Goal: Task Accomplishment & Management: Use online tool/utility

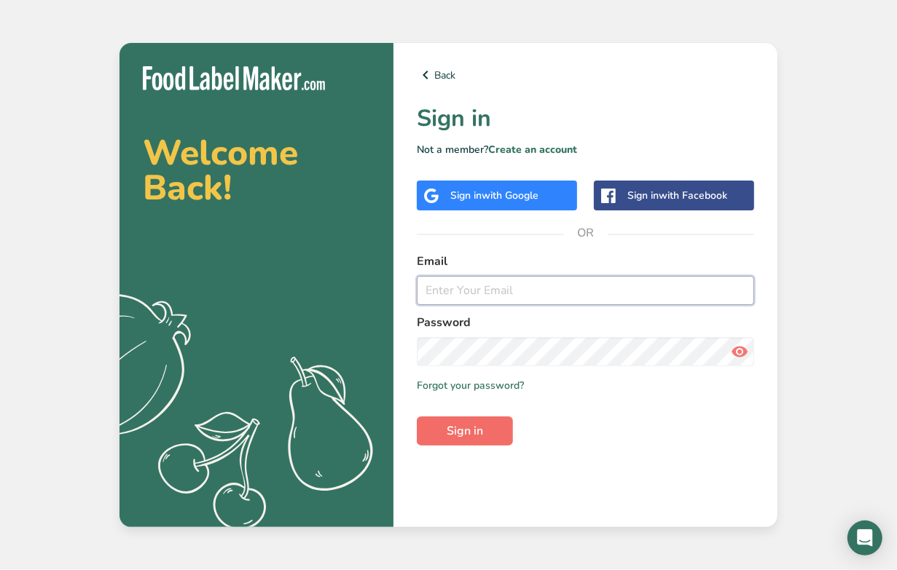
type input "[PERSON_NAME][EMAIL_ADDRESS][DOMAIN_NAME]"
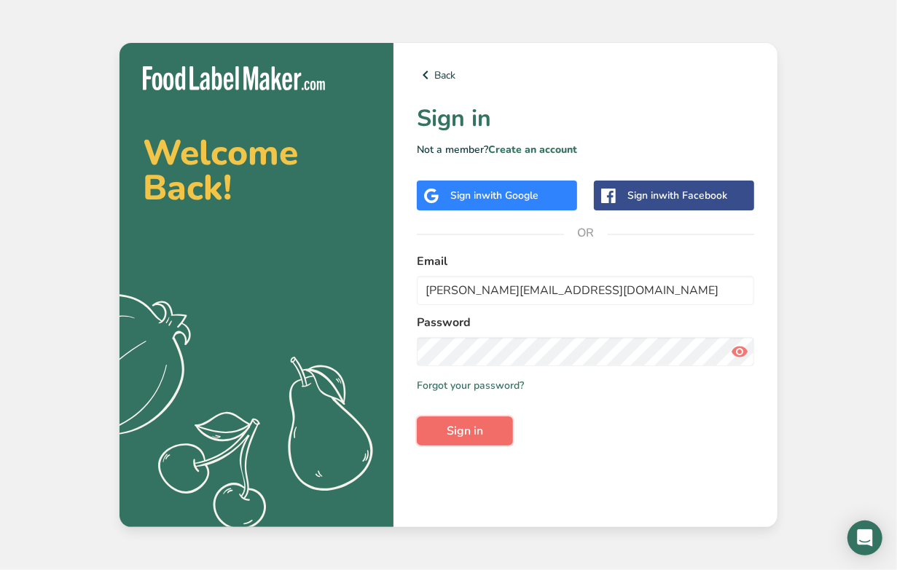
click at [478, 430] on span "Sign in" at bounding box center [464, 430] width 36 height 17
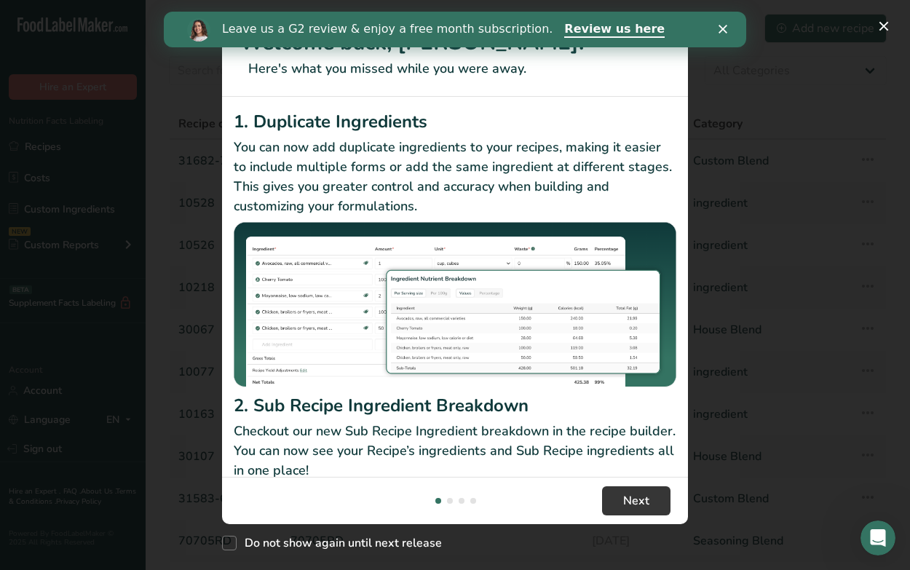
click at [726, 28] on icon "Close" at bounding box center [723, 29] width 9 height 9
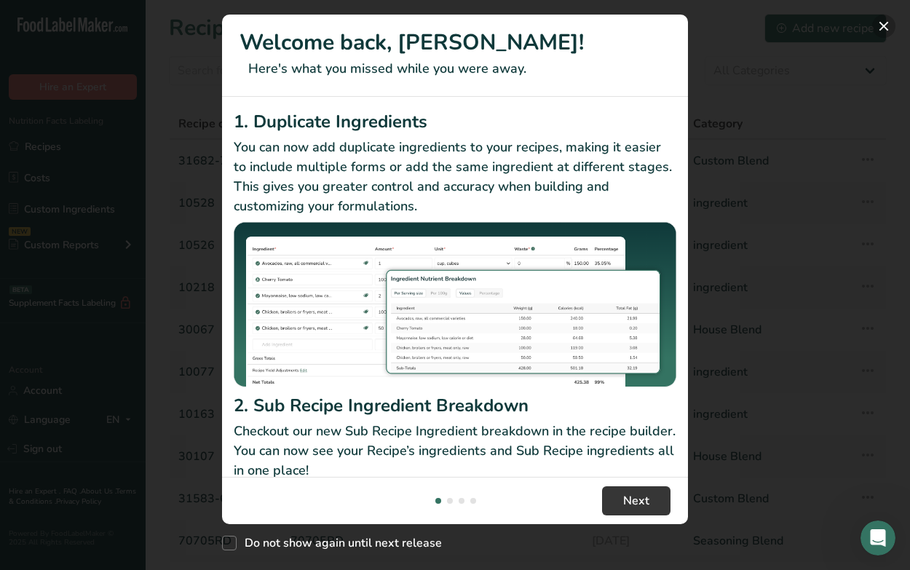
click at [886, 20] on button "New Features" at bounding box center [884, 26] width 23 height 23
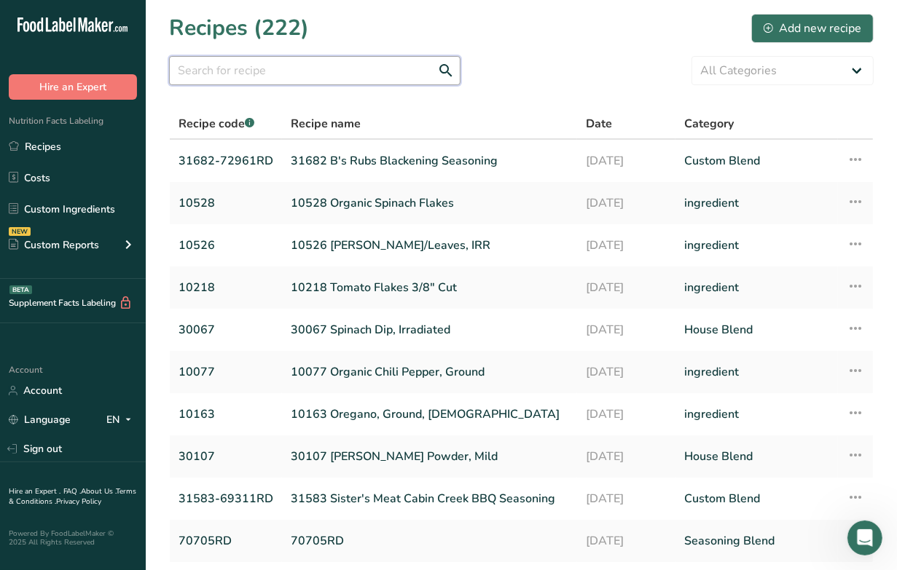
click at [310, 74] on input "text" at bounding box center [314, 70] width 291 height 29
click at [228, 74] on input "text" at bounding box center [314, 70] width 291 height 29
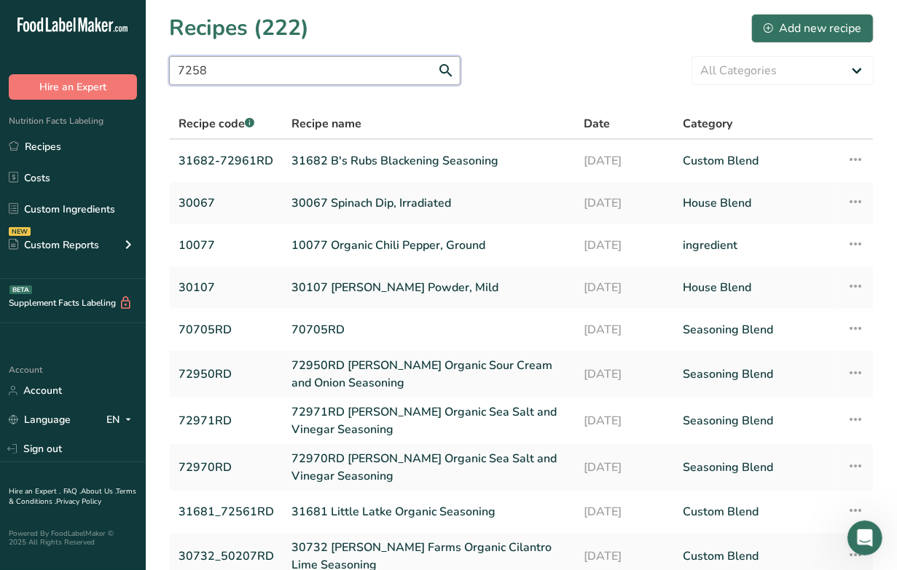
click at [243, 77] on input "7258" at bounding box center [314, 70] width 291 height 29
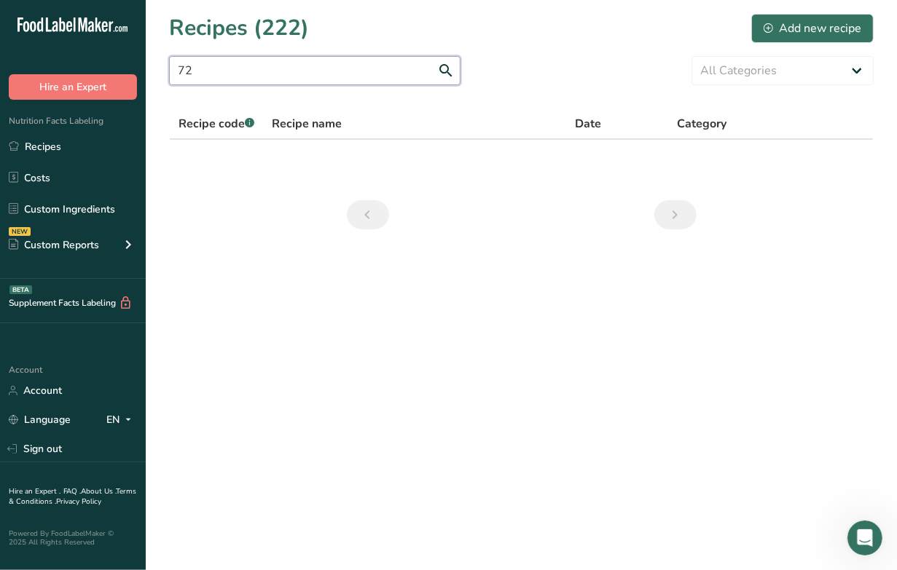
type input "7"
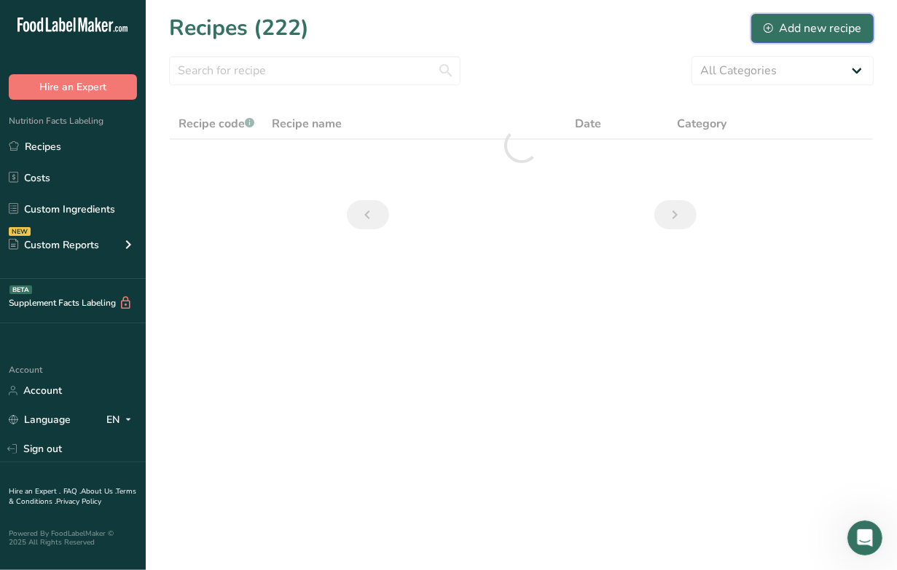
click at [825, 27] on div "Add new recipe" at bounding box center [812, 28] width 98 height 17
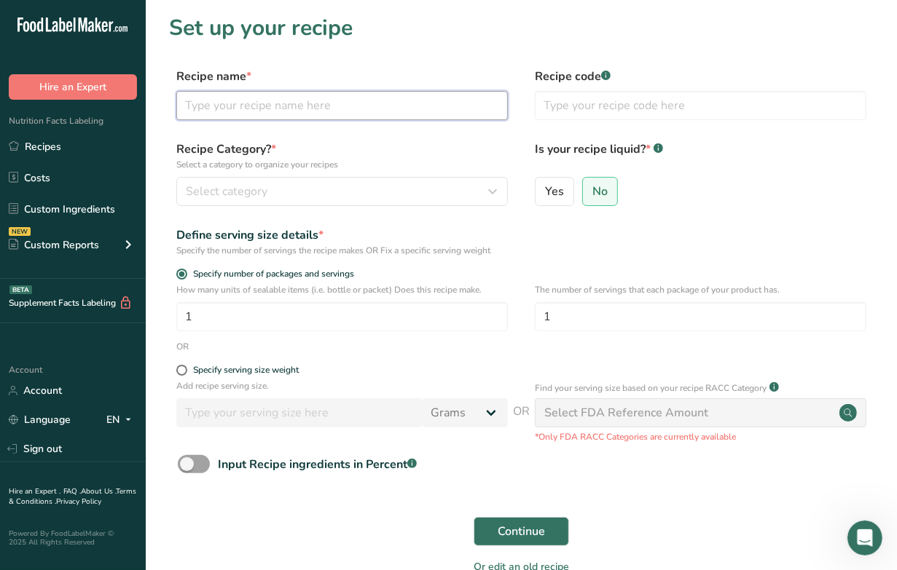
click at [286, 104] on input "text" at bounding box center [341, 105] width 331 height 29
type input "72581RD Little Latke Organic Spicy Dijon Mustard"
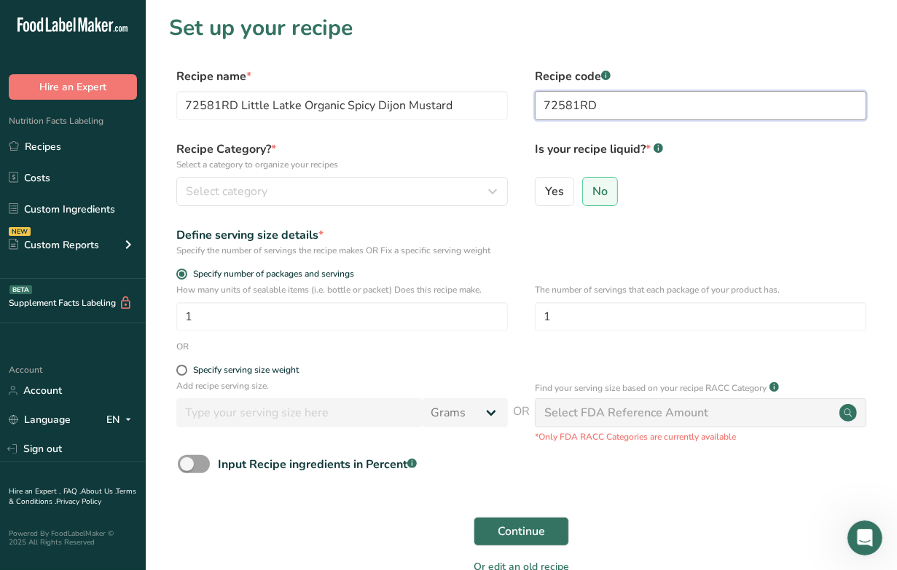
type input "72581RD"
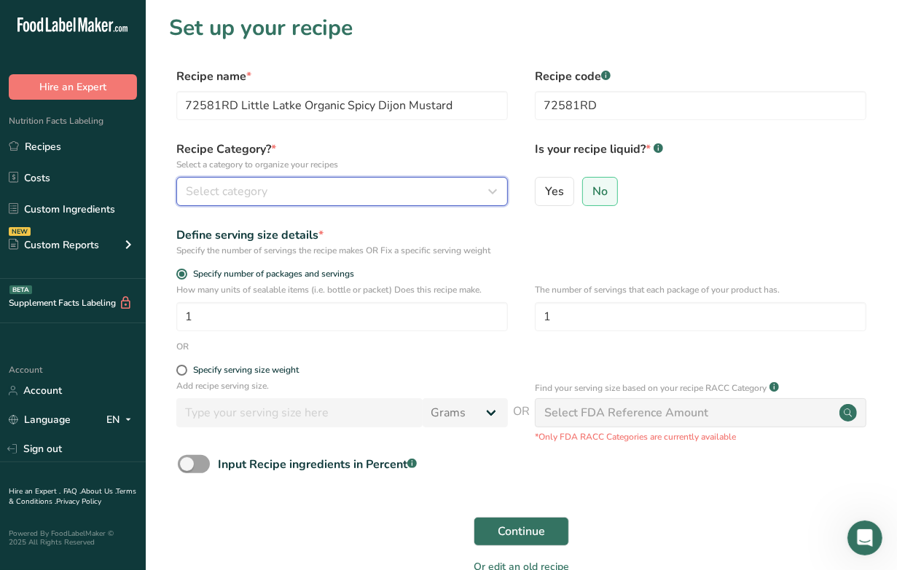
click at [495, 188] on icon "button" at bounding box center [492, 191] width 17 height 26
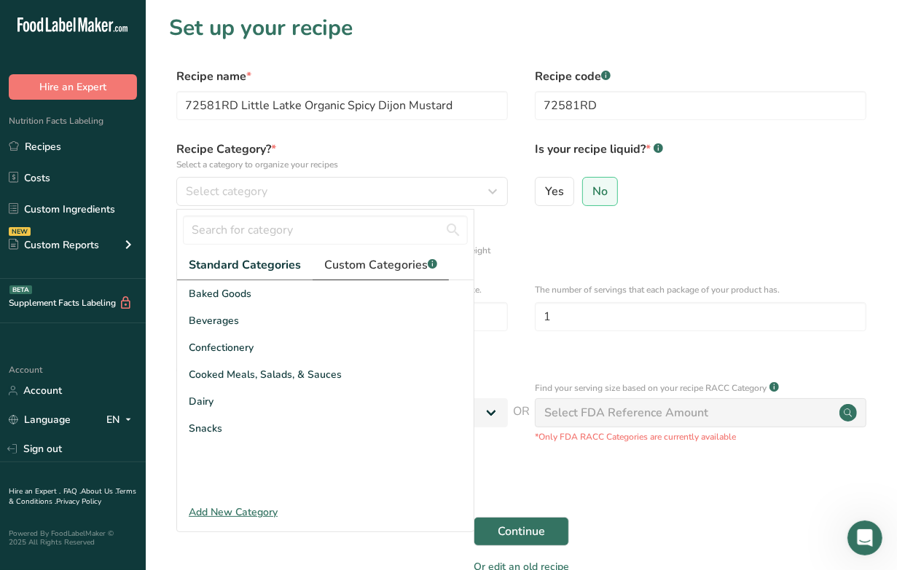
click at [390, 264] on span "Custom Categories .a-a{fill:#347362;}.b-a{fill:#fff;}" at bounding box center [380, 264] width 113 height 17
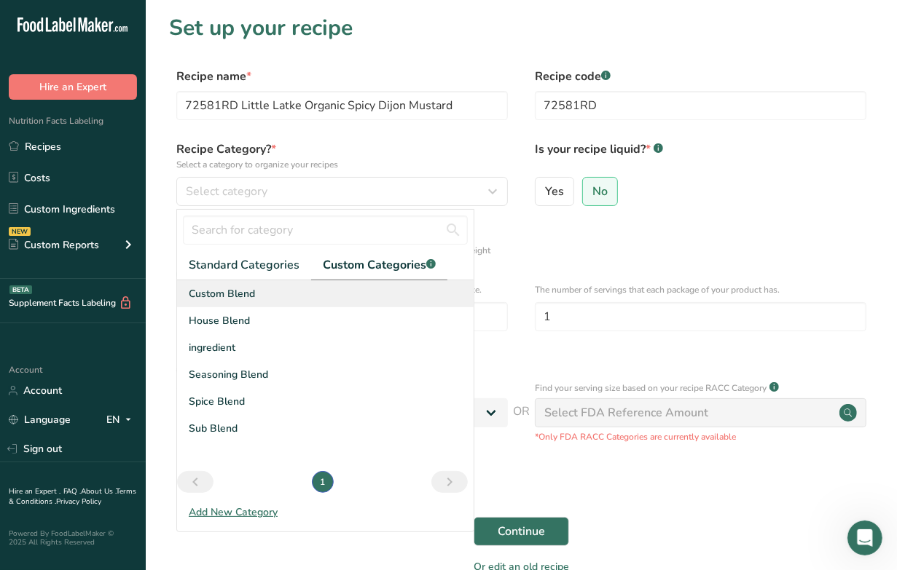
click at [202, 293] on span "Custom Blend" at bounding box center [222, 293] width 66 height 15
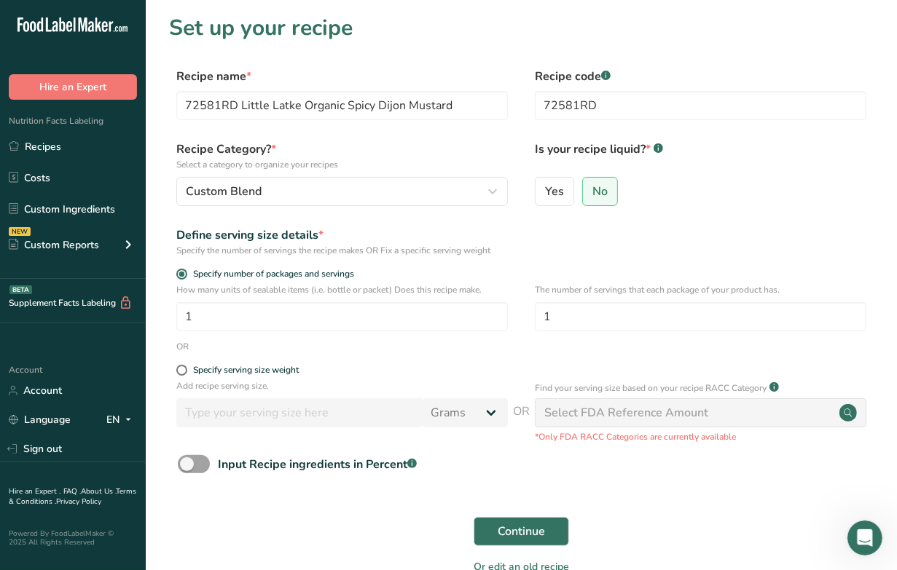
click at [675, 416] on div "Select FDA Reference Amount" at bounding box center [626, 412] width 164 height 17
click at [197, 317] on input "1" at bounding box center [341, 316] width 331 height 29
type input "100"
click at [597, 312] on input "1" at bounding box center [700, 316] width 331 height 29
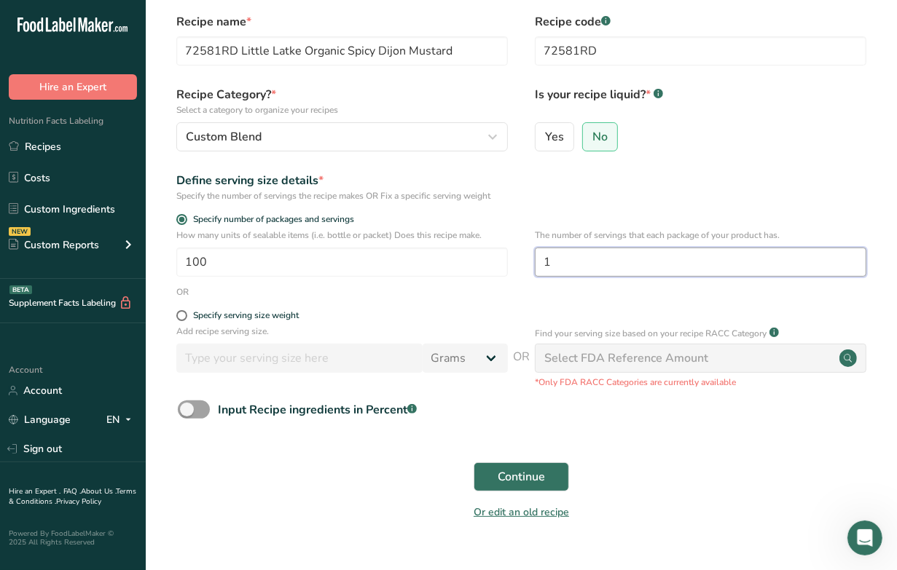
scroll to position [84, 0]
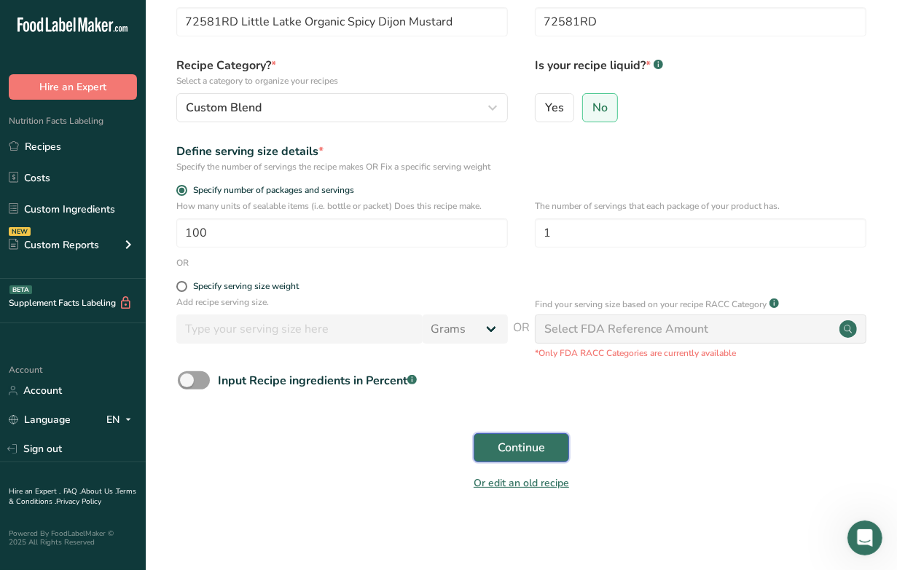
click at [516, 444] on span "Continue" at bounding box center [520, 447] width 47 height 17
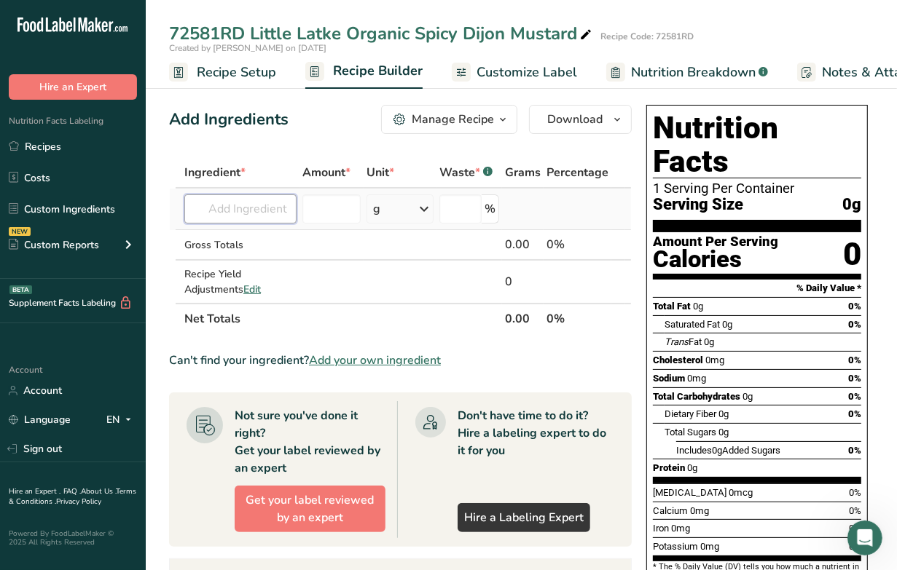
click at [237, 205] on input "text" at bounding box center [240, 208] width 112 height 29
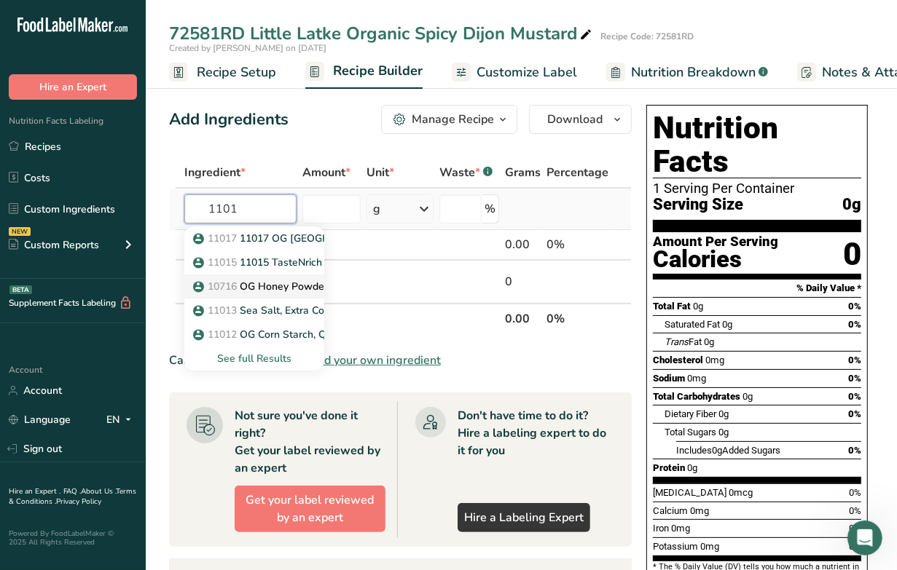
type input "1101"
click at [280, 284] on p "10716 OG Honey Powder 1101" at bounding box center [275, 286] width 158 height 15
type input "OG Honey Powder 1101"
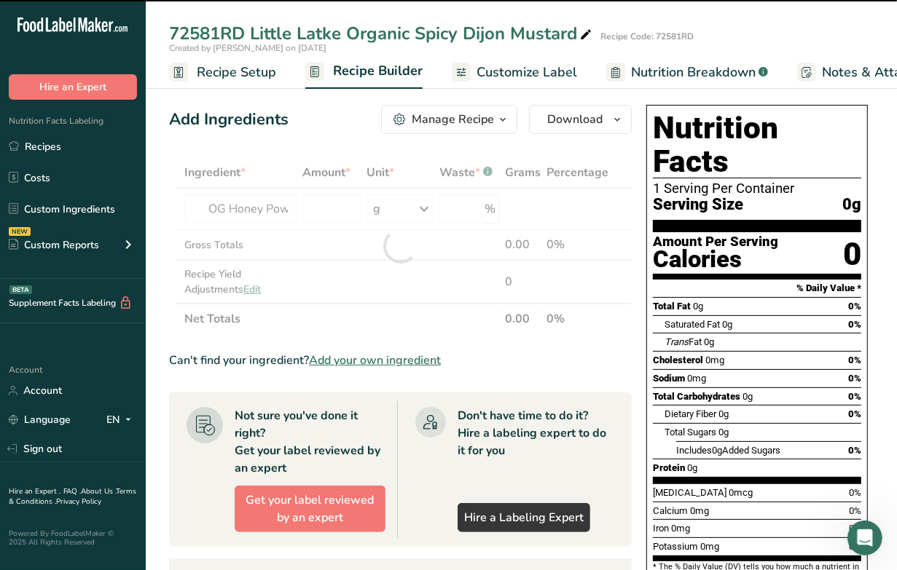
type input "0"
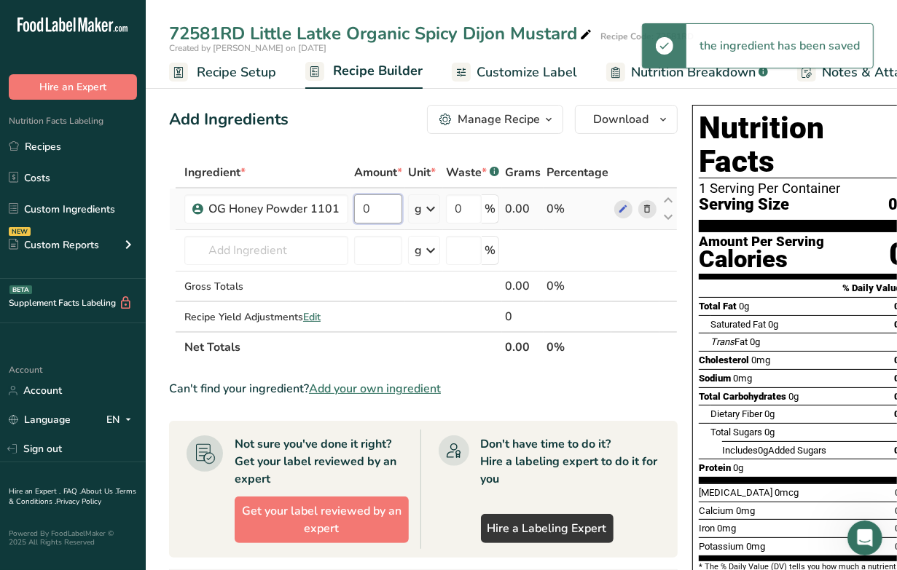
click at [387, 205] on input "0" at bounding box center [378, 208] width 48 height 29
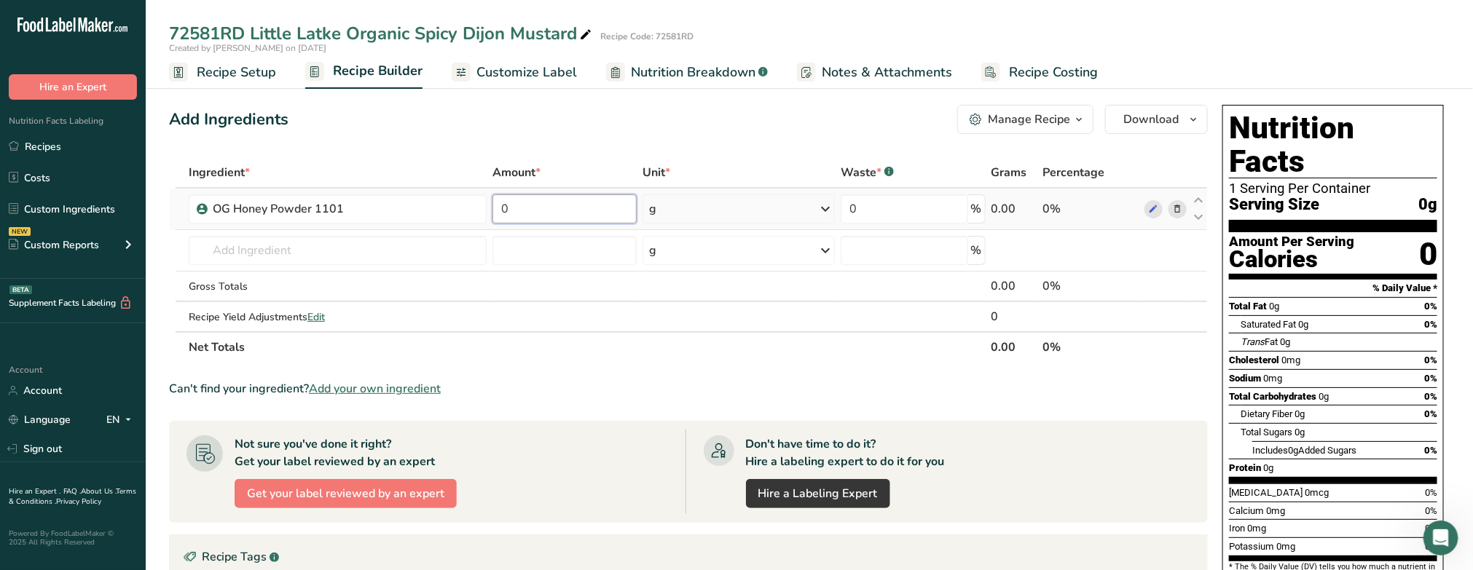
click at [556, 213] on input "0" at bounding box center [564, 208] width 144 height 29
type input "31.62"
click at [399, 257] on div "Ingredient * Amount * Unit * Waste * .a-a{fill:#347362;}.b-a{fill:#fff;} Grams …" at bounding box center [688, 259] width 1039 height 205
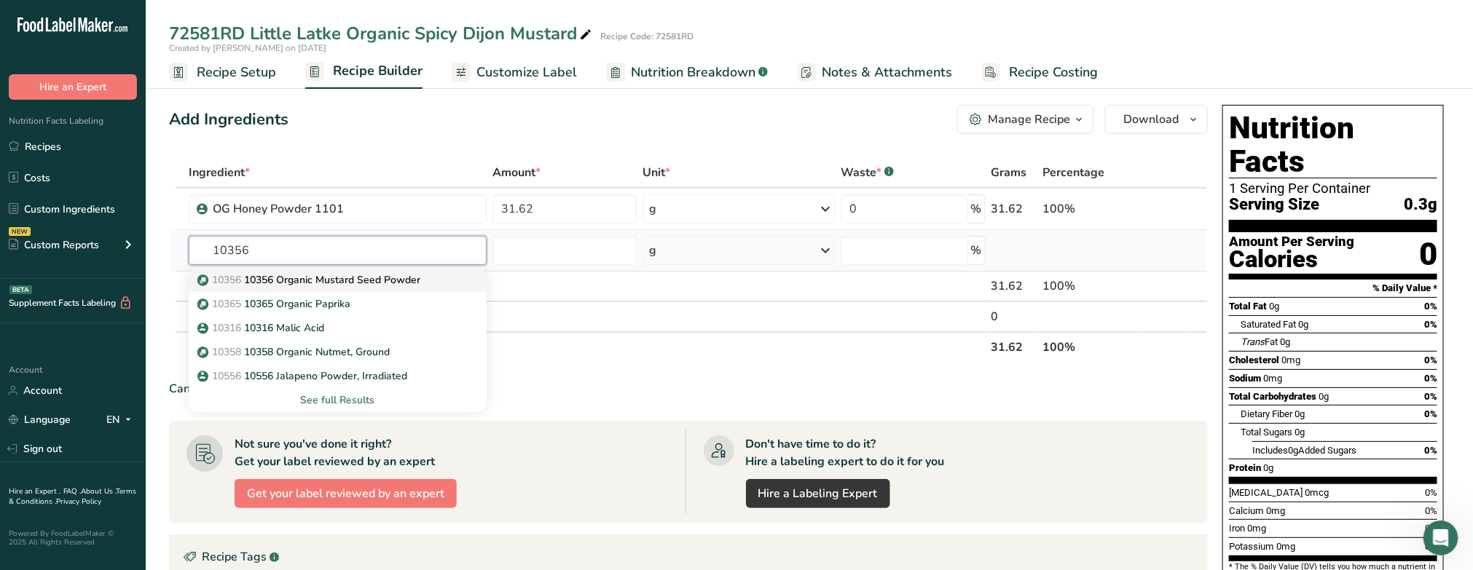
type input "10356"
click at [277, 282] on p "10356 10356 Organic Mustard Seed Powder" at bounding box center [310, 279] width 220 height 15
type input "10356 Organic Mustard Seed Powder"
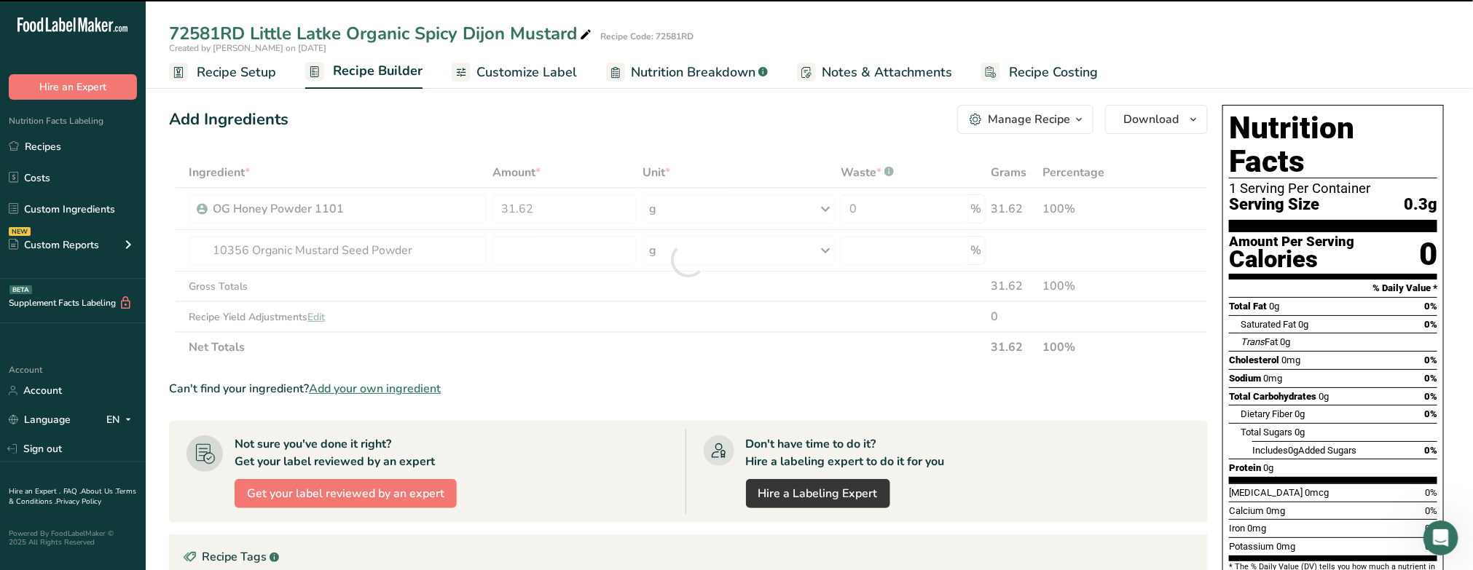
click at [551, 246] on div at bounding box center [688, 259] width 1039 height 205
type input "0"
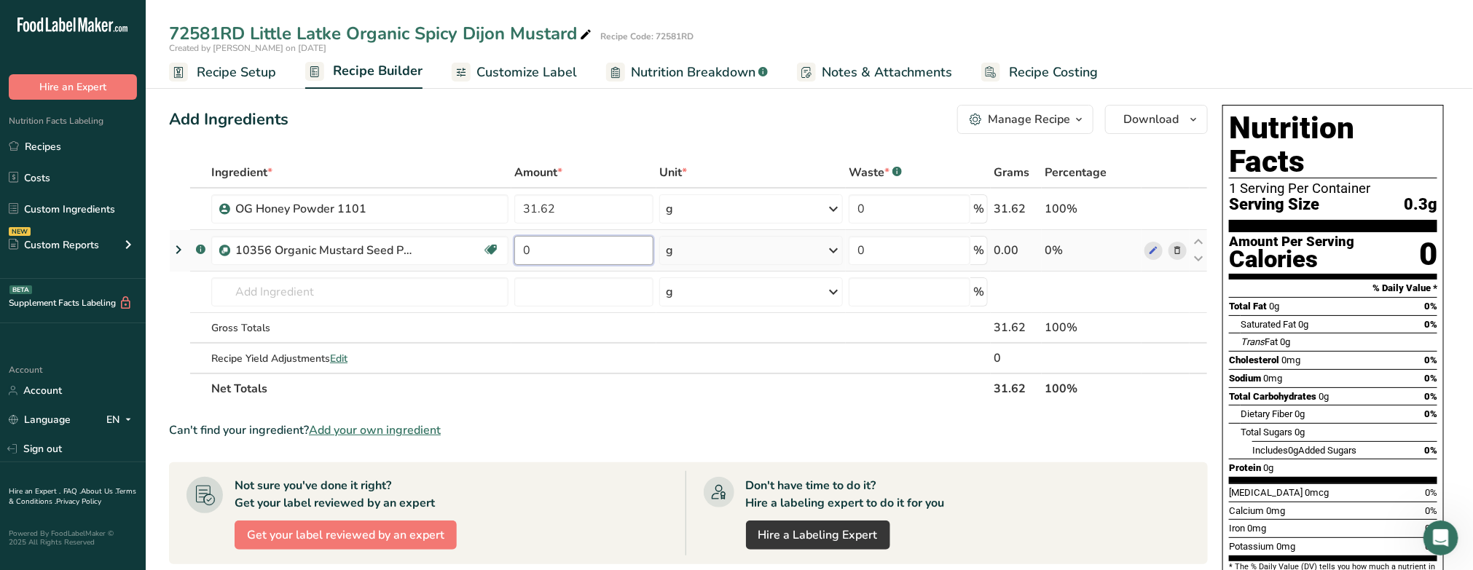
click at [522, 259] on input "0" at bounding box center [583, 250] width 139 height 29
click at [569, 252] on input "0" at bounding box center [583, 250] width 139 height 29
type input "28.91"
click at [372, 299] on div "Ingredient * Amount * Unit * Waste * .a-a{fill:#347362;}.b-a{fill:#fff;} Grams …" at bounding box center [688, 280] width 1039 height 247
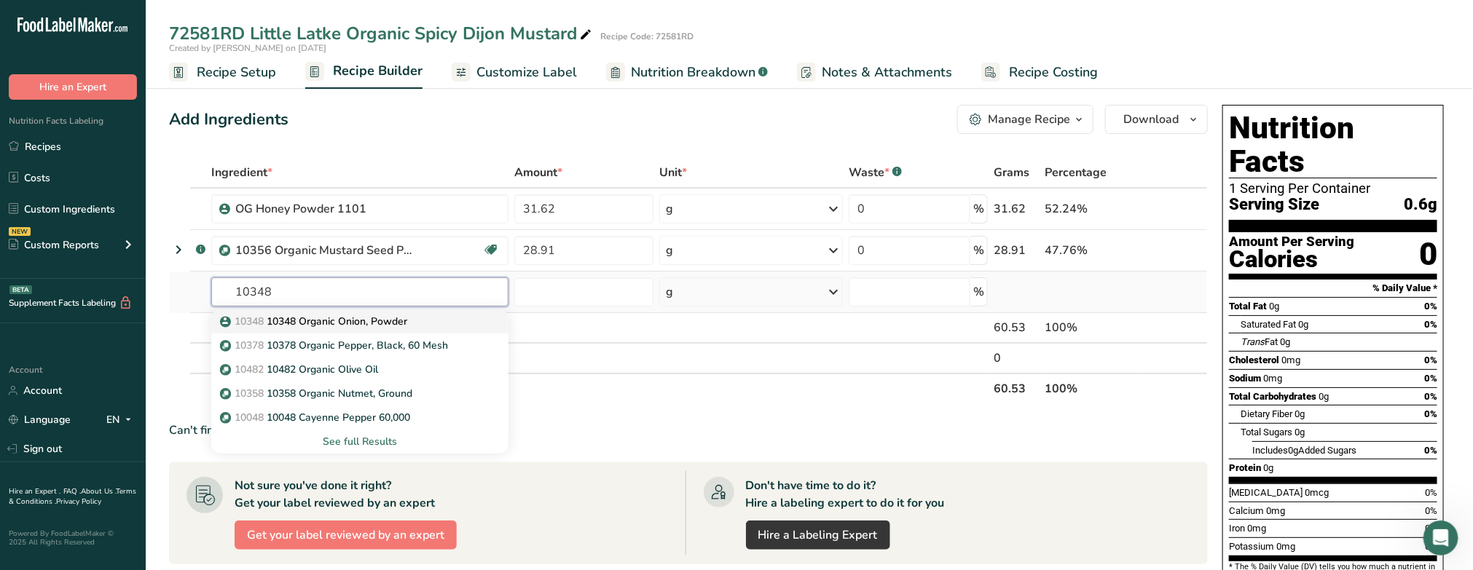
type input "10348"
click at [350, 323] on p "10348 10348 Organic Onion, Powder" at bounding box center [315, 321] width 184 height 15
type input "10348 Organic Onion, Powder"
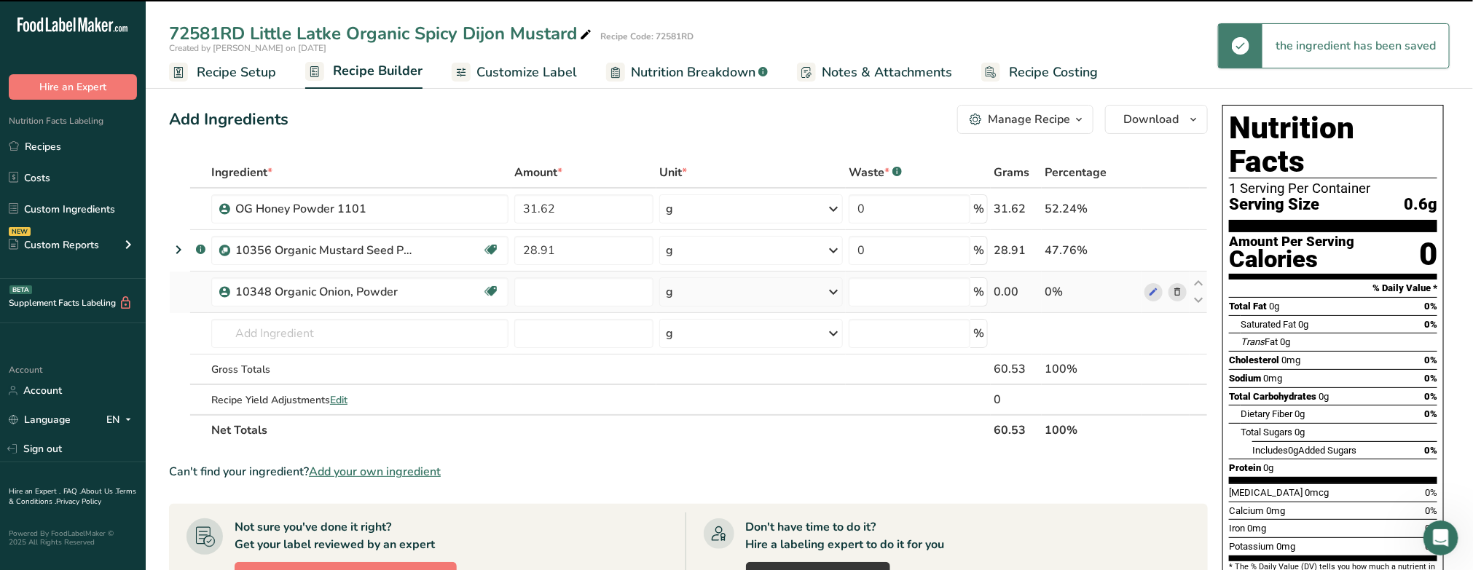
type input "0"
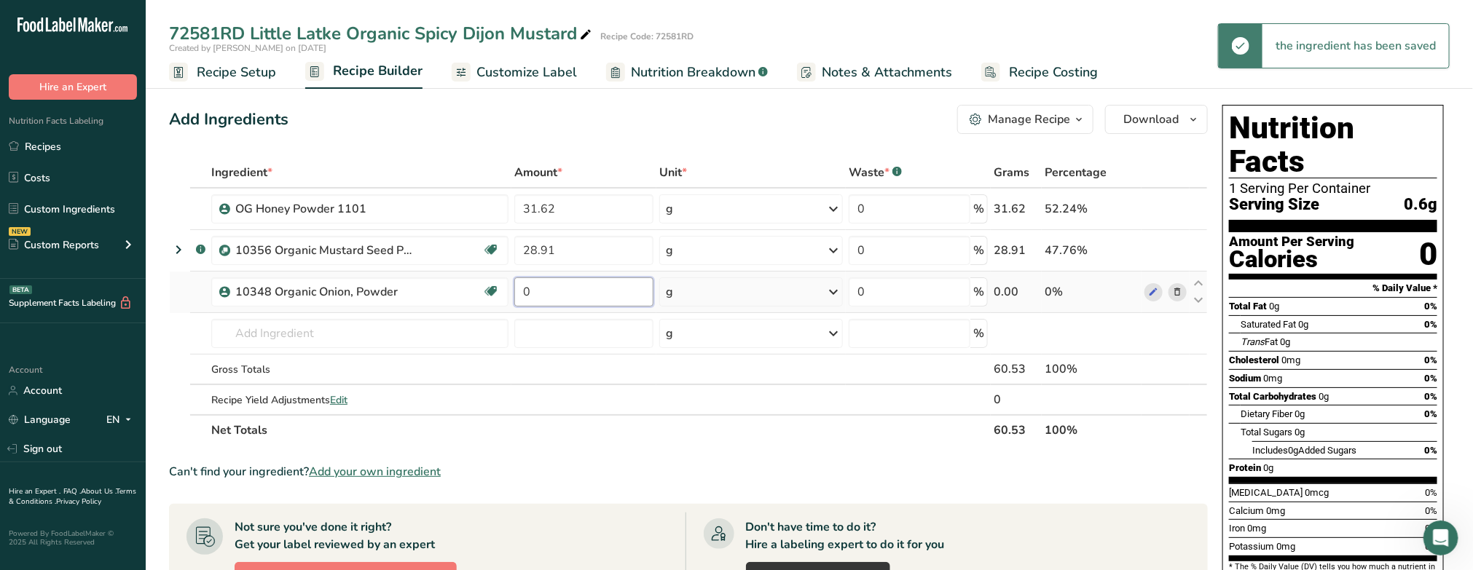
click at [562, 302] on input "0" at bounding box center [583, 291] width 139 height 29
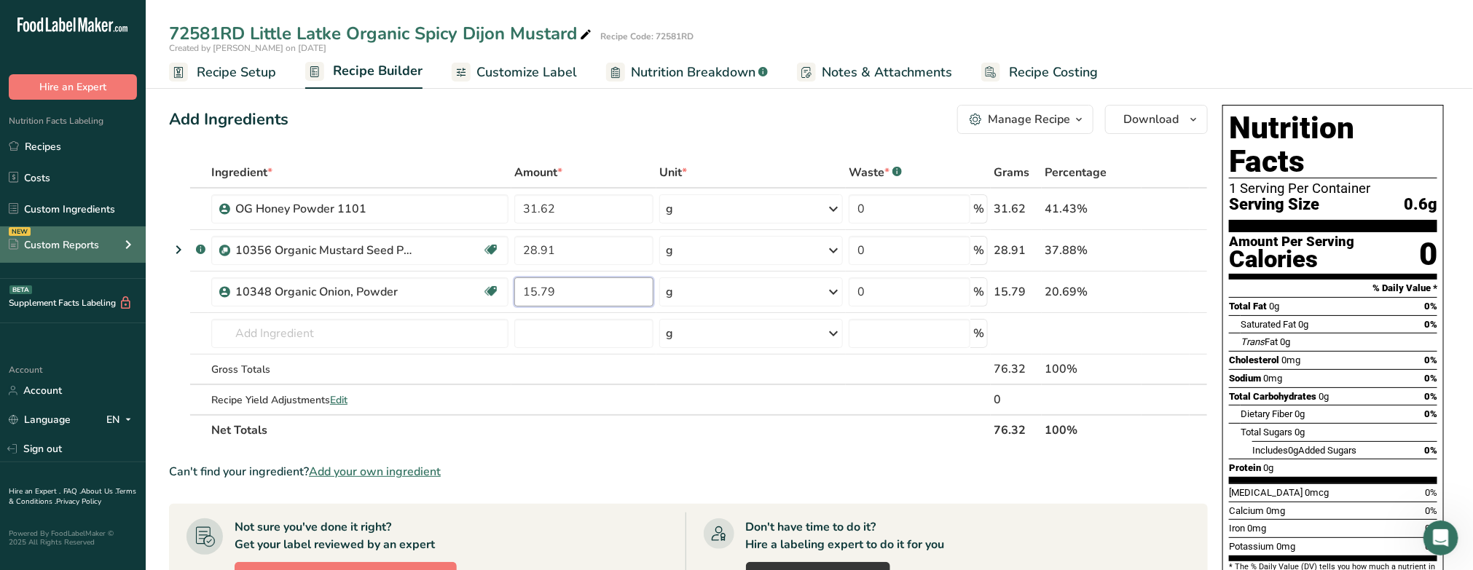
type input "15.79"
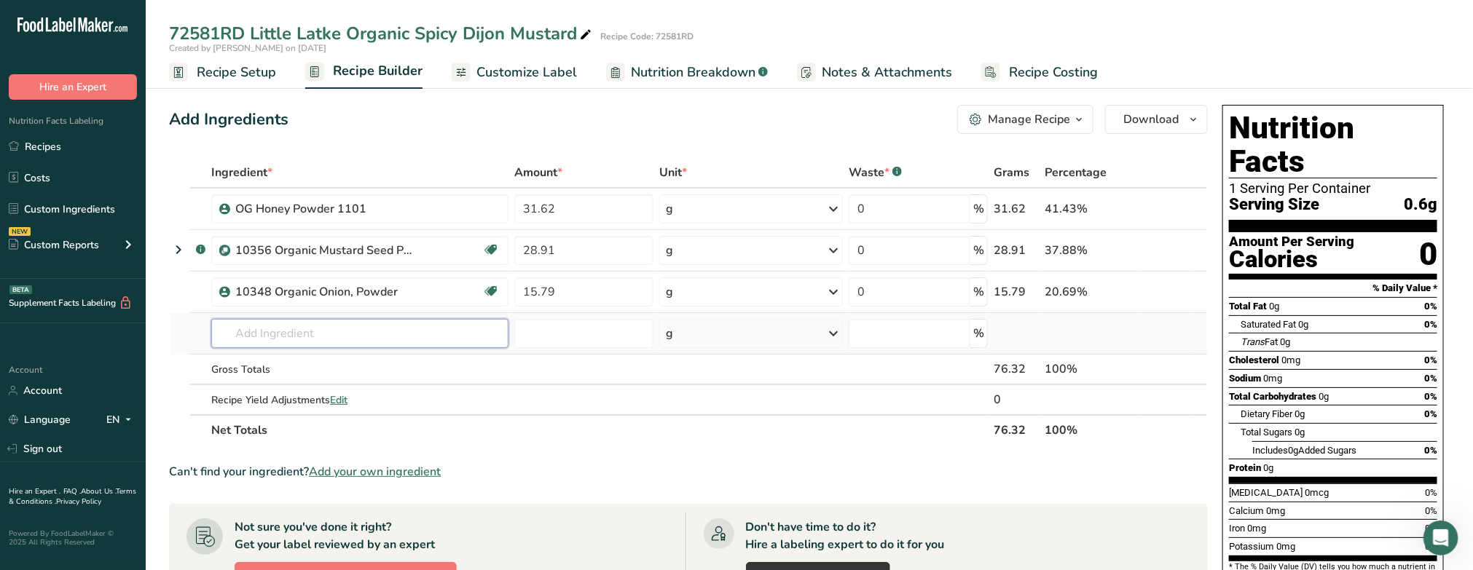
click at [348, 328] on div "Ingredient * Amount * Unit * Waste * .a-a{fill:#347362;}.b-a{fill:#fff;} Grams …" at bounding box center [688, 301] width 1039 height 288
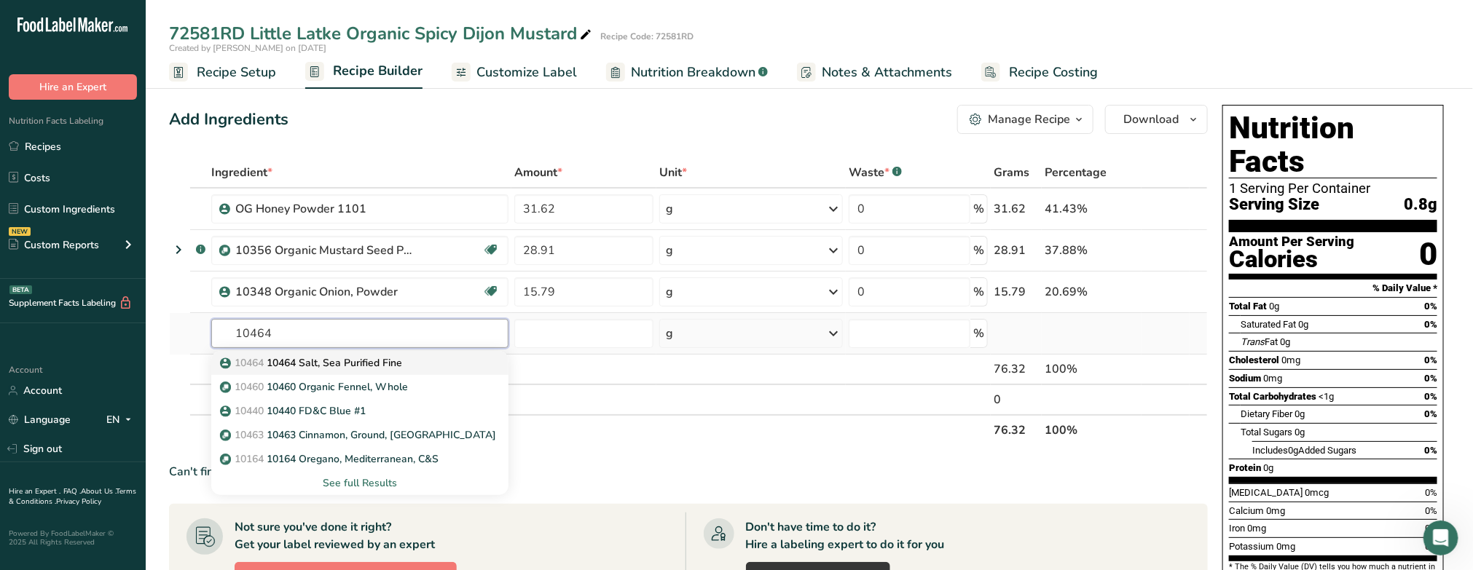
type input "10464"
click at [323, 358] on p "10464 10464 Salt, Sea Purified Fine" at bounding box center [312, 362] width 179 height 15
type input "10464 Salt, Sea Purified Fine"
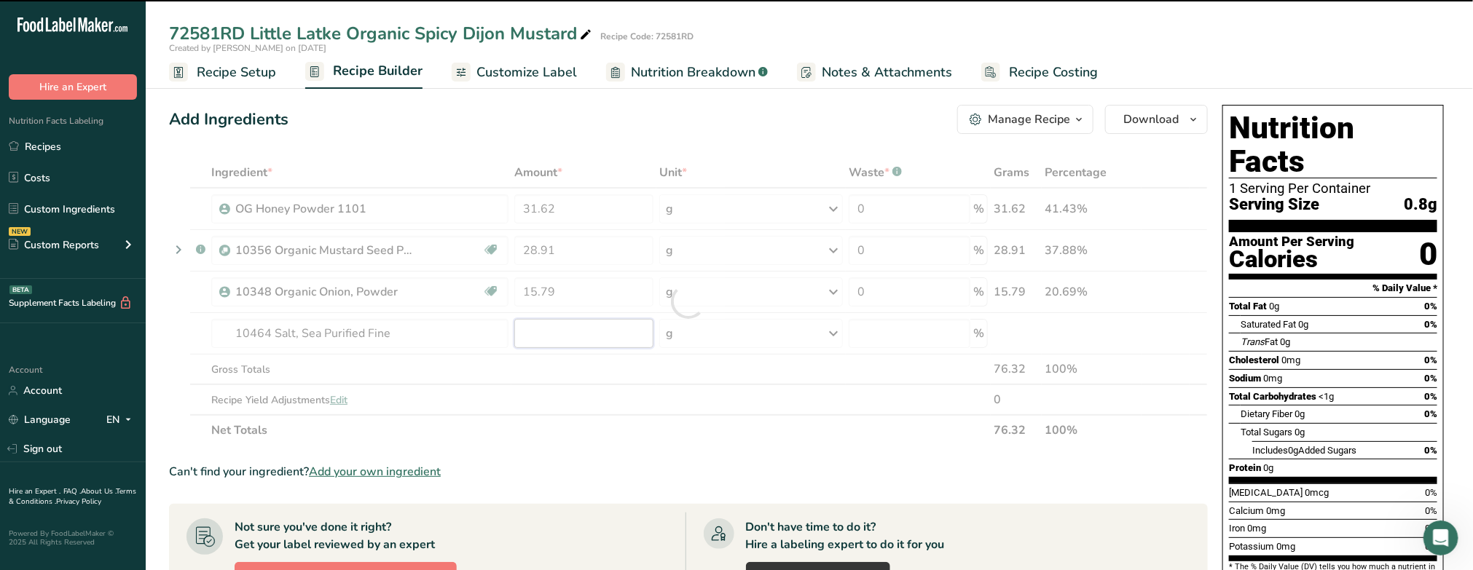
type input "0"
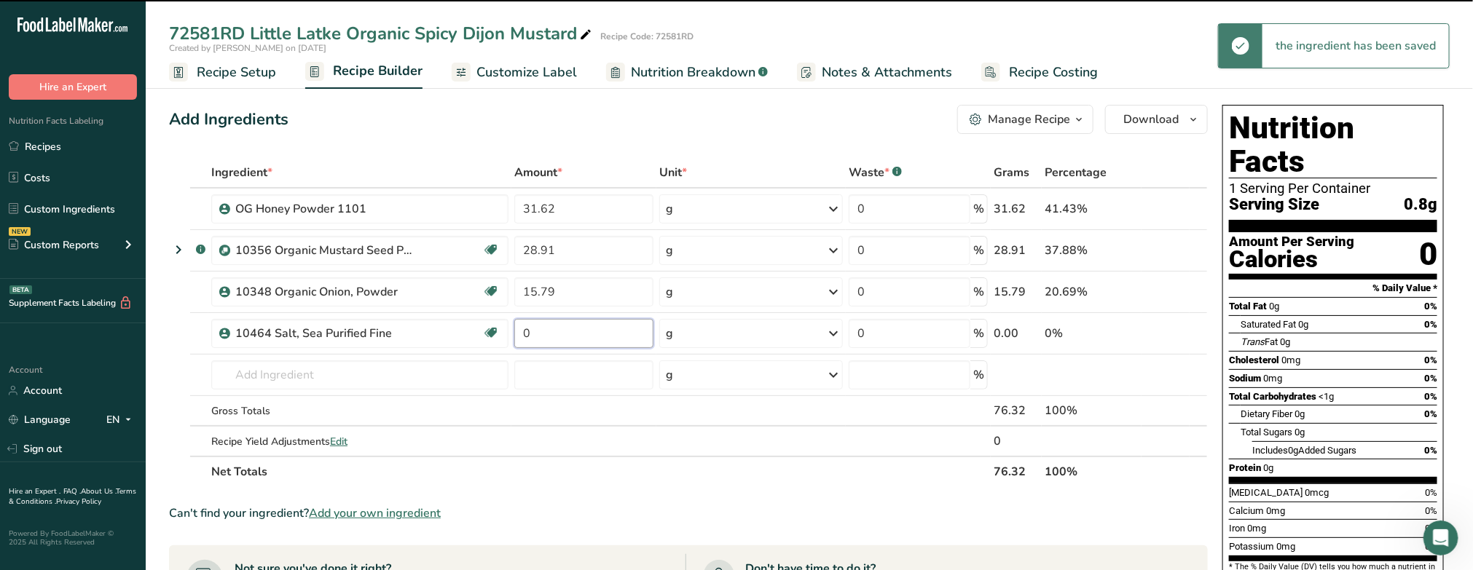
click at [554, 326] on input "0" at bounding box center [583, 333] width 139 height 29
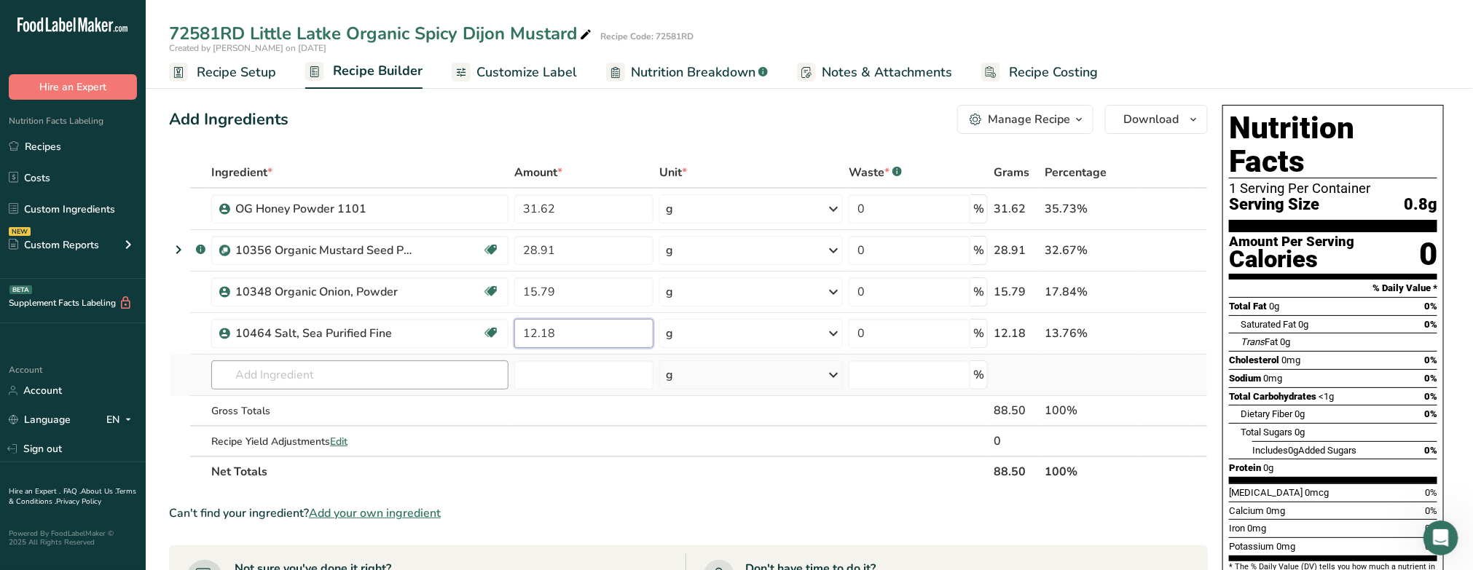
type input "12.18"
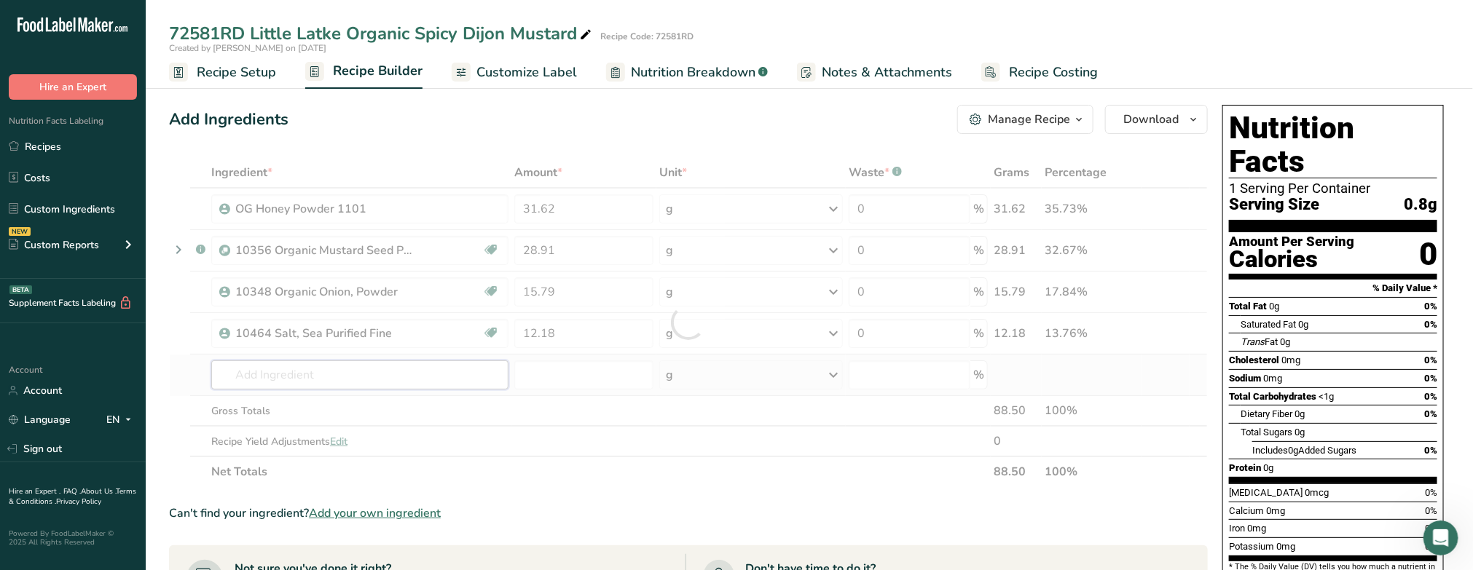
click at [402, 377] on div "Ingredient * Amount * Unit * Waste * .a-a{fill:#347362;}.b-a{fill:#fff;} Grams …" at bounding box center [688, 322] width 1039 height 330
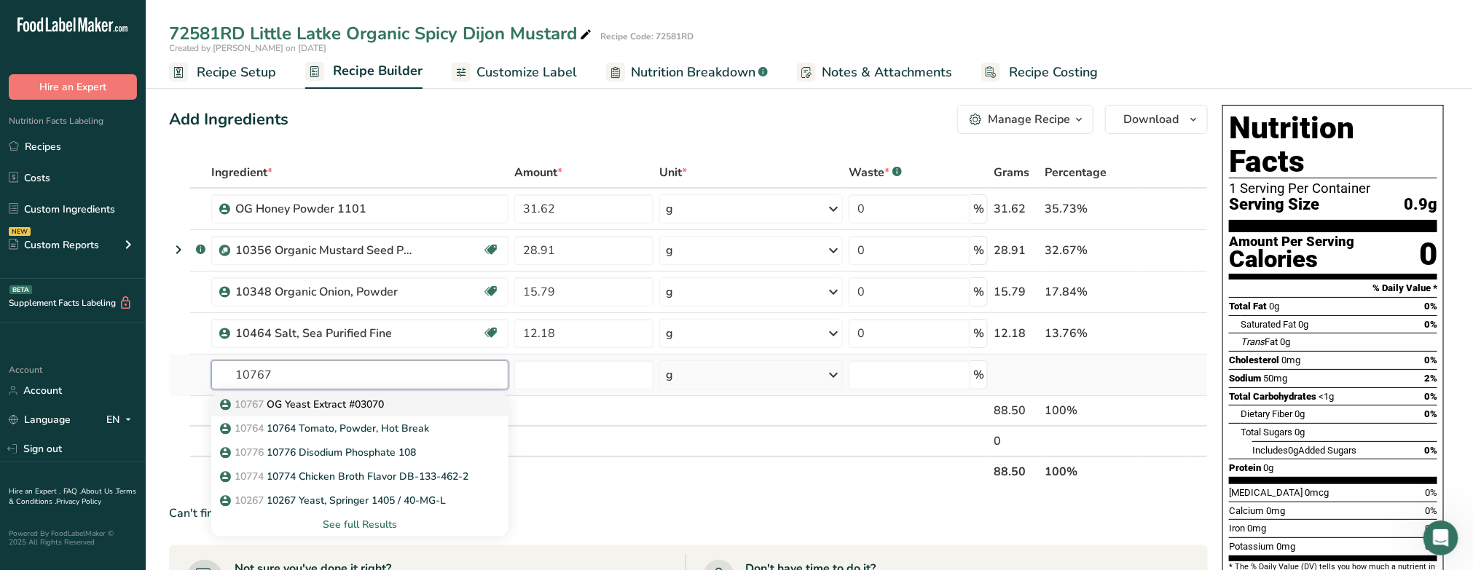
type input "10767"
click at [366, 399] on p "10767 OG Yeast Extract #03070" at bounding box center [303, 404] width 161 height 15
type input "OG Yeast Extract #03070"
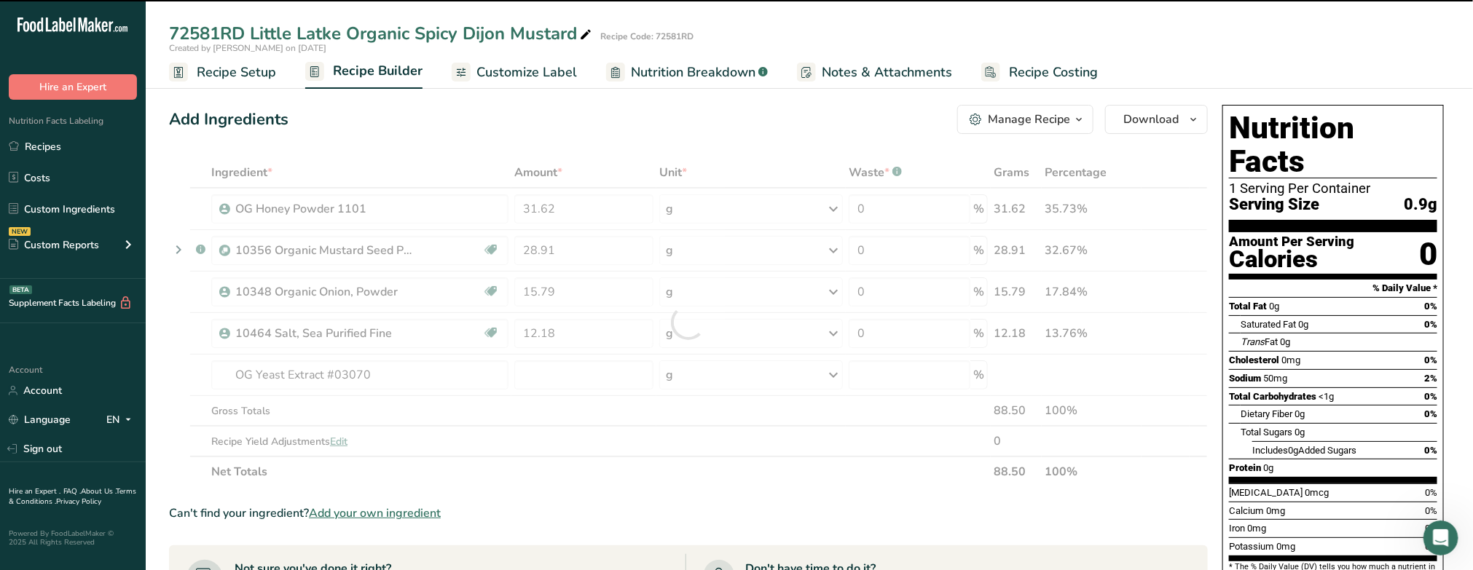
type input "0"
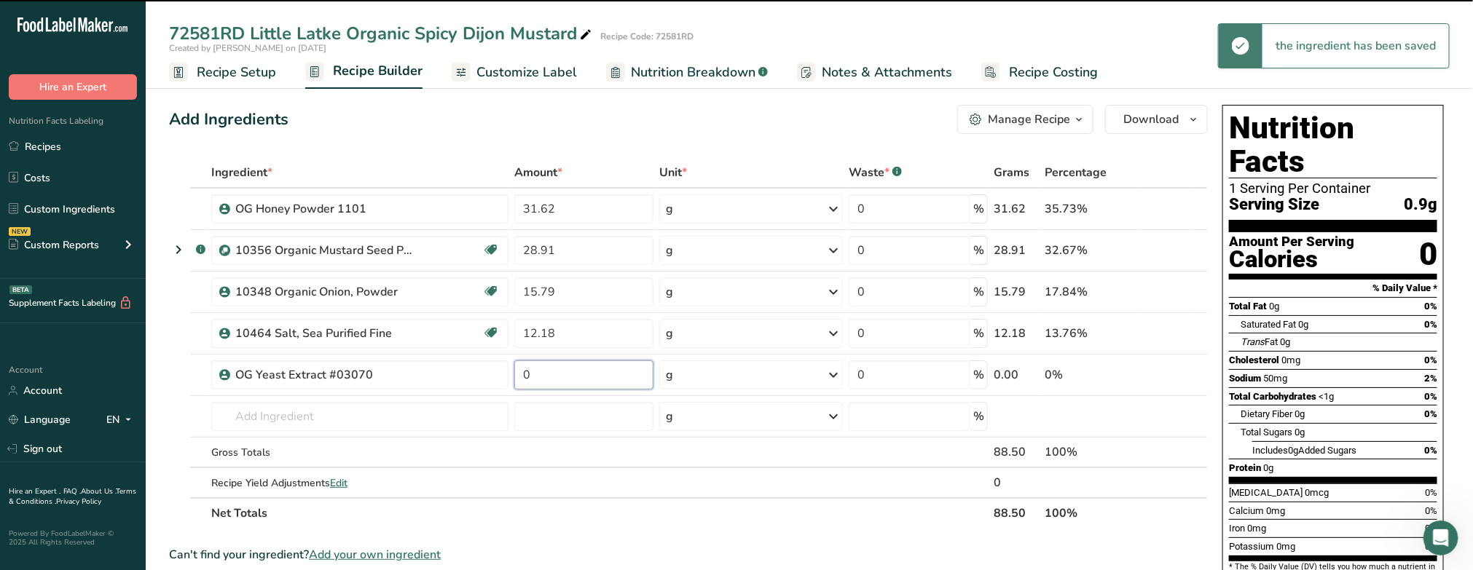
click at [548, 374] on input "0" at bounding box center [583, 375] width 139 height 29
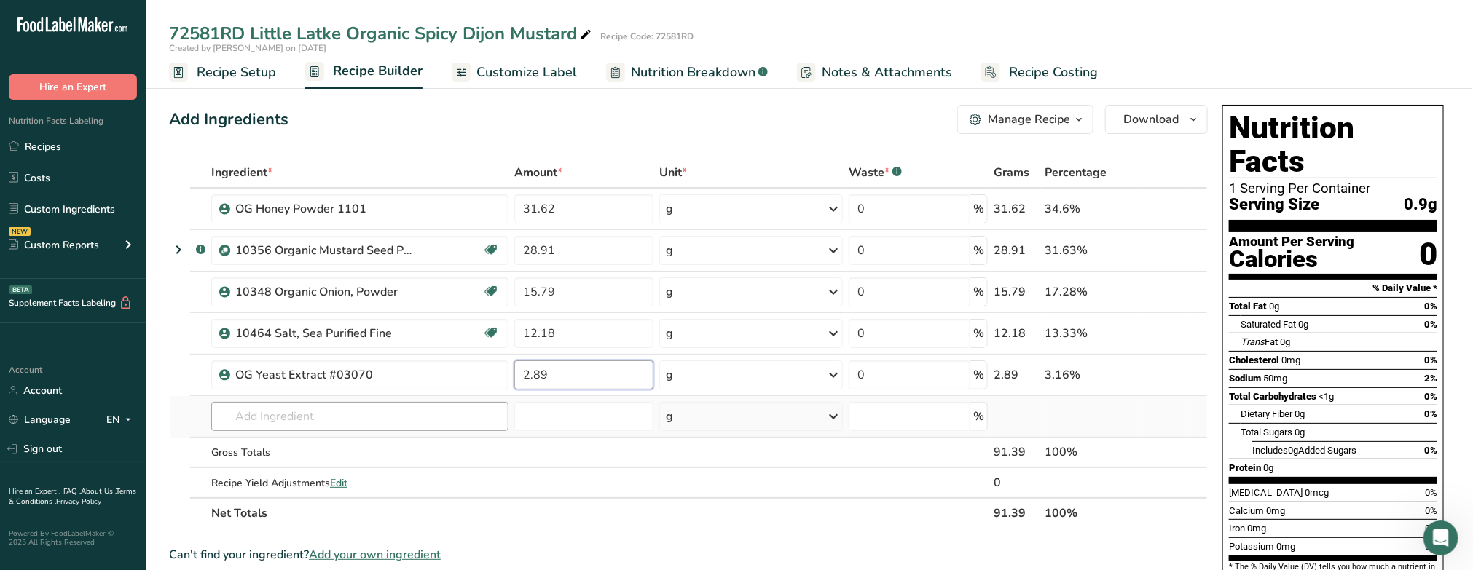
type input "2.89"
click at [285, 417] on div "Ingredient * Amount * Unit * Waste * .a-a{fill:#347362;}.b-a{fill:#fff;} Grams …" at bounding box center [688, 342] width 1039 height 371
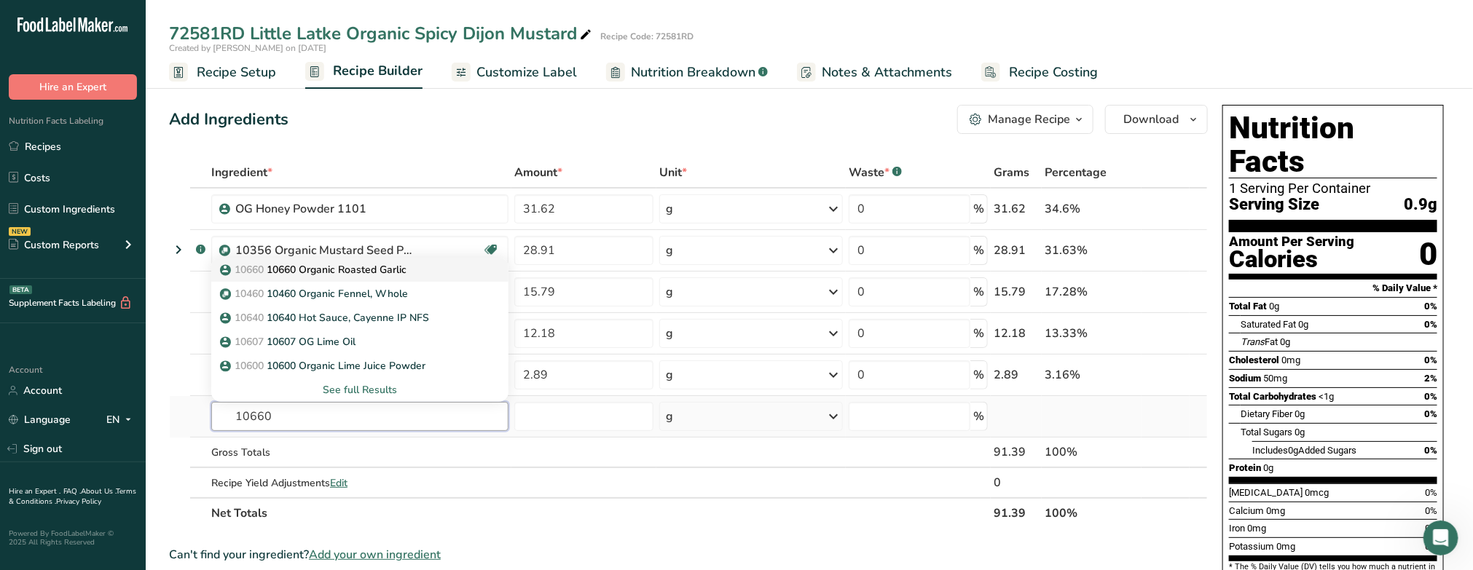
type input "10660"
click at [303, 270] on p "10660 10660 Organic Roasted Garlic" at bounding box center [315, 269] width 184 height 15
type input "10660 Organic Roasted Garlic"
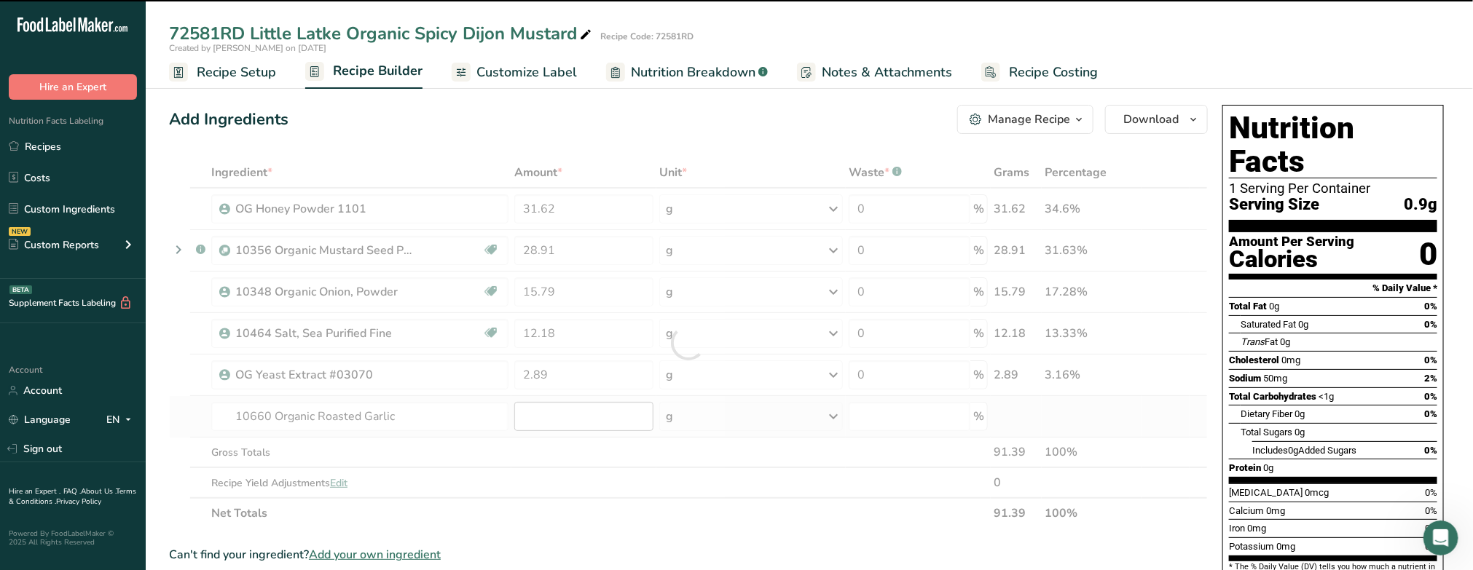
type input "0"
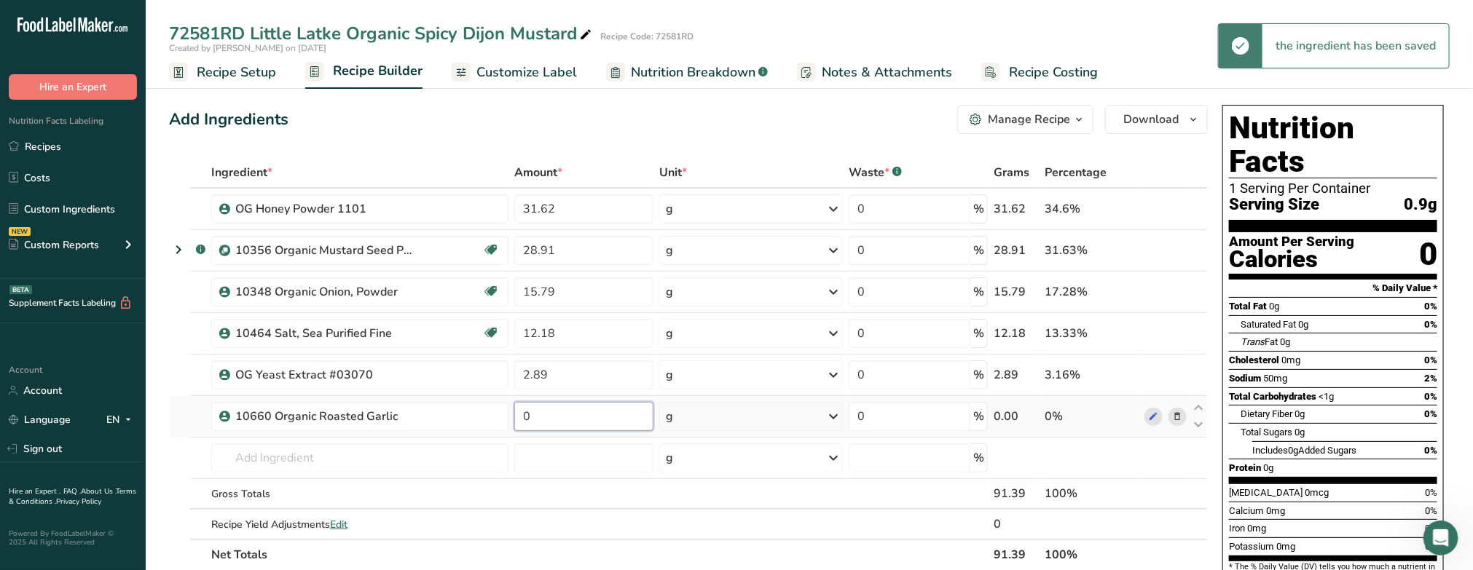
click at [547, 417] on input "0" at bounding box center [583, 416] width 139 height 29
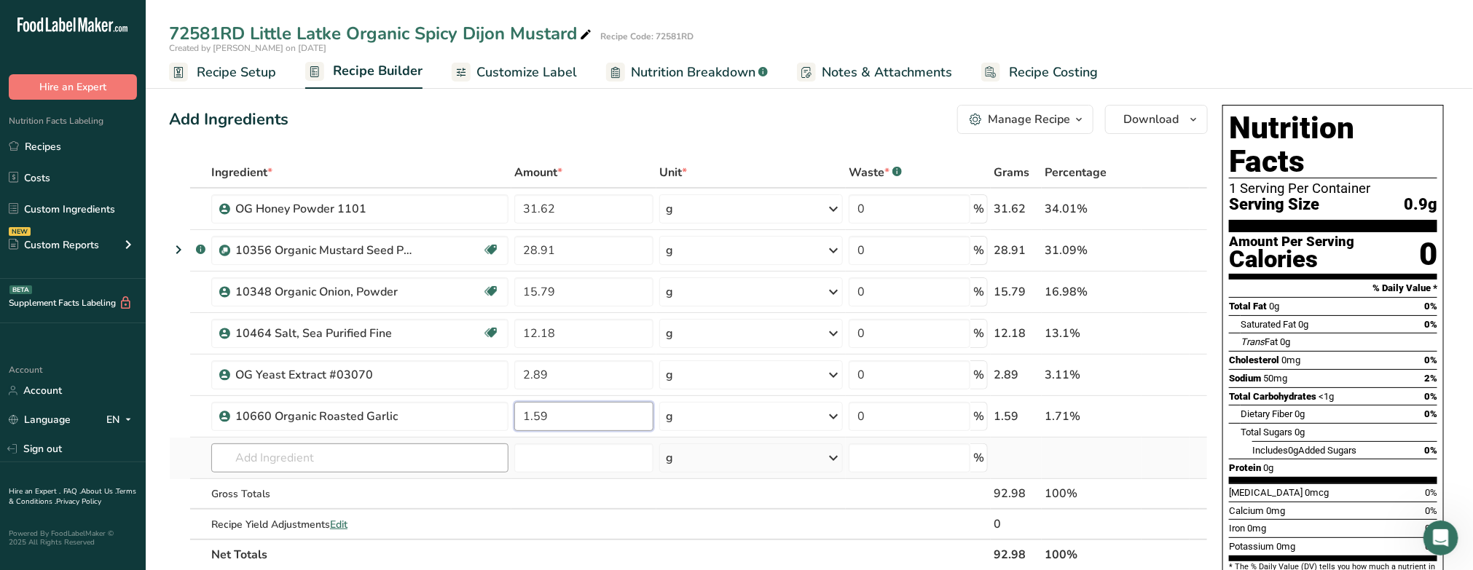
type input "1.59"
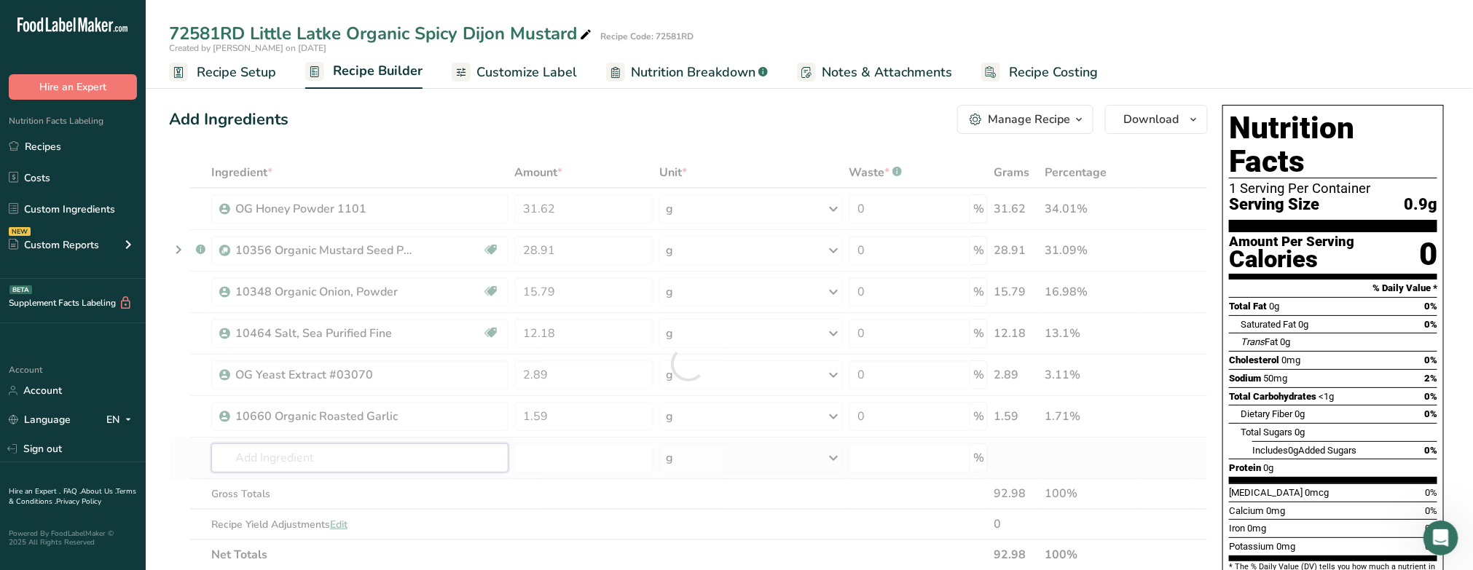
click at [427, 465] on div "Ingredient * Amount * Unit * Waste * .a-a{fill:#347362;}.b-a{fill:#fff;} Grams …" at bounding box center [688, 363] width 1039 height 413
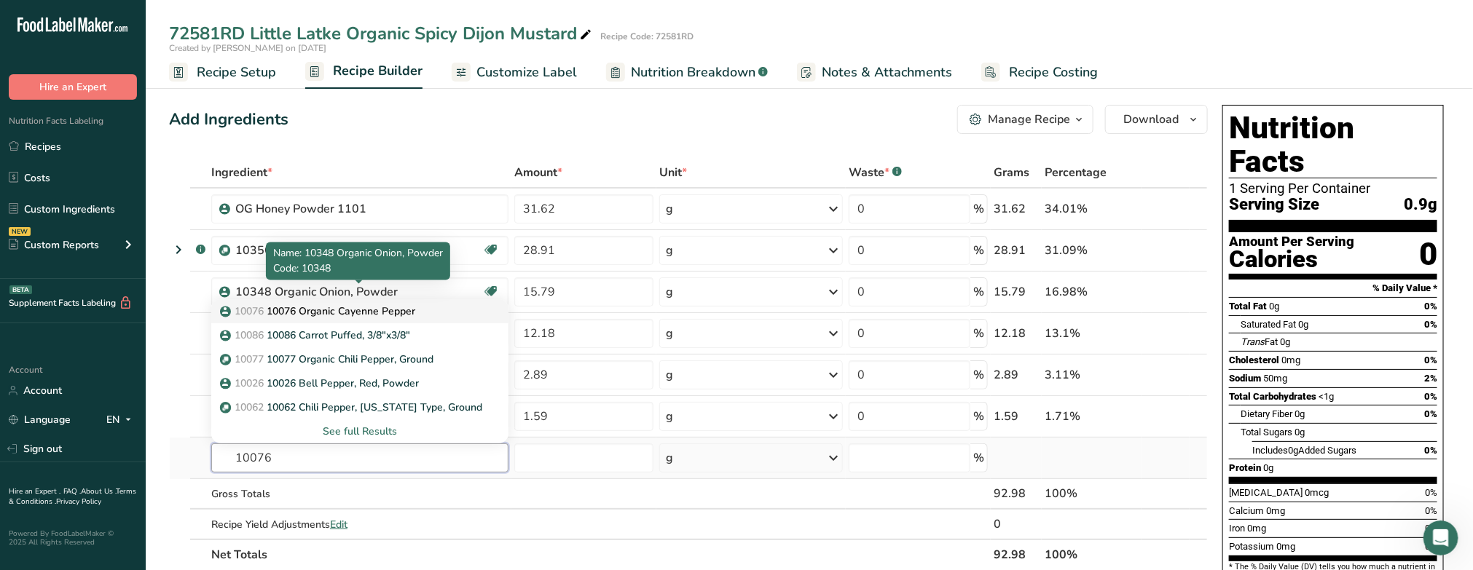
type input "10076"
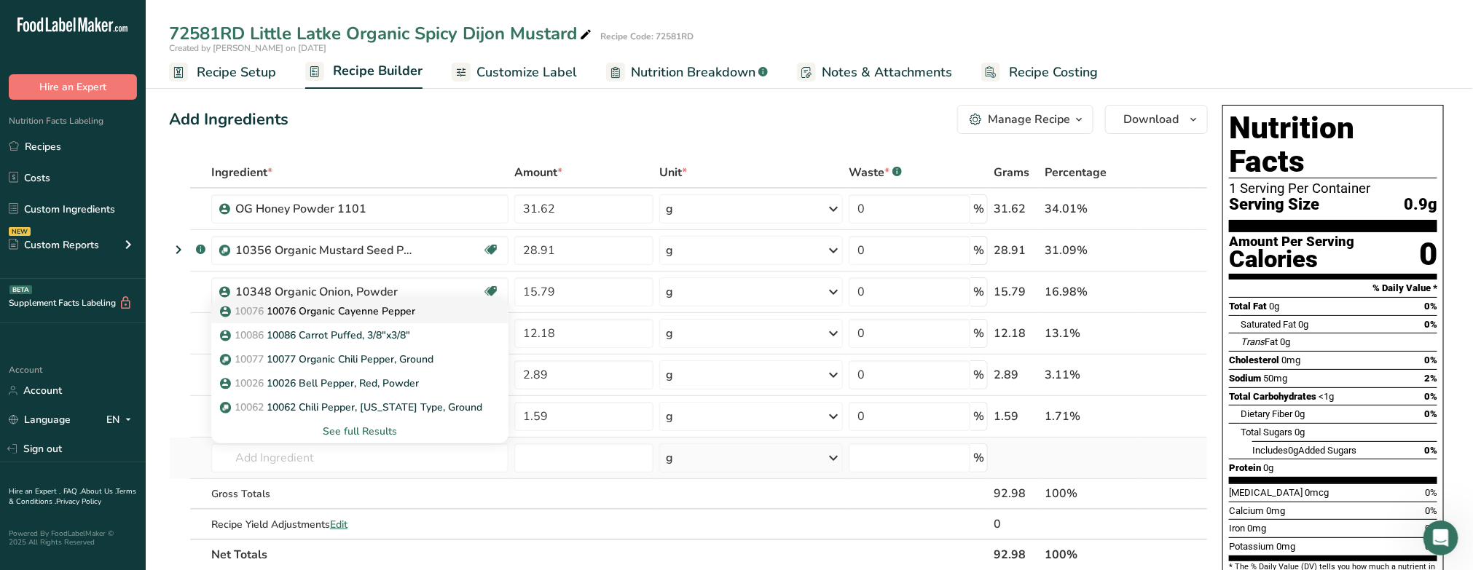
click at [350, 311] on p "10076 10076 Organic Cayenne Pepper" at bounding box center [319, 311] width 192 height 15
type input "10076 Organic Cayenne Pepper"
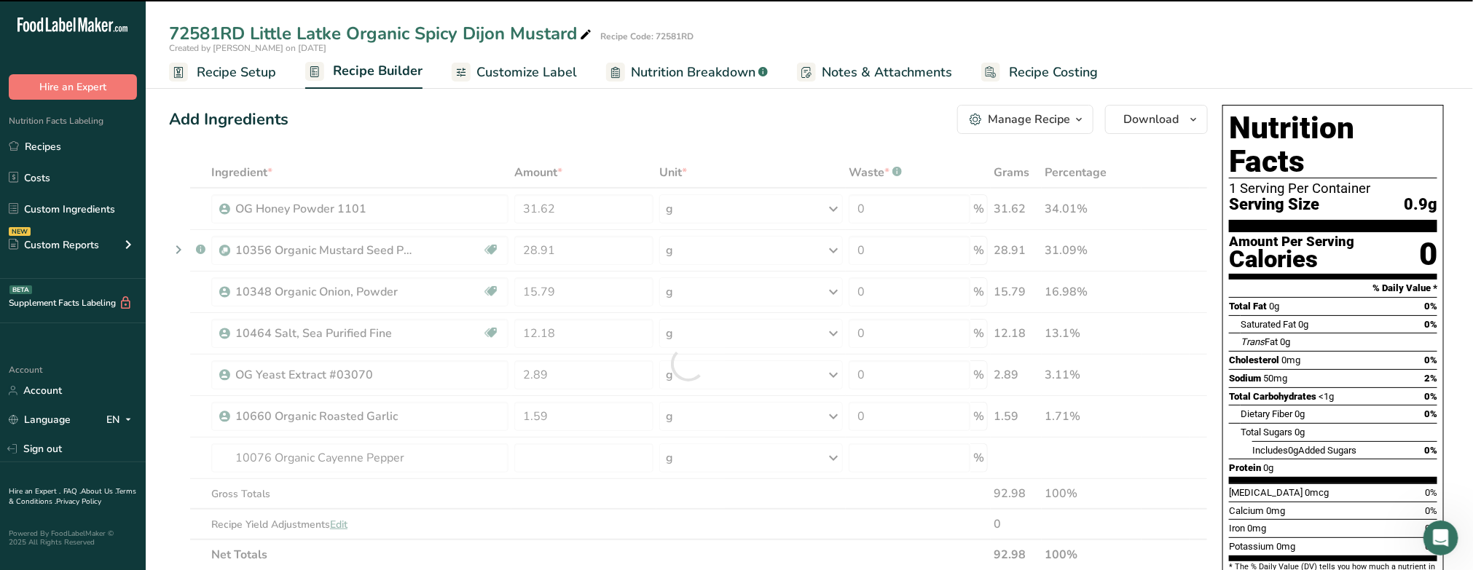
click at [558, 459] on div at bounding box center [688, 363] width 1039 height 413
type input "0"
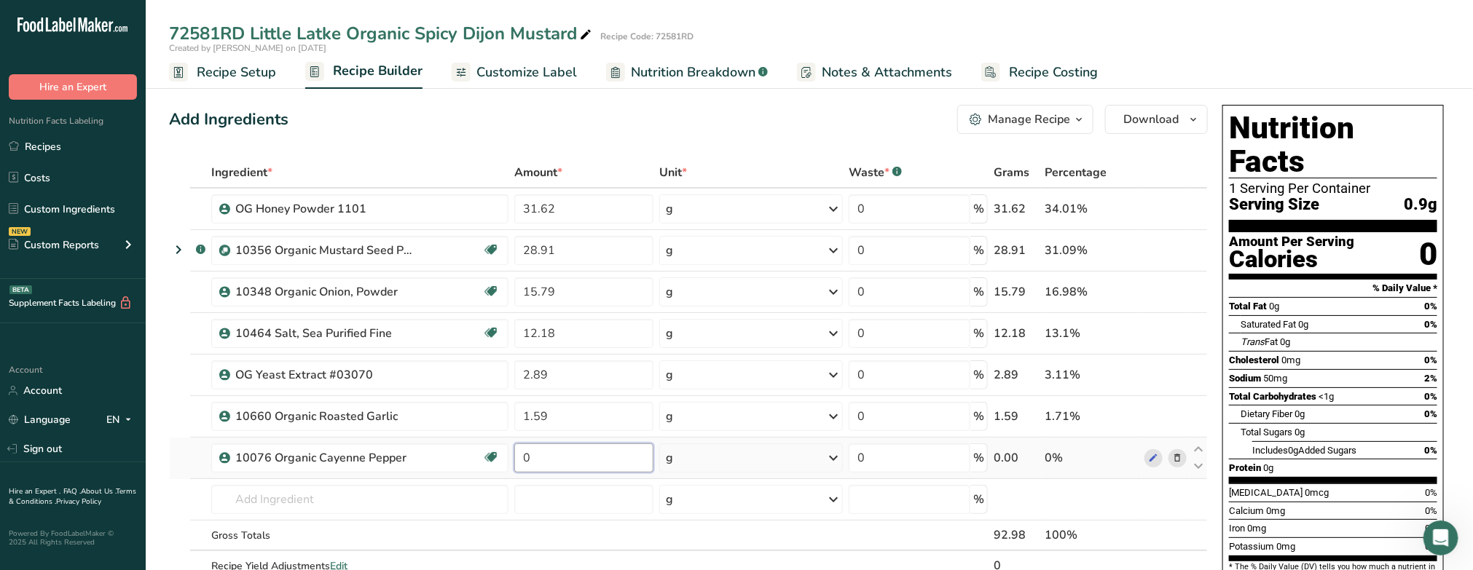
click at [609, 460] on input "0" at bounding box center [583, 458] width 139 height 29
type input "0.5"
click at [416, 508] on div "Ingredient * Amount * Unit * Waste * .a-a{fill:#347362;}.b-a{fill:#fff;} Grams …" at bounding box center [688, 384] width 1039 height 454
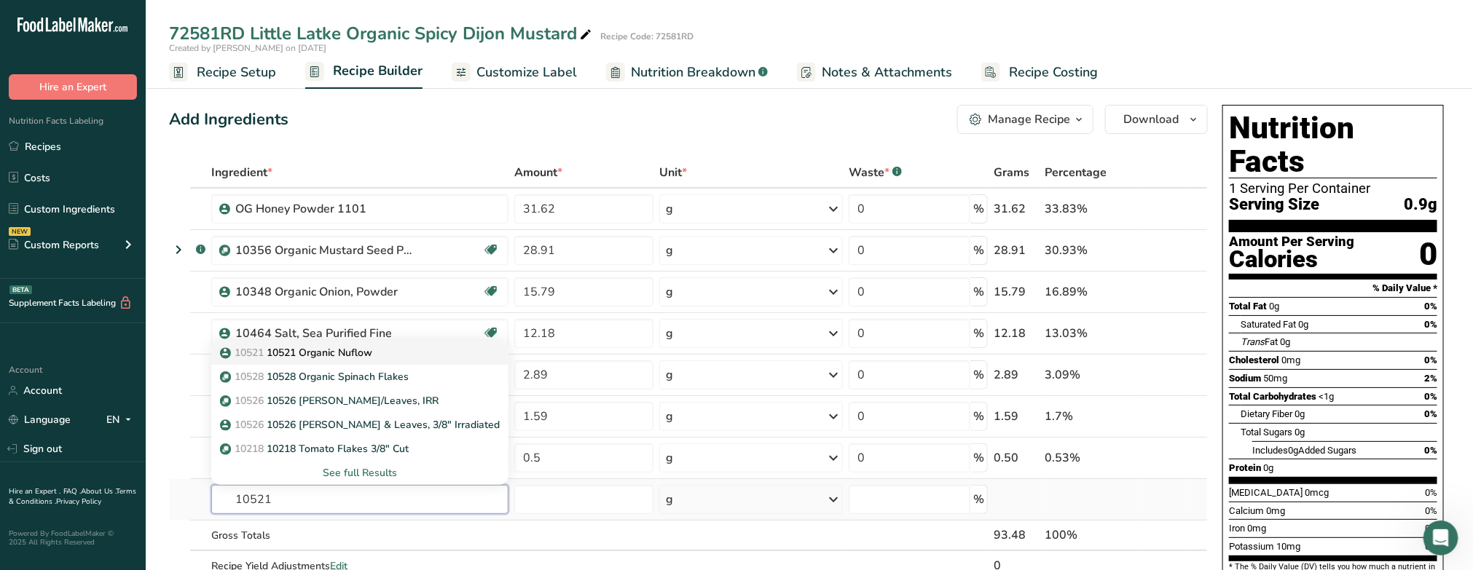
type input "10521"
click at [344, 354] on p "10521 10521 Organic Nuflow" at bounding box center [297, 352] width 149 height 15
type input "10521 Organic Nuflow"
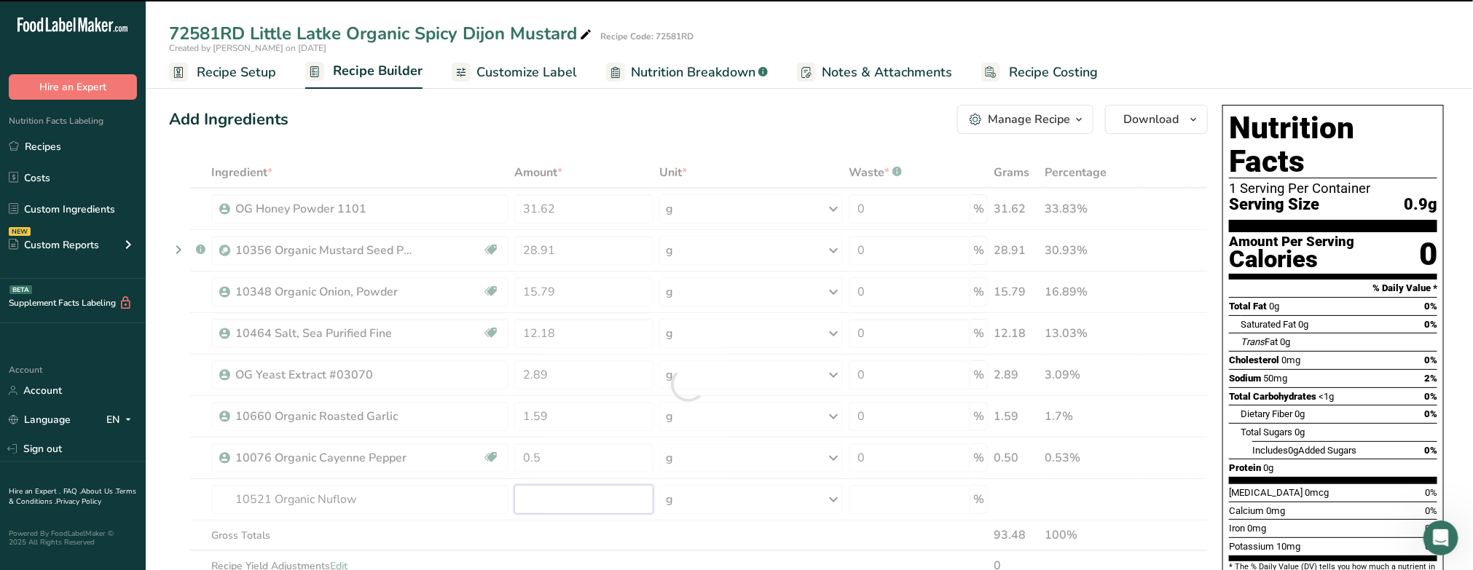
click at [545, 503] on input "number" at bounding box center [583, 499] width 139 height 29
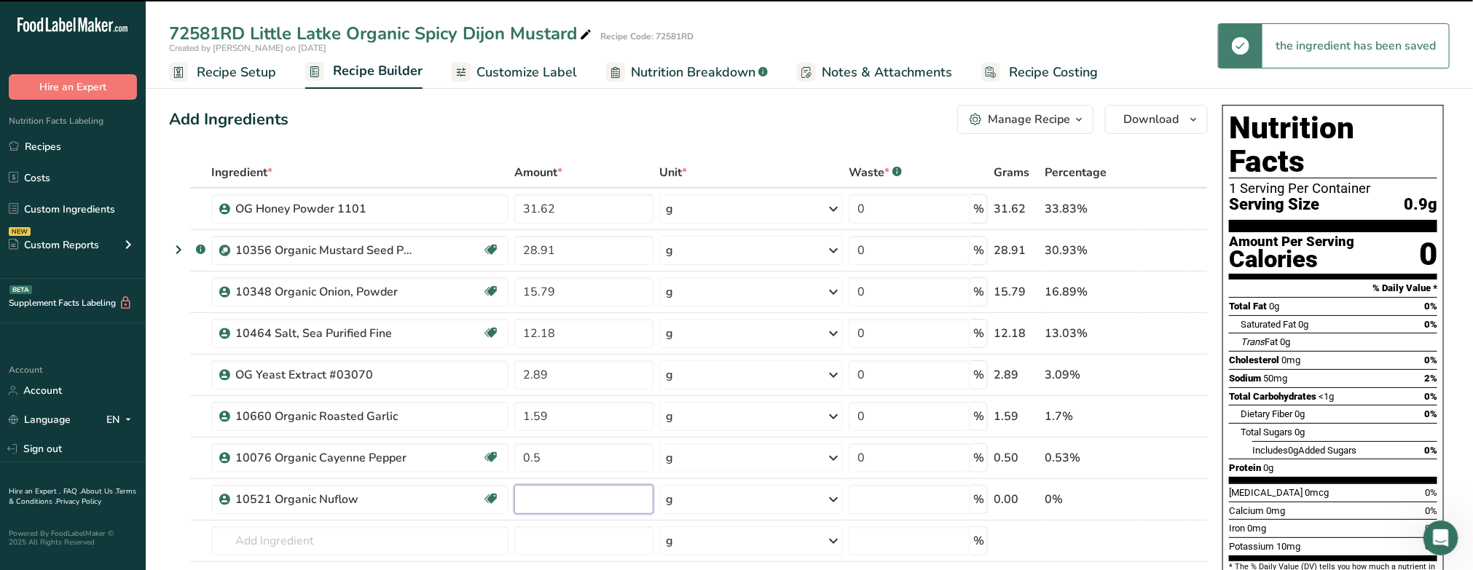
type input "0"
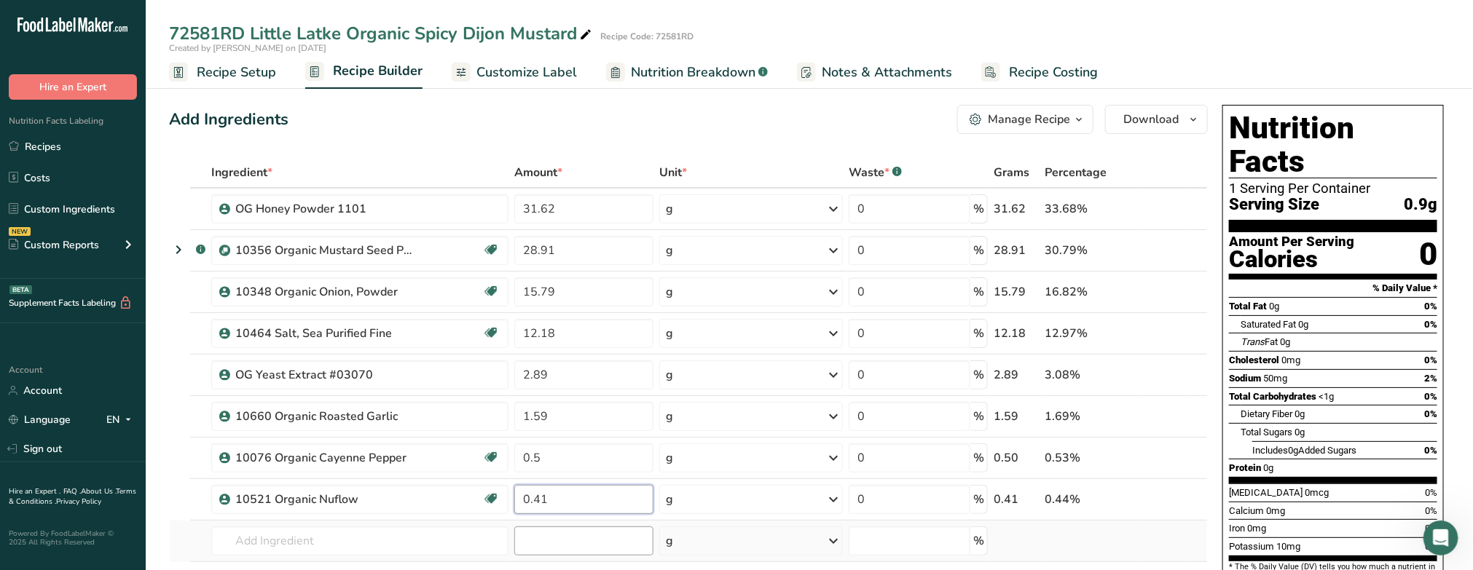
type input "0.41"
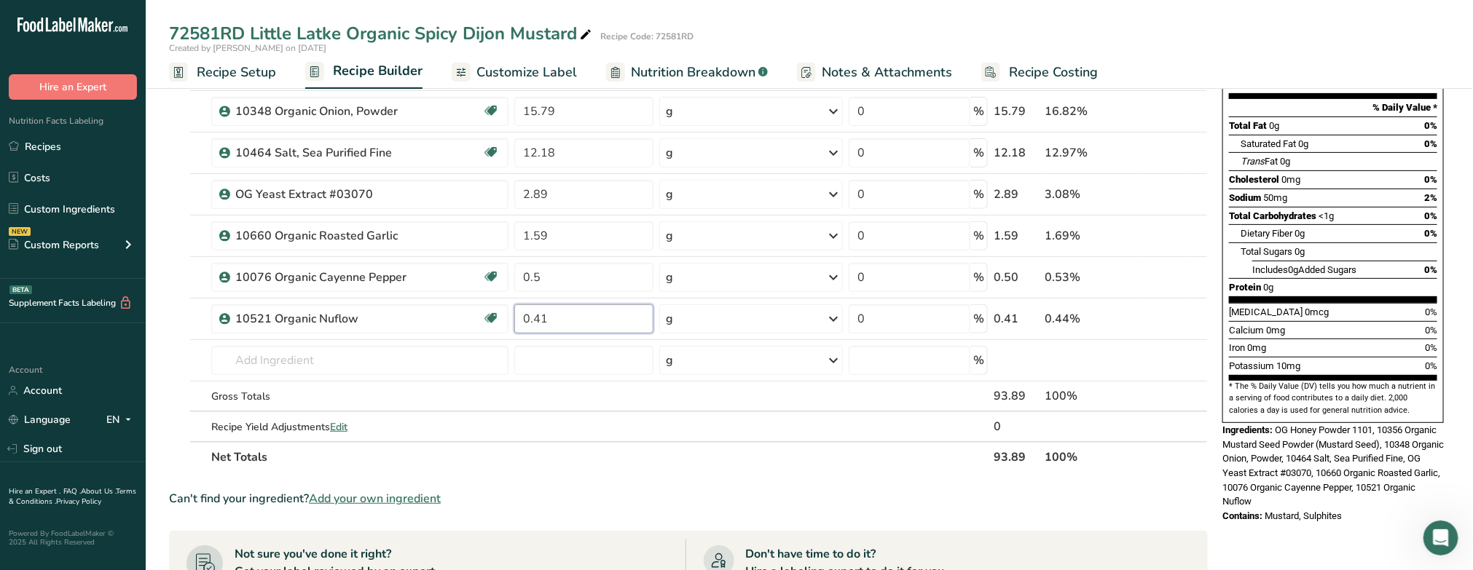
scroll to position [182, 0]
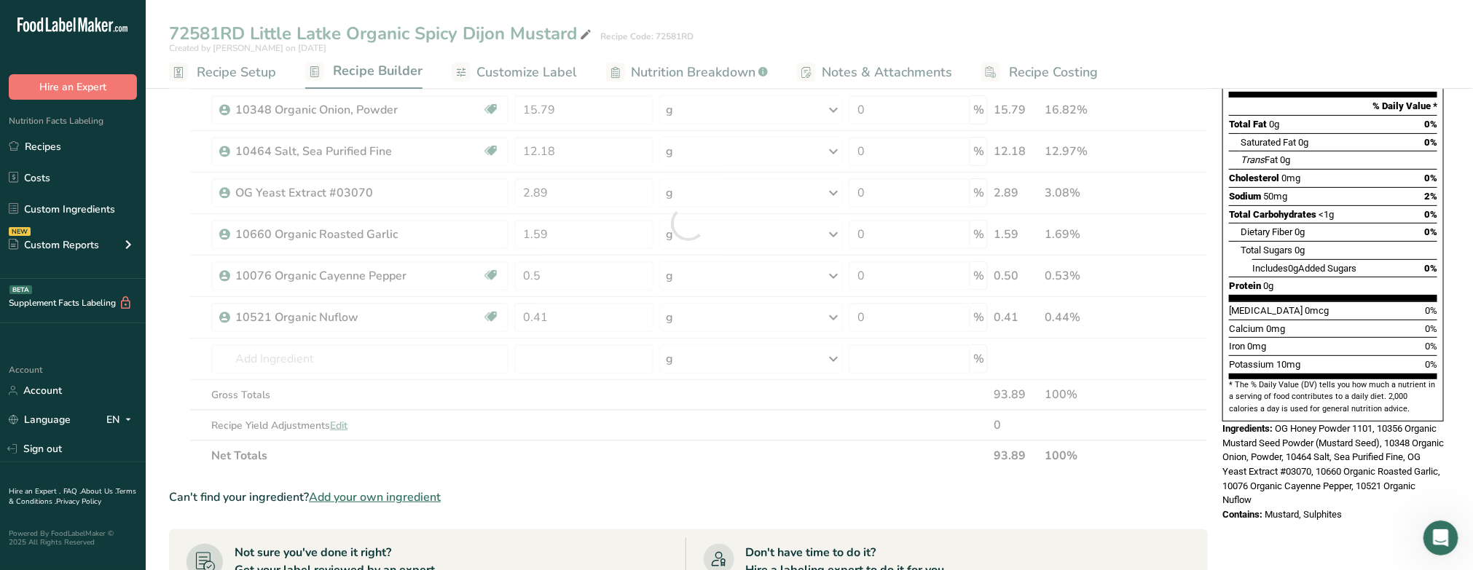
drag, startPoint x: 788, startPoint y: 492, endPoint x: 806, endPoint y: 497, distance: 18.9
click at [792, 493] on div "Can't find your ingredient? Add your own ingredient" at bounding box center [688, 497] width 1039 height 17
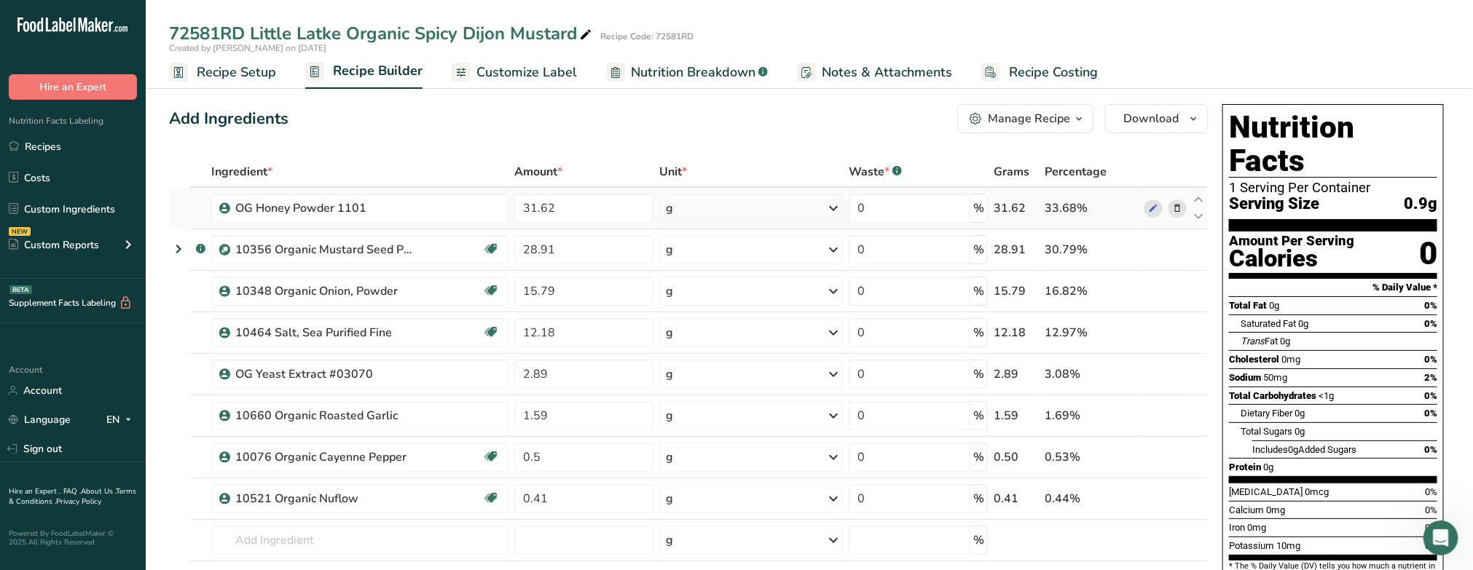
scroll to position [0, 0]
click at [271, 537] on input "text" at bounding box center [359, 541] width 297 height 29
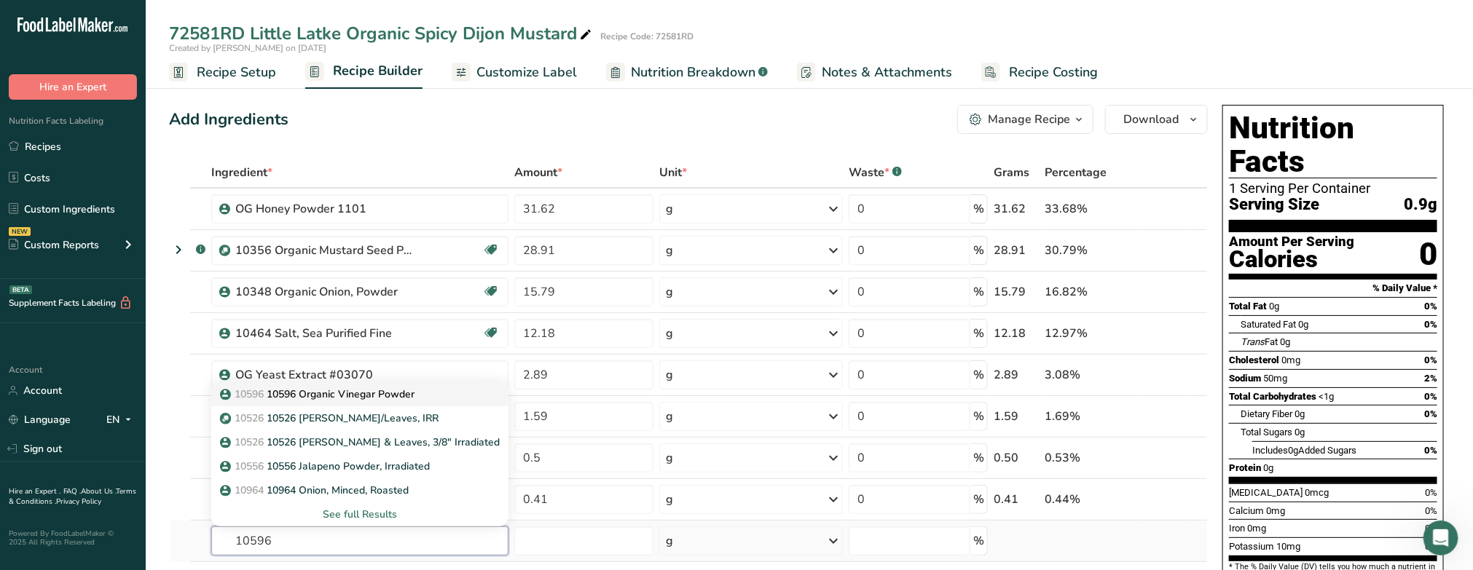
type input "10596"
click at [323, 386] on link "10596 10596 Organic Vinegar Powder" at bounding box center [359, 394] width 297 height 24
type input "10596 Organic Vinegar Powder"
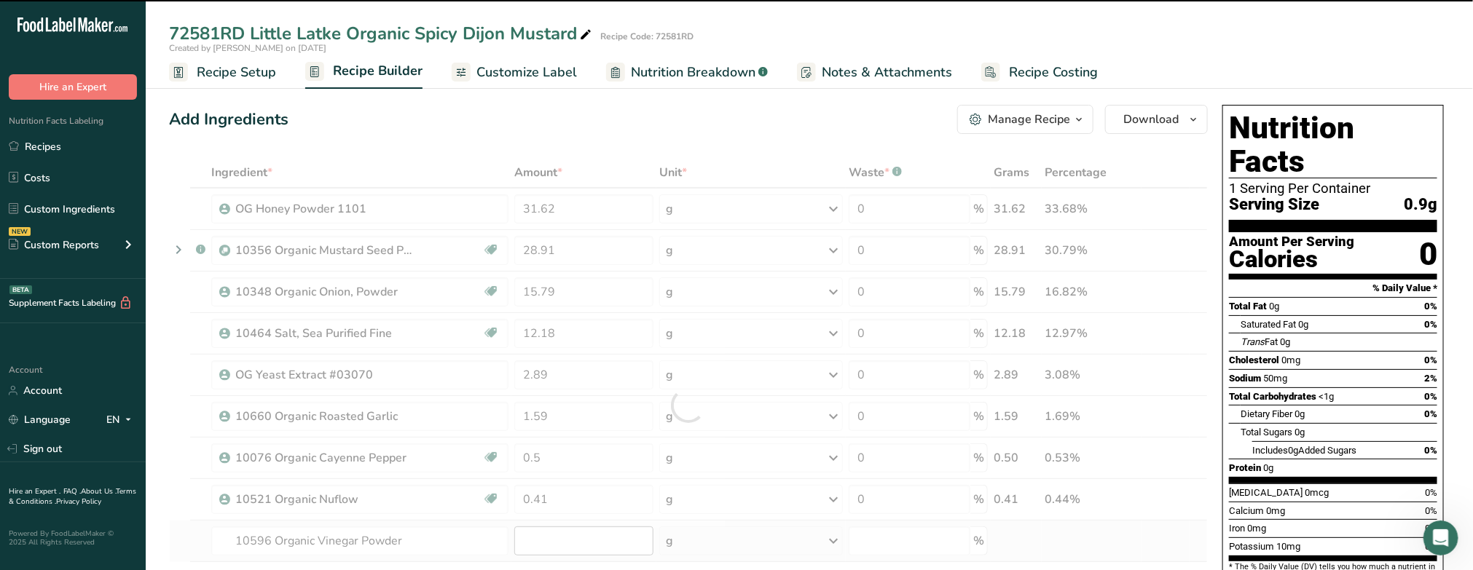
type input "0"
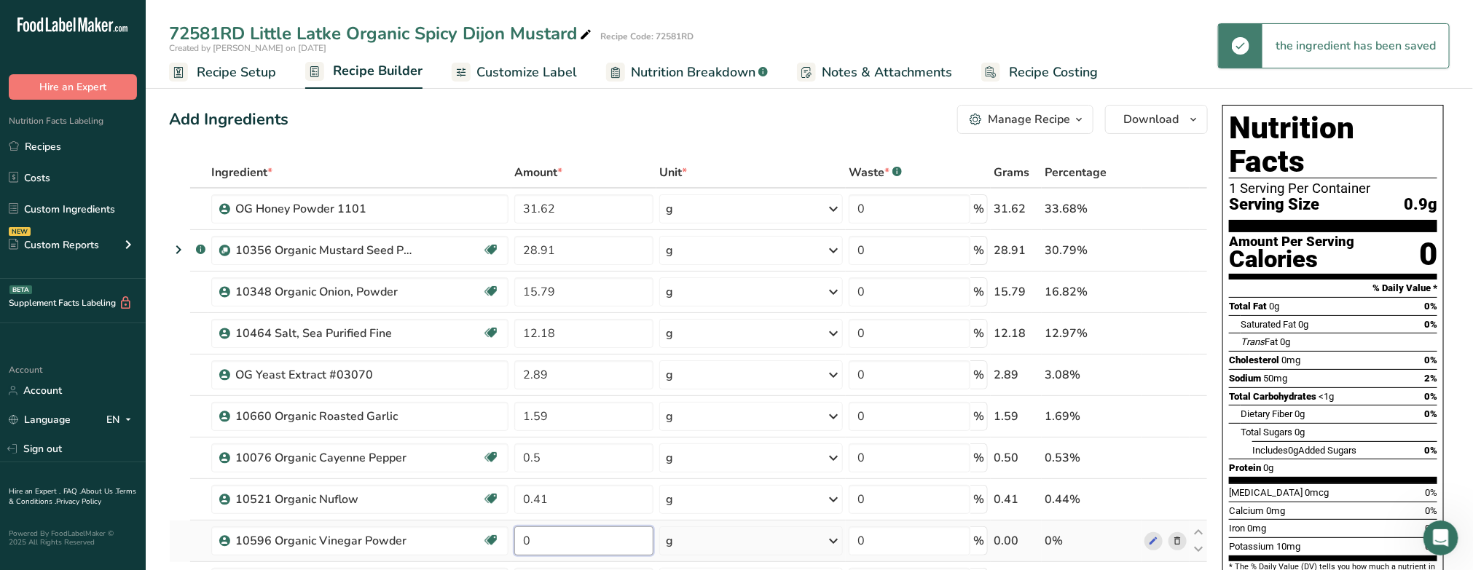
click at [550, 536] on input "0" at bounding box center [583, 541] width 139 height 29
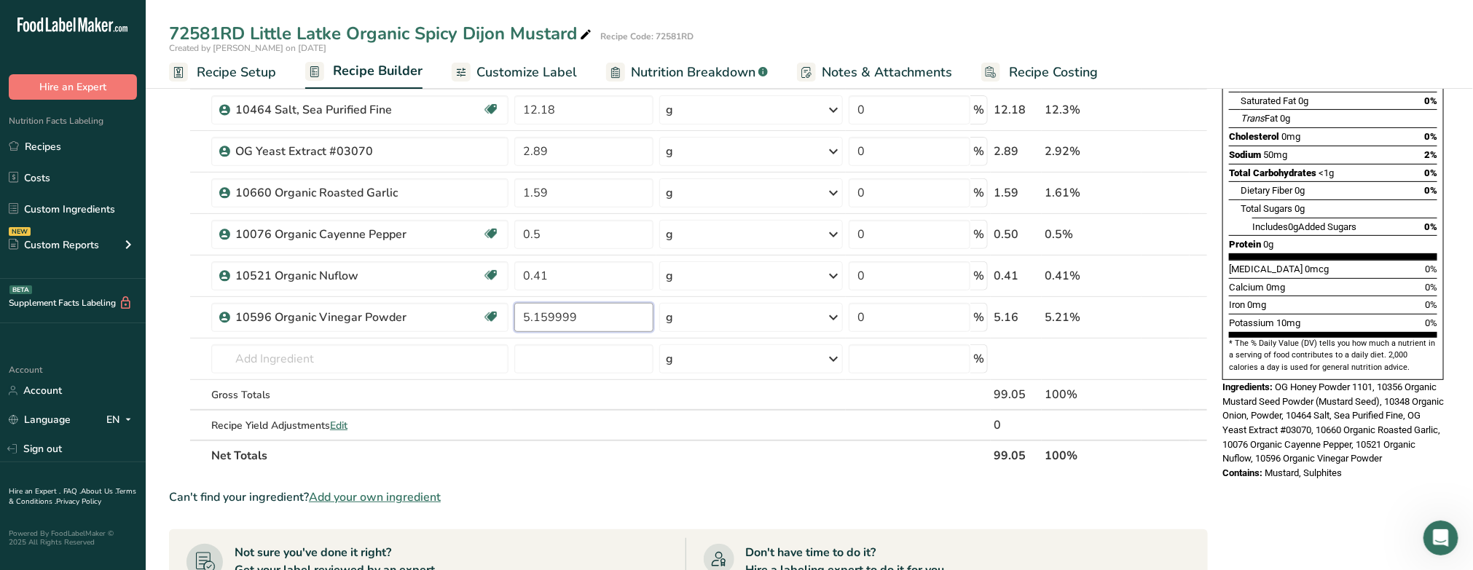
scroll to position [273, 0]
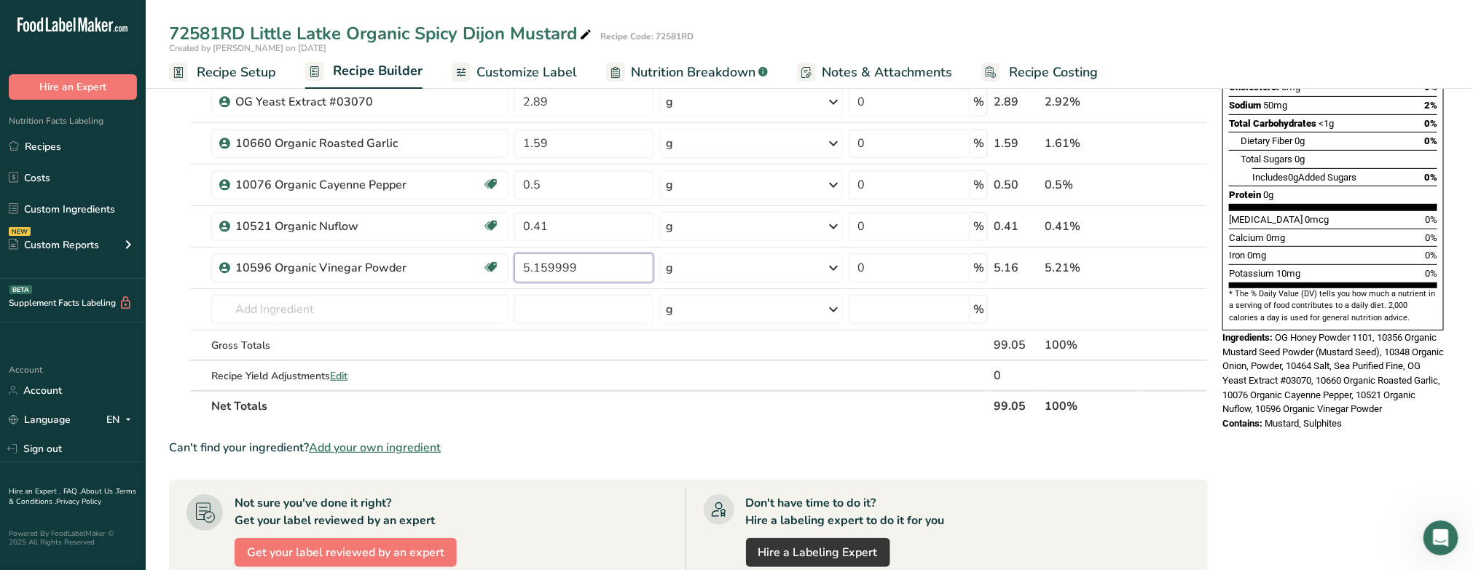
type input "5.159999"
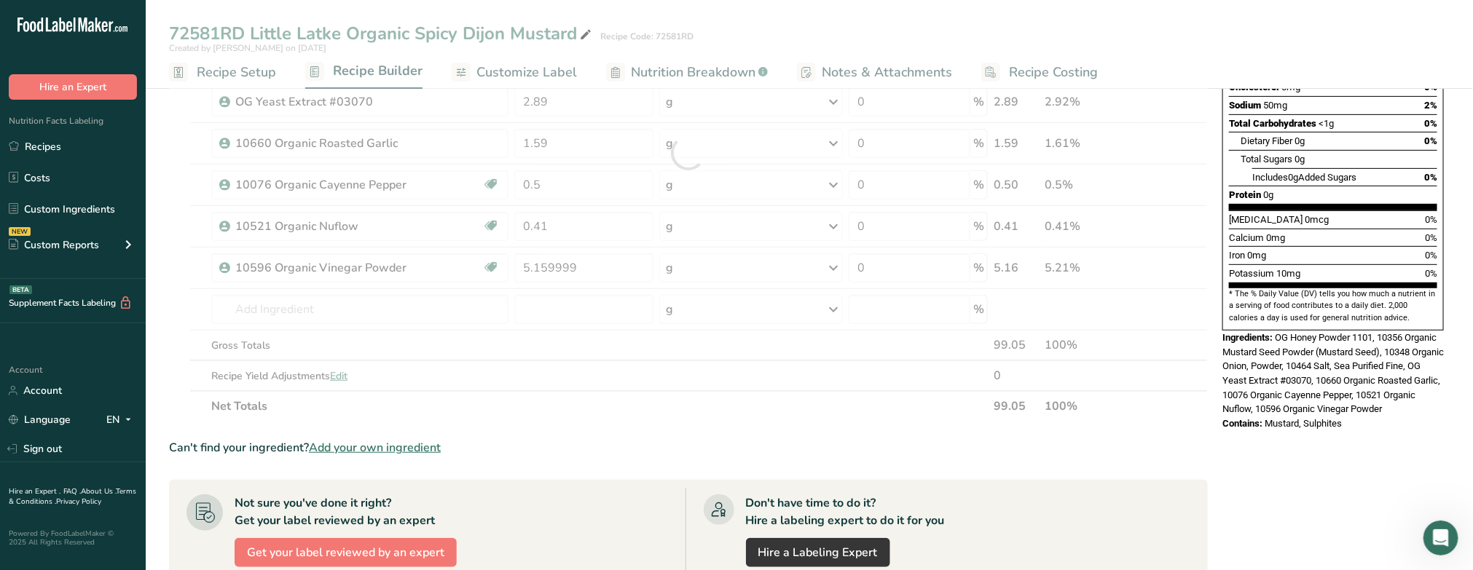
click at [621, 428] on section "Ingredient * Amount * Unit * Waste * .a-a{fill:#347362;}.b-a{fill:#fff;} Grams …" at bounding box center [688, 399] width 1039 height 1030
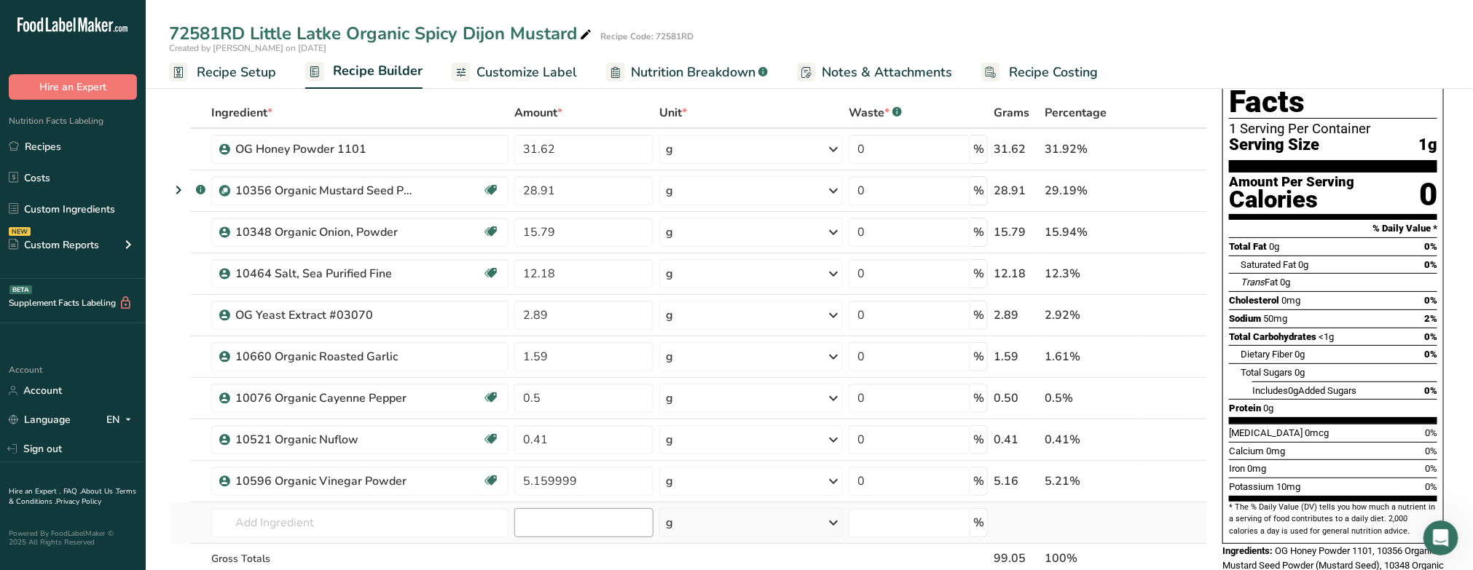
scroll to position [0, 0]
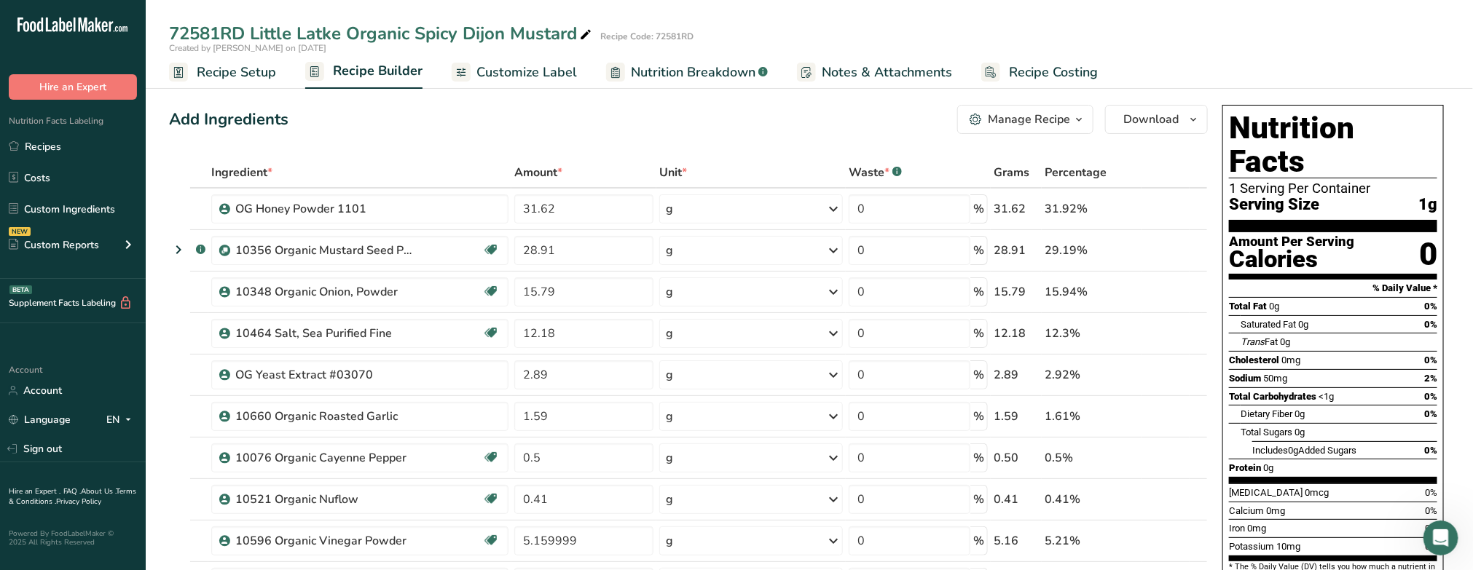
click at [244, 75] on span "Recipe Setup" at bounding box center [236, 73] width 79 height 20
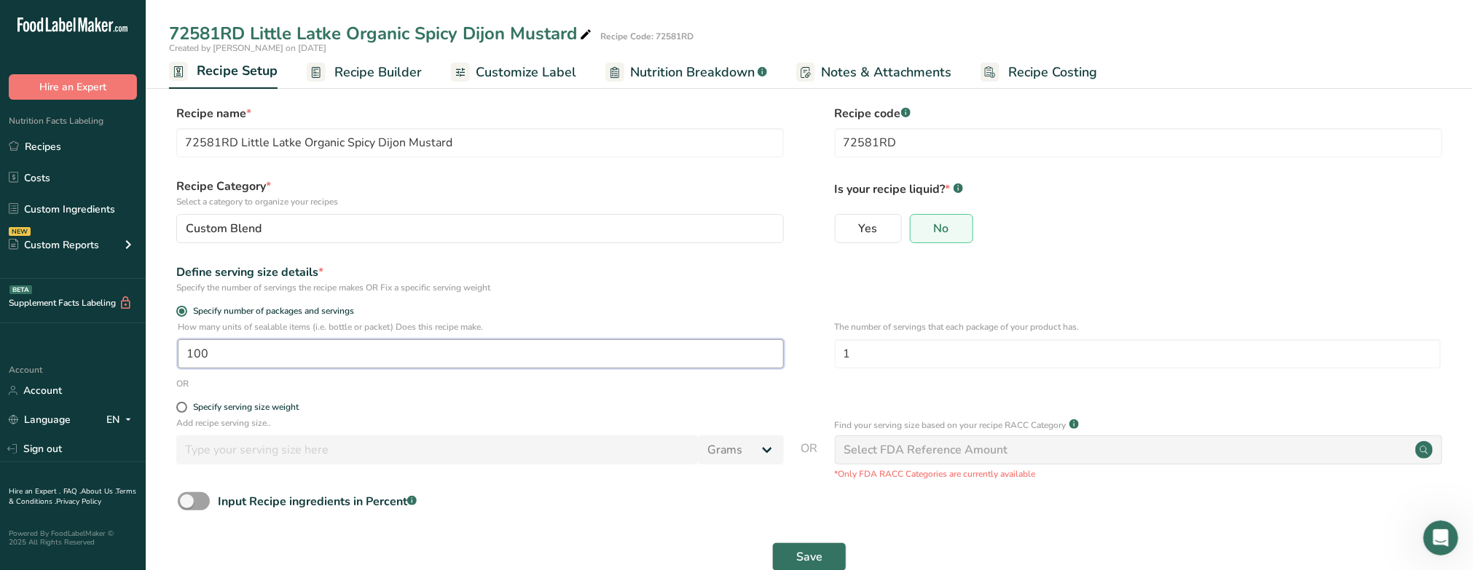
click at [230, 355] on input "100" at bounding box center [481, 353] width 606 height 29
type input "1"
click at [880, 366] on input "1" at bounding box center [1138, 353] width 606 height 29
type input "100"
click at [797, 559] on span "Save" at bounding box center [809, 556] width 26 height 17
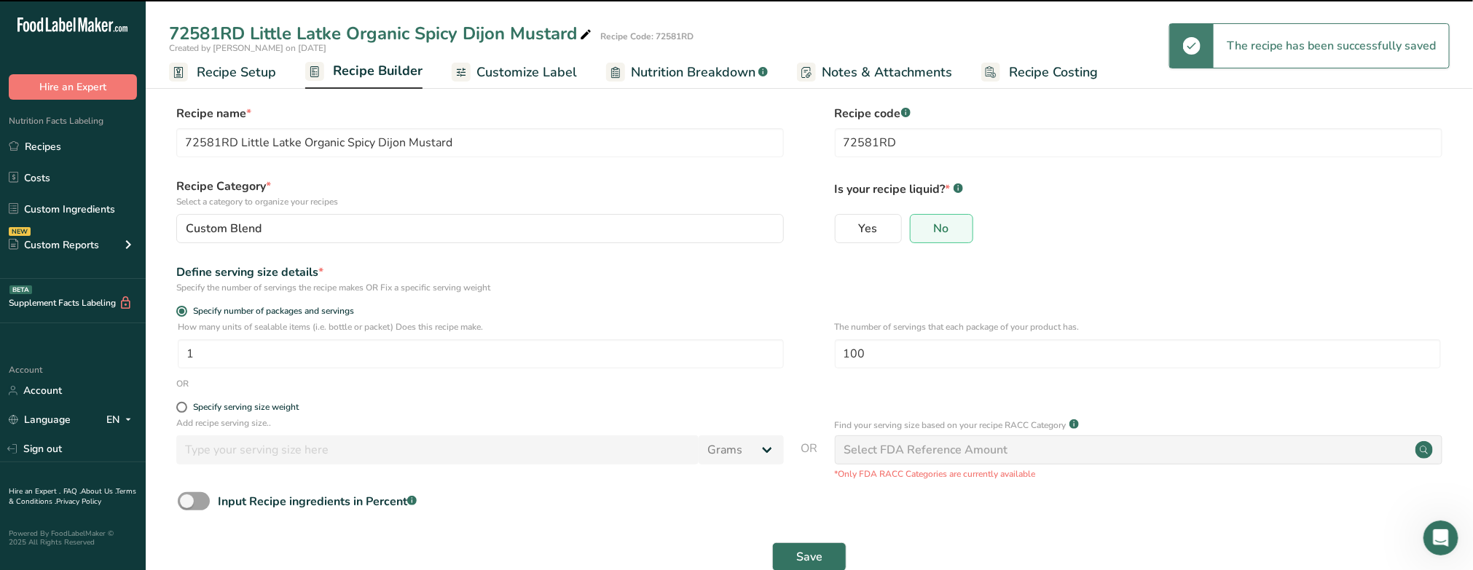
click at [339, 69] on span "Recipe Builder" at bounding box center [378, 71] width 90 height 20
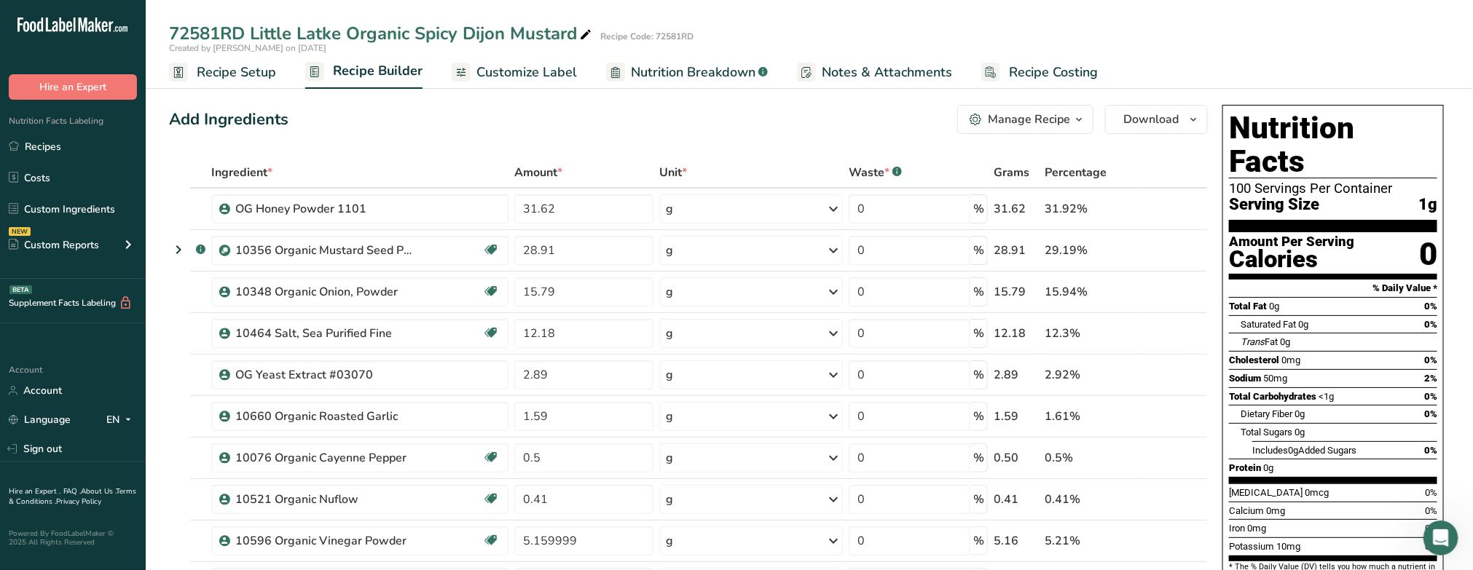
click at [248, 69] on span "Recipe Setup" at bounding box center [236, 73] width 79 height 20
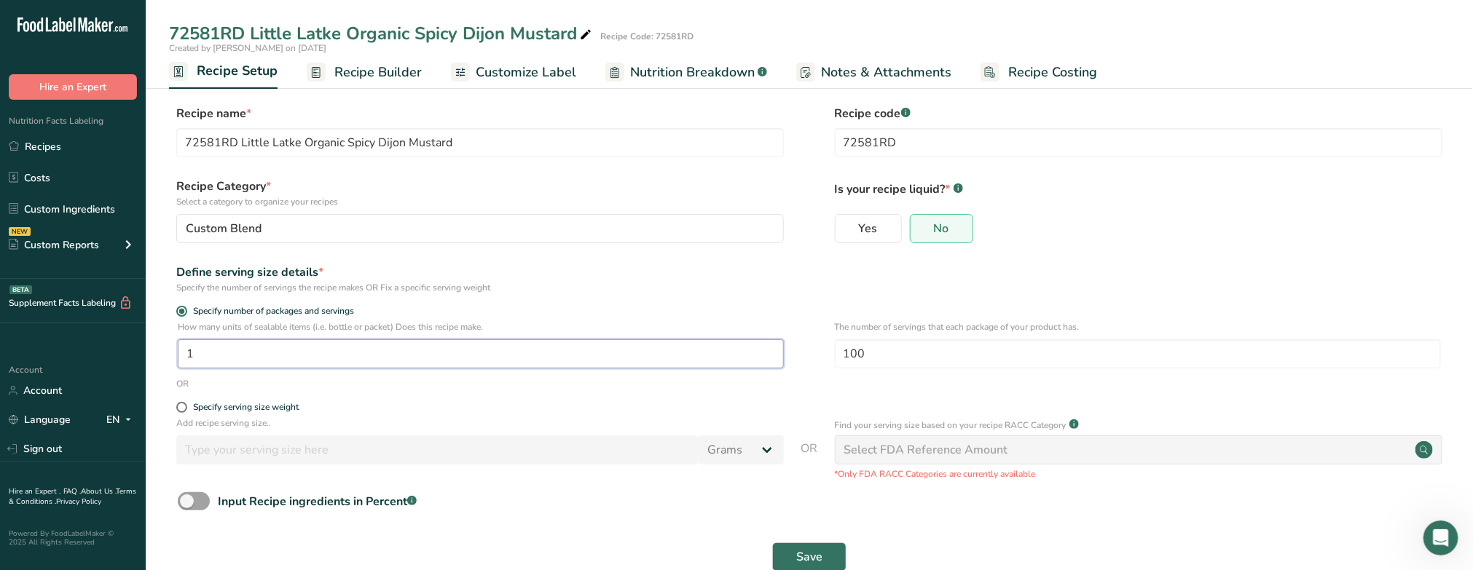
click at [213, 361] on input "1" at bounding box center [481, 353] width 606 height 29
type input "100"
click at [802, 552] on span "Save" at bounding box center [809, 556] width 26 height 17
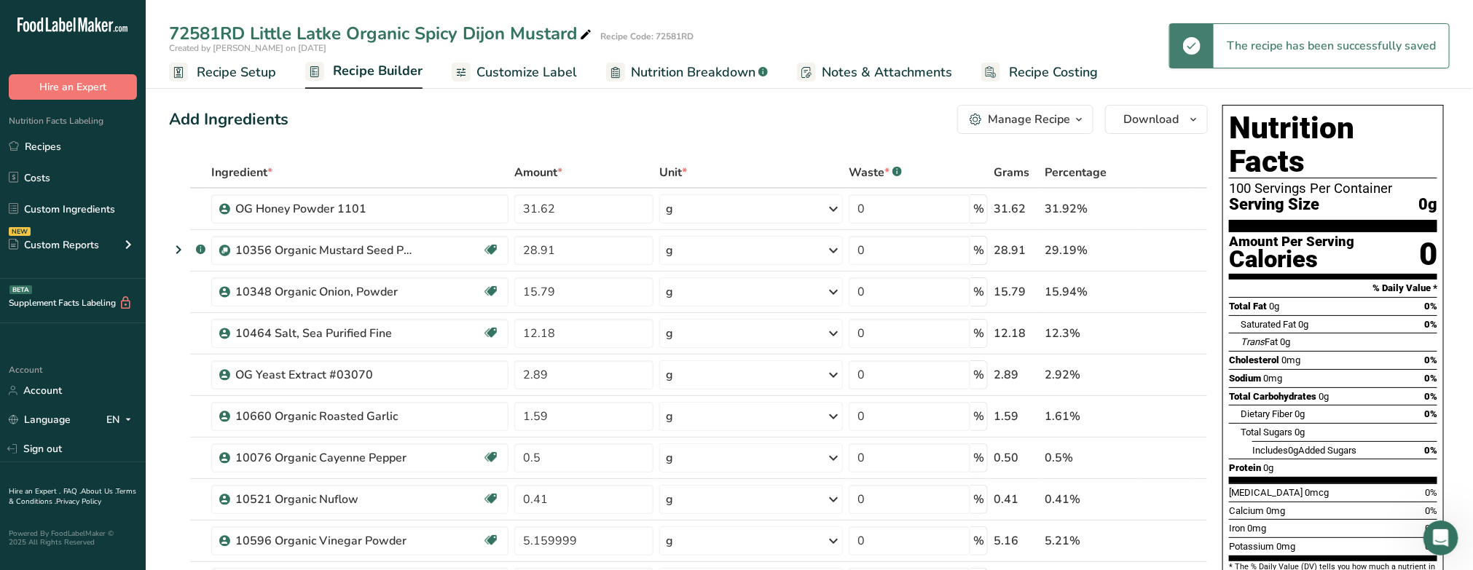
click at [375, 66] on span "Recipe Builder" at bounding box center [378, 71] width 90 height 20
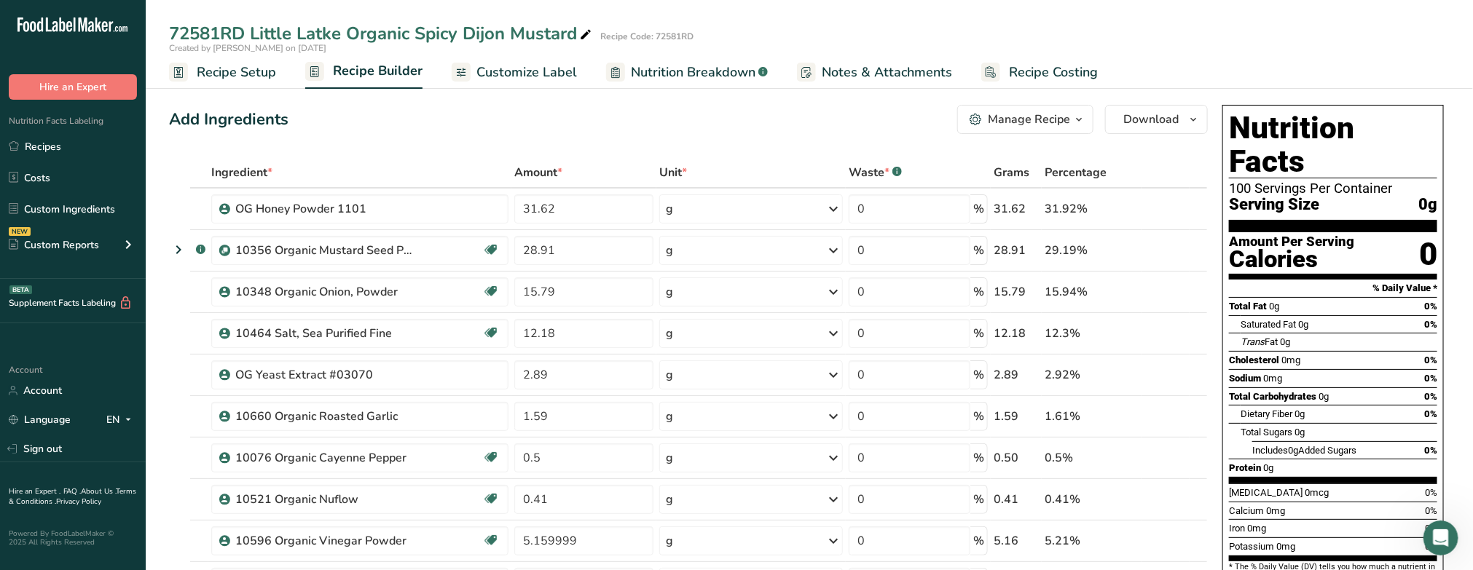
click at [517, 69] on span "Customize Label" at bounding box center [526, 73] width 101 height 20
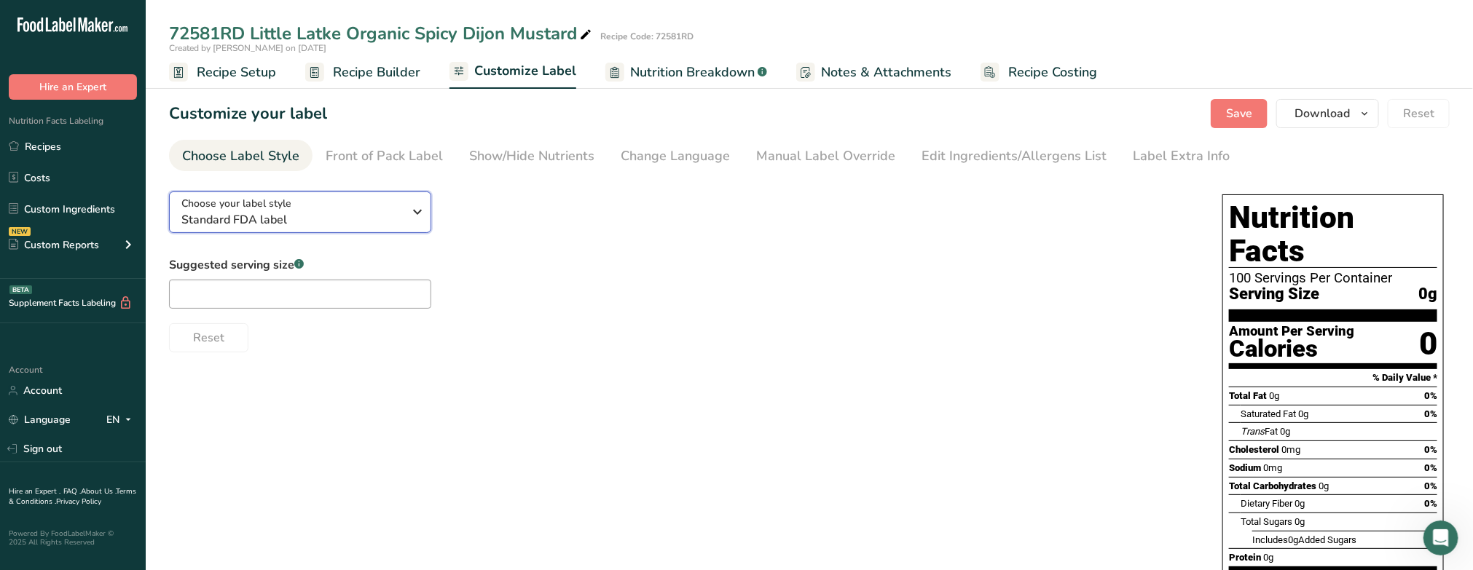
click at [419, 210] on icon "button" at bounding box center [417, 212] width 17 height 26
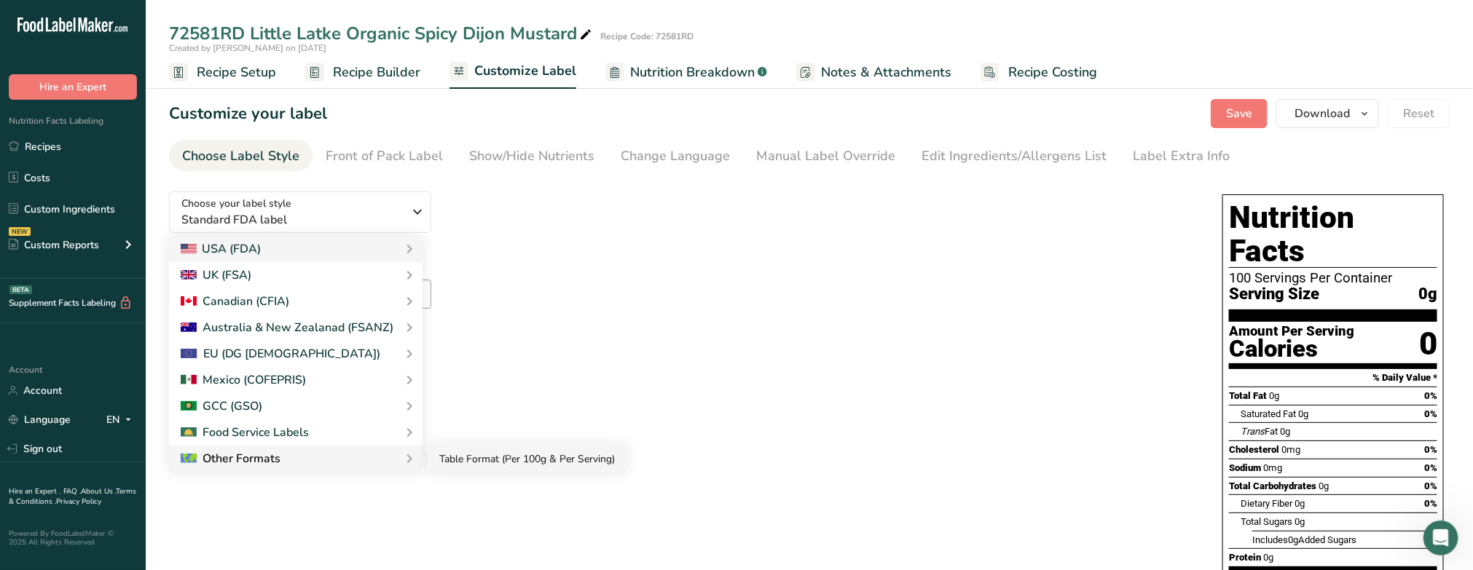
click at [466, 456] on link "Table Format (Per 100g & Per Serving)" at bounding box center [527, 459] width 199 height 27
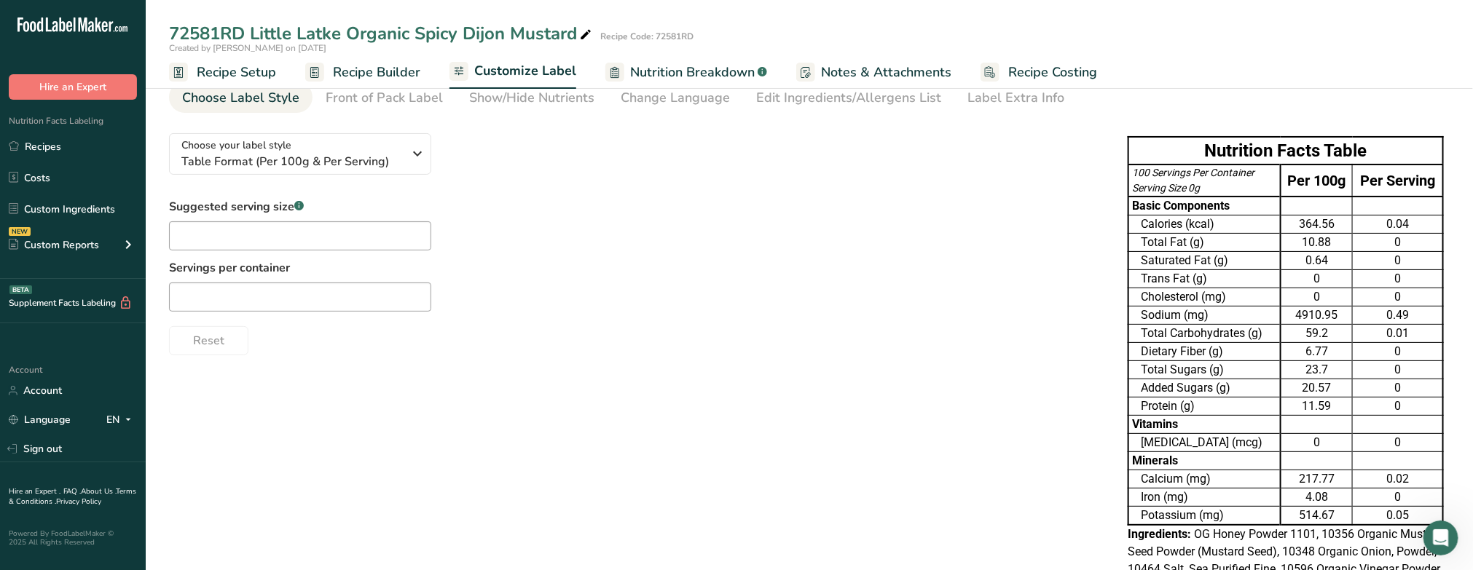
scroll to position [157, 0]
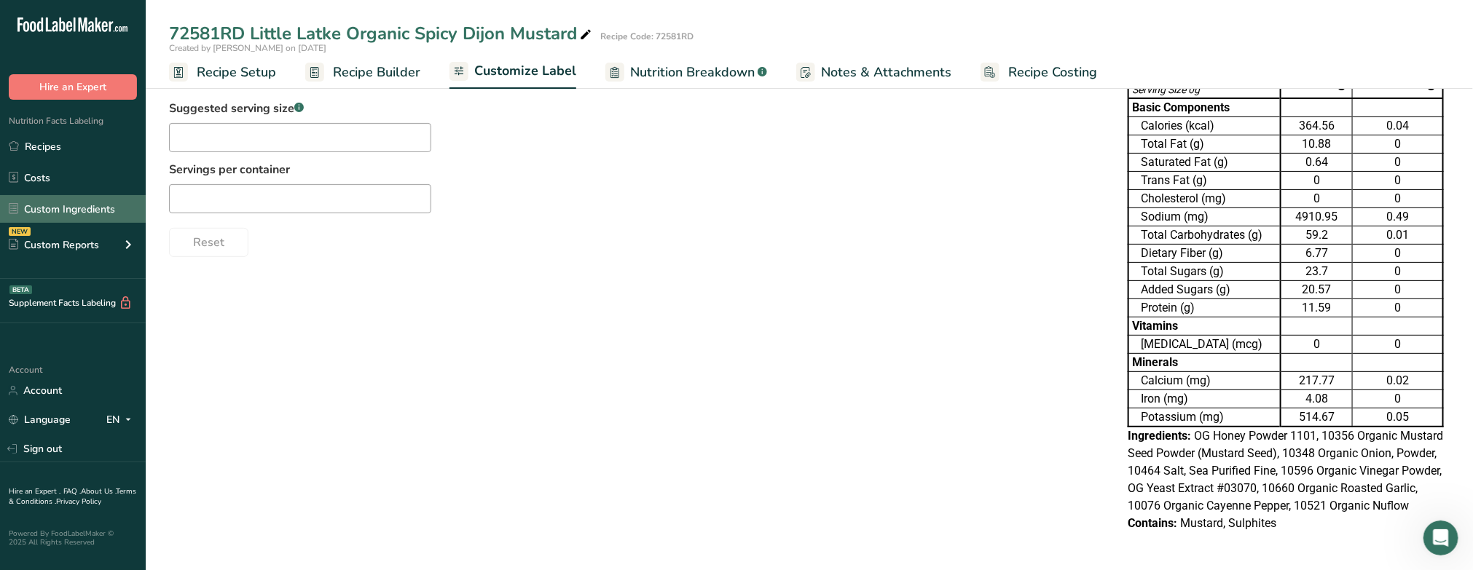
click at [62, 208] on link "Custom Ingredients" at bounding box center [73, 209] width 146 height 28
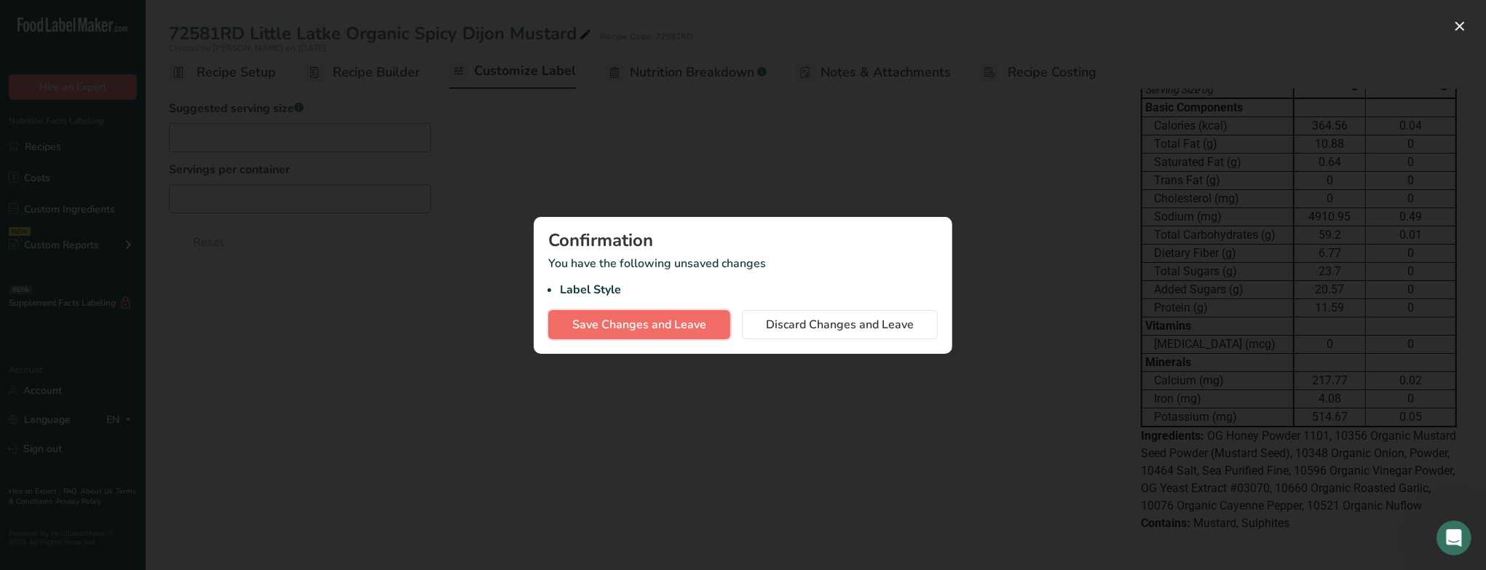
click at [647, 326] on span "Save Changes and Leave" at bounding box center [639, 324] width 134 height 17
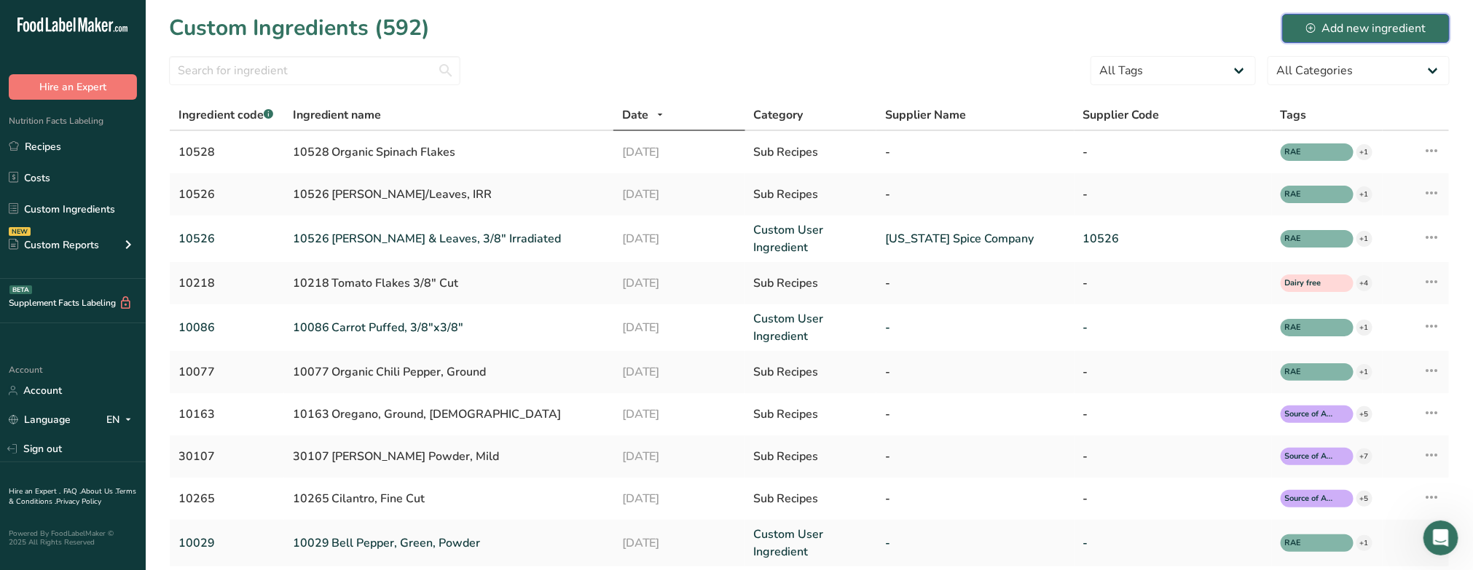
click at [896, 24] on div "Add new ingredient" at bounding box center [1365, 28] width 119 height 17
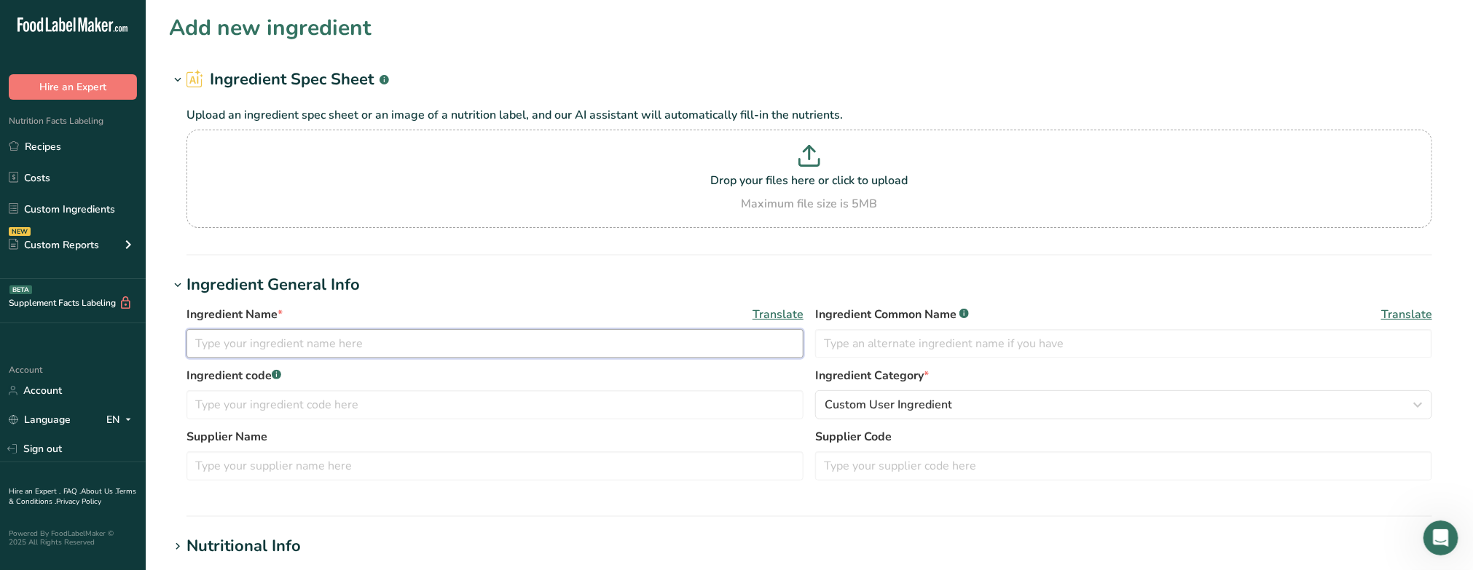
click at [307, 344] on input "text" at bounding box center [494, 343] width 617 height 29
type input "Organic Honey Dijon Flavor USS-211870 Mosaic"
click at [896, 347] on input "text" at bounding box center [1123, 343] width 617 height 29
click at [387, 404] on input "text" at bounding box center [494, 404] width 617 height 29
type input "211870"
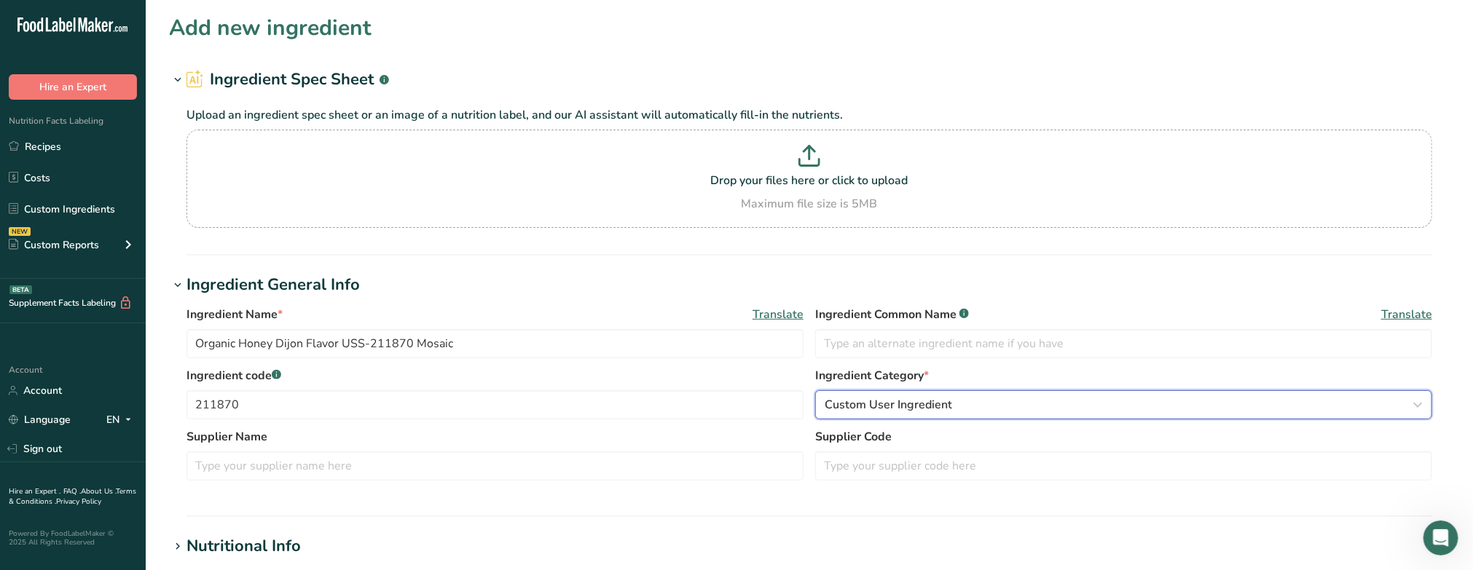
click at [896, 409] on span "Custom User Ingredient" at bounding box center [887, 404] width 127 height 17
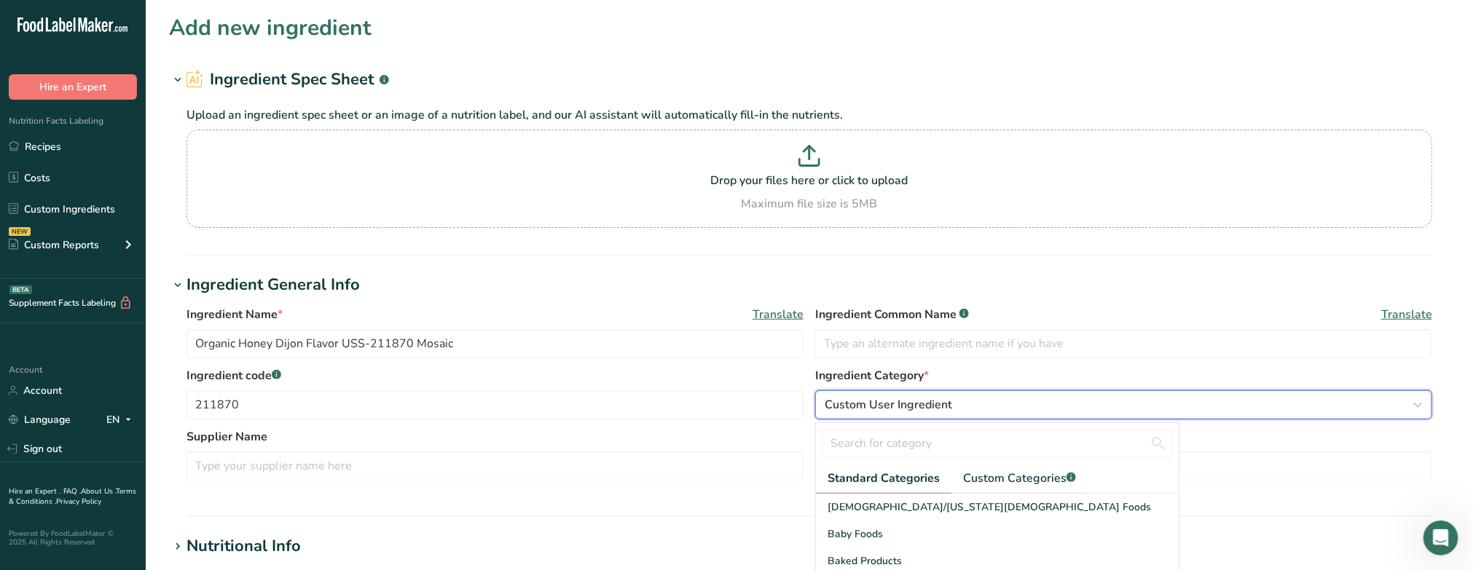
click at [896, 409] on span "Custom User Ingredient" at bounding box center [887, 404] width 127 height 17
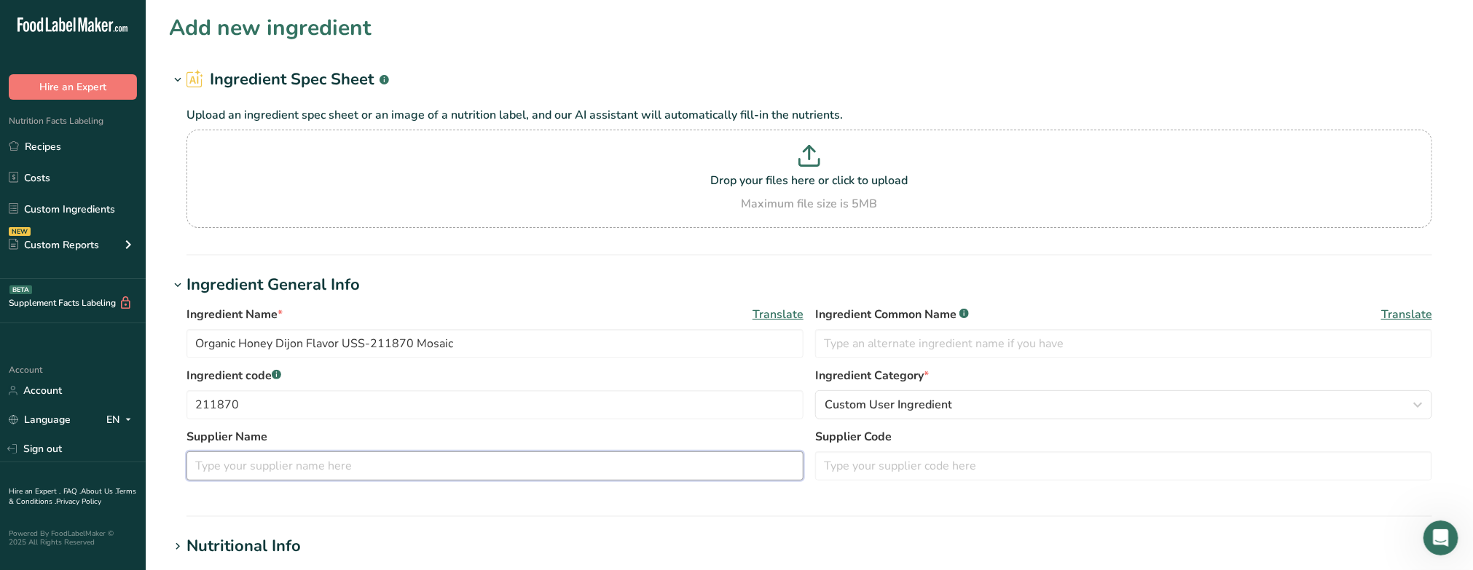
click at [243, 459] on input "text" at bounding box center [494, 466] width 617 height 29
type input "M"
click at [851, 472] on input "text" at bounding box center [1123, 466] width 617 height 29
click at [397, 472] on input "Sapphire Flavors and Fragrancea" at bounding box center [494, 466] width 617 height 29
type input "Sapphire Flavors and Fragrance"
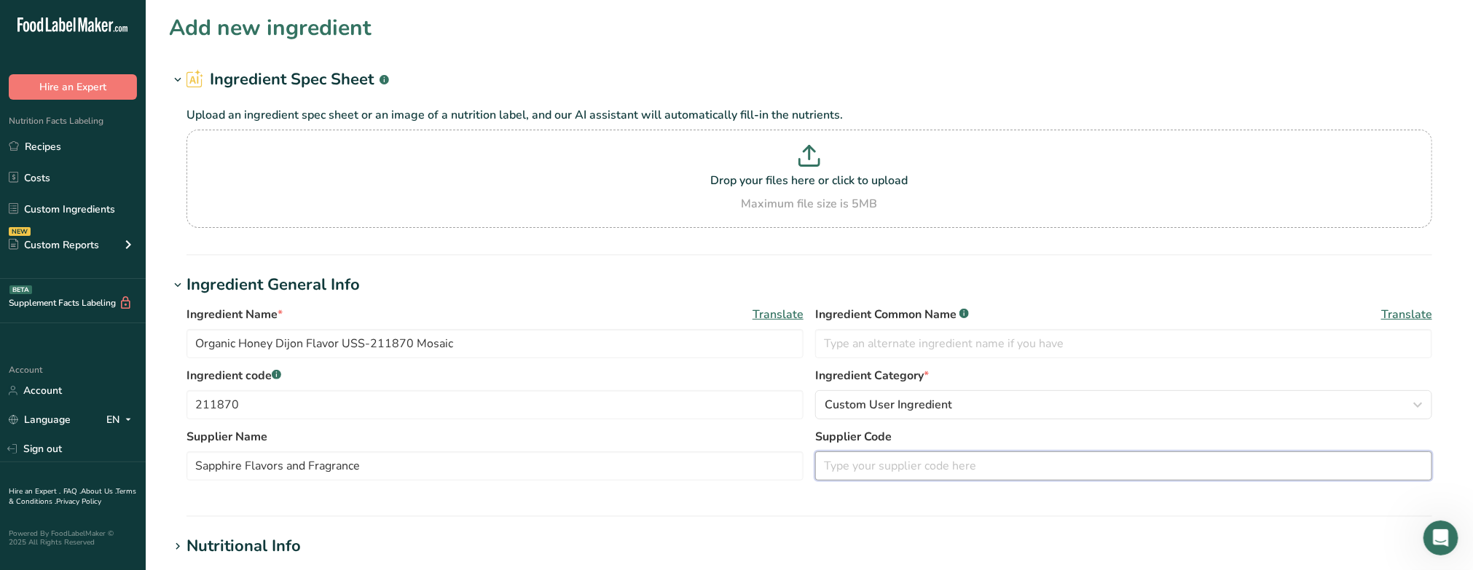
click at [839, 467] on input "text" at bounding box center [1123, 466] width 617 height 29
type input "211870"
click at [809, 153] on icon at bounding box center [809, 152] width 0 height 13
click at [809, 153] on input "Drop your files here or click to upload Maximum file size is 5MB" at bounding box center [808, 179] width 1245 height 98
type input "C:\fakepath\OC-13744 Nutritional.pdf"
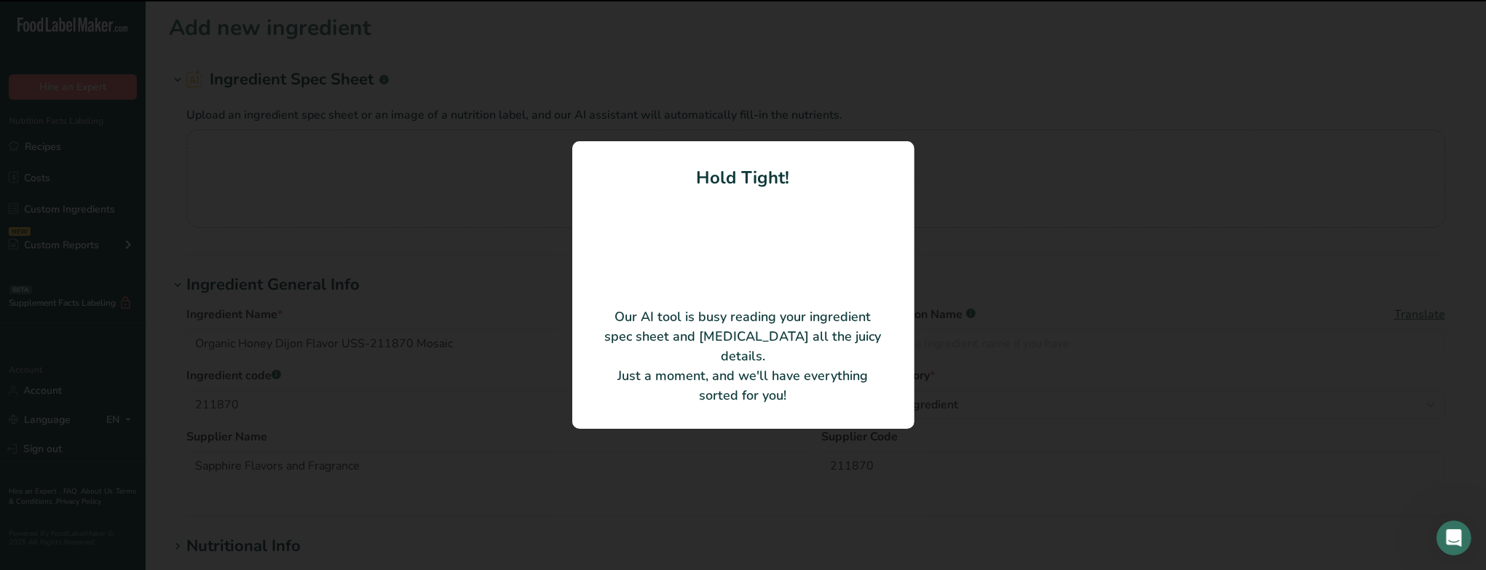
type input "NATURAL PARMESAN CHEESE TYPE FLAVOR POWDER, ORGANIC CERTIFIABLE"
type input "OC-13744"
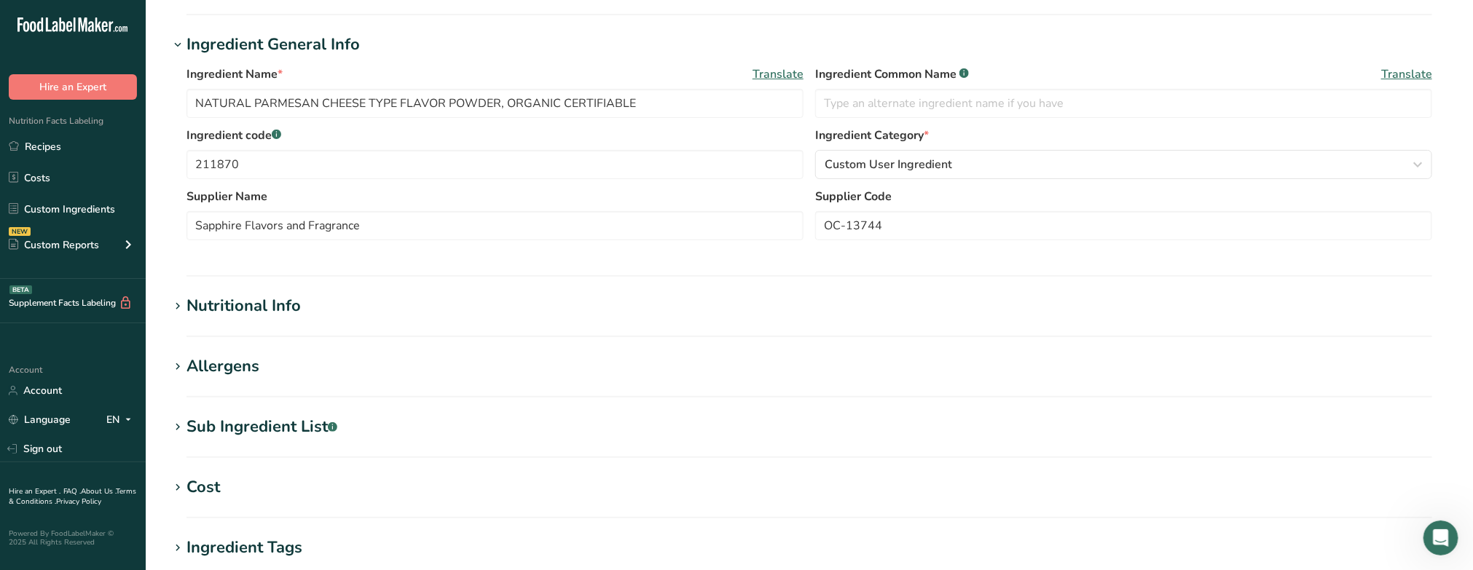
scroll to position [202, 0]
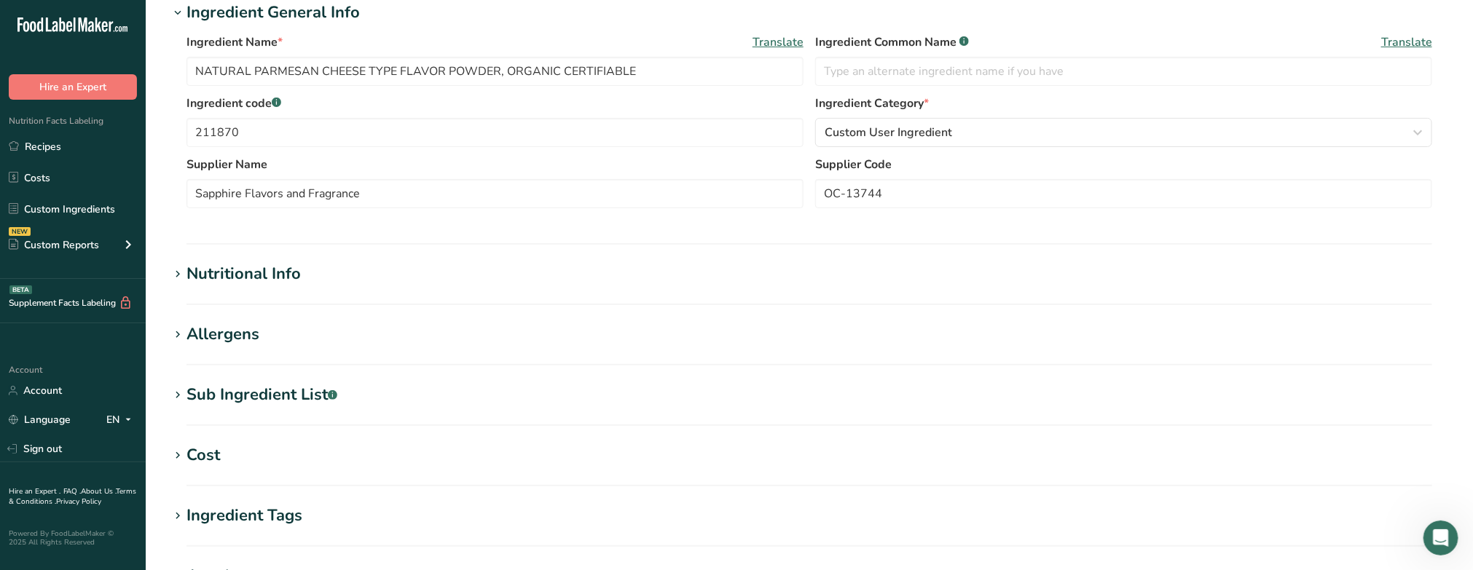
click at [177, 275] on icon at bounding box center [177, 274] width 13 height 20
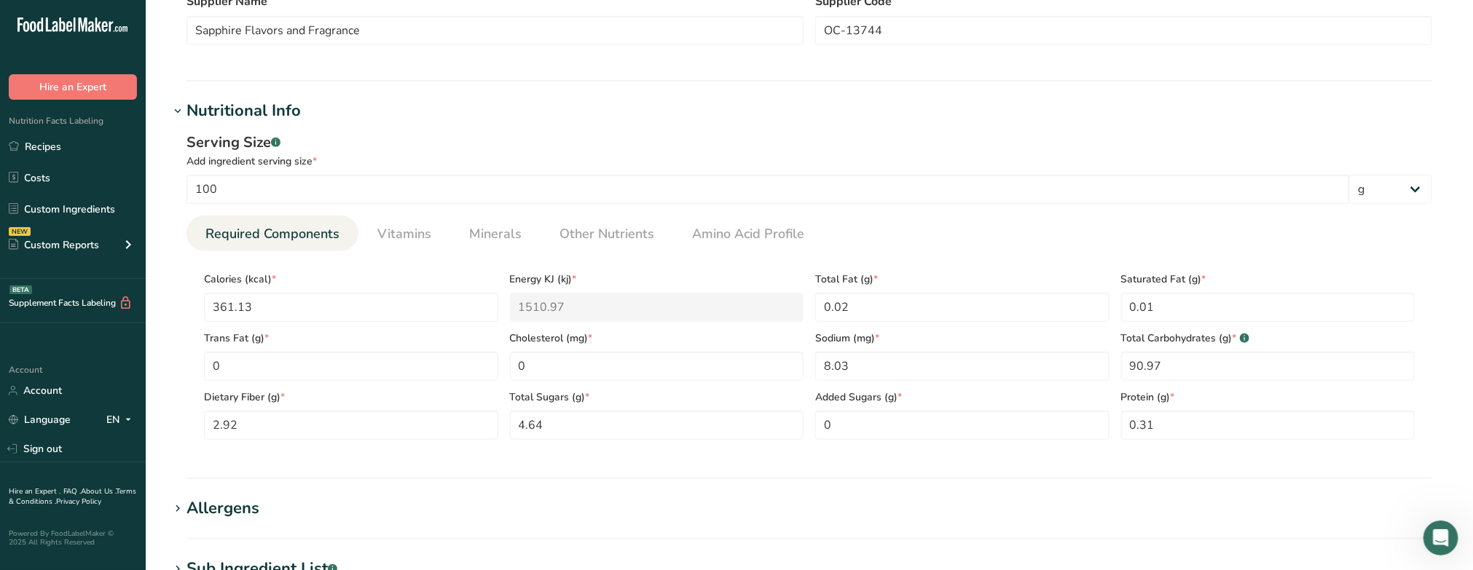
scroll to position [384, 0]
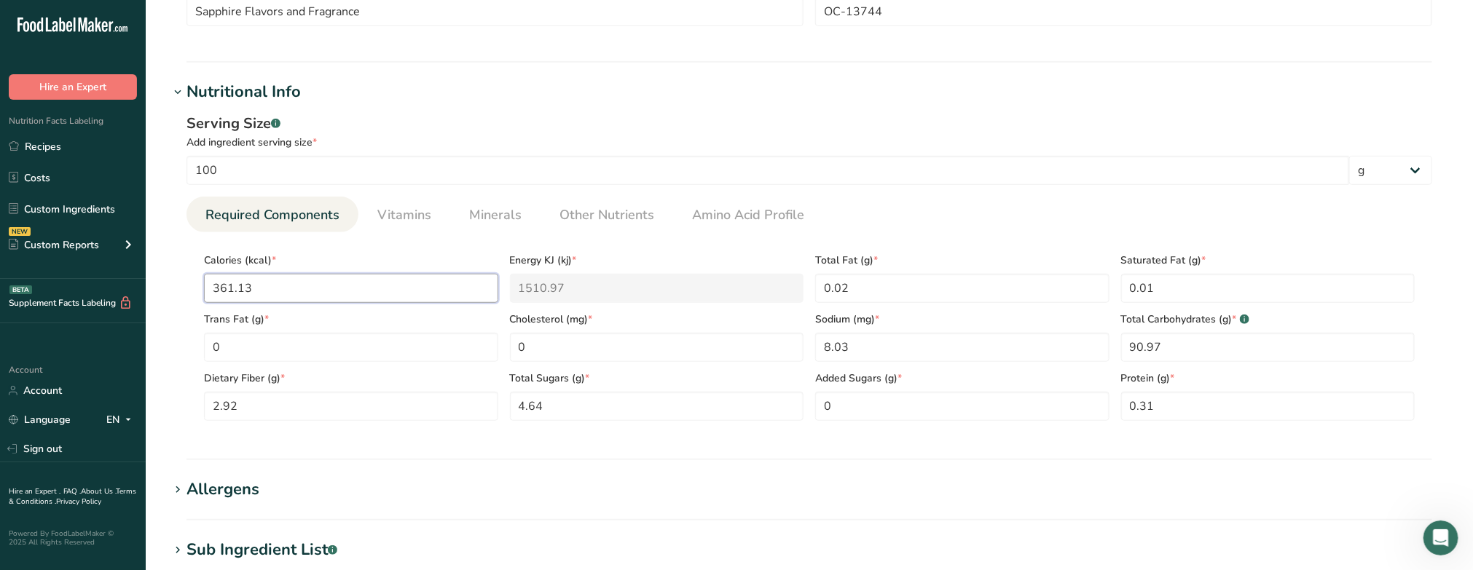
drag, startPoint x: 263, startPoint y: 279, endPoint x: 142, endPoint y: 267, distance: 121.5
click at [142, 267] on div ".a-20{fill:#fff;} Hire an Expert Nutrition Facts Labeling Recipes Costs Custom …" at bounding box center [736, 307] width 1473 height 1383
type input "8"
type KJ "33.5"
type input "80"
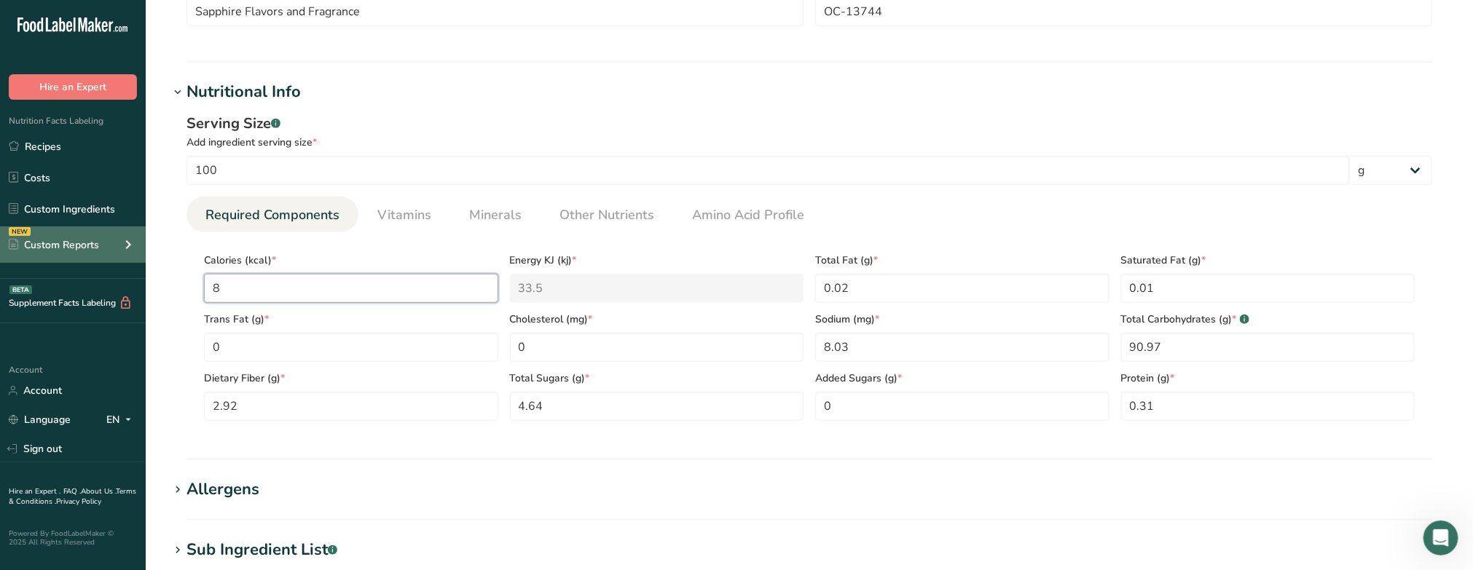
type KJ "334.7"
type input "805"
type KJ "3368.1"
type input "805.9"
type KJ "3371.9"
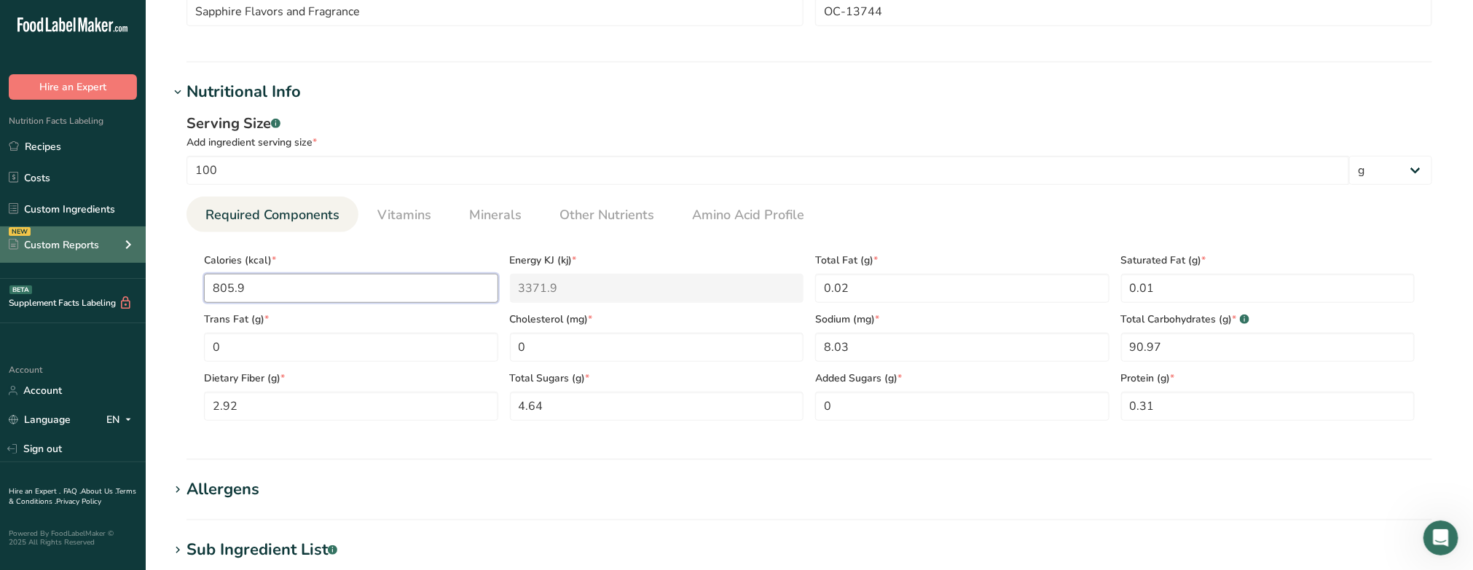
type input "805.97"
type KJ "3372.2"
type input "805.97"
click at [879, 286] on Fat "0.02" at bounding box center [962, 288] width 294 height 29
type Fat "0"
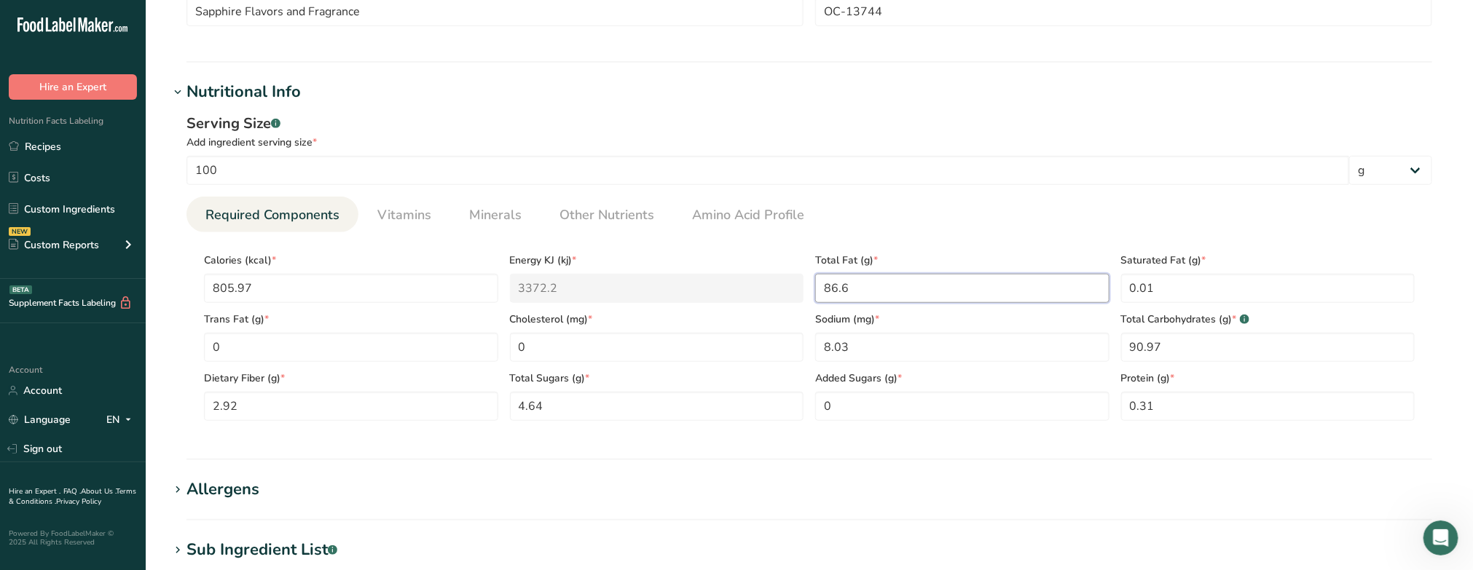
type Fat "86.6"
type Fat "10.53"
type Fat "0.01"
type input "2.53"
type Carbohydrates "805.97"
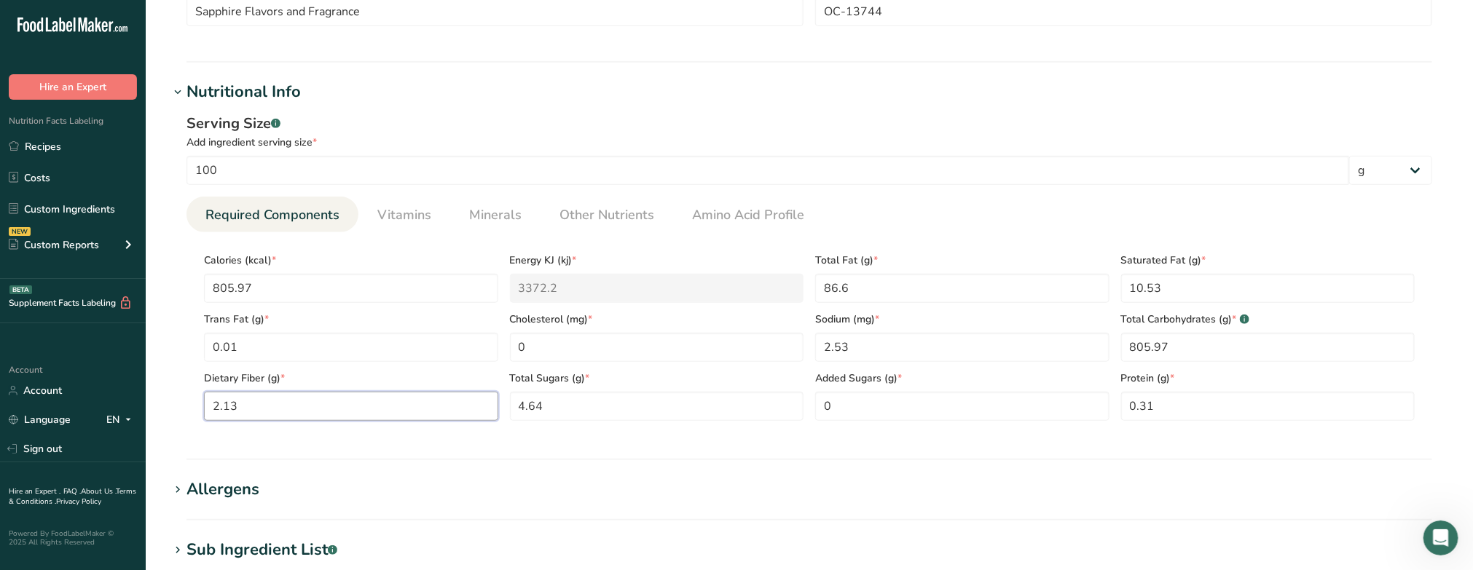
type Fiber "2.13"
type Sugars "3"
type input "0.91"
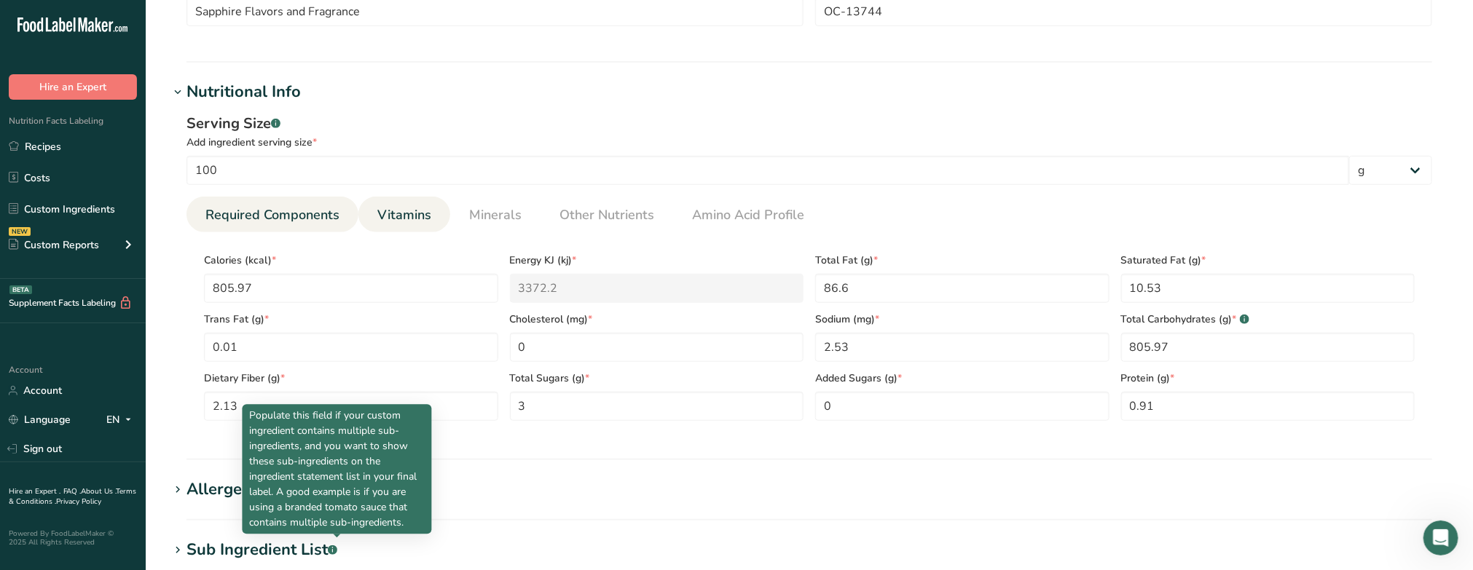
click at [409, 212] on span "Vitamins" at bounding box center [404, 215] width 54 height 20
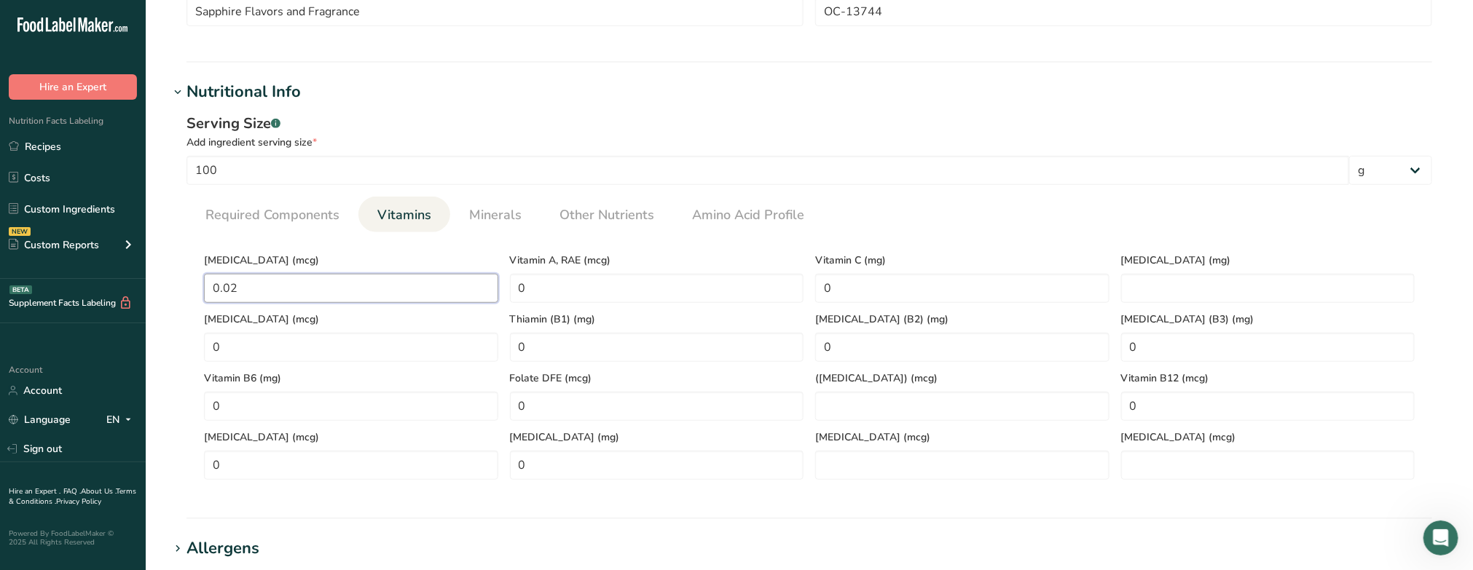
click at [241, 285] on D "0.02" at bounding box center [351, 288] width 294 height 29
type D "0"
click at [556, 285] on RAE "0" at bounding box center [657, 288] width 294 height 29
click at [880, 285] on C "0" at bounding box center [962, 288] width 294 height 29
type C "0.07"
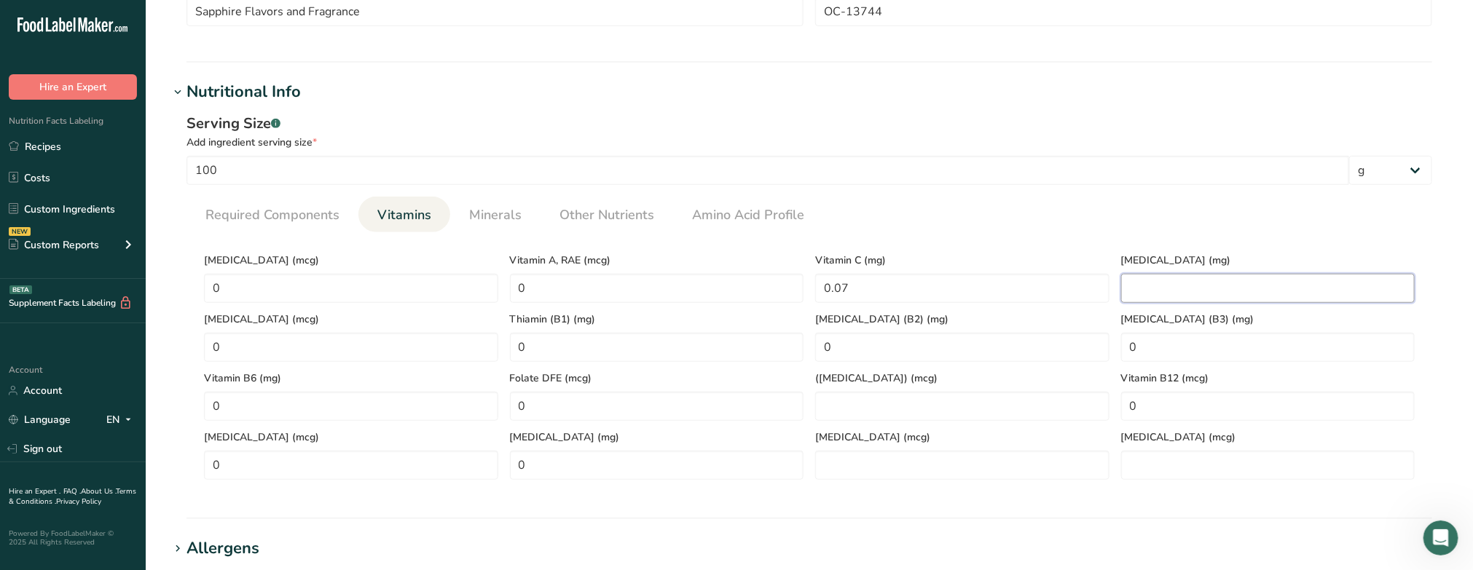
click at [896, 289] on E "number" at bounding box center [1268, 288] width 294 height 29
click at [478, 224] on link "Minerals" at bounding box center [495, 215] width 64 height 37
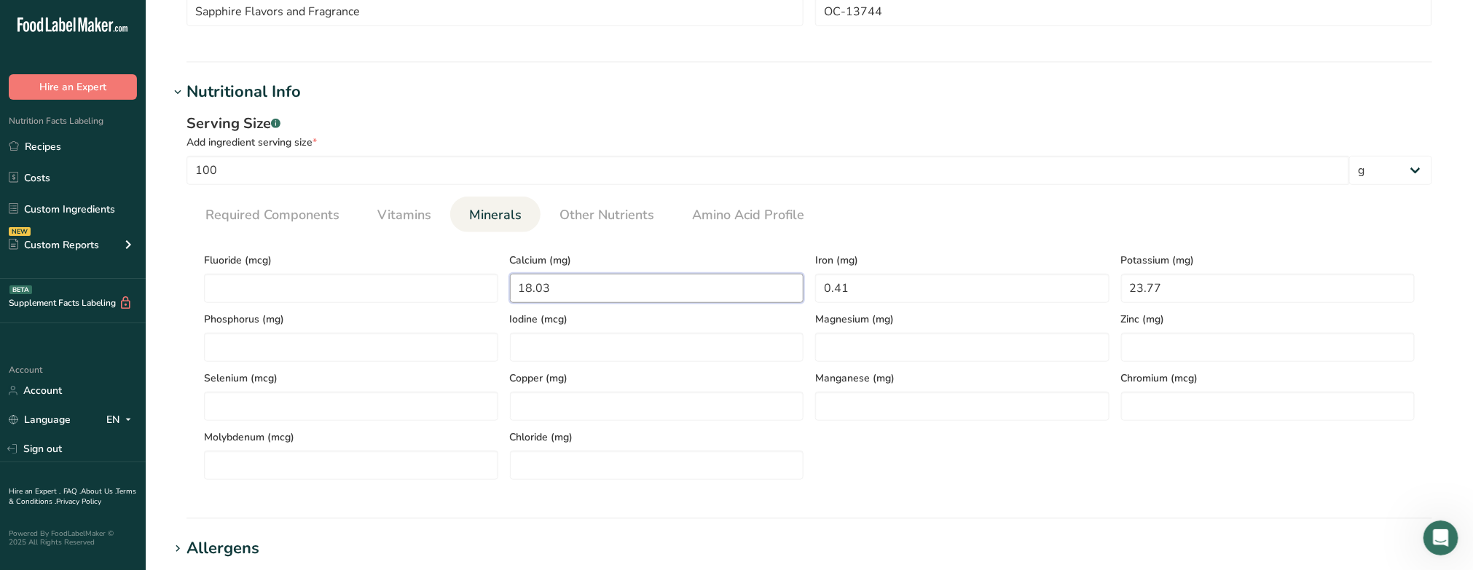
click at [562, 290] on input "18.03" at bounding box center [657, 288] width 294 height 29
type input "15.76"
click at [867, 292] on input "0.41" at bounding box center [962, 288] width 294 height 29
type input "0"
type input "5.16"
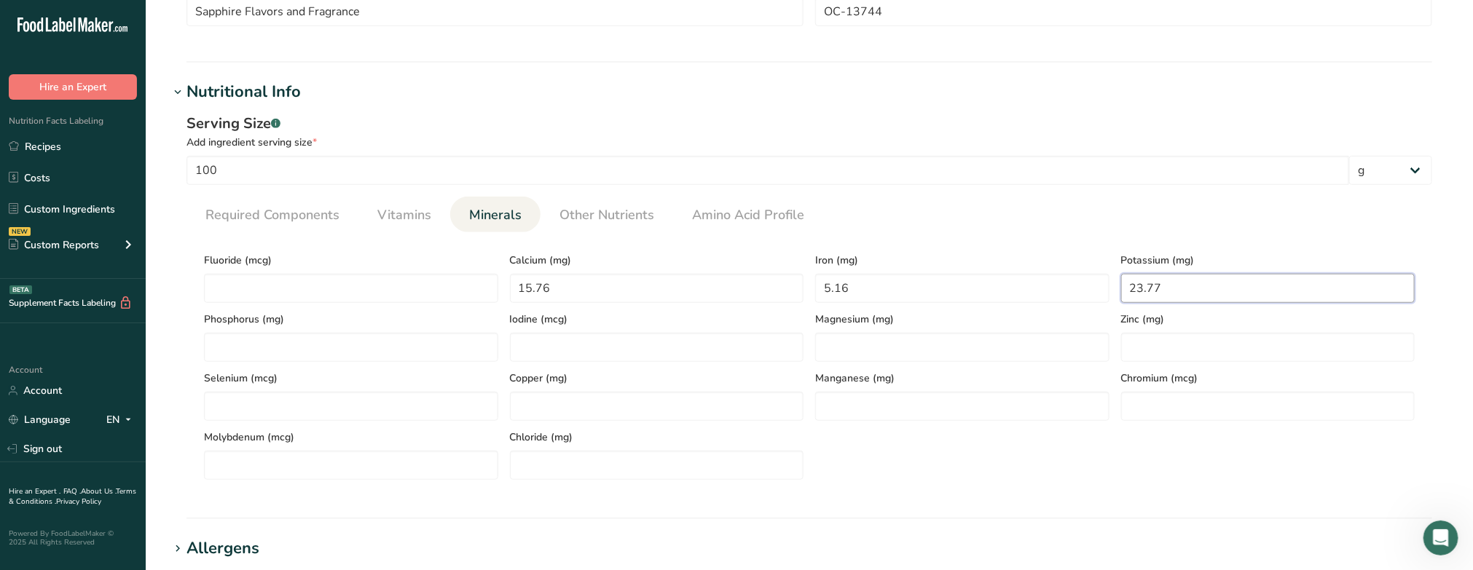
click at [896, 290] on input "23.77" at bounding box center [1268, 288] width 294 height 29
drag, startPoint x: 1188, startPoint y: 290, endPoint x: 1111, endPoint y: 284, distance: 76.7
click at [896, 286] on div "Potassium (mg) 23.77" at bounding box center [1268, 273] width 306 height 59
type input "195.10"
click at [290, 339] on input "number" at bounding box center [351, 347] width 294 height 29
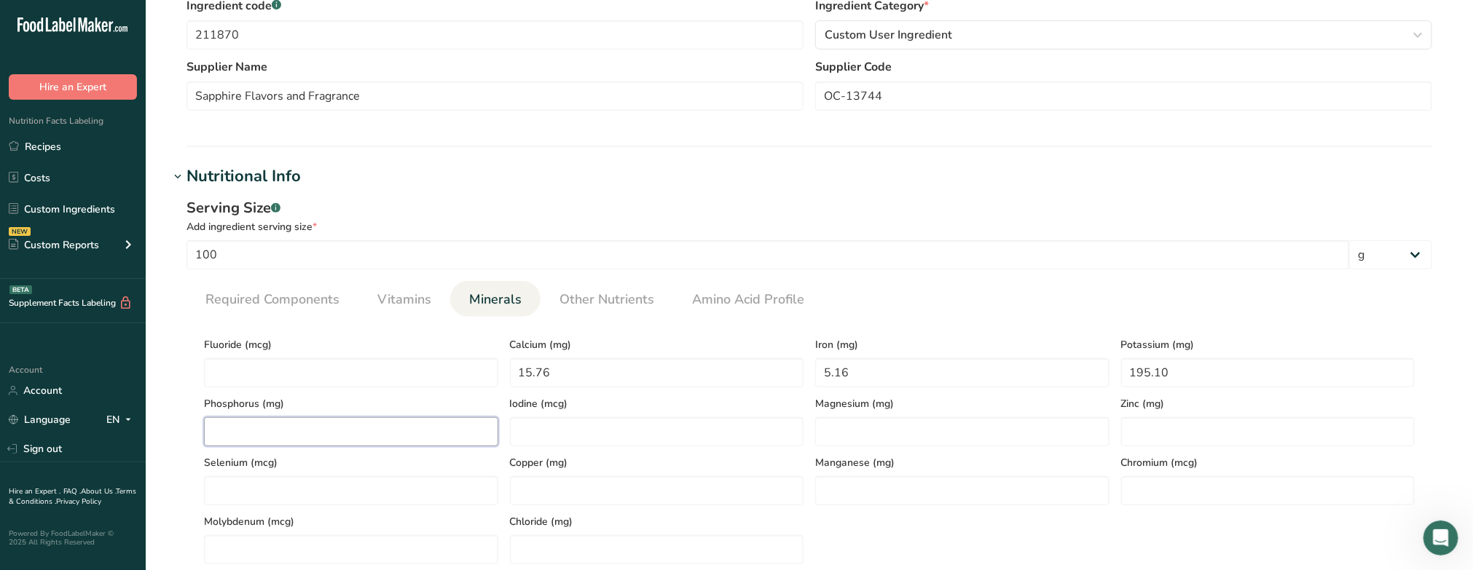
scroll to position [293, 0]
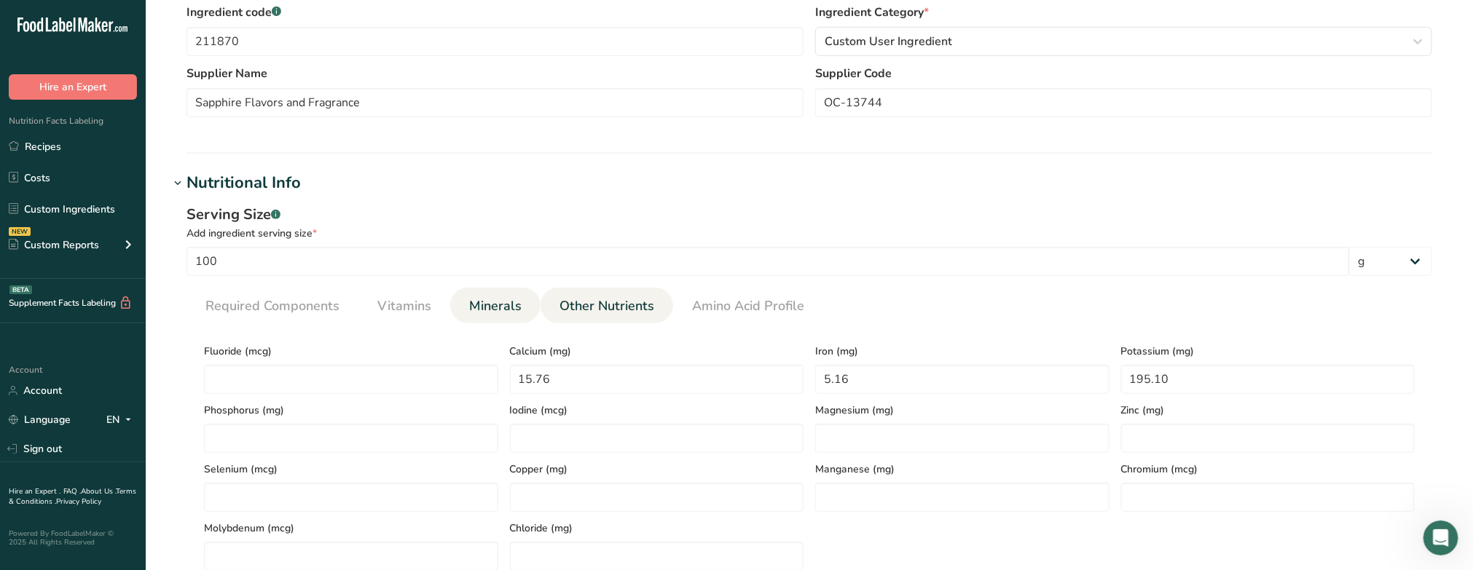
click at [603, 307] on span "Other Nutrients" at bounding box center [606, 306] width 95 height 20
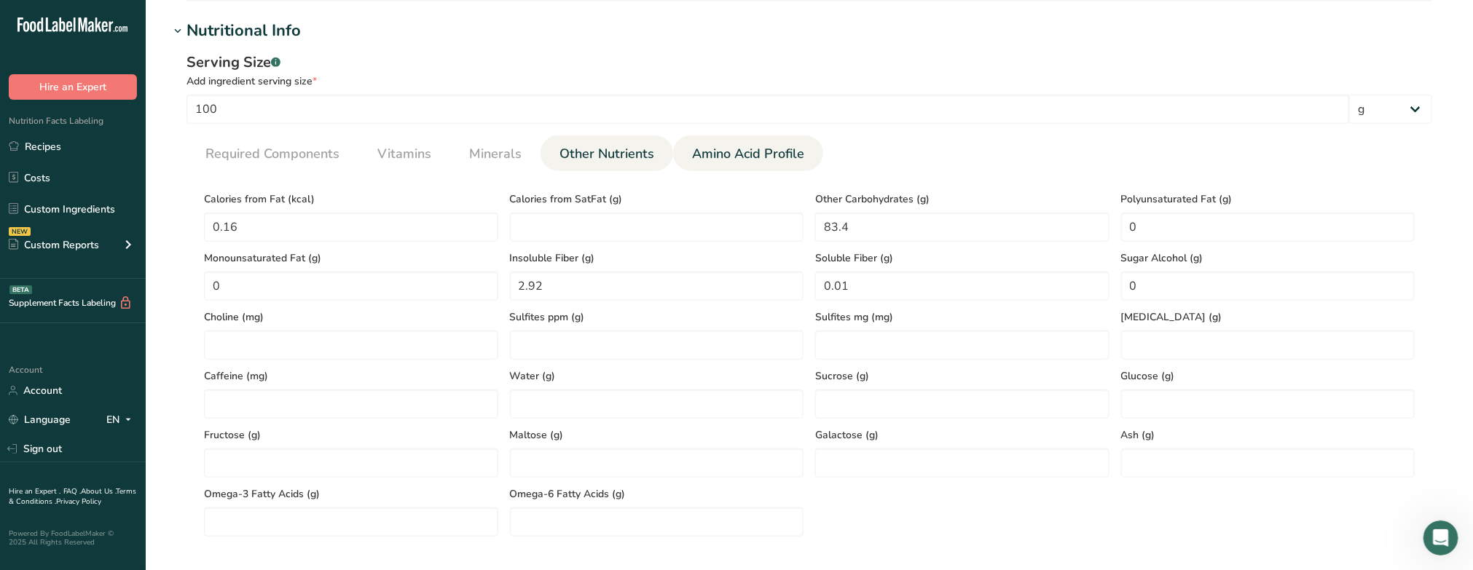
scroll to position [475, 0]
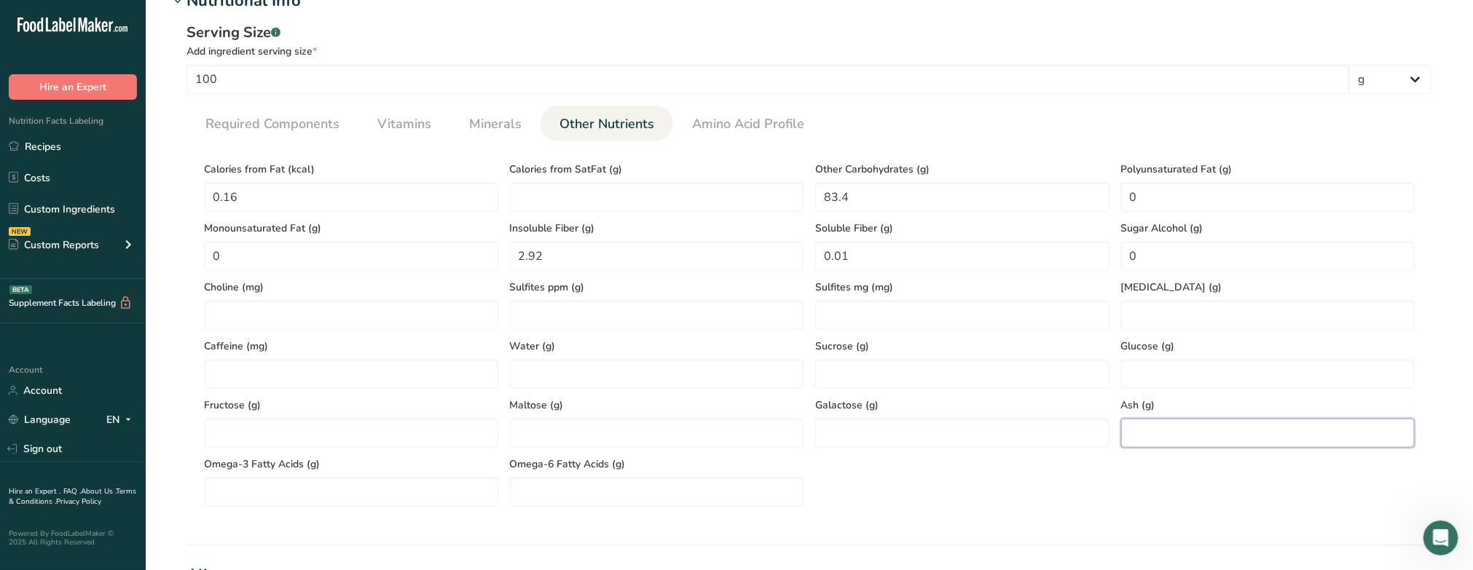
click at [896, 432] on input "number" at bounding box center [1268, 433] width 294 height 29
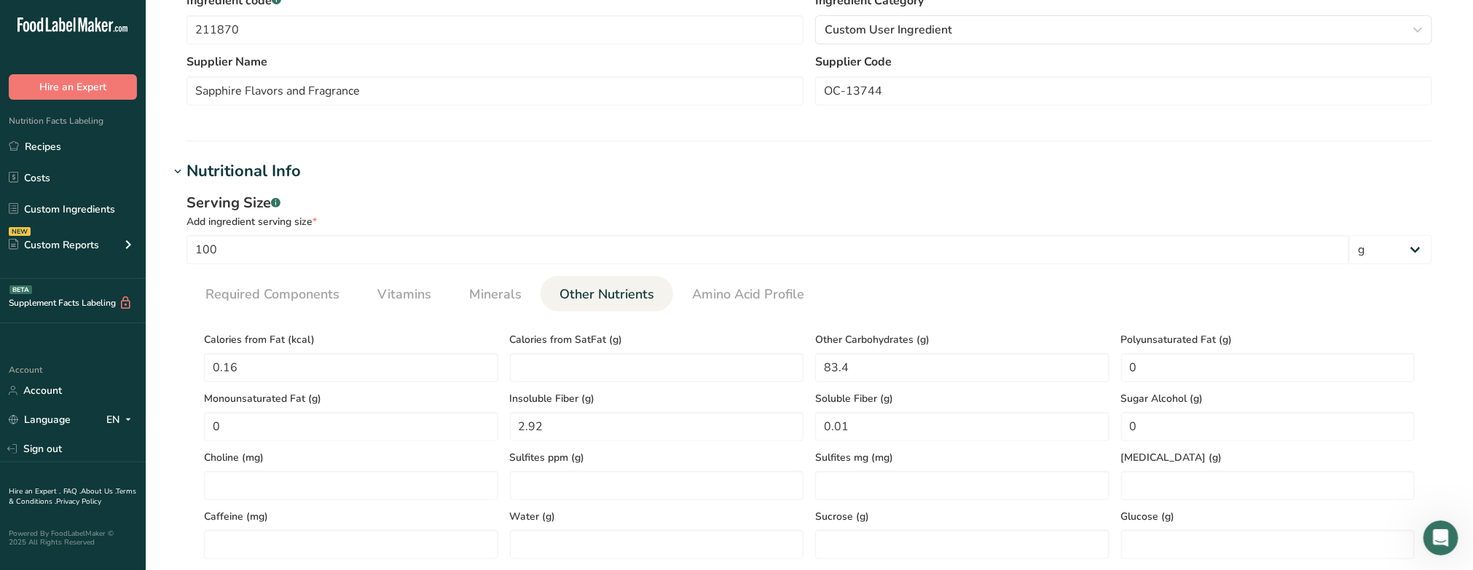
scroll to position [293, 0]
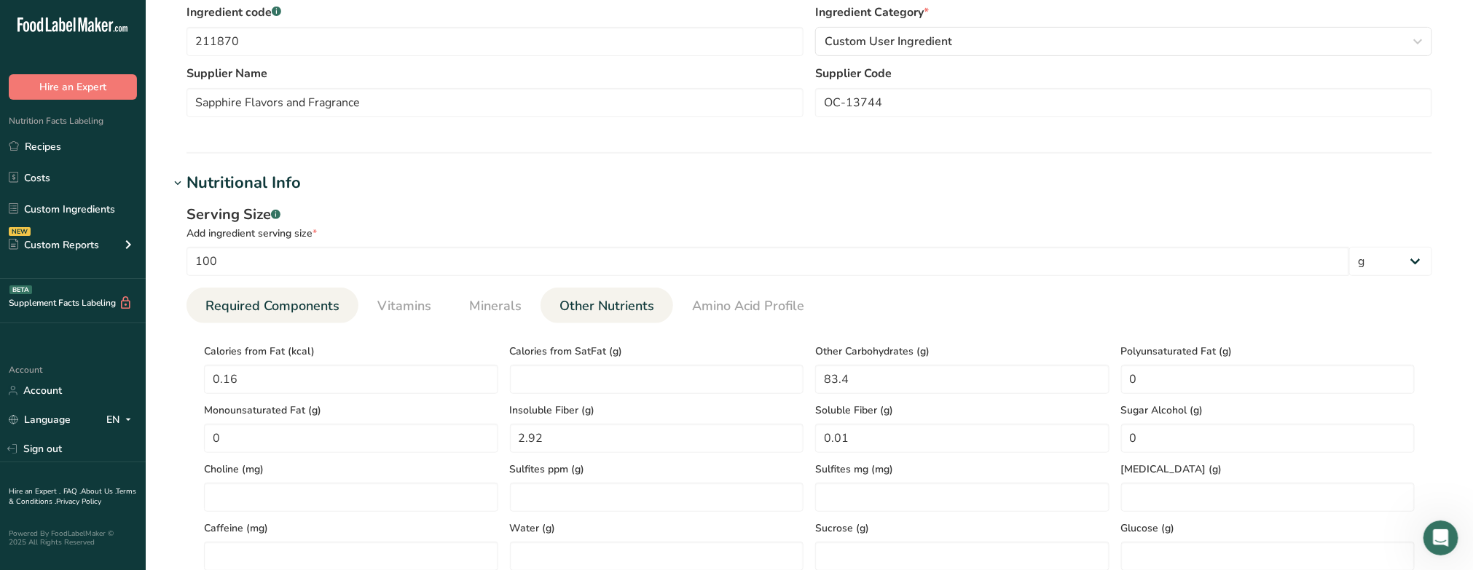
type input "66"
click at [273, 294] on link "Required Components" at bounding box center [273, 306] width 146 height 37
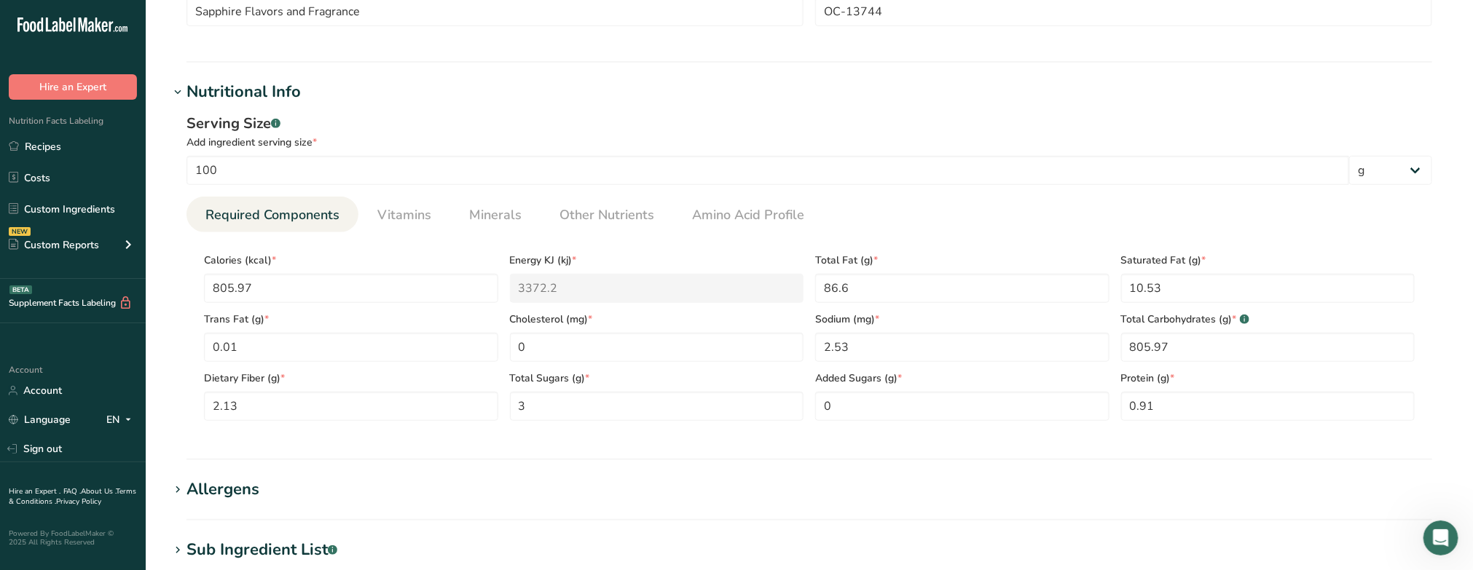
scroll to position [475, 0]
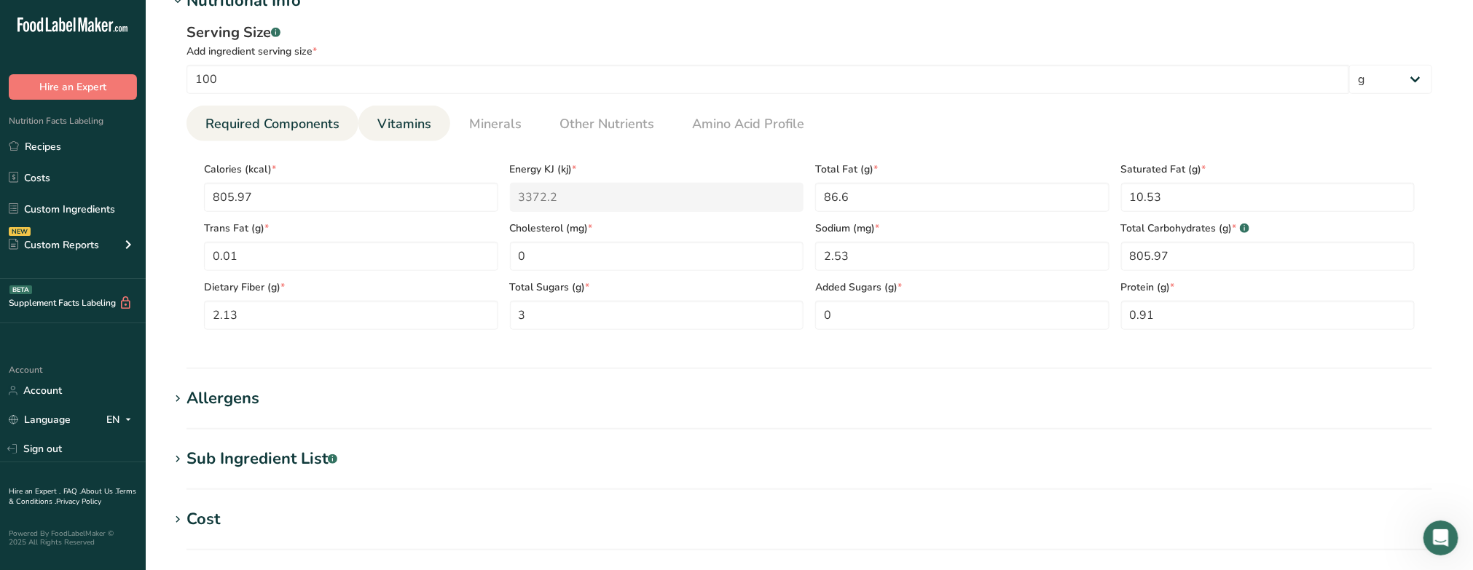
click at [412, 127] on span "Vitamins" at bounding box center [404, 124] width 54 height 20
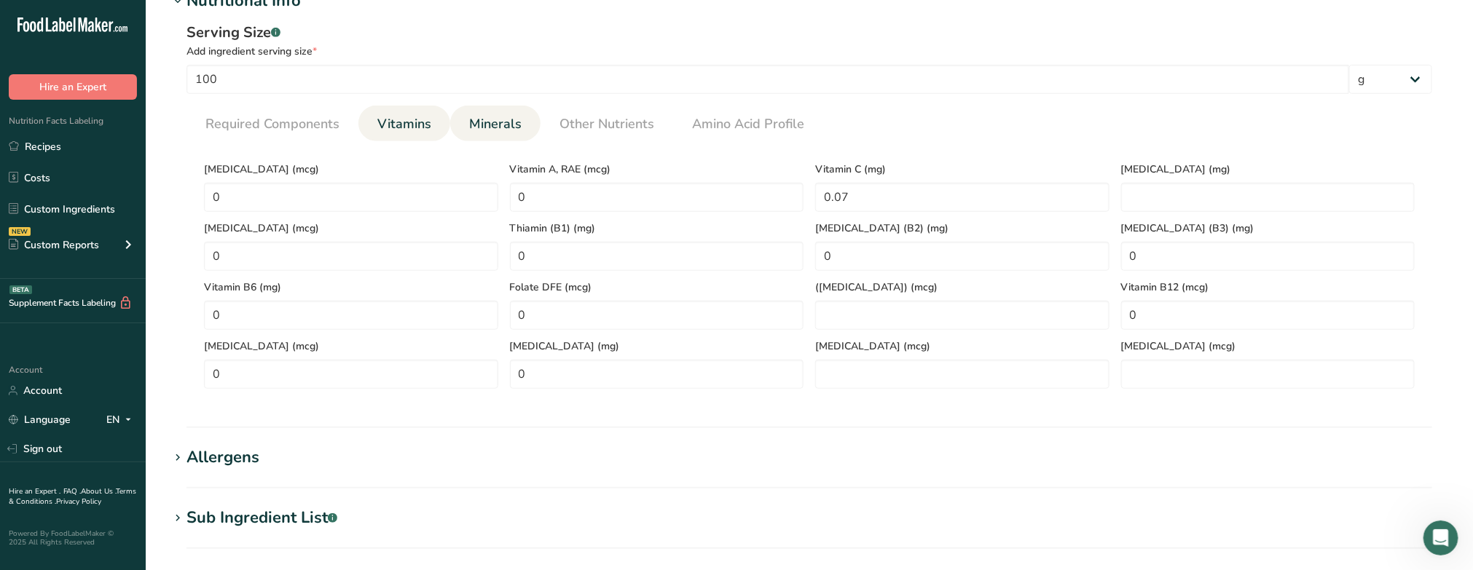
click at [510, 122] on span "Minerals" at bounding box center [495, 124] width 52 height 20
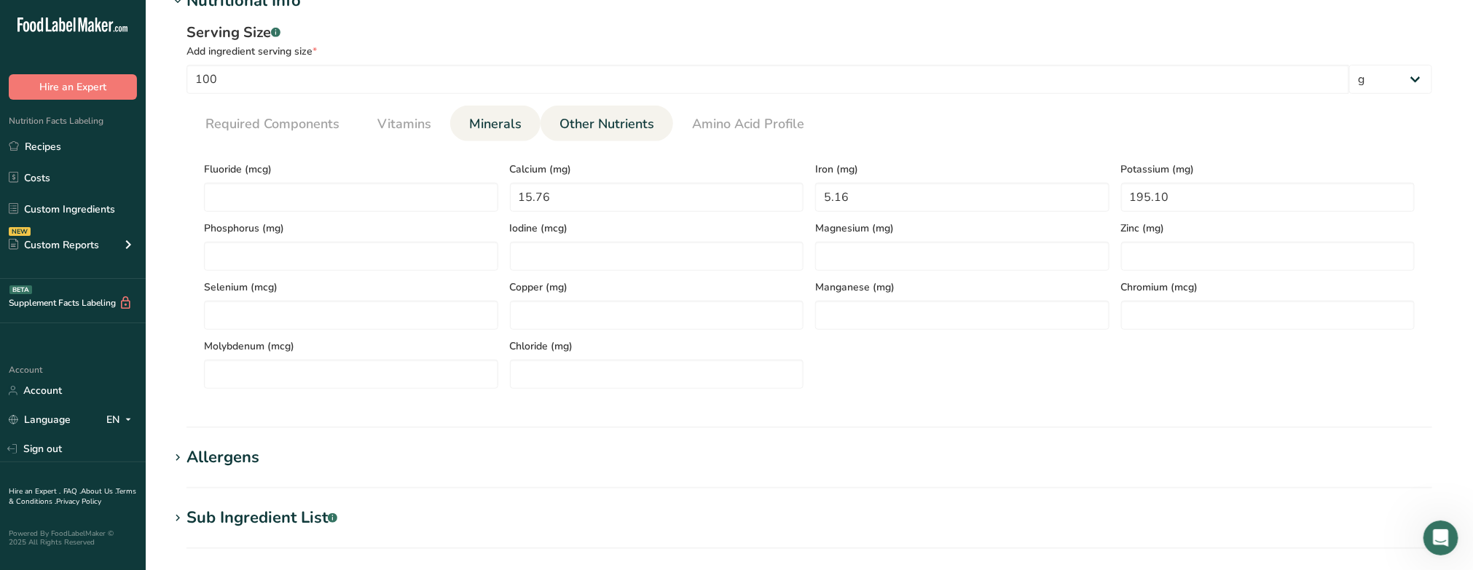
click at [619, 119] on span "Other Nutrients" at bounding box center [606, 124] width 95 height 20
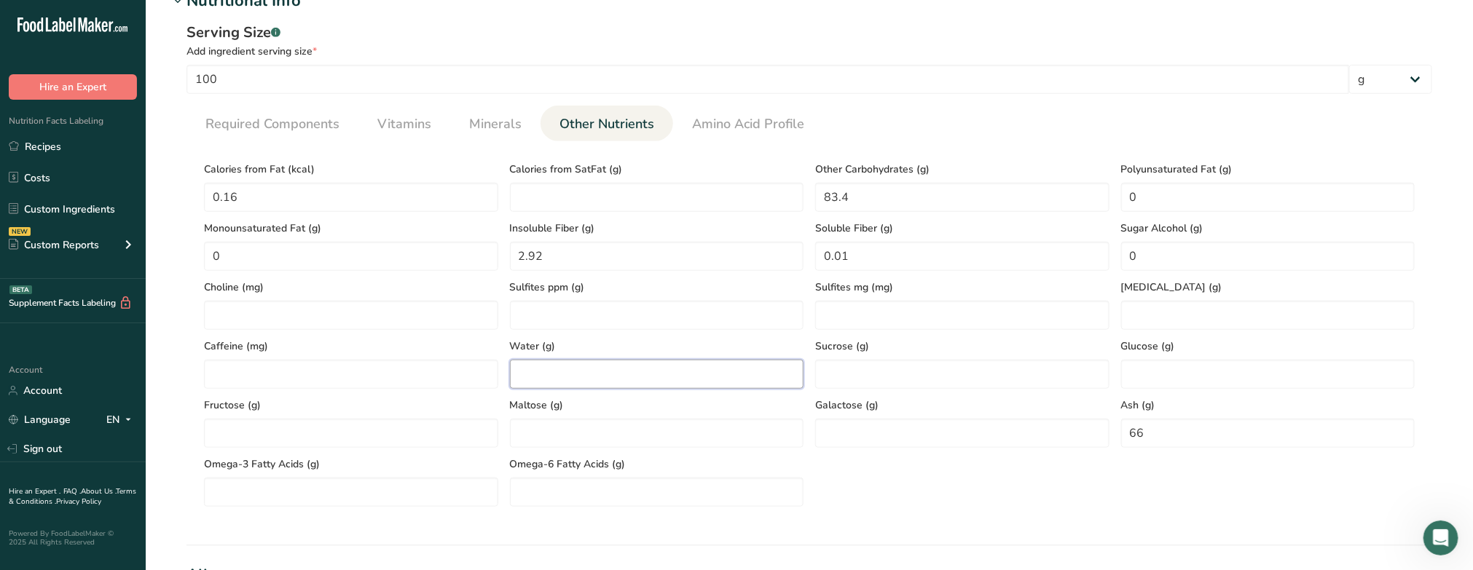
click at [540, 375] on input "number" at bounding box center [657, 374] width 294 height 29
type input "1.21"
click at [559, 251] on Fiber "2.92" at bounding box center [657, 256] width 294 height 29
drag, startPoint x: 864, startPoint y: 194, endPoint x: 776, endPoint y: 184, distance: 87.9
click at [776, 184] on div "Calories from Fat (kcal) 0.16 Calories from SatFat (g) Other Carbohydrates (g) …" at bounding box center [809, 330] width 1222 height 354
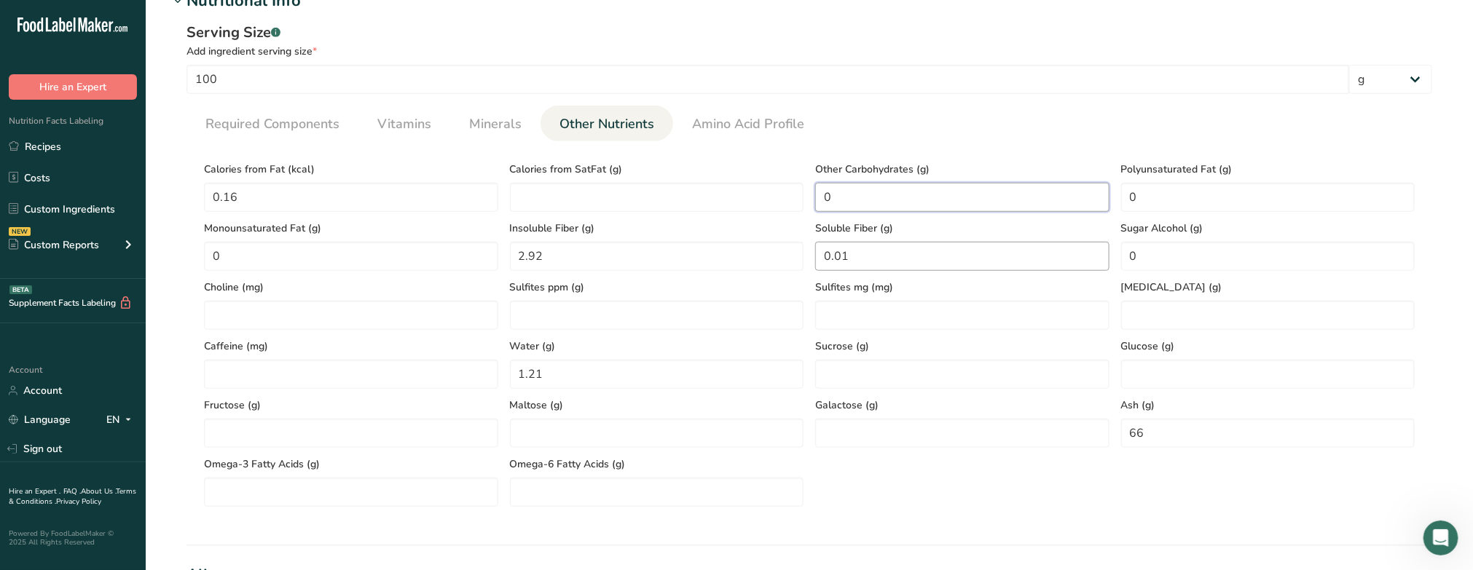
type Carbohydrates "0"
drag, startPoint x: 875, startPoint y: 259, endPoint x: 807, endPoint y: 256, distance: 68.5
click at [807, 256] on div "Calories from Fat (kcal) 0.16 Calories from SatFat (g) Other Carbohydrates (g) …" at bounding box center [809, 330] width 1222 height 354
type Fiber "0"
drag, startPoint x: 561, startPoint y: 255, endPoint x: 506, endPoint y: 255, distance: 54.6
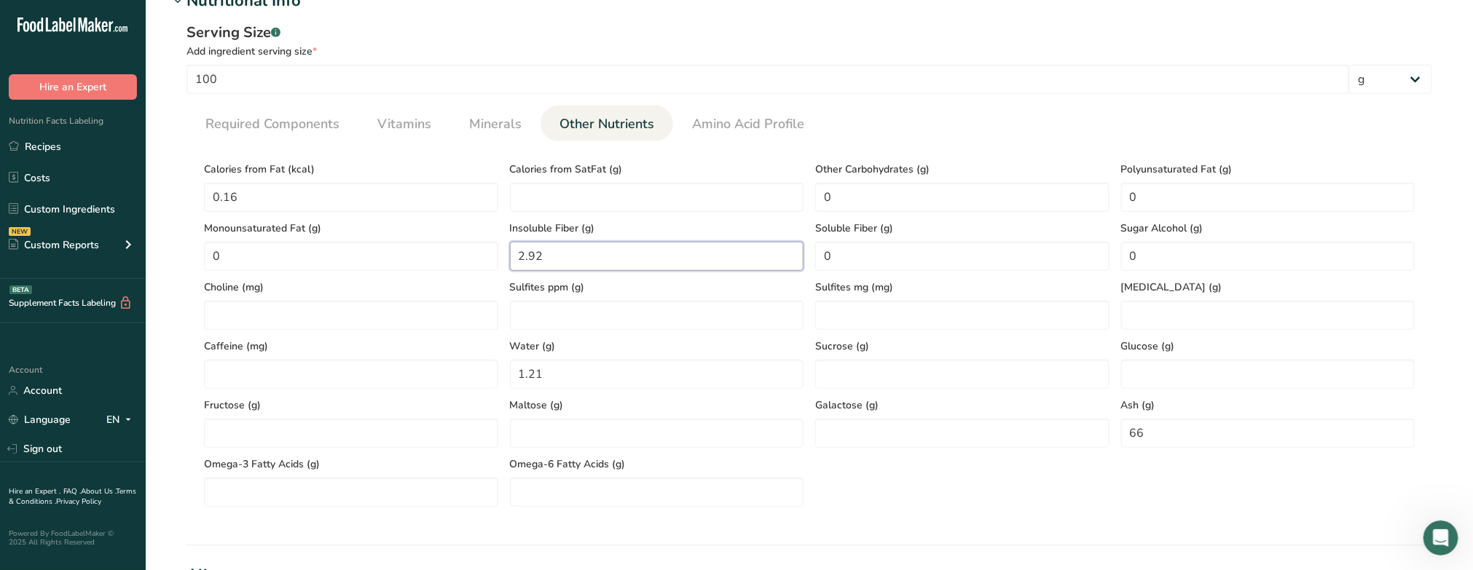
click at [506, 255] on div "Insoluble Fiber (g) 2.92" at bounding box center [657, 241] width 306 height 59
type Fiber "0"
click at [594, 202] on SatFat "number" at bounding box center [657, 197] width 294 height 29
drag, startPoint x: 263, startPoint y: 190, endPoint x: 147, endPoint y: 173, distance: 117.0
click at [147, 173] on section "Add new ingredient Ingredient Spec Sheet .a-a{fill:#347362;}.b-a{fill:#fff;} Up…" at bounding box center [809, 281] width 1327 height 1513
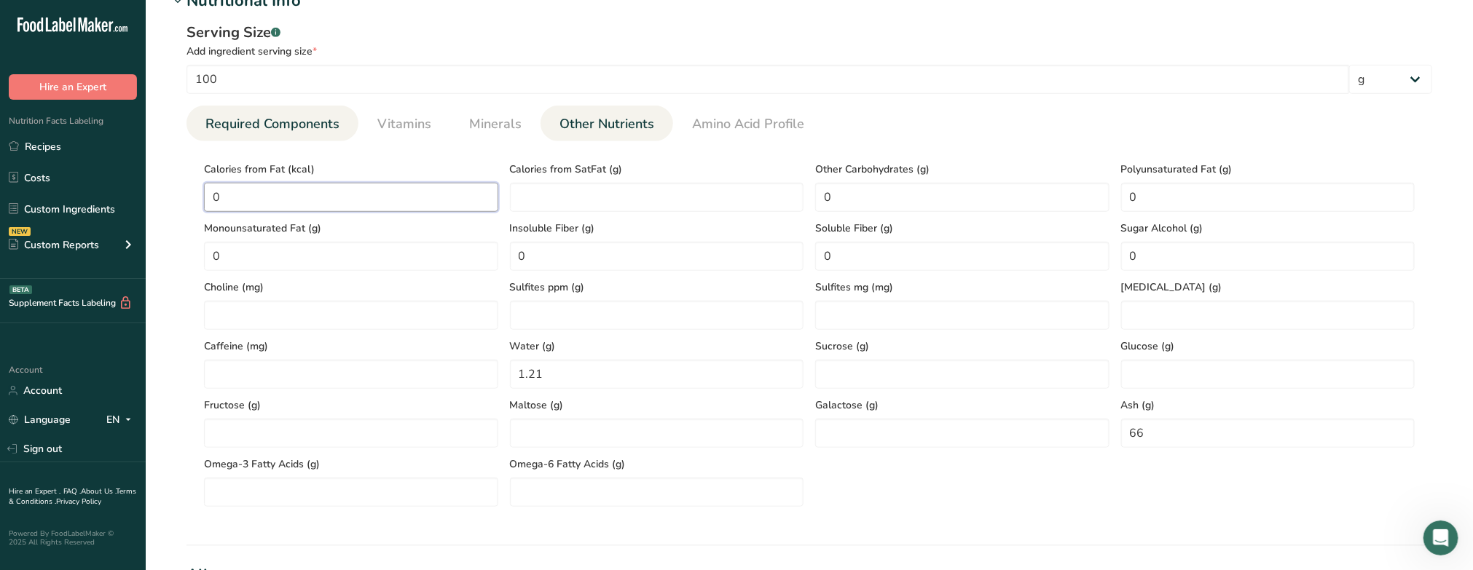
type Fat "0"
click at [314, 121] on span "Required Components" at bounding box center [272, 124] width 134 height 20
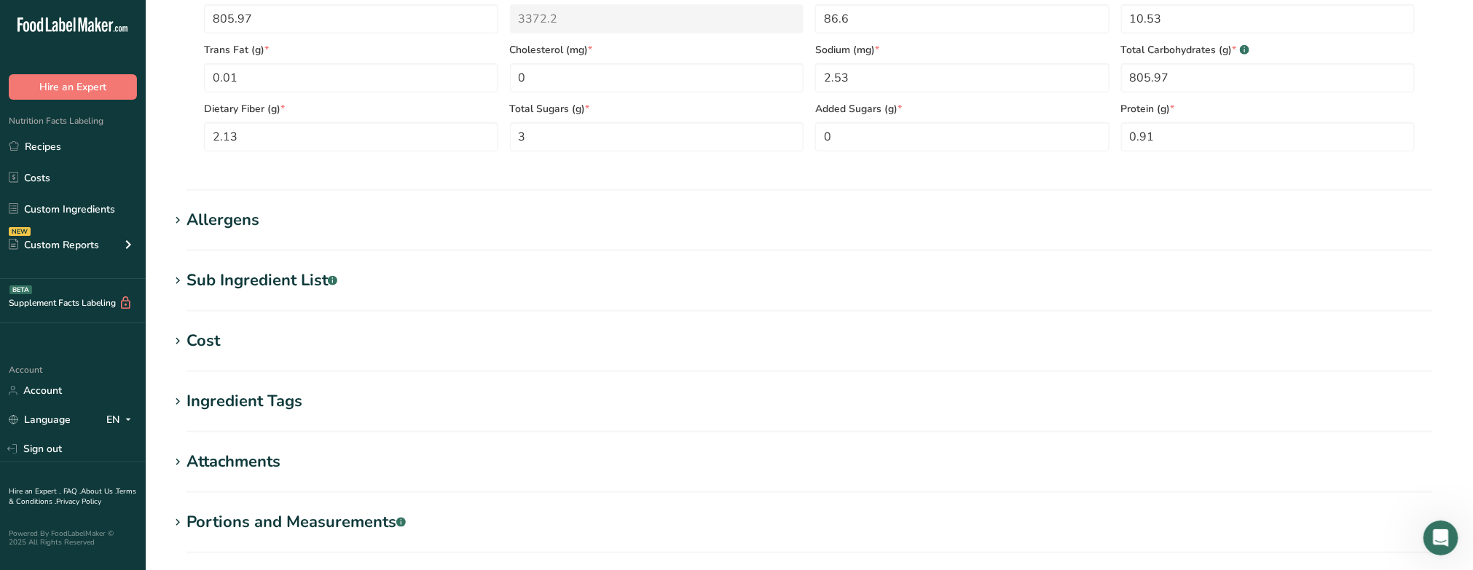
scroll to position [812, 0]
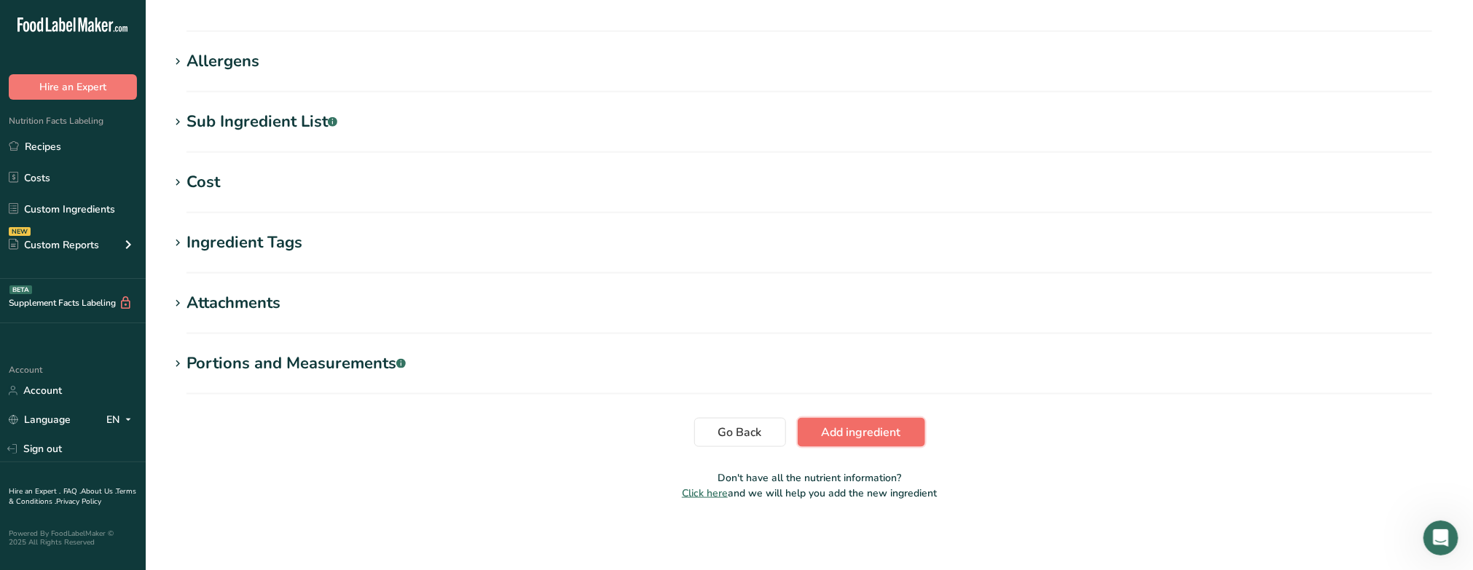
click at [854, 426] on span "Add ingredient" at bounding box center [861, 432] width 79 height 17
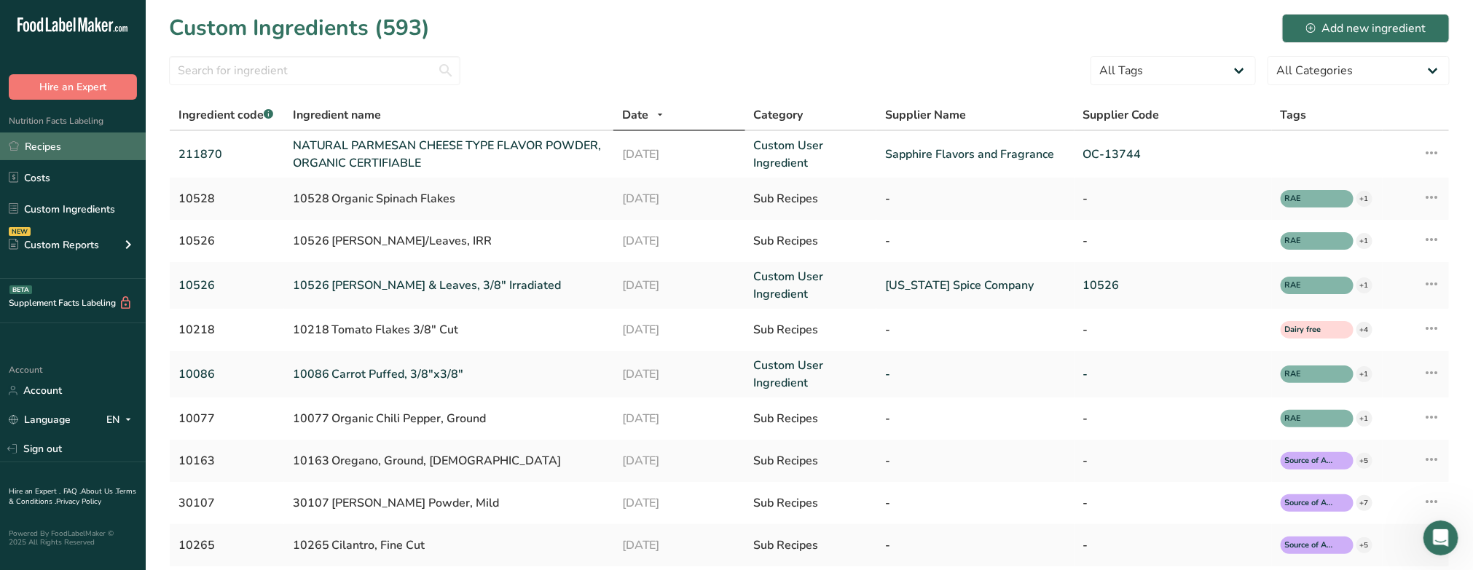
click at [41, 144] on link "Recipes" at bounding box center [73, 147] width 146 height 28
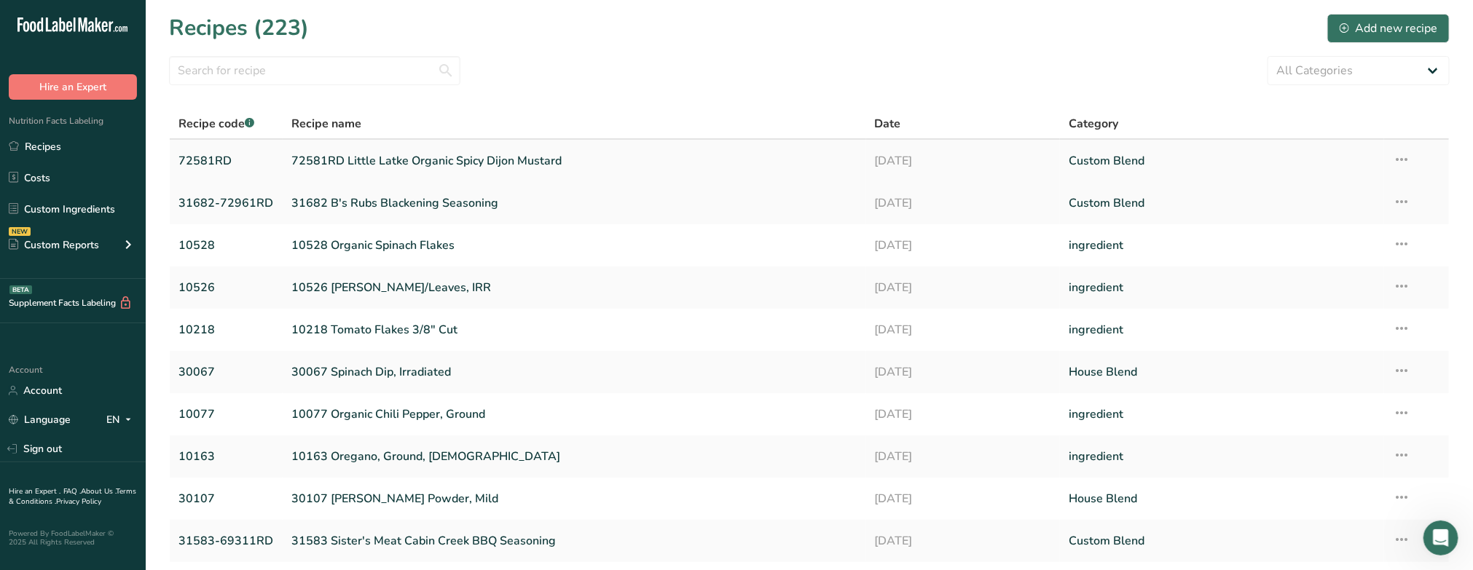
click at [437, 154] on link "72581RD Little Latke Organic Spicy Dijon Mustard" at bounding box center [573, 161] width 565 height 31
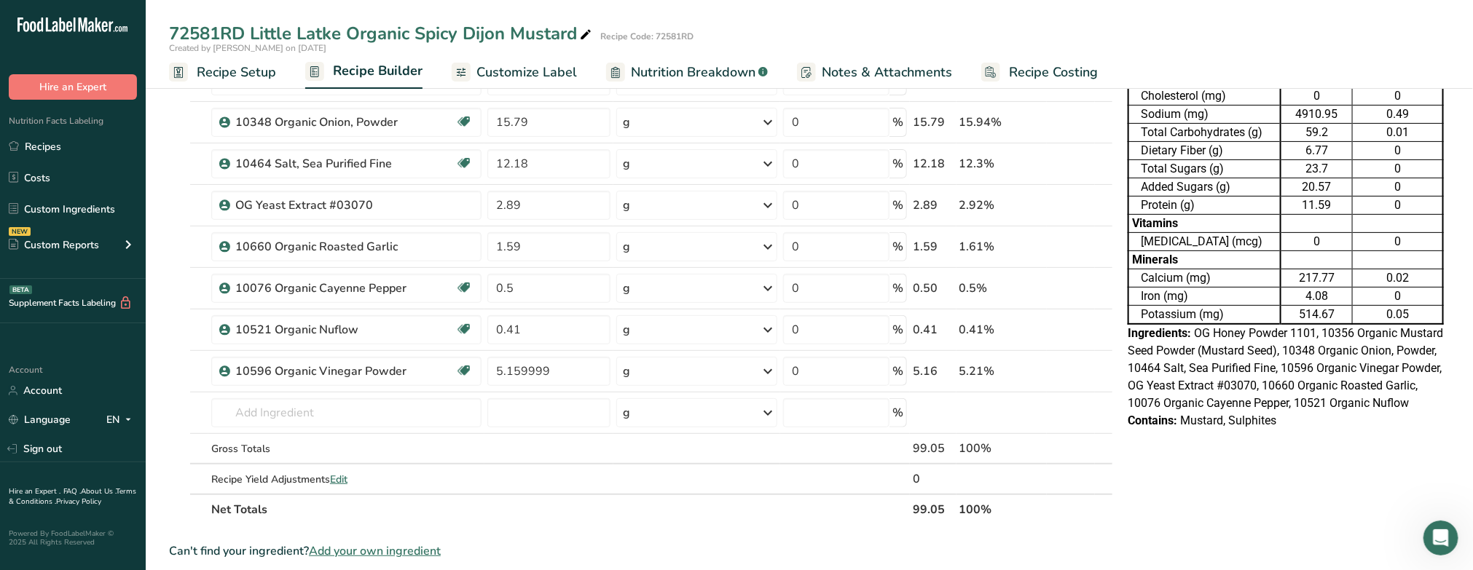
scroll to position [455, 0]
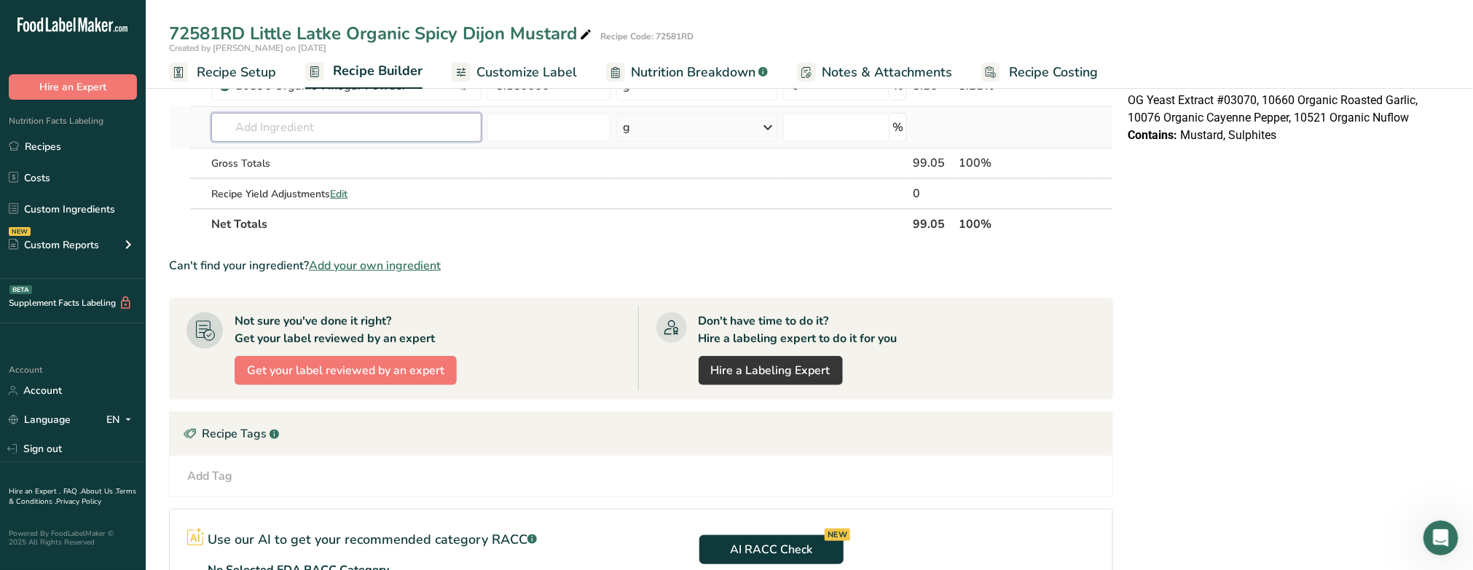
click at [311, 114] on input "text" at bounding box center [346, 127] width 270 height 29
type input "21187"
click at [343, 154] on p "211870 NATURAL PARMESAN CHEESE TYPE FLAVOR POWDER, ORGANIC CERTIFIABLE" at bounding box center [440, 156] width 434 height 15
type input "NATURAL PARMESAN CHEESE TYPE FLAVOR POWDER, ORGANIC CERTIFIABLE"
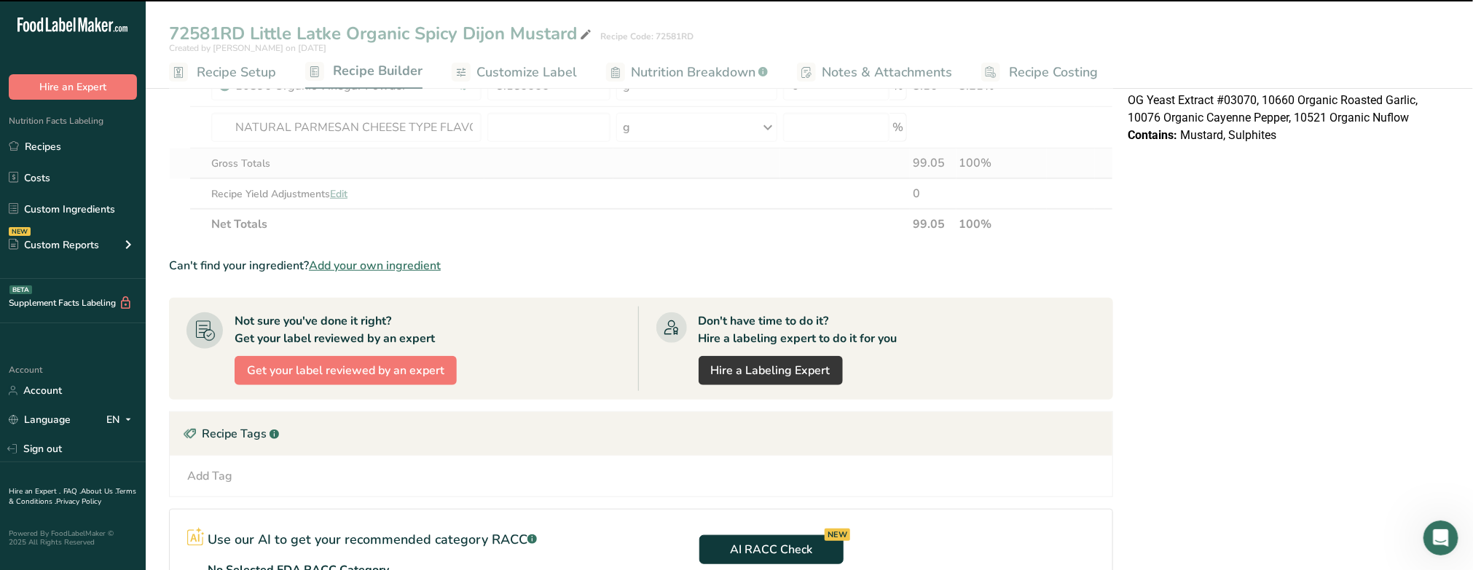
type input "0"
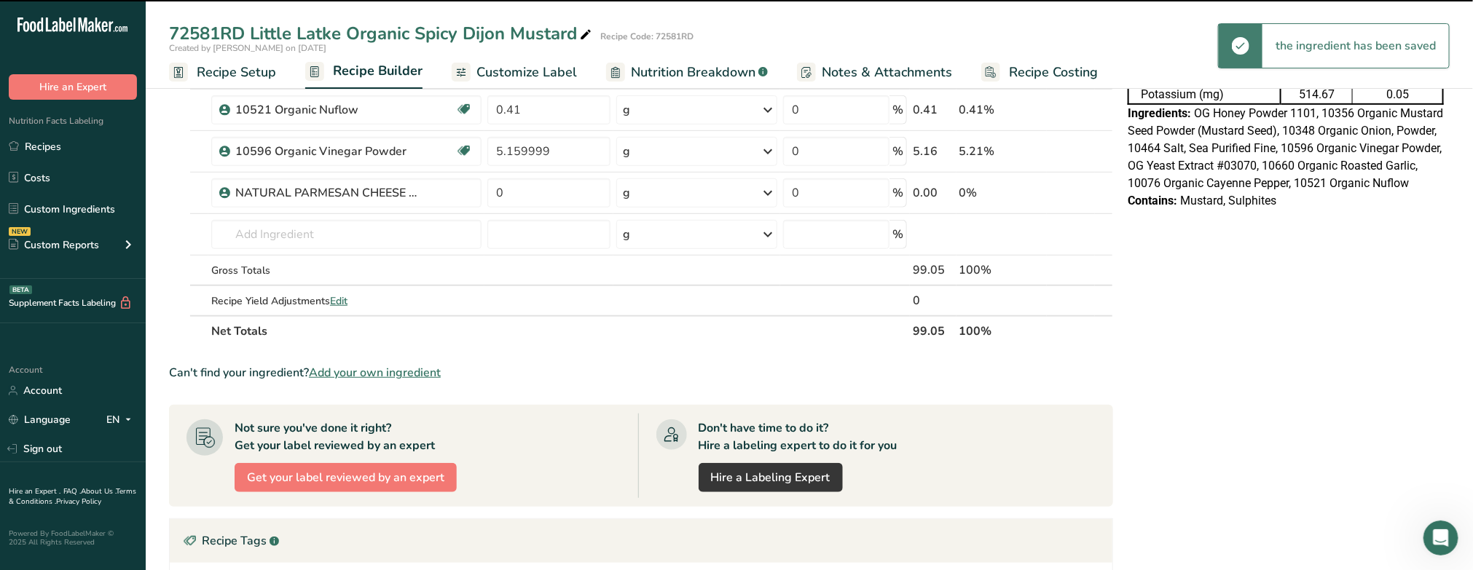
scroll to position [273, 0]
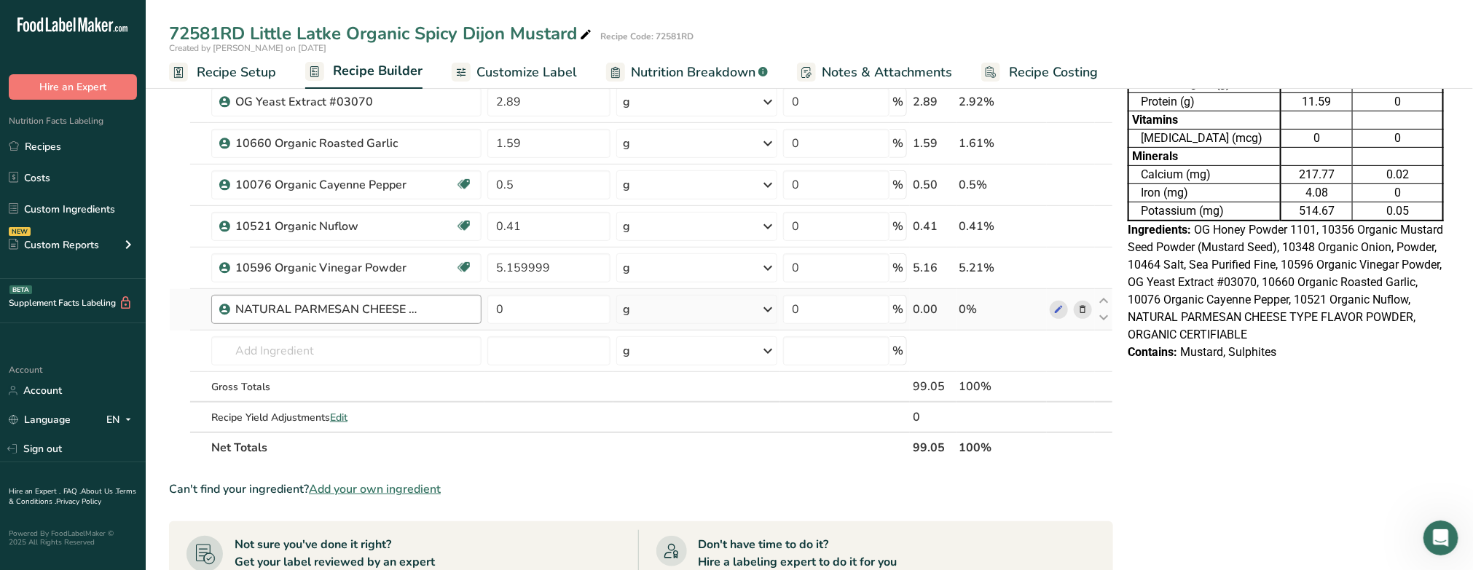
click at [441, 304] on div "NATURAL PARMESAN CHEESE TYPE FLAVOR POWDER, ORGANIC CERTIFIABLE" at bounding box center [353, 309] width 237 height 17
click at [53, 205] on link "Custom Ingredients" at bounding box center [73, 209] width 146 height 28
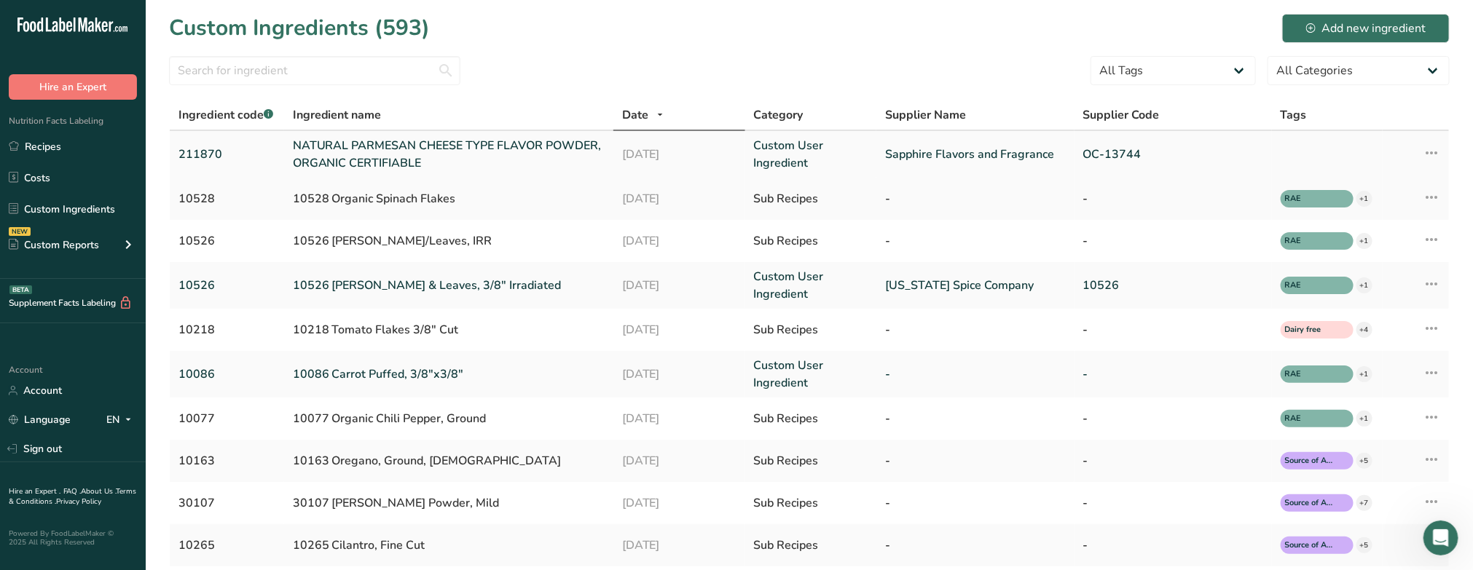
click at [344, 137] on link "NATURAL PARMESAN CHEESE TYPE FLAVOR POWDER, ORGANIC CERTIFIABLE" at bounding box center [449, 154] width 312 height 35
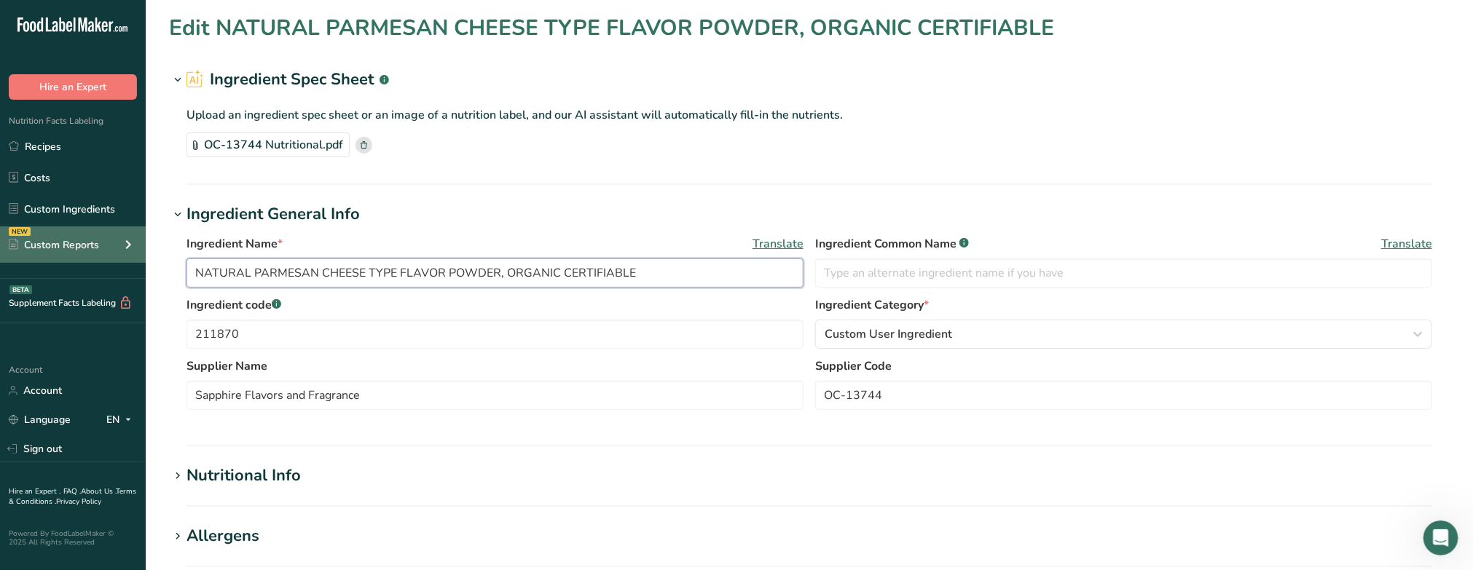
drag, startPoint x: 646, startPoint y: 270, endPoint x: 148, endPoint y: 213, distance: 501.4
click at [139, 231] on div ".a-20{fill:#fff;} Hire an Expert Nutrition Facts Labeling Recipes Costs Custom …" at bounding box center [736, 523] width 1473 height 1046
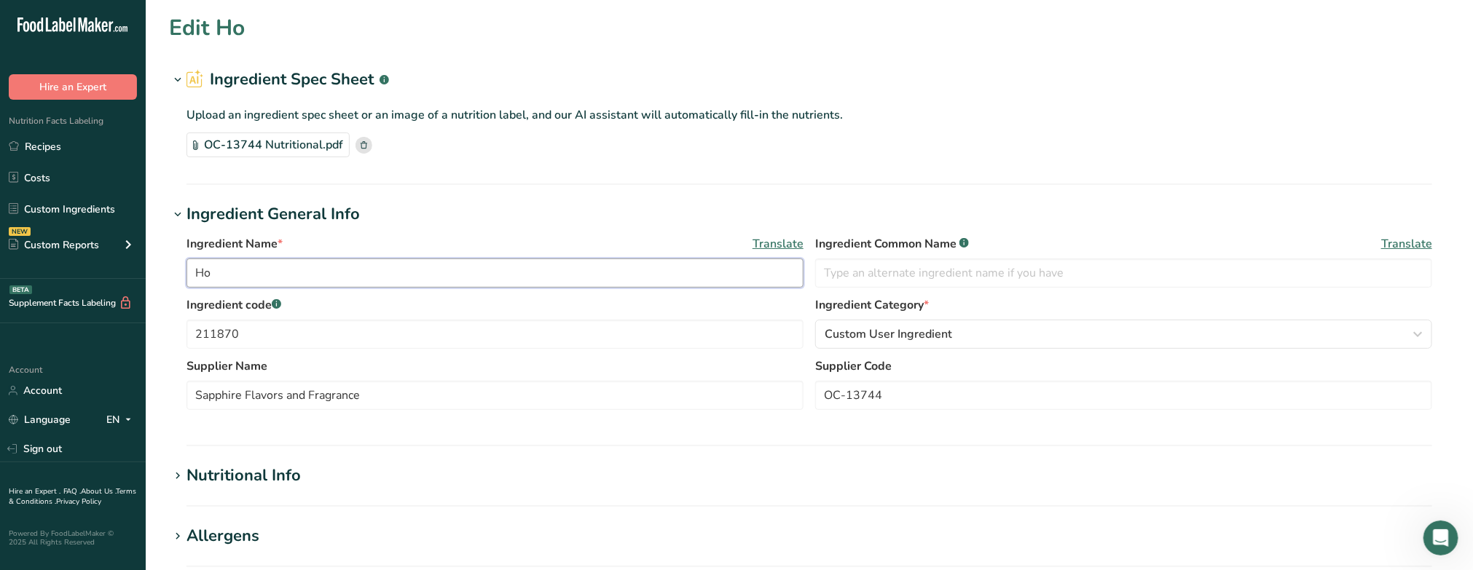
type input "H"
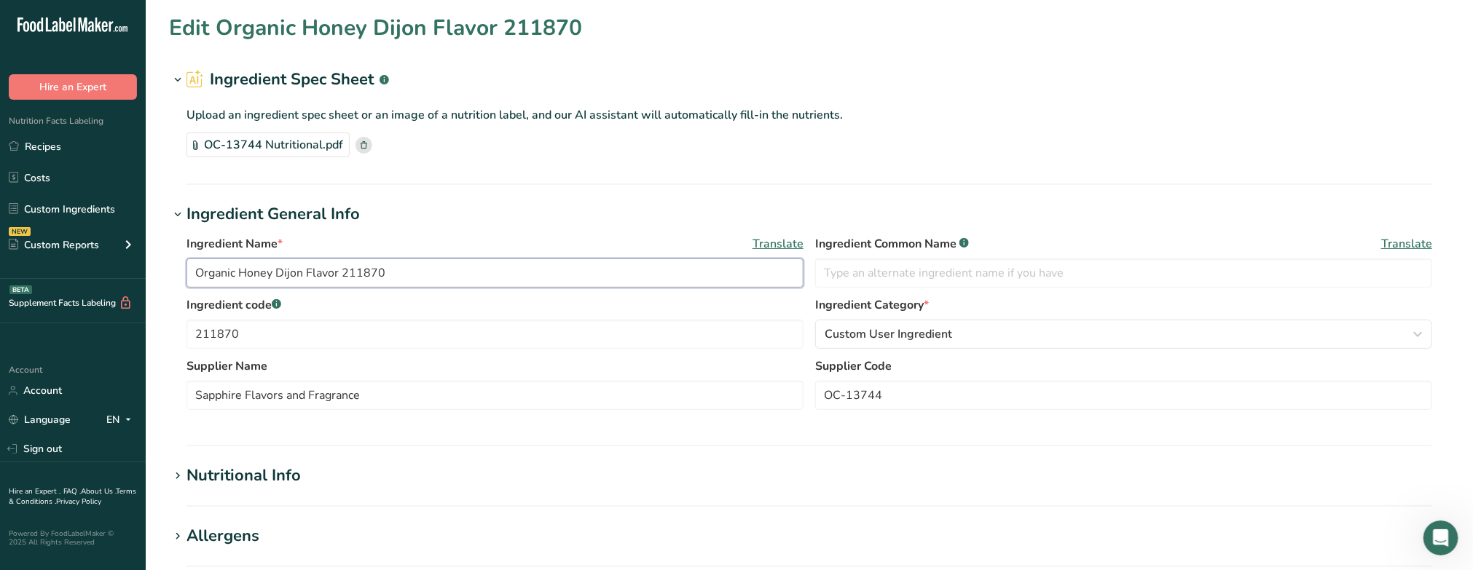
type input "Organic Honey Dijon Flavor 211870"
click at [896, 143] on div "OC-13744 Nutritional.pdf" at bounding box center [808, 145] width 1245 height 25
drag, startPoint x: 894, startPoint y: 395, endPoint x: 811, endPoint y: 386, distance: 83.6
click at [811, 386] on div "Supplier Name Sapphire Flavors and Fragrance Supplier Code OC-13744" at bounding box center [808, 388] width 1245 height 61
type input "211870"
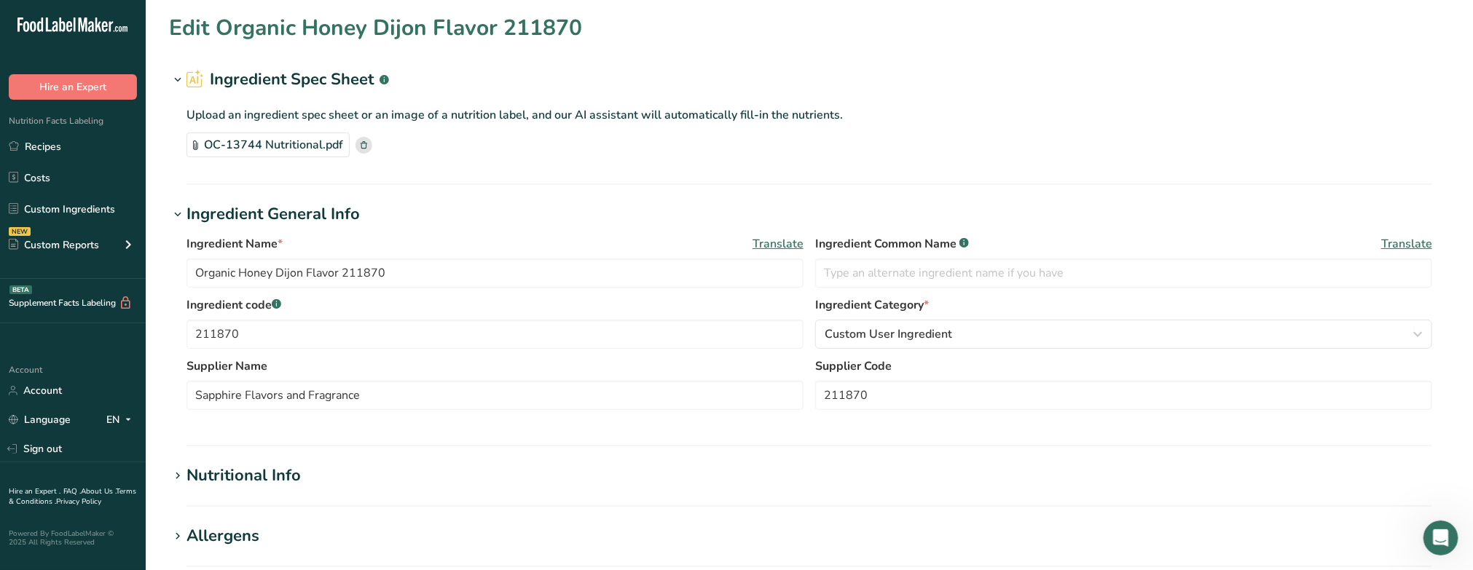
click at [896, 495] on section "Nutritional Info Serving Size .a-a{fill:#347362;}.b-a{fill:#fff;} Add ingredien…" at bounding box center [809, 485] width 1280 height 43
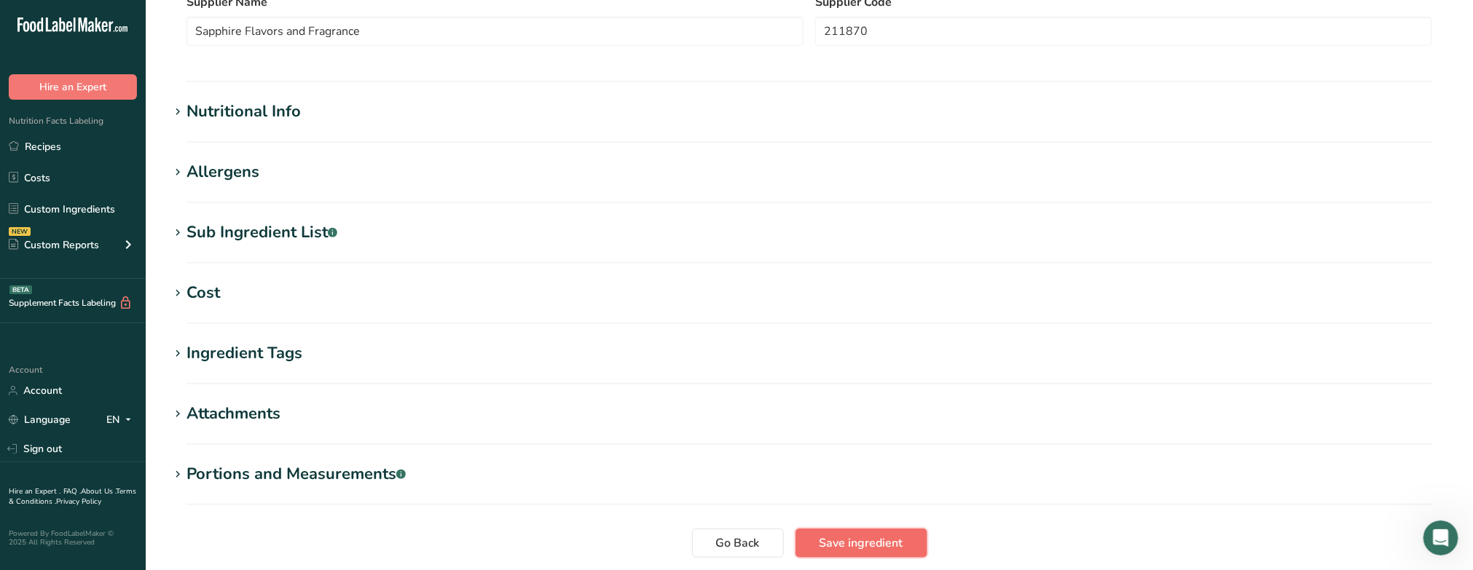
click at [886, 540] on span "Save ingredient" at bounding box center [861, 543] width 84 height 17
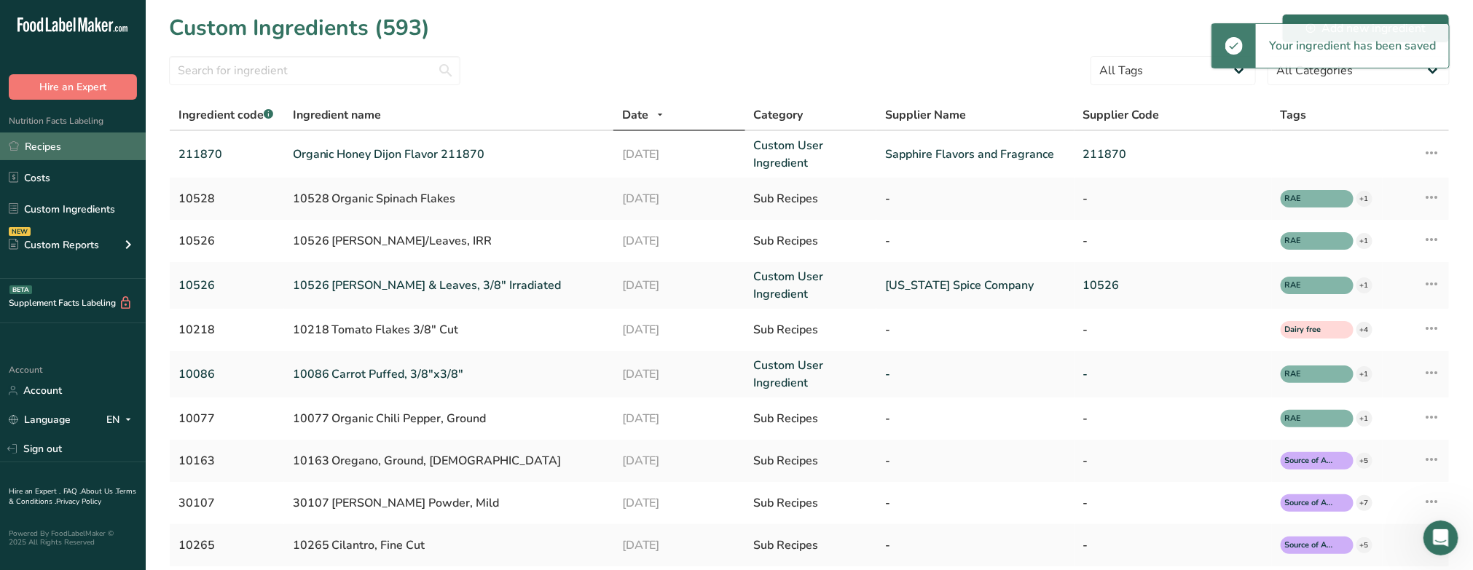
click at [51, 148] on link "Recipes" at bounding box center [73, 147] width 146 height 28
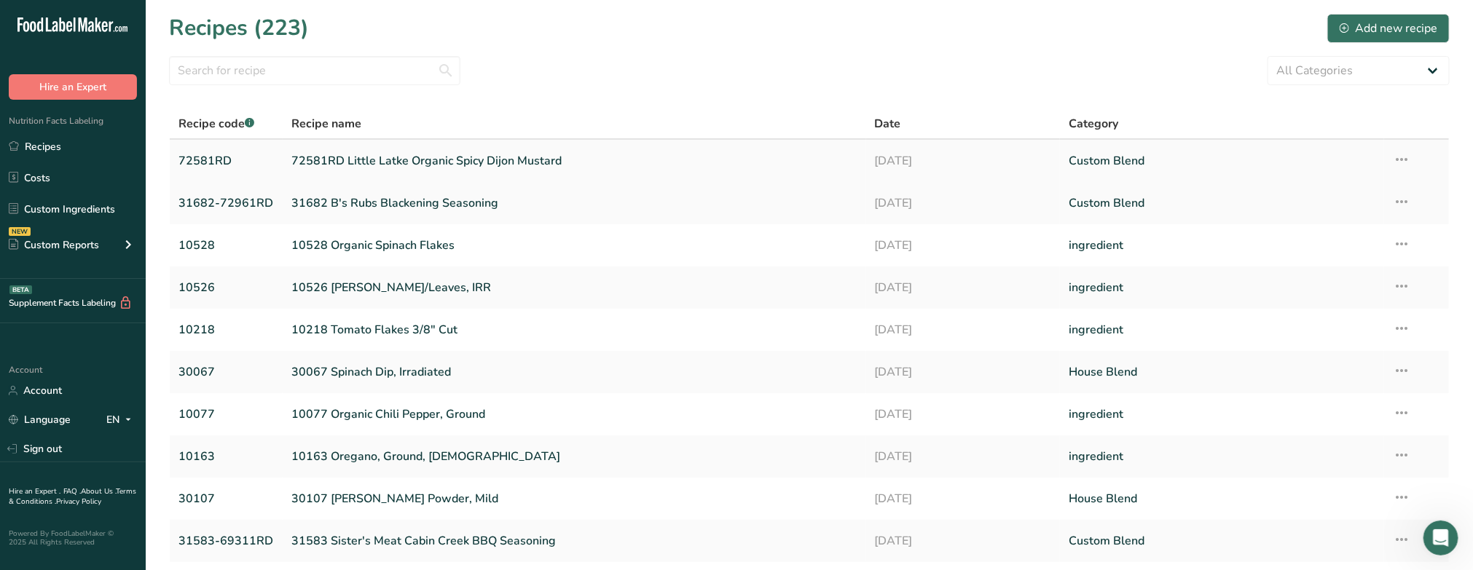
click at [434, 147] on link "72581RD Little Latke Organic Spicy Dijon Mustard" at bounding box center [573, 161] width 565 height 31
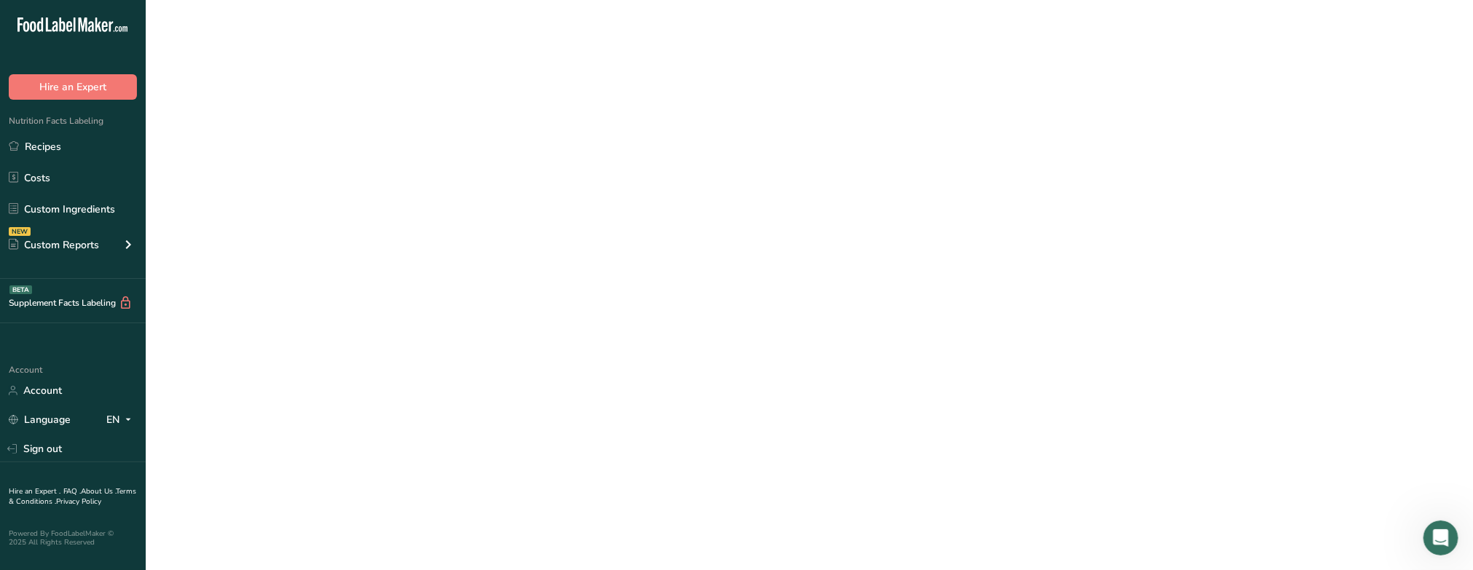
click at [434, 147] on link "72581RD Little Latke Organic Spicy Dijon Mustard" at bounding box center [573, 161] width 565 height 31
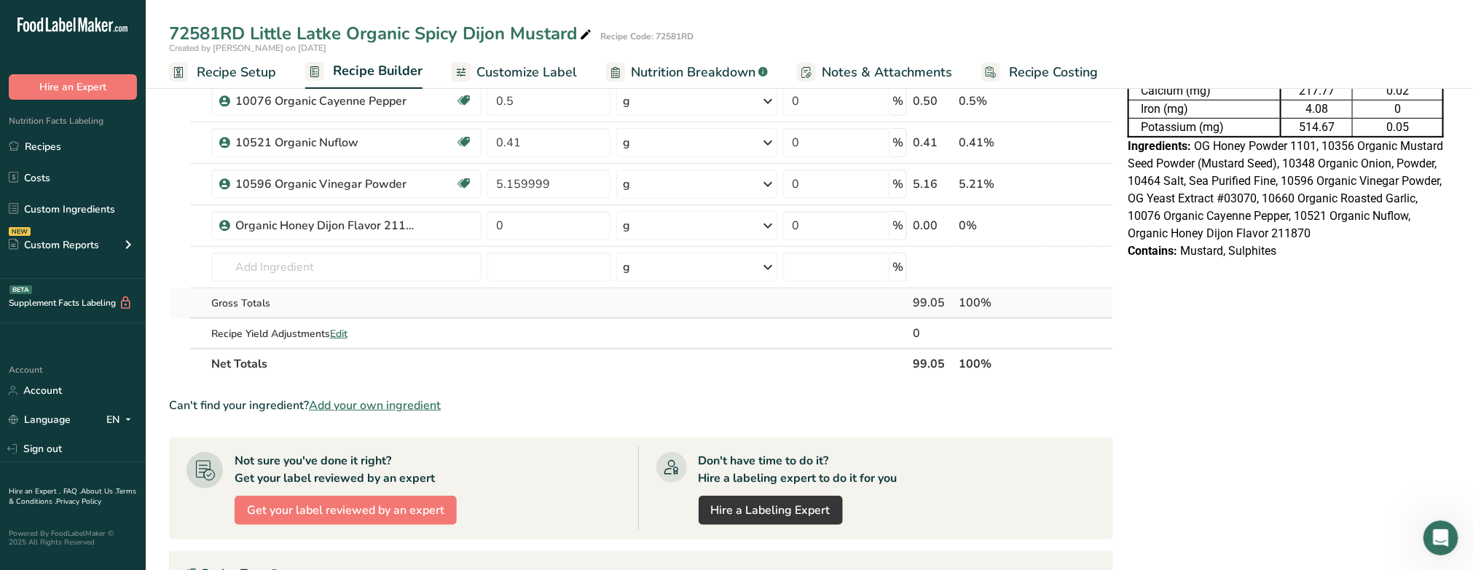
scroll to position [364, 0]
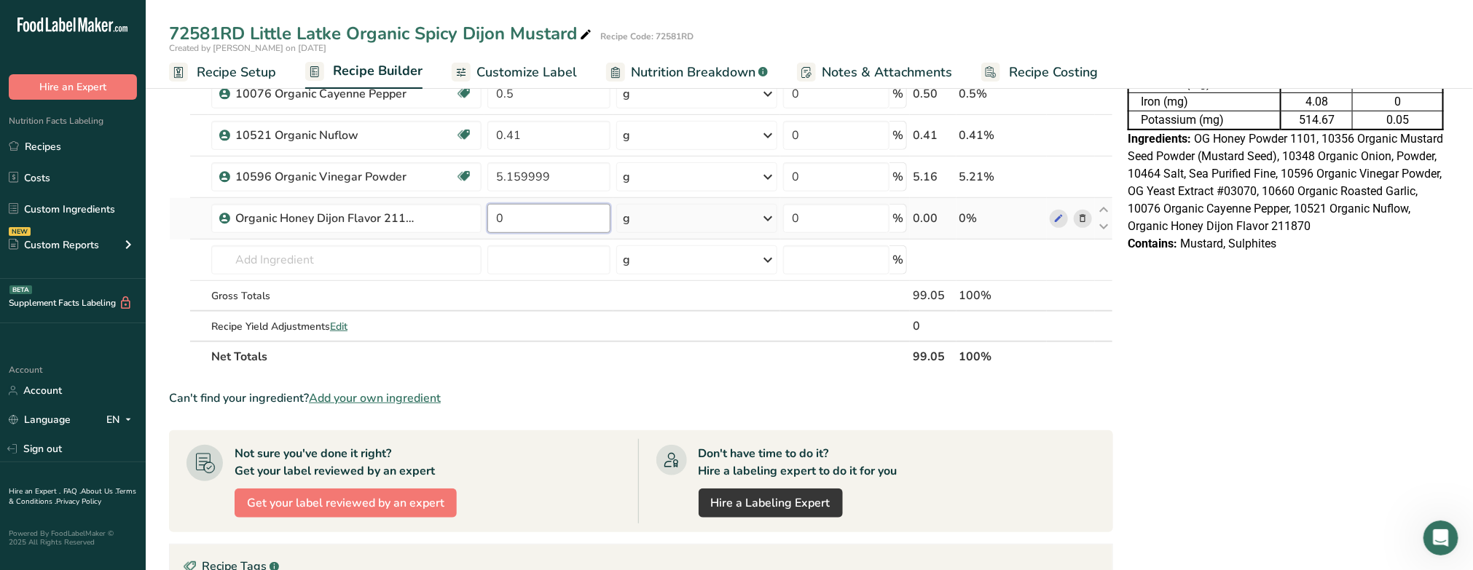
click at [519, 224] on input "0" at bounding box center [548, 218] width 123 height 29
type input "0.95"
click at [896, 313] on div "Nutrition Facts Table 100 Servings Per Container Serving Size 0g Per 100g Per S…" at bounding box center [1286, 311] width 328 height 1153
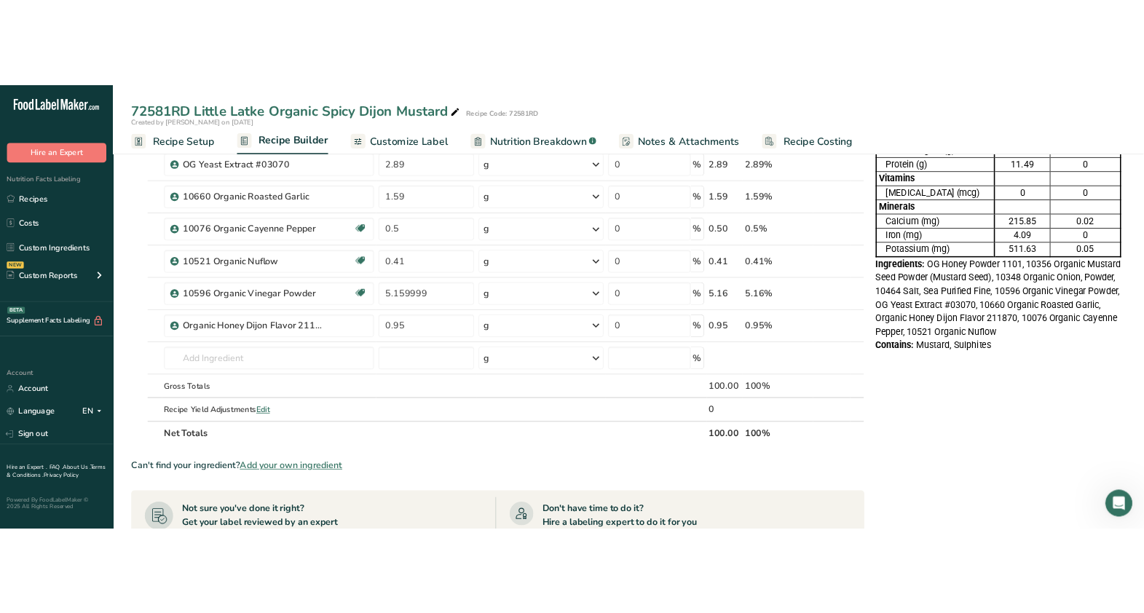
scroll to position [0, 0]
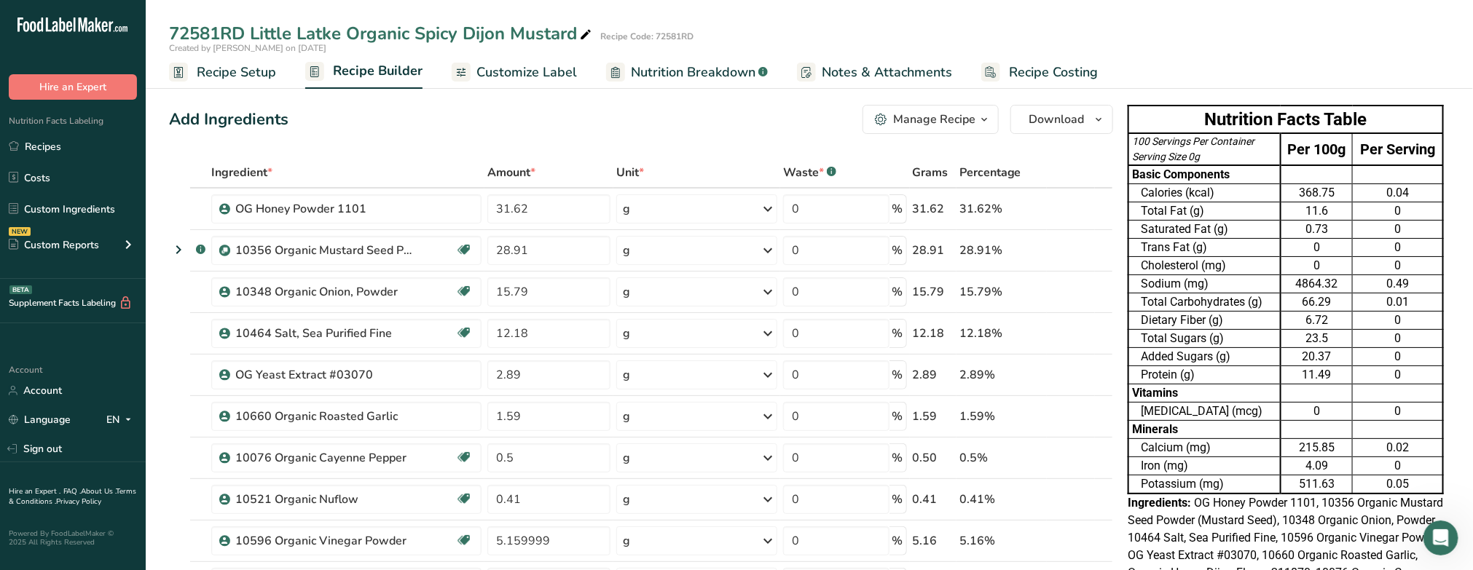
click at [896, 317] on div "6.72" at bounding box center [1316, 320] width 65 height 17
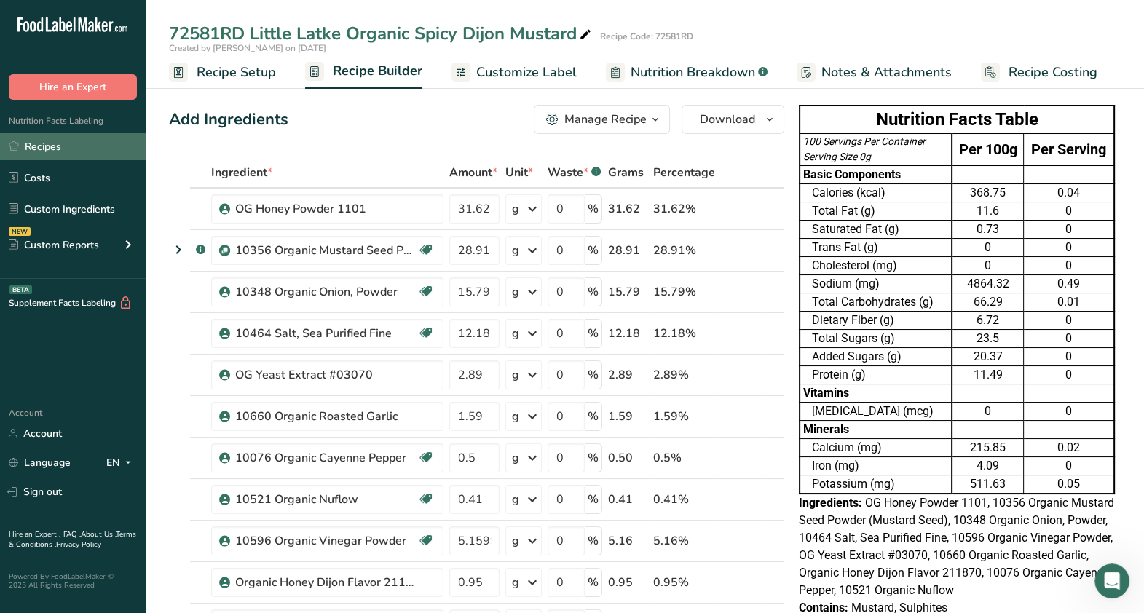
click at [56, 149] on link "Recipes" at bounding box center [73, 147] width 146 height 28
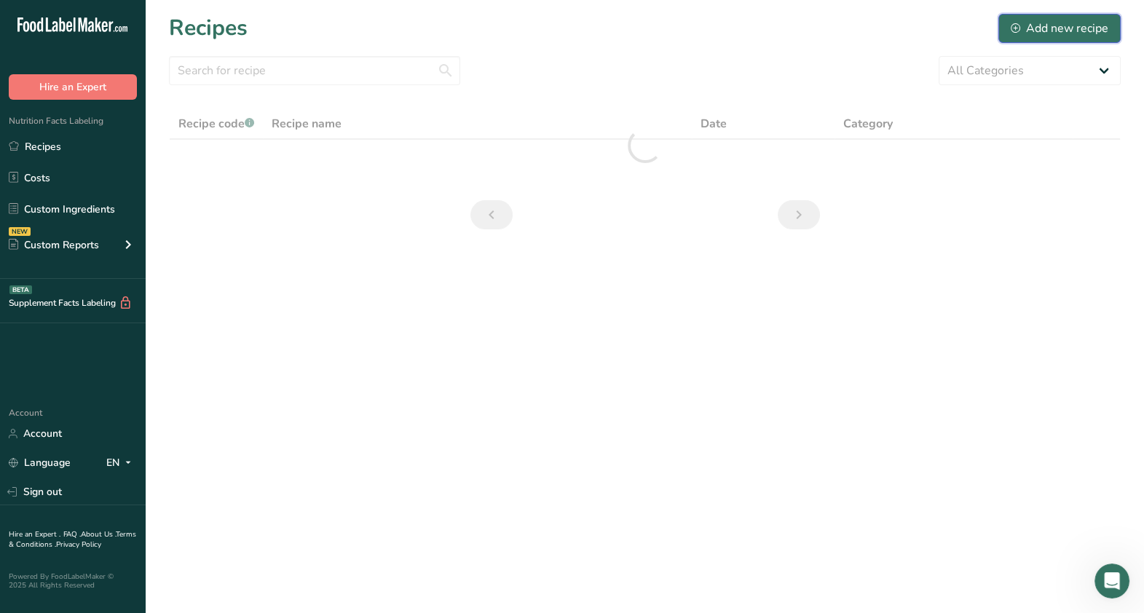
click at [896, 23] on div "Add new recipe" at bounding box center [1060, 28] width 98 height 17
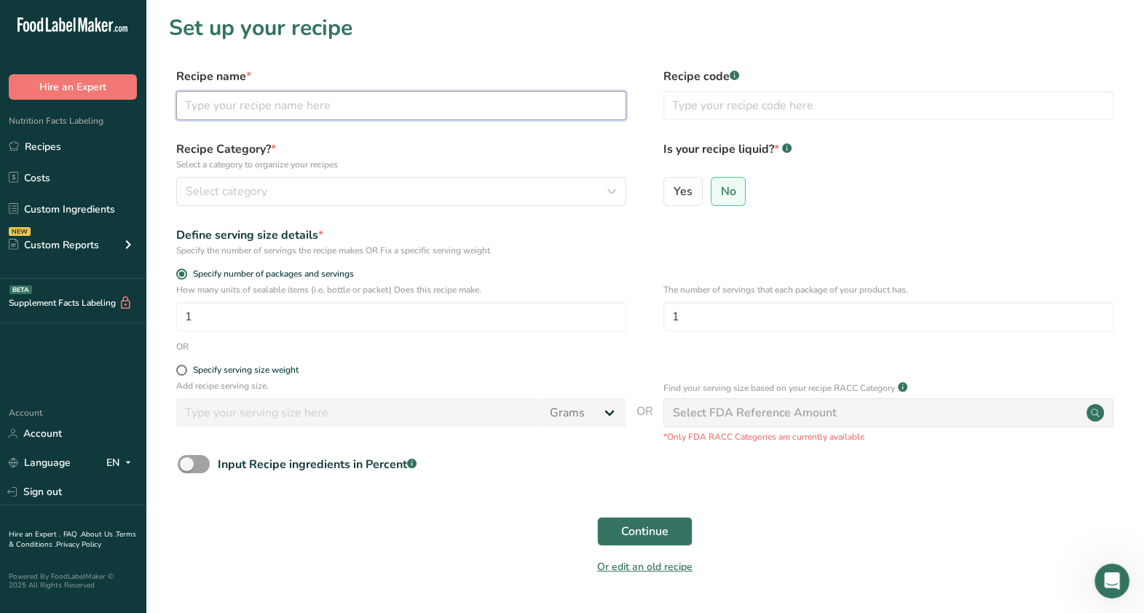
click at [360, 112] on input "text" at bounding box center [401, 105] width 450 height 29
type input "72571RD Little Latke Organic Parmesan Garlic Seasoning"
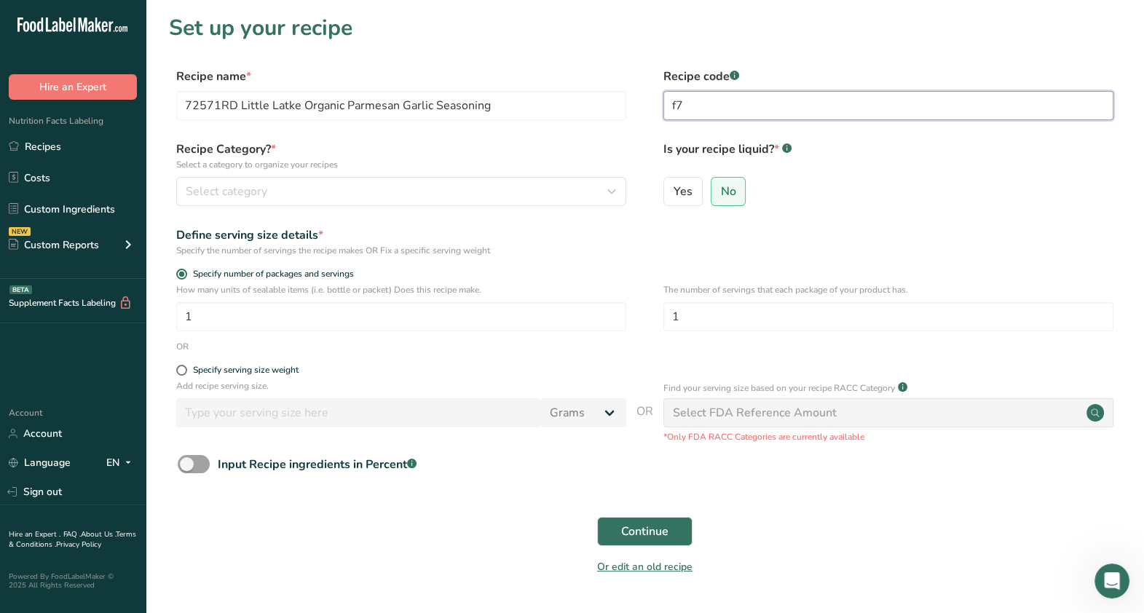
type input "f"
type input "72571RD"
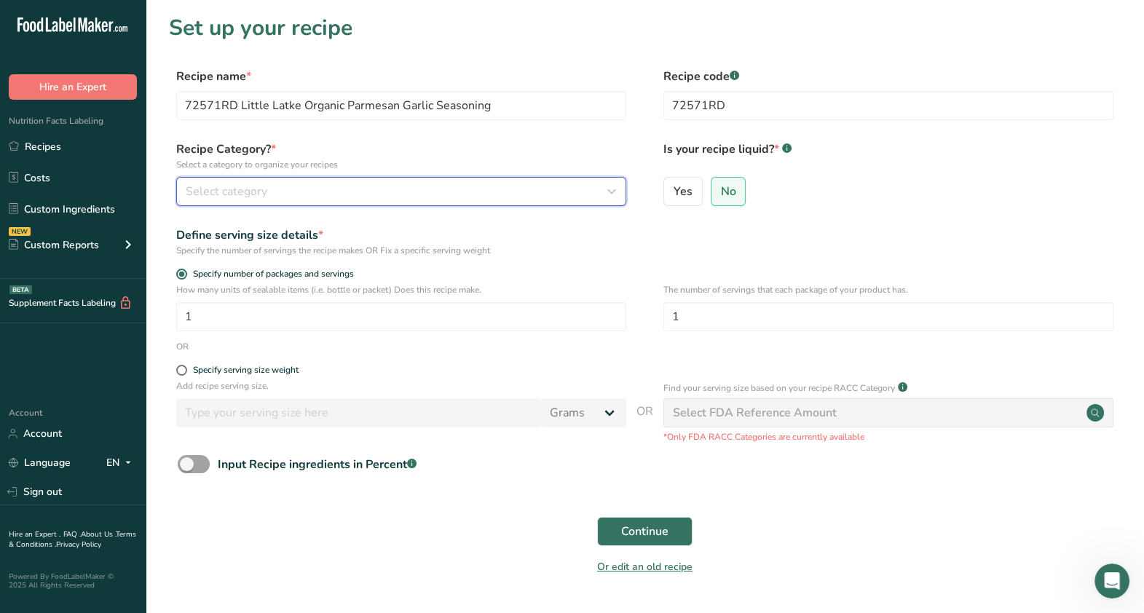
click at [615, 186] on icon "button" at bounding box center [611, 191] width 17 height 26
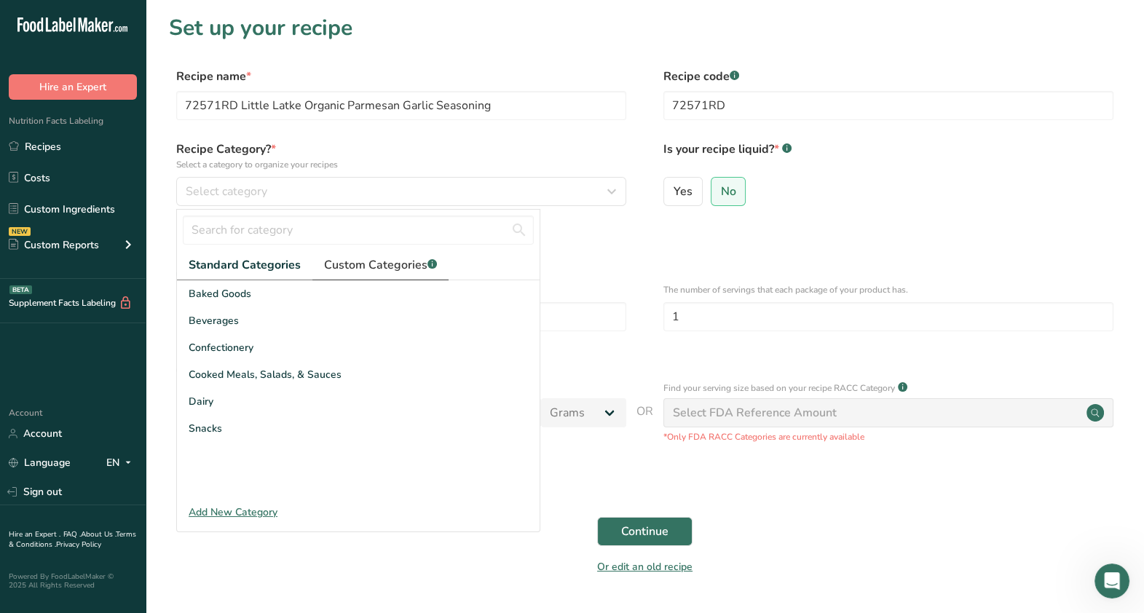
click at [395, 266] on span "Custom Categories .a-a{fill:#347362;}.b-a{fill:#fff;}" at bounding box center [380, 264] width 113 height 17
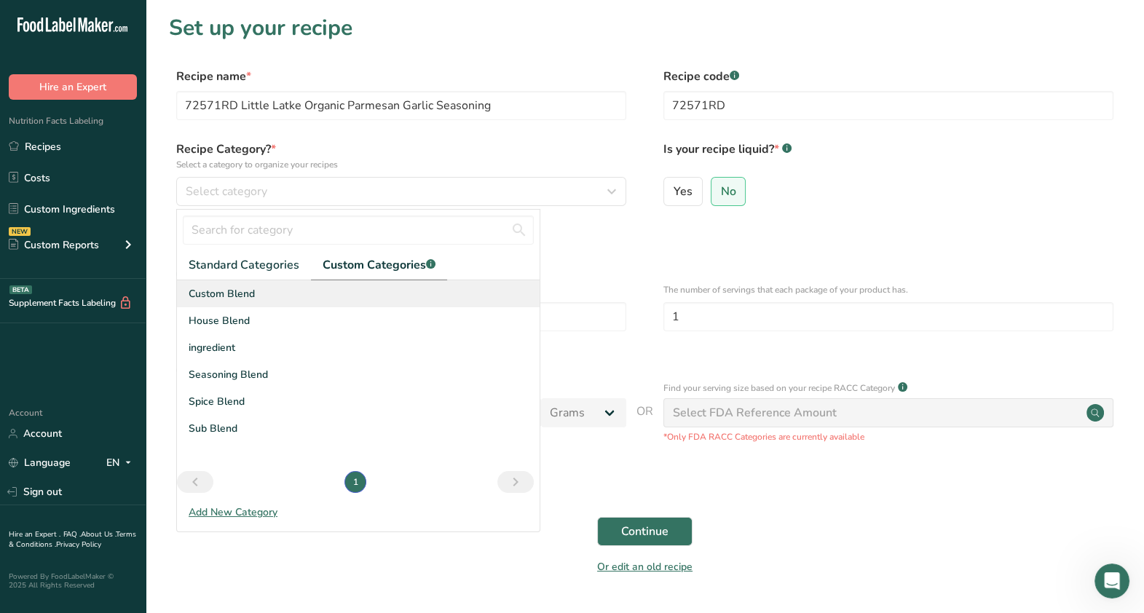
click at [230, 299] on span "Custom Blend" at bounding box center [222, 293] width 66 height 15
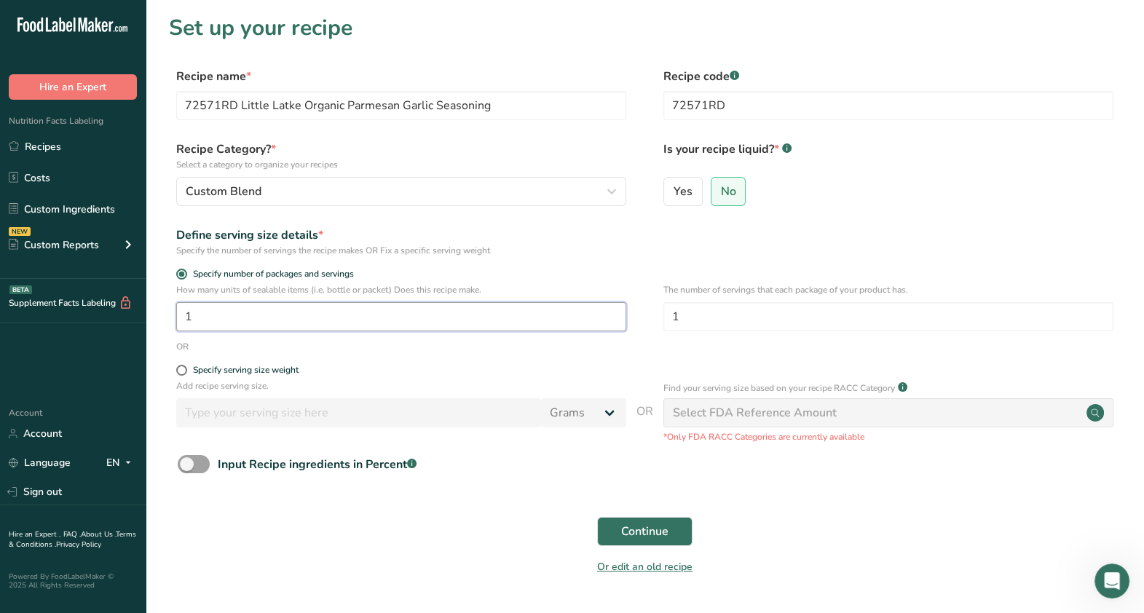
click at [208, 320] on input "1" at bounding box center [401, 316] width 450 height 29
type input "100"
click at [728, 312] on input "1" at bounding box center [888, 316] width 450 height 29
type input "100"
click at [665, 532] on span "Continue" at bounding box center [644, 531] width 47 height 17
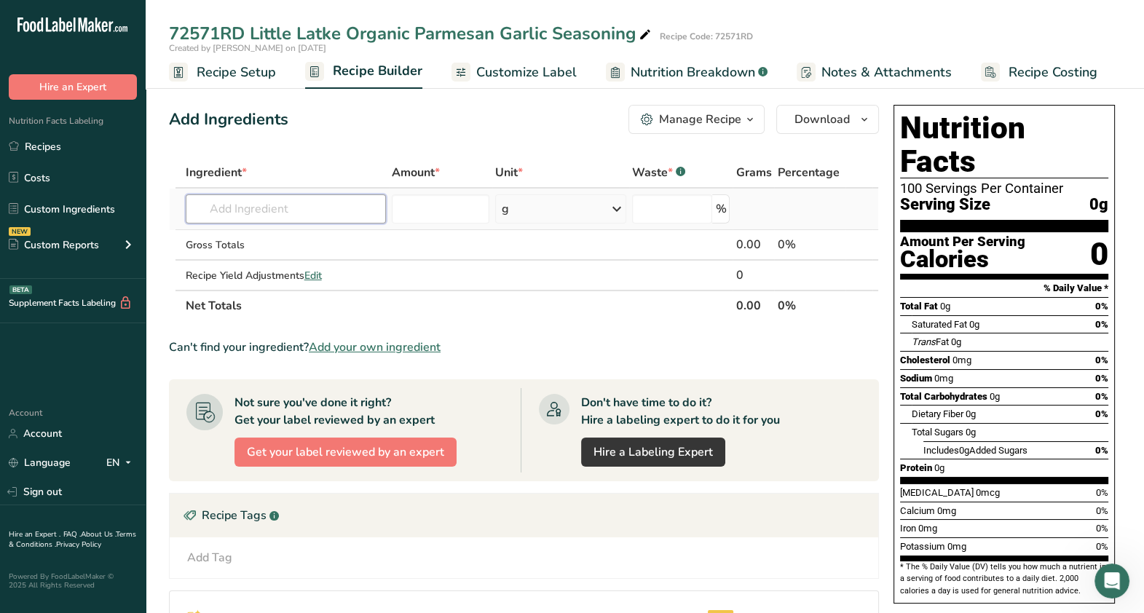
click at [277, 212] on input "text" at bounding box center [286, 208] width 200 height 29
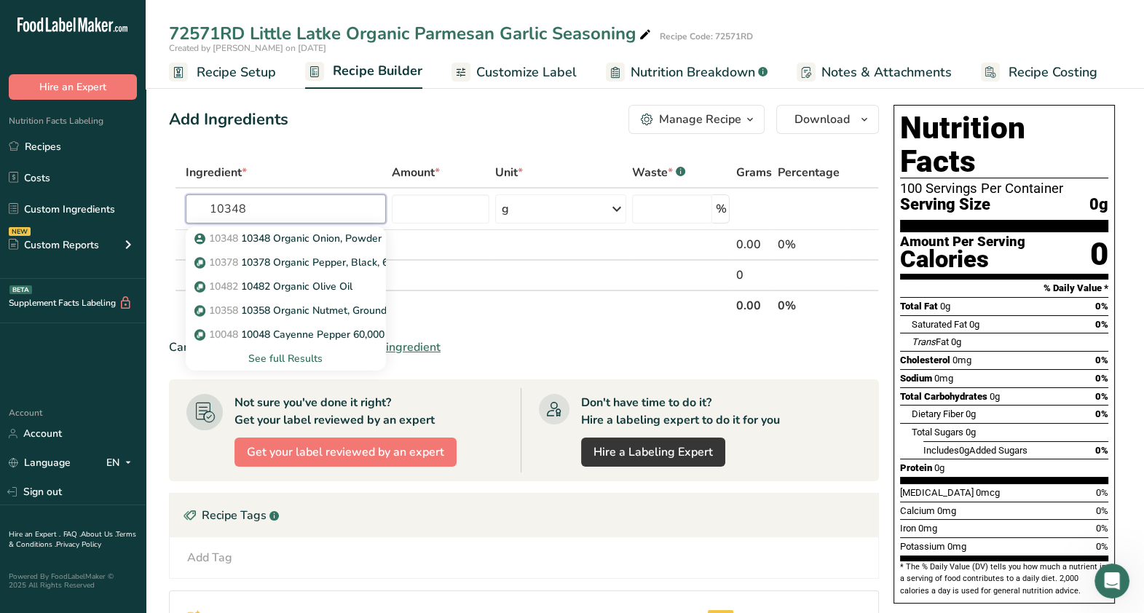
type input "10348"
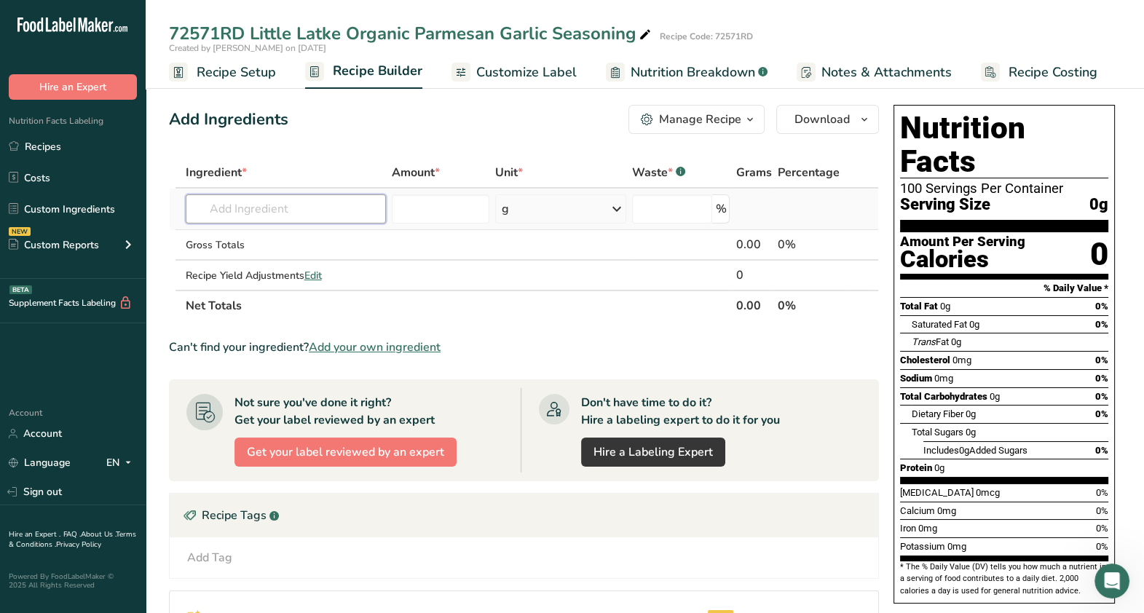
click at [331, 221] on input "text" at bounding box center [286, 208] width 200 height 29
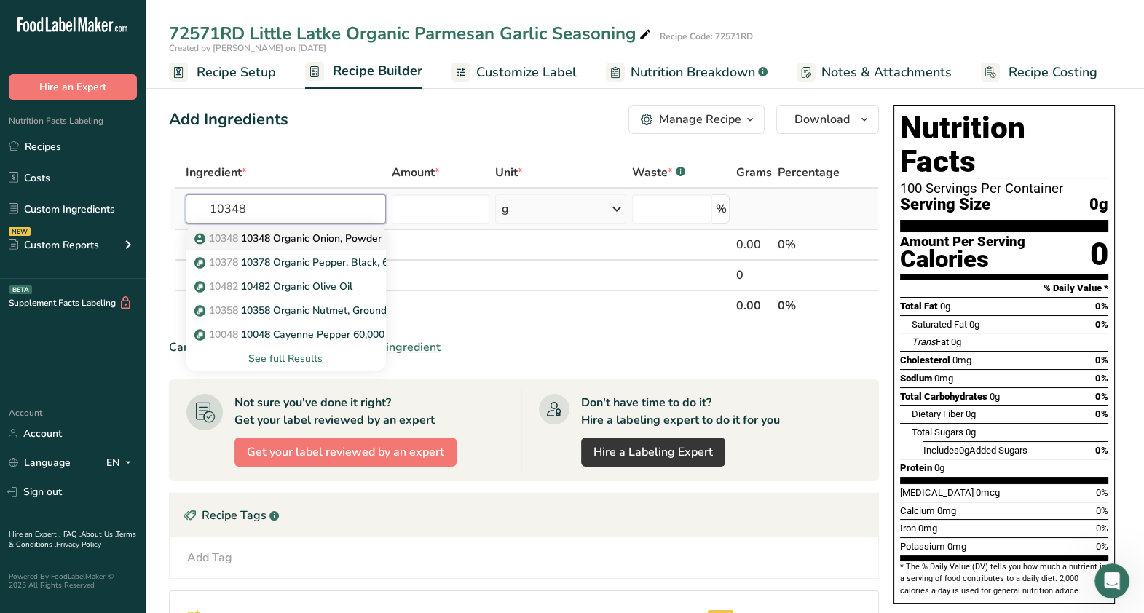
type input "10348"
click at [291, 235] on p "10348 10348 Organic Onion, Powder" at bounding box center [289, 238] width 184 height 15
type input "10348 Organic Onion, Powder"
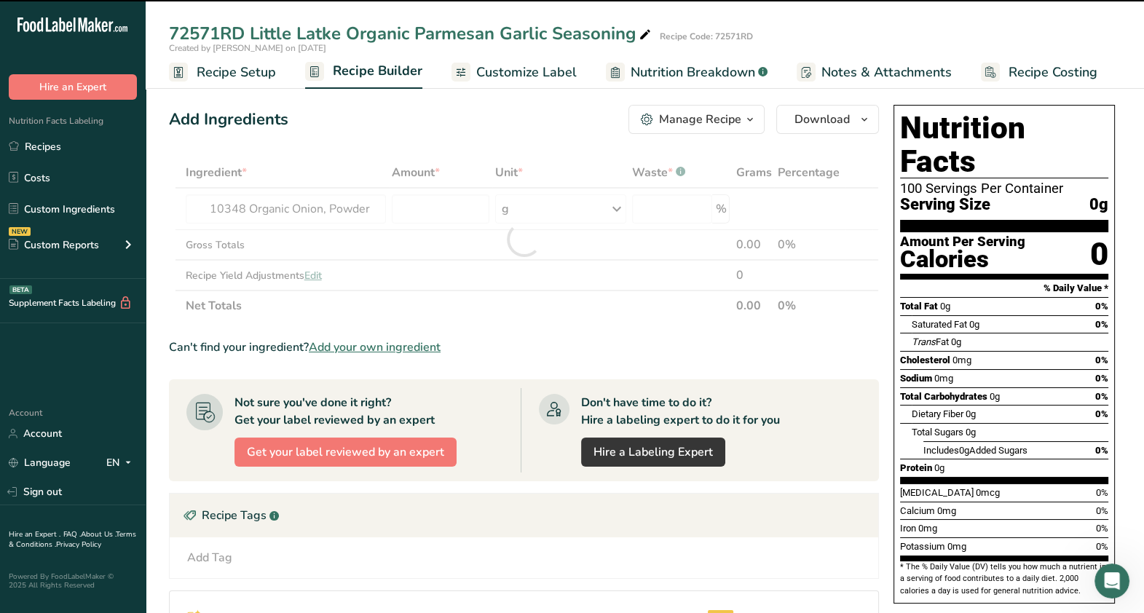
type input "0"
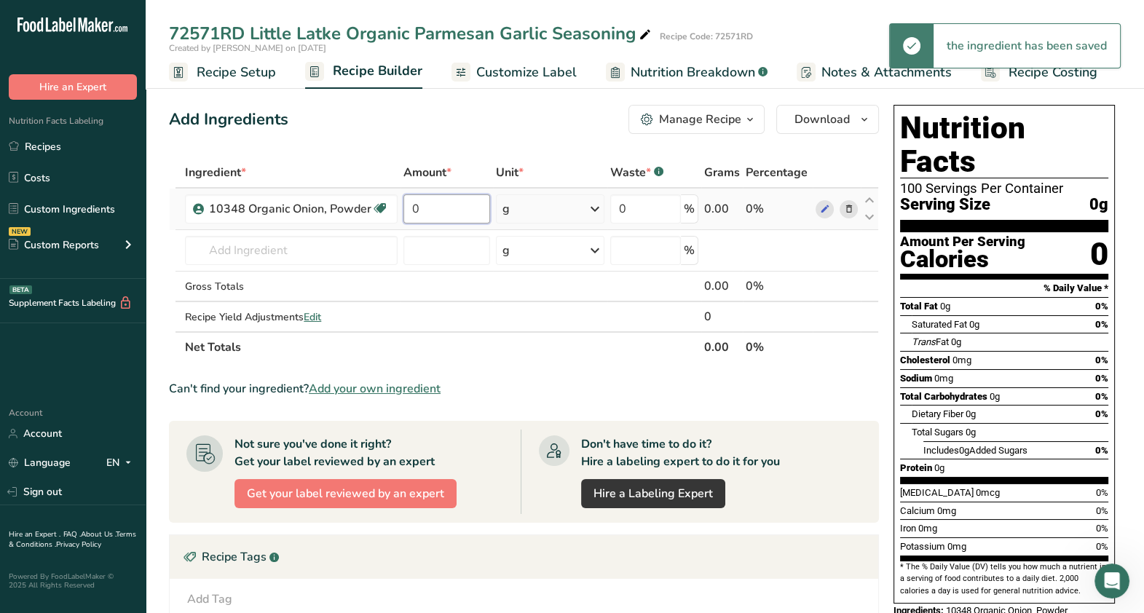
click at [453, 210] on input "0" at bounding box center [446, 208] width 87 height 29
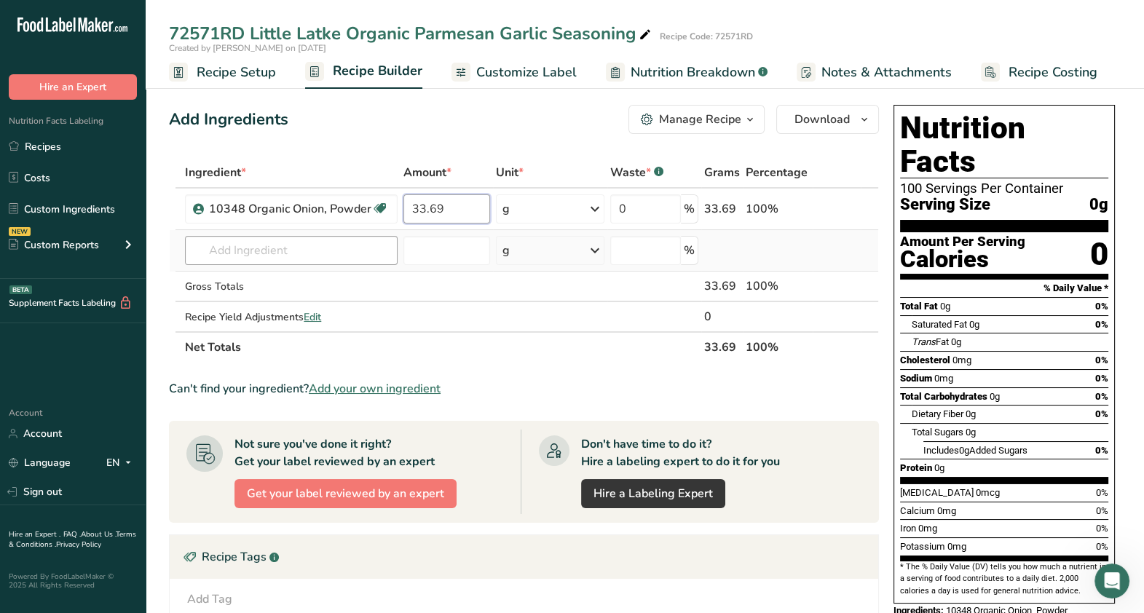
type input "33.69"
click at [385, 253] on div "Ingredient * Amount * Unit * Waste * .a-a{fill:#347362;}.b-a{fill:#fff;} Grams …" at bounding box center [524, 259] width 710 height 205
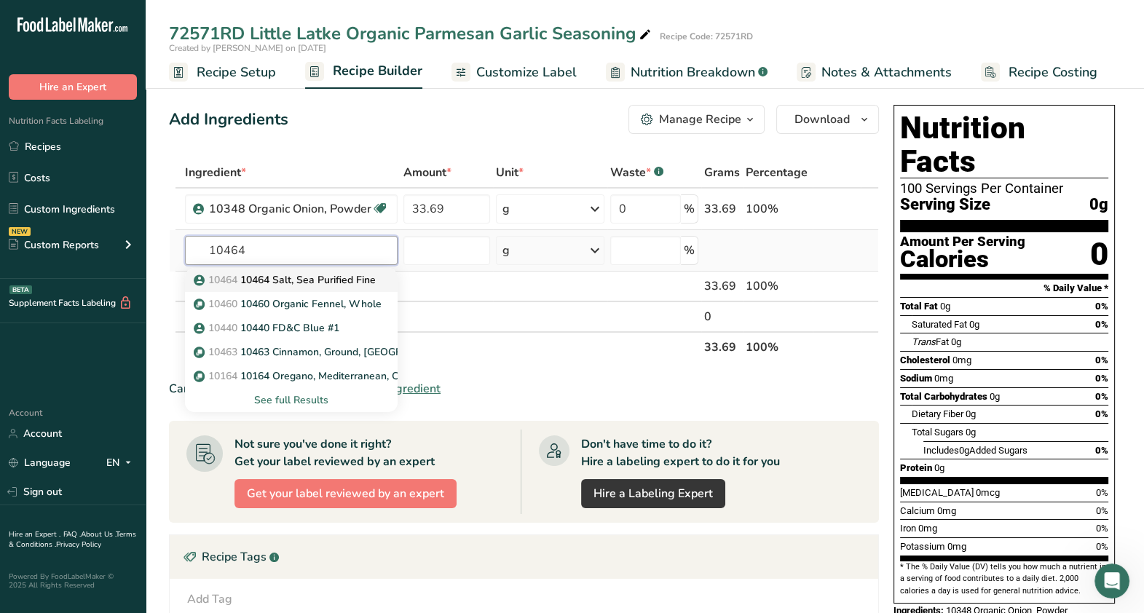
type input "10464"
click at [297, 278] on p "10464 10464 Salt, Sea Purified Fine" at bounding box center [286, 279] width 179 height 15
type input "10464 Salt, Sea Purified Fine"
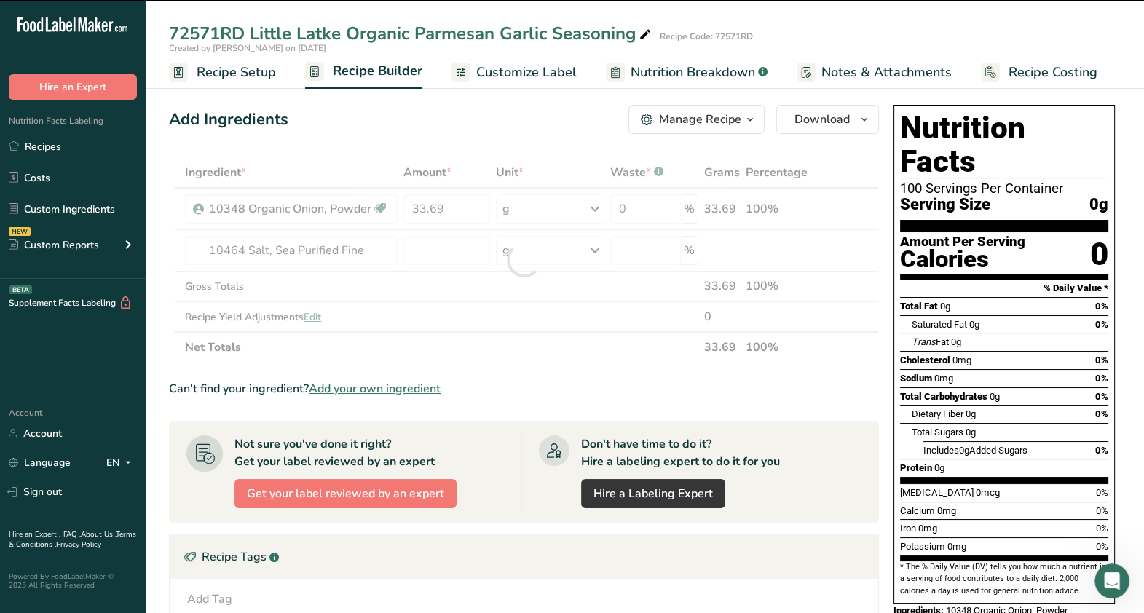
type input "0"
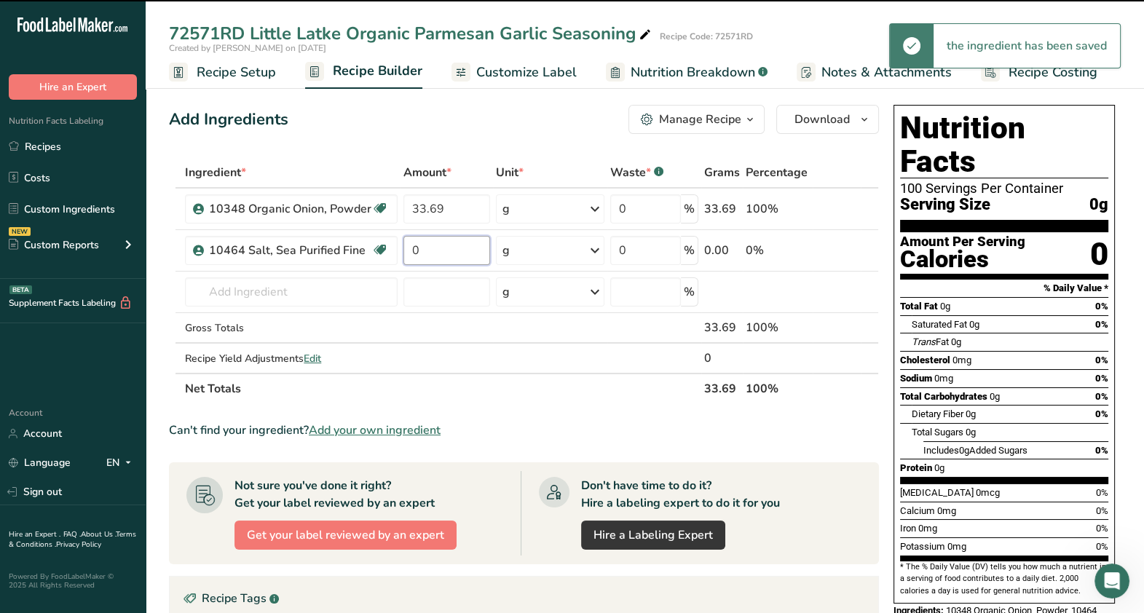
click at [434, 254] on input "0" at bounding box center [446, 250] width 87 height 29
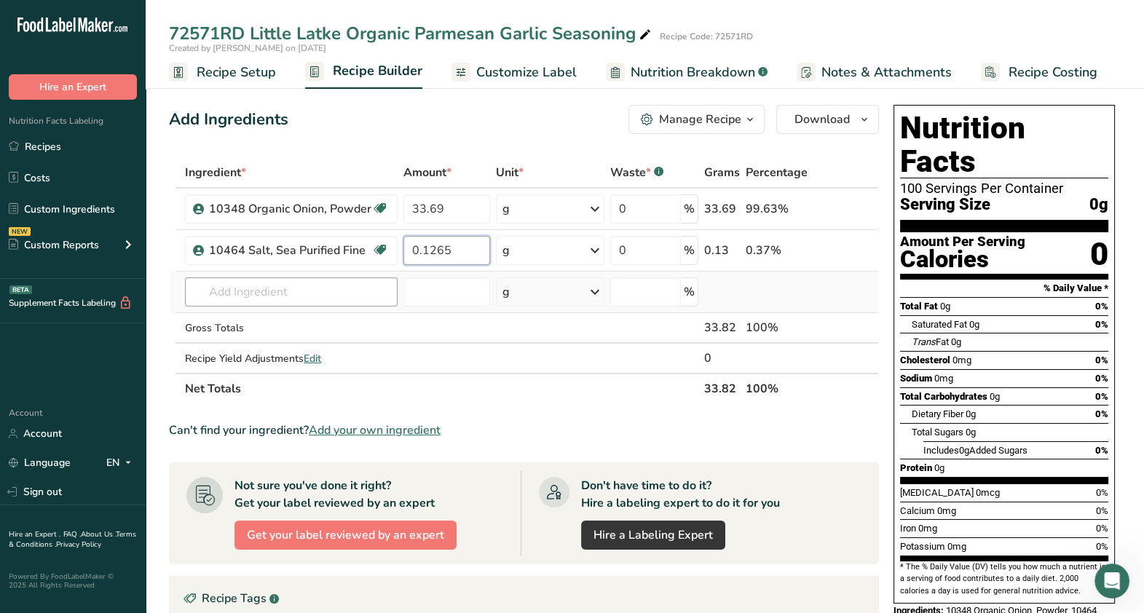
type input "0.1265"
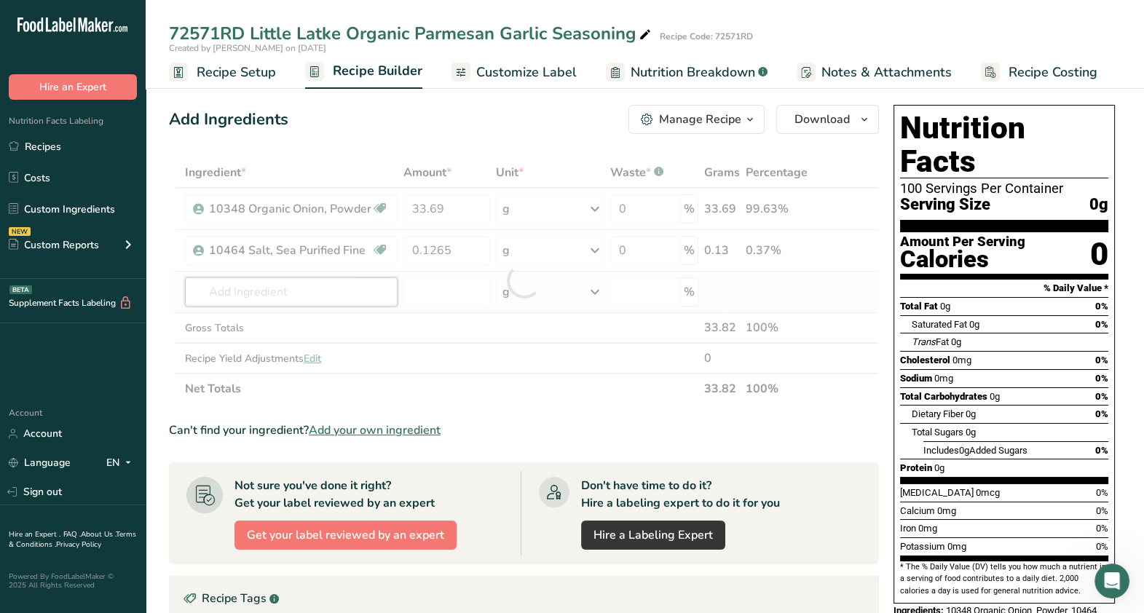
click at [350, 288] on div "Ingredient * Amount * Unit * Waste * .a-a{fill:#347362;}.b-a{fill:#fff;} Grams …" at bounding box center [524, 280] width 710 height 247
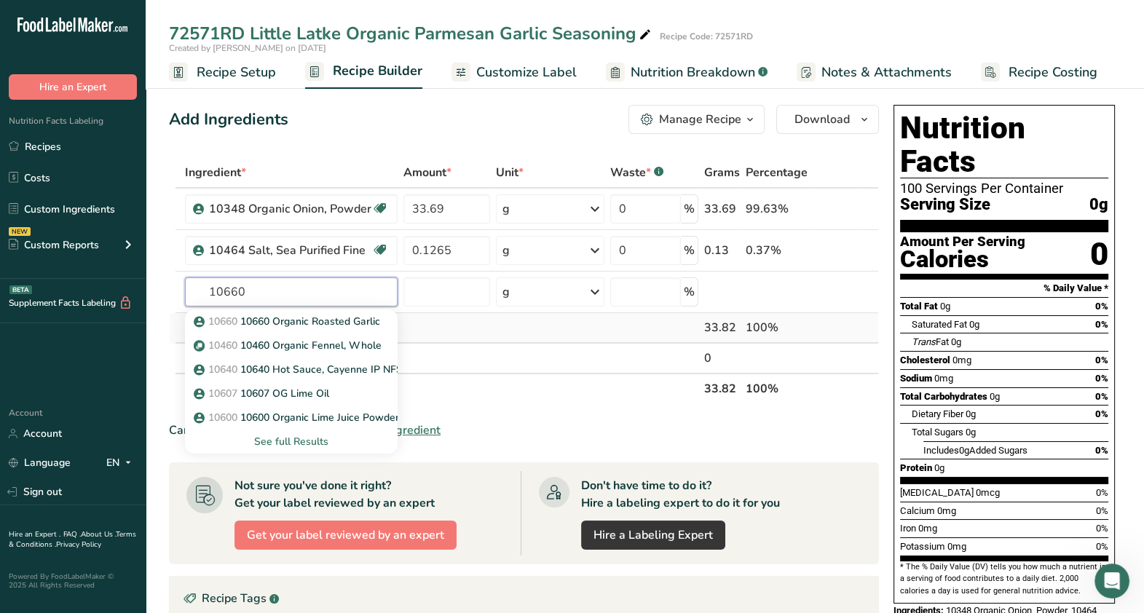
type input "10660"
click at [302, 315] on p "10660 10660 Organic Roasted Garlic" at bounding box center [289, 321] width 184 height 15
type input "10660 Organic Roasted Garlic"
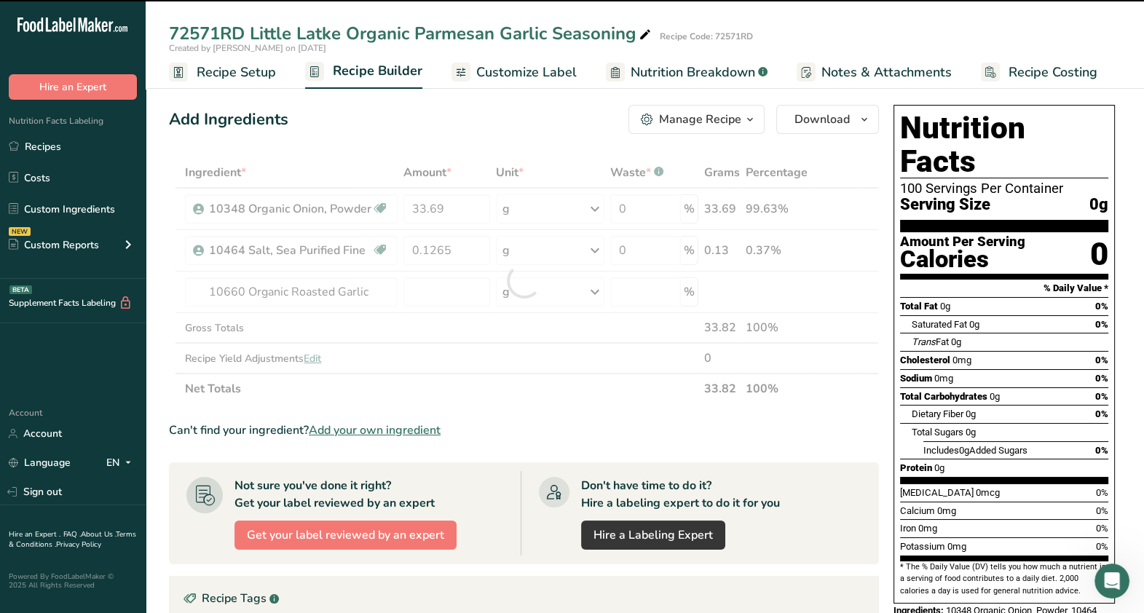
type input "0"
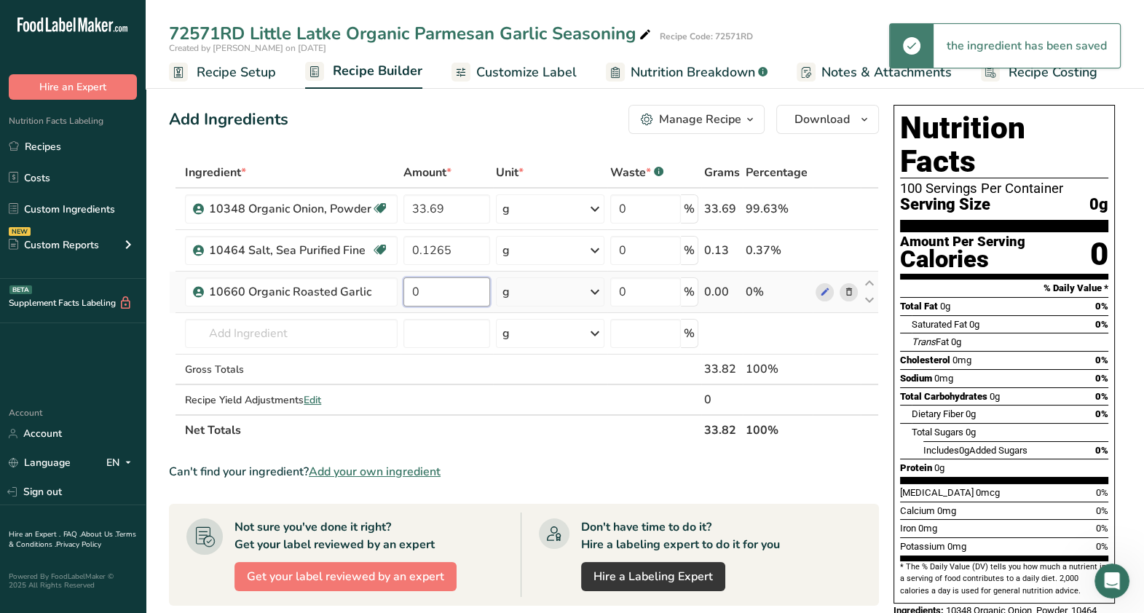
click at [446, 287] on input "0" at bounding box center [446, 291] width 87 height 29
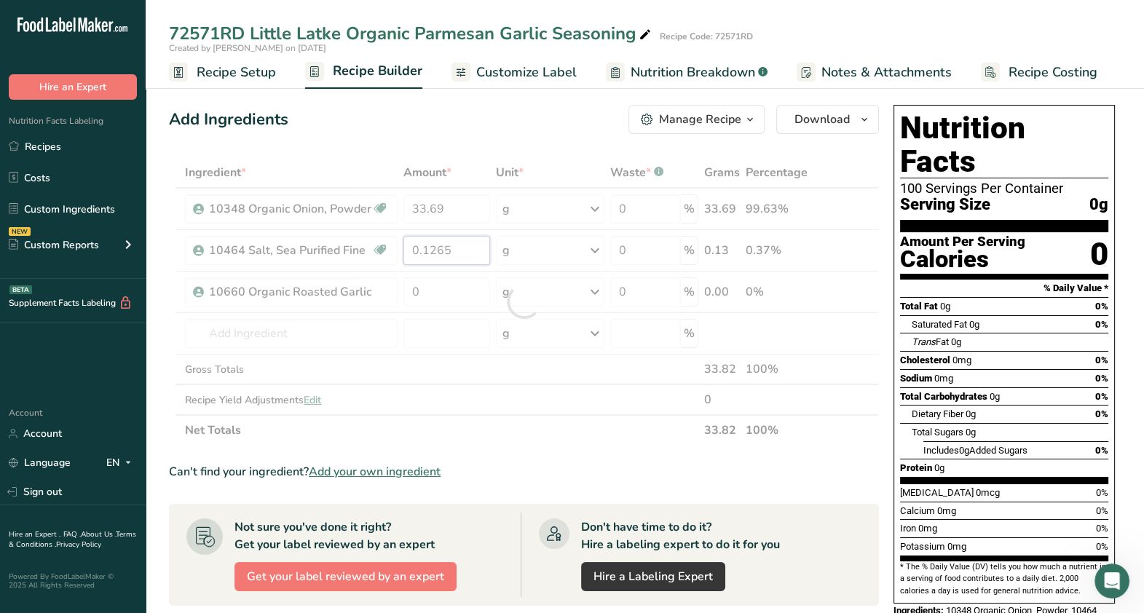
drag, startPoint x: 454, startPoint y: 251, endPoint x: 406, endPoint y: 248, distance: 48.2
click at [406, 248] on div "Ingredient * Amount * Unit * Waste * .a-a{fill:#347362;}.b-a{fill:#fff;} Grams …" at bounding box center [524, 301] width 710 height 288
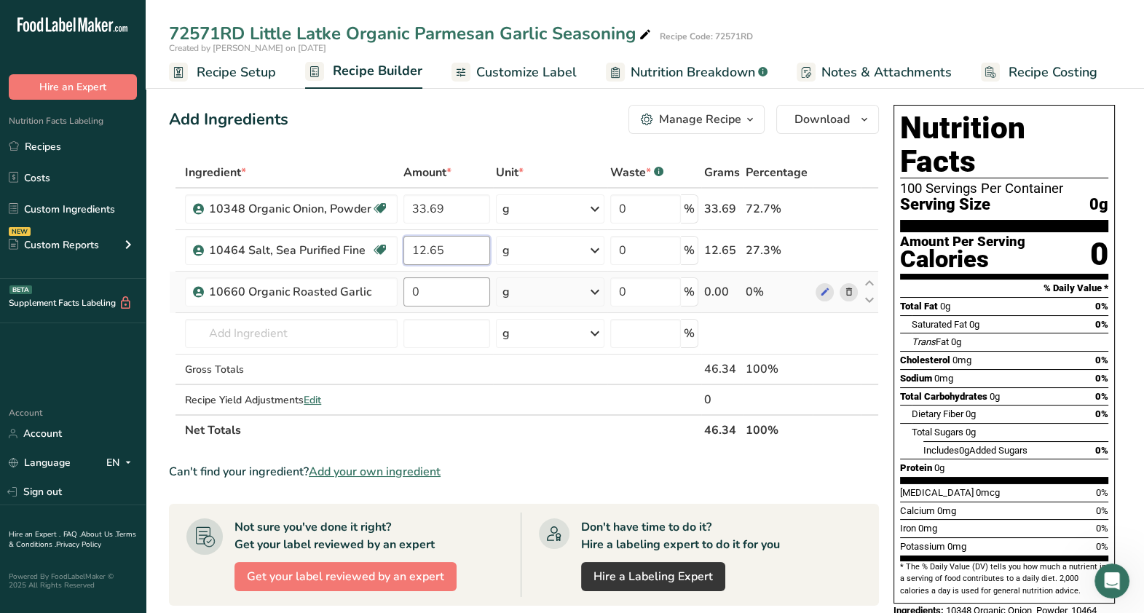
type input "12.65"
click at [441, 287] on div "Ingredient * Amount * Unit * Waste * .a-a{fill:#347362;}.b-a{fill:#fff;} Grams …" at bounding box center [524, 301] width 710 height 288
type input "16.1"
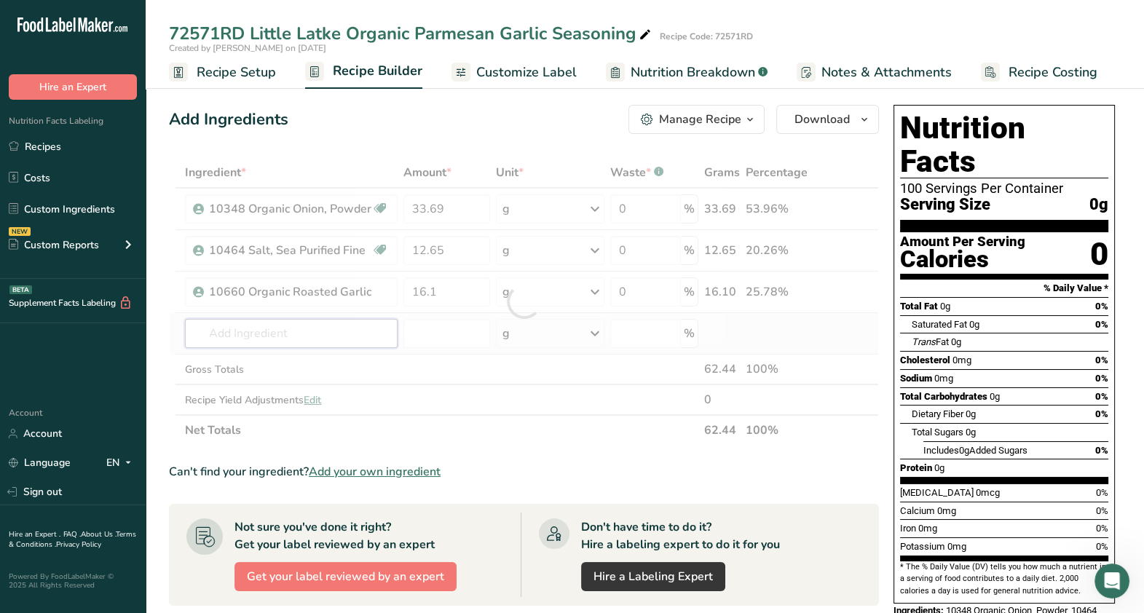
click at [361, 329] on div "Ingredient * Amount * Unit * Waste * .a-a{fill:#347362;}.b-a{fill:#fff;} Grams …" at bounding box center [524, 301] width 710 height 288
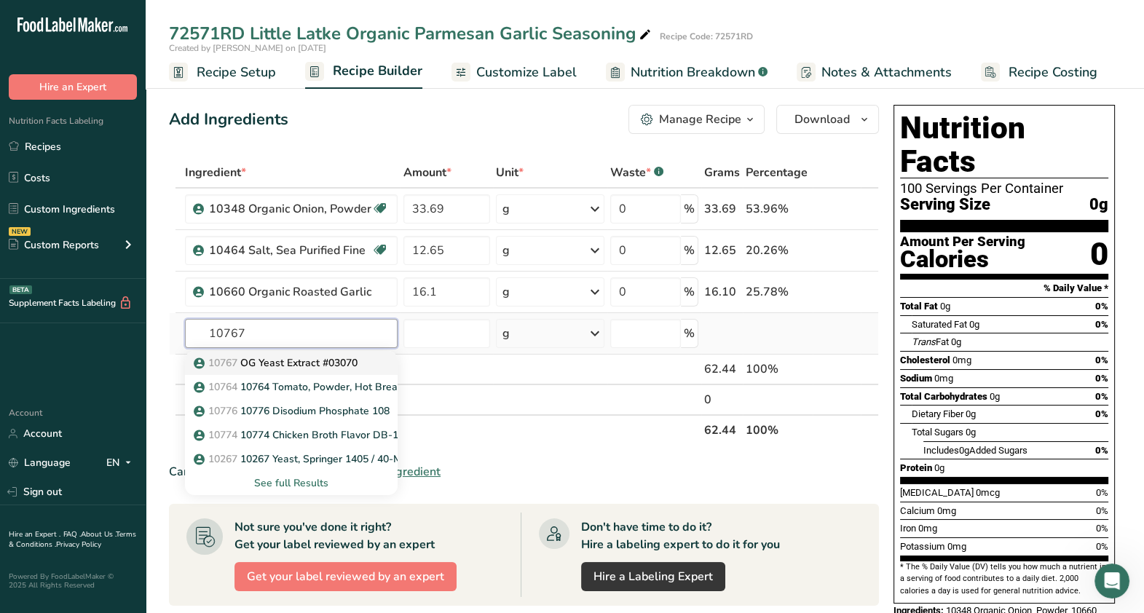
type input "10767"
click at [358, 364] on p "10767 OG Yeast Extract #03070" at bounding box center [277, 362] width 161 height 15
type input "OG Yeast Extract #03070"
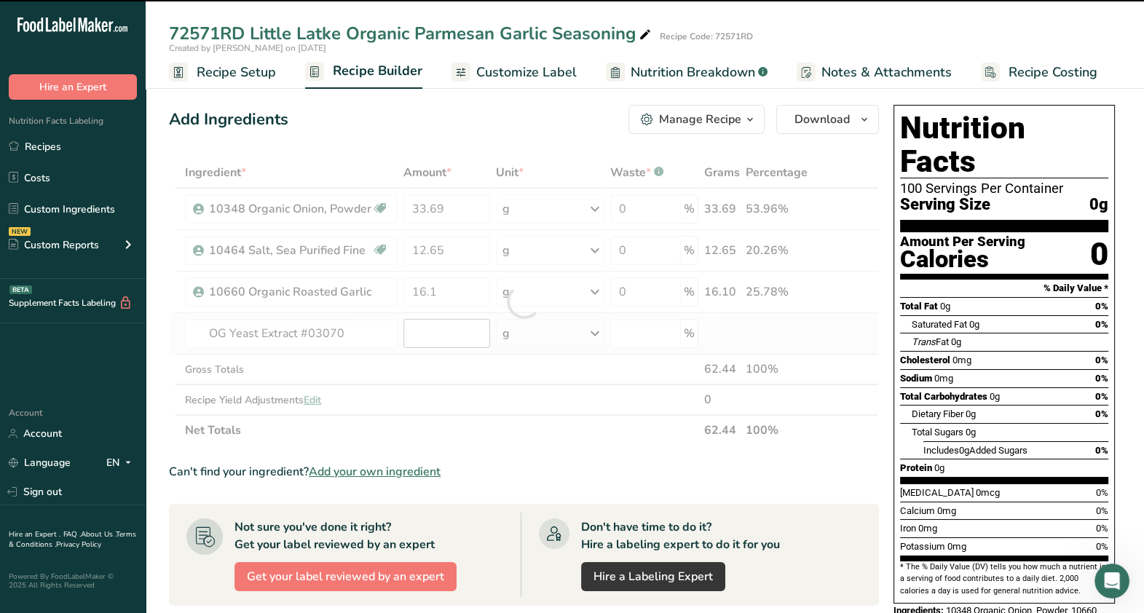
type input "0"
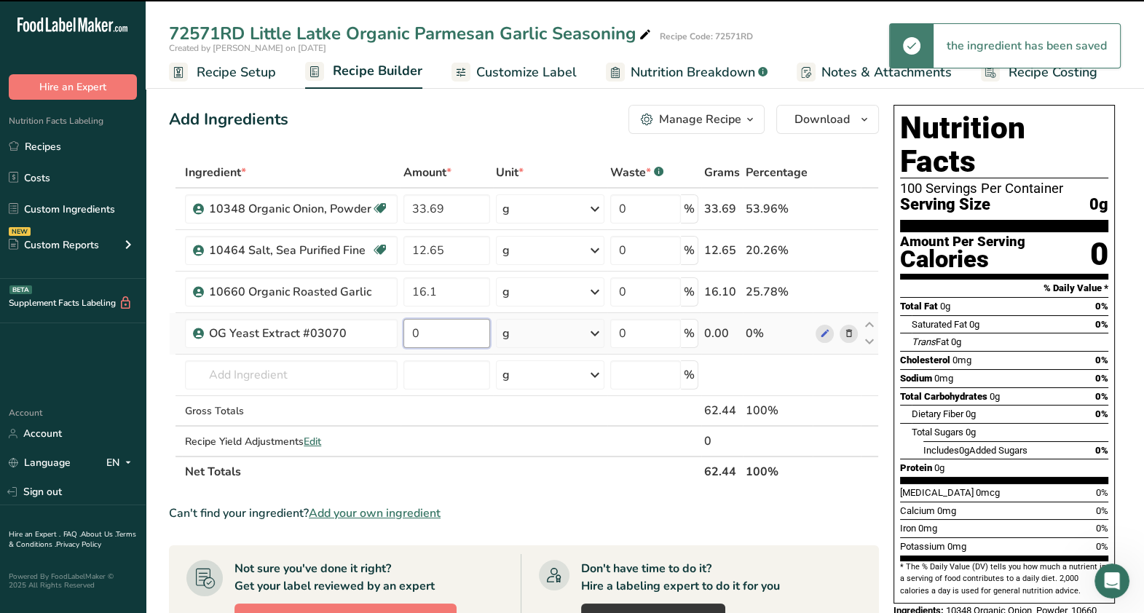
click at [448, 331] on input "0" at bounding box center [446, 333] width 87 height 29
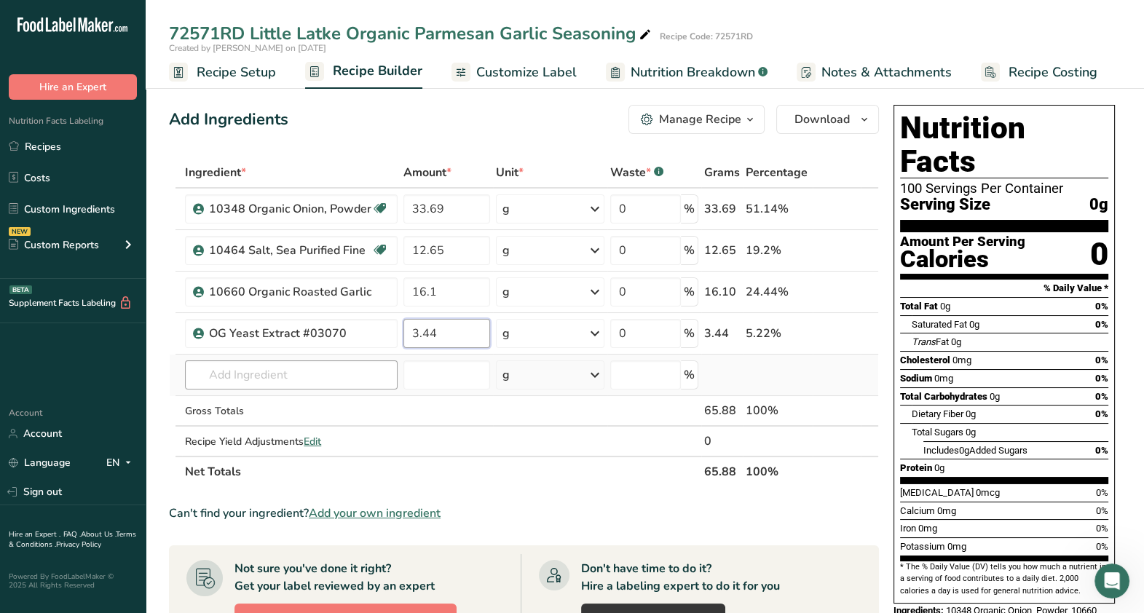
type input "3.44"
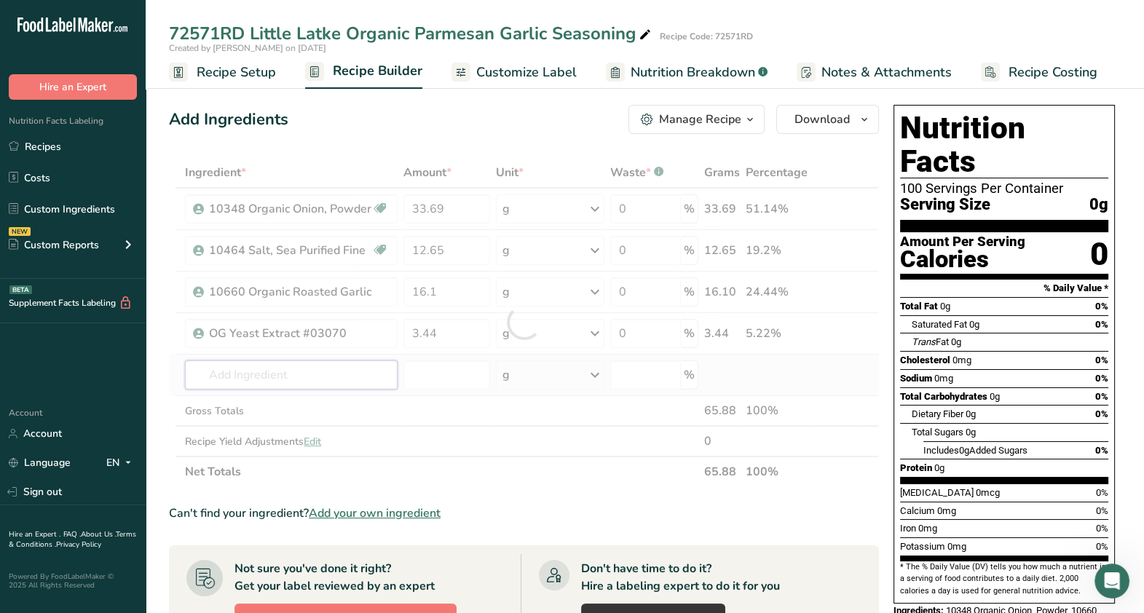
click at [380, 388] on div "Ingredient * Amount * Unit * Waste * .a-a{fill:#347362;}.b-a{fill:#fff;} Grams …" at bounding box center [524, 322] width 710 height 330
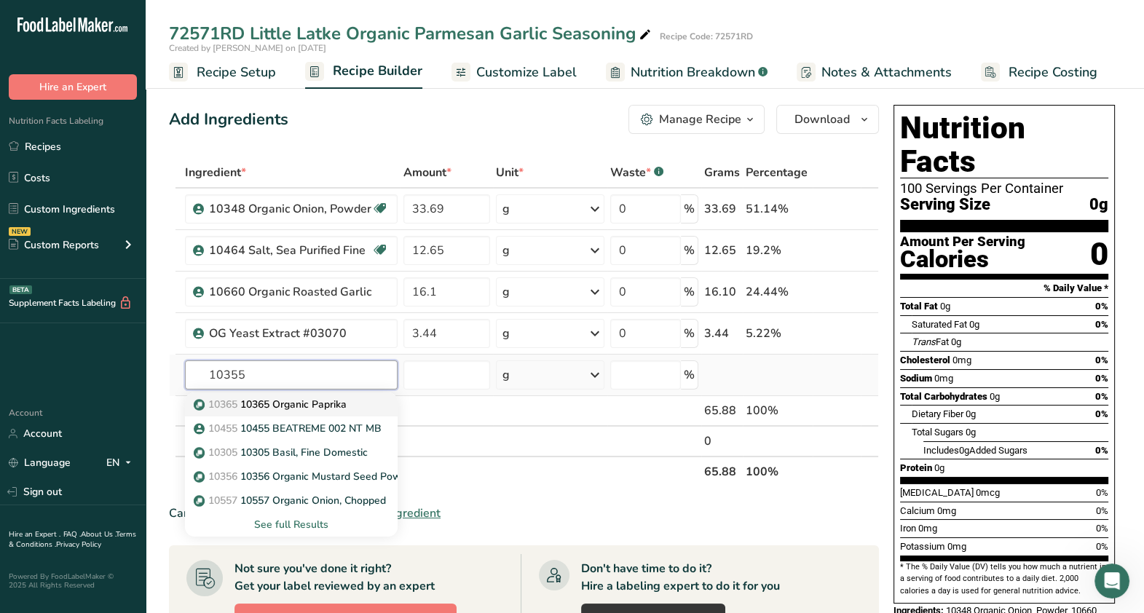
type input "10355"
click at [305, 404] on p "10365 10365 Organic Paprika" at bounding box center [272, 404] width 150 height 15
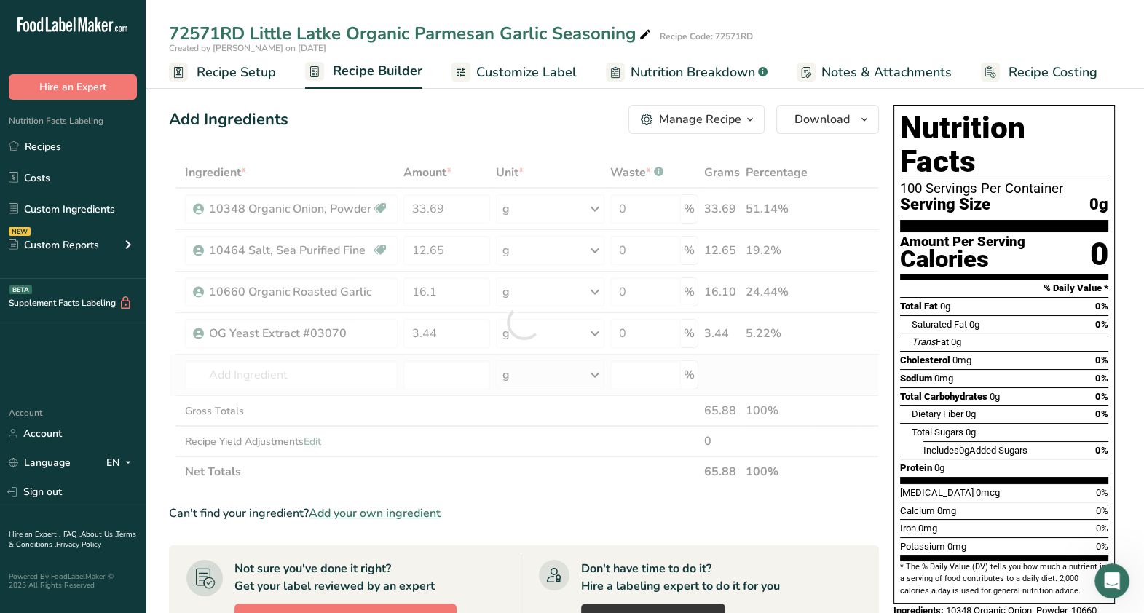
type input "10365 Organic Paprika"
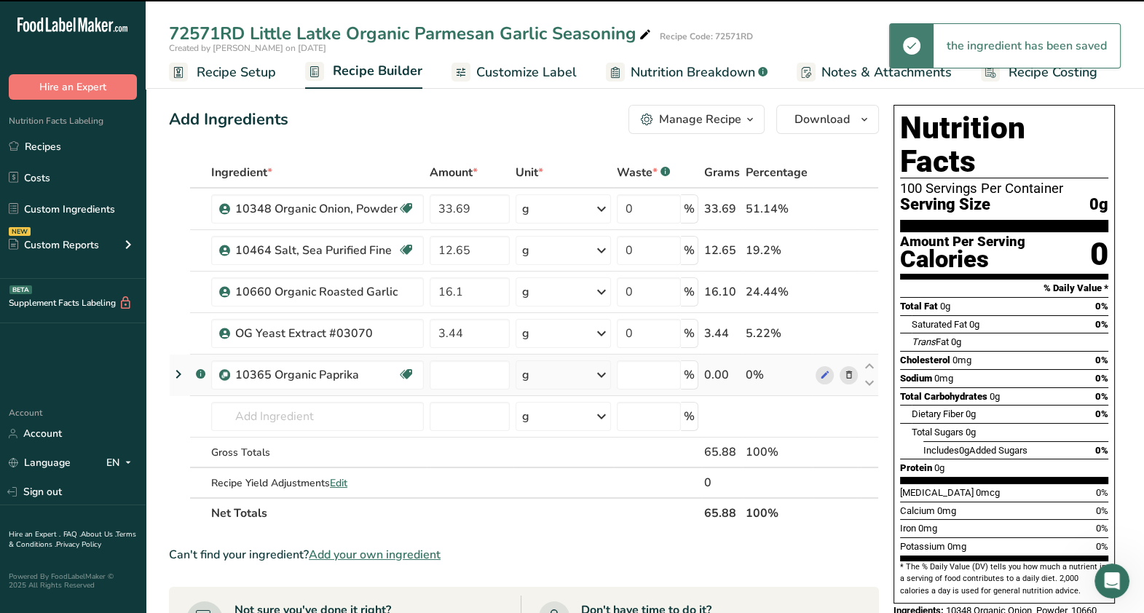
type input "0"
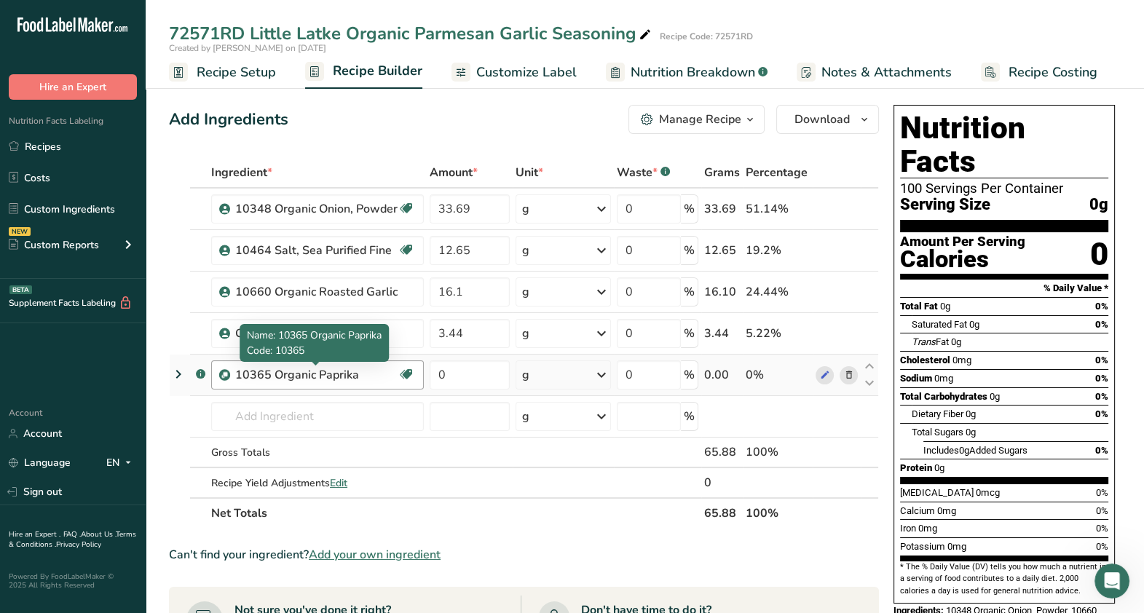
click at [270, 375] on div "10365 Organic Paprika" at bounding box center [316, 374] width 162 height 17
click at [849, 377] on icon at bounding box center [848, 375] width 10 height 15
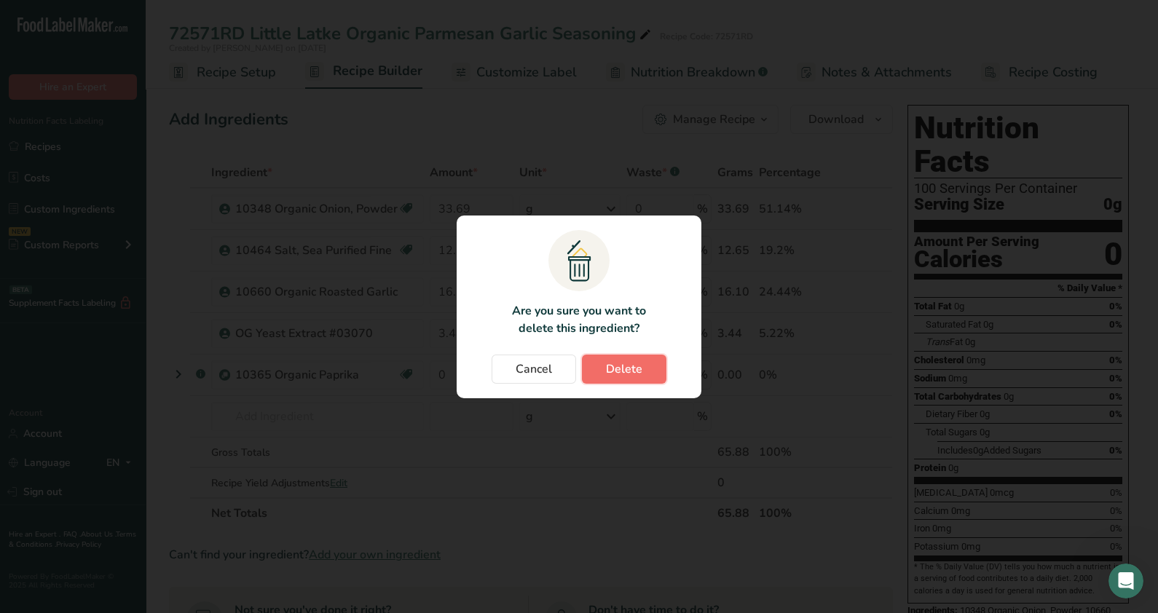
click at [637, 361] on span "Delete" at bounding box center [624, 369] width 36 height 17
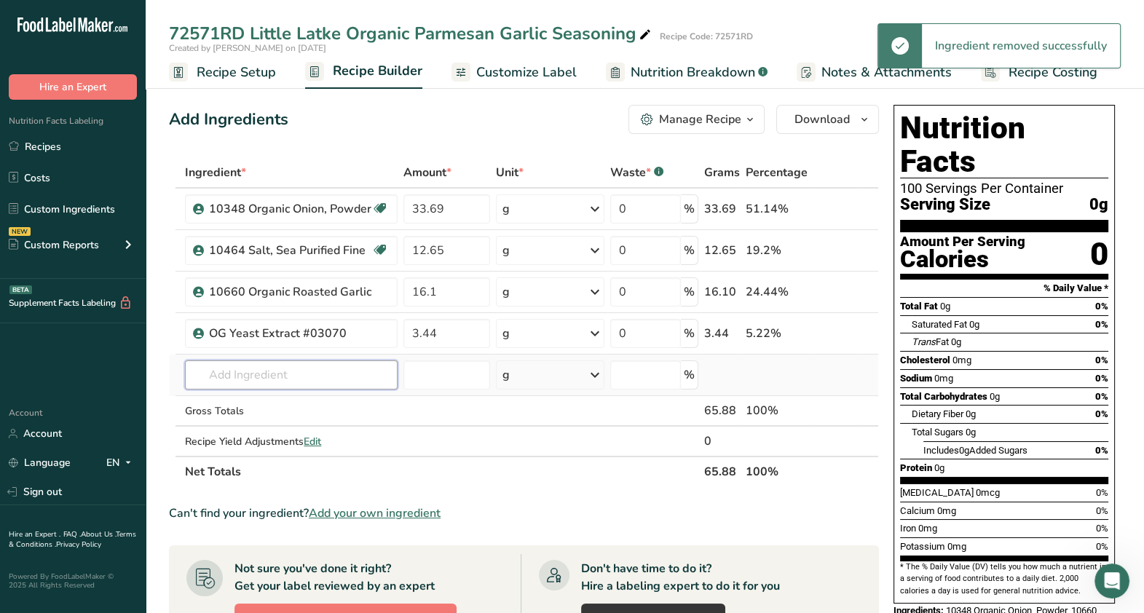
click at [287, 374] on input "text" at bounding box center [291, 375] width 213 height 29
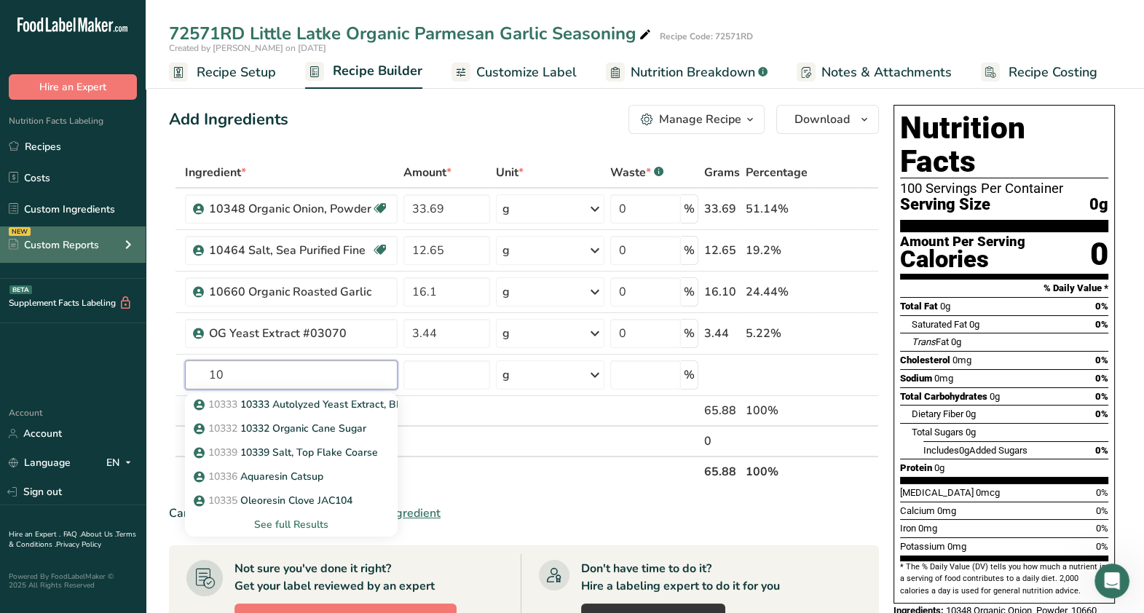
type input "1"
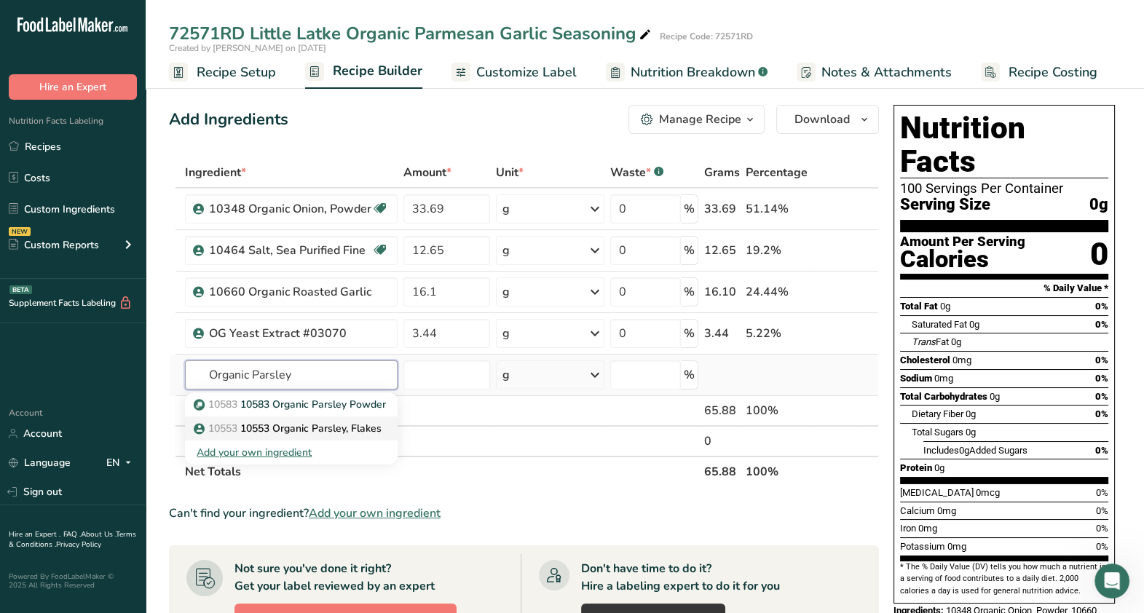
type input "Organic Parsley"
click at [290, 423] on p "10553 10553 Organic Parsley, Flakes" at bounding box center [289, 428] width 185 height 15
type input "10553 Organic Parsley, Flakes"
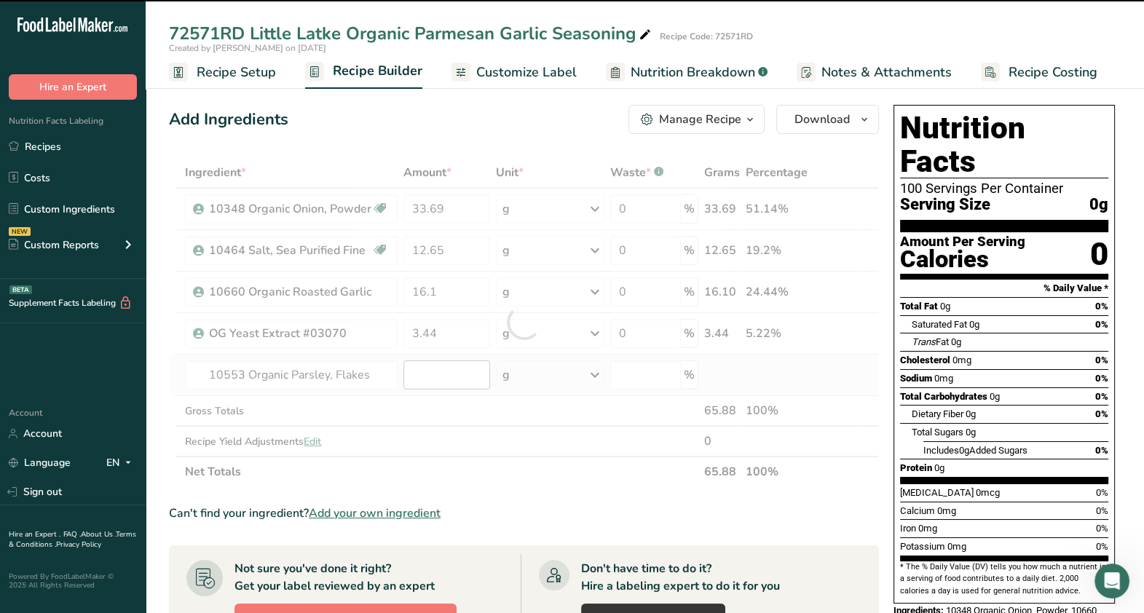
type input "0"
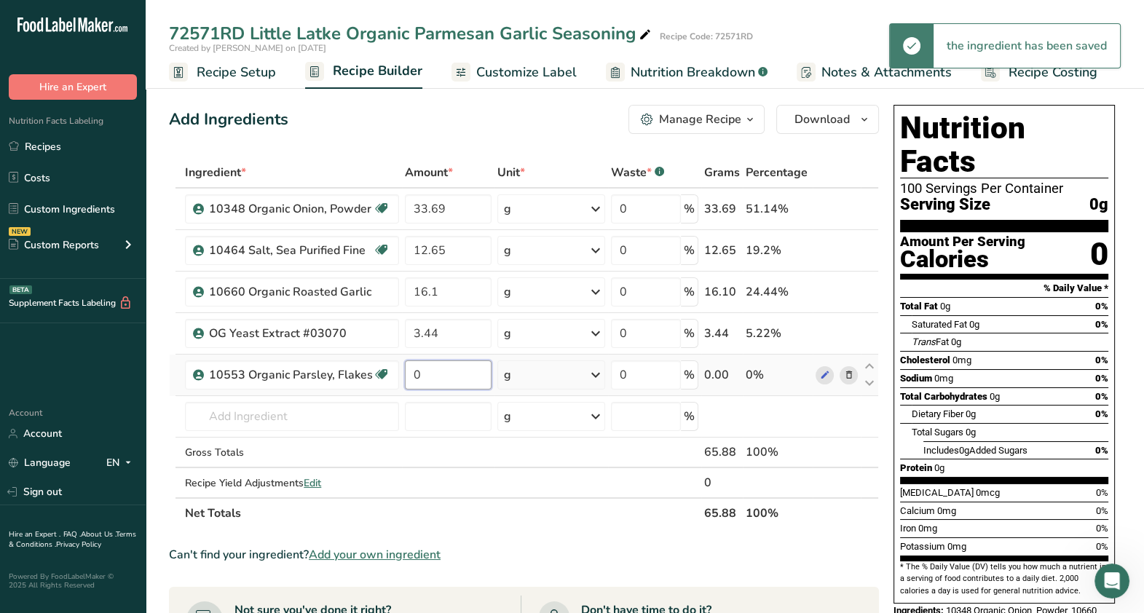
click at [436, 375] on input "0" at bounding box center [448, 375] width 86 height 29
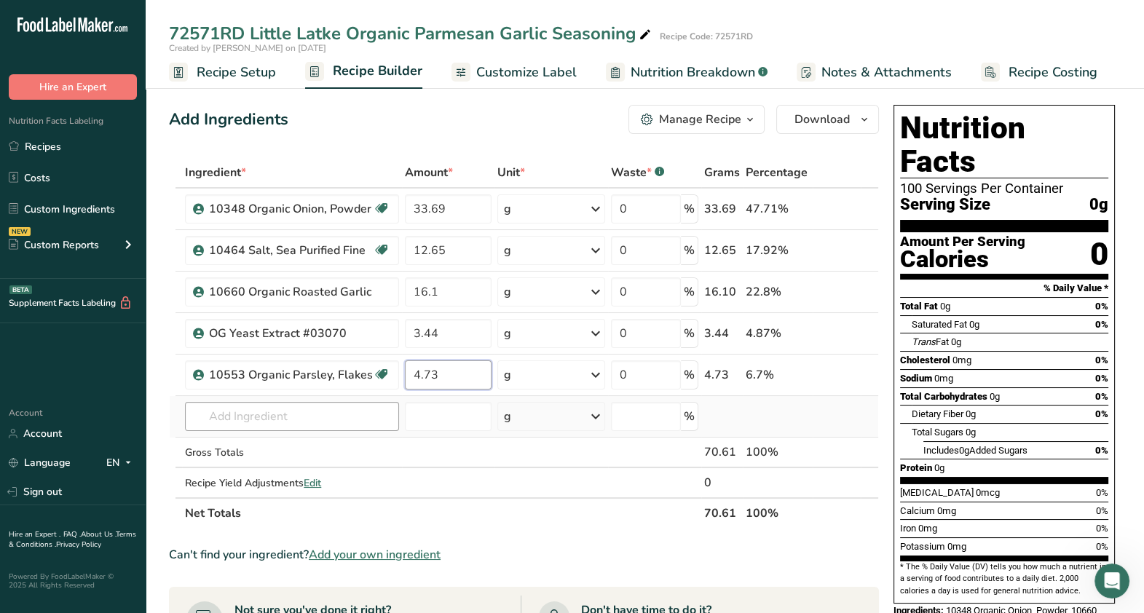
type input "4.73"
click at [245, 430] on div "Ingredient * Amount * Unit * Waste * .a-a{fill:#347362;}.b-a{fill:#fff;} Grams …" at bounding box center [524, 342] width 710 height 371
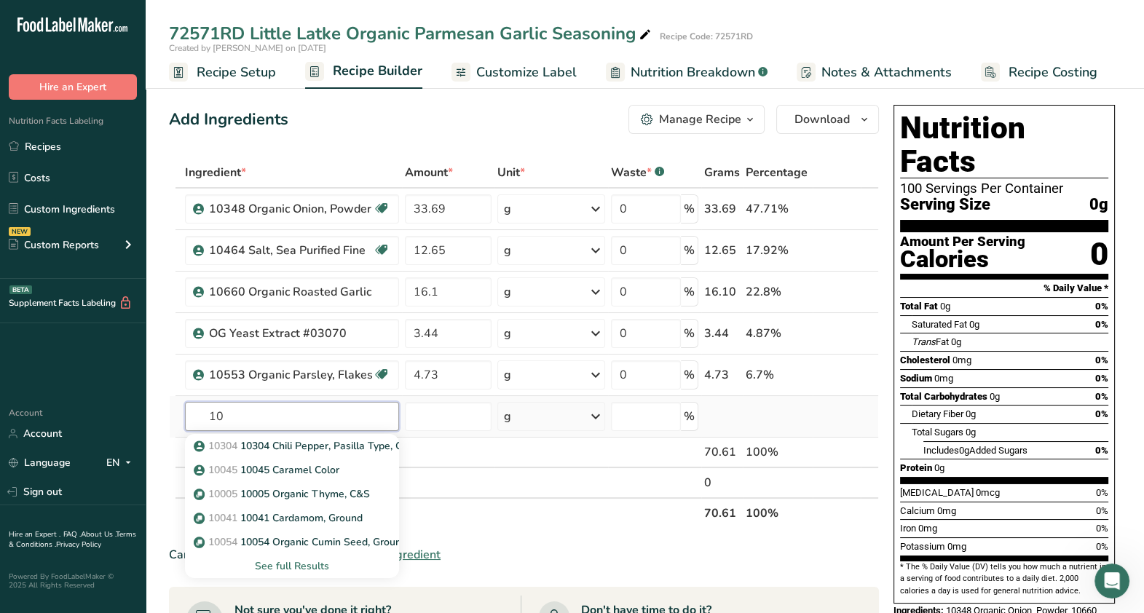
type input "1"
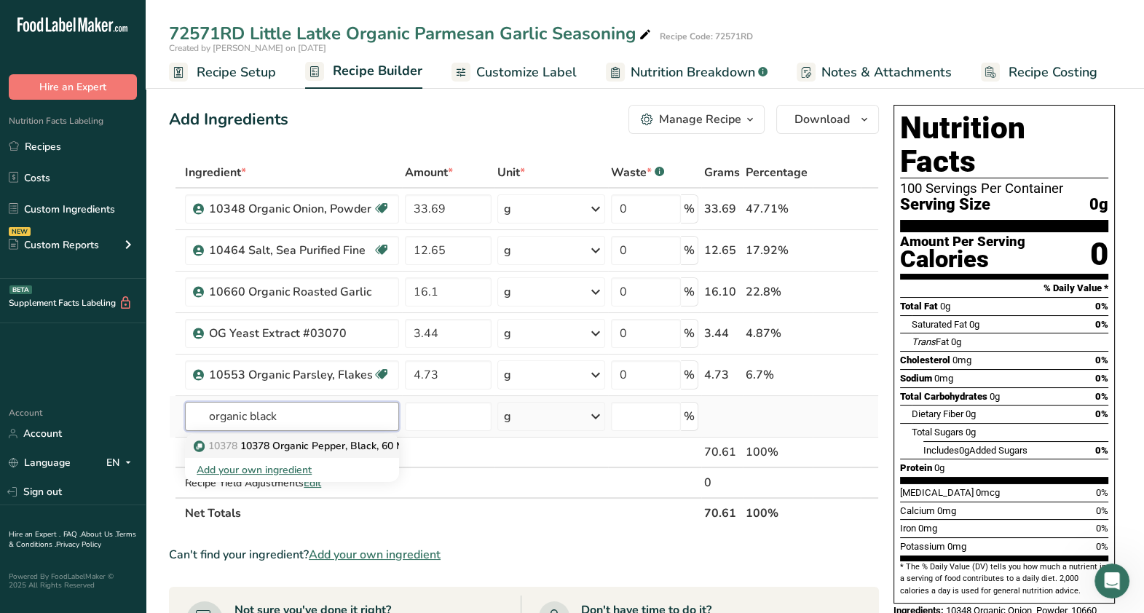
type input "organic black"
click at [296, 438] on p "10378 10378 Organic Pepper, Black, 60 Mesh" at bounding box center [309, 445] width 225 height 15
type input "10378 Organic Pepper, Black, 60 Mesh"
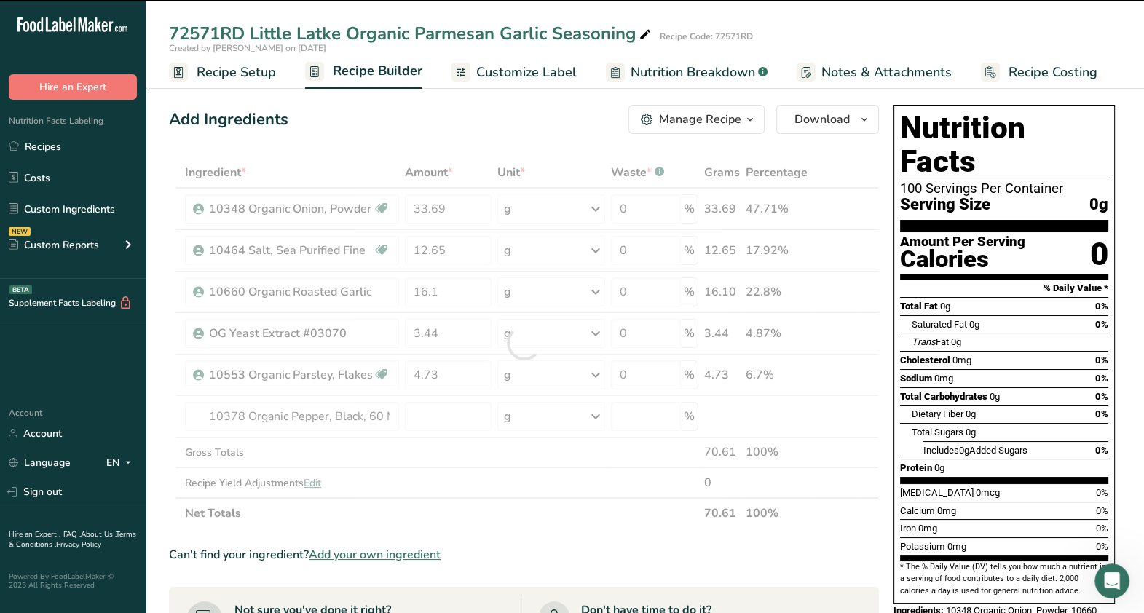
type input "0"
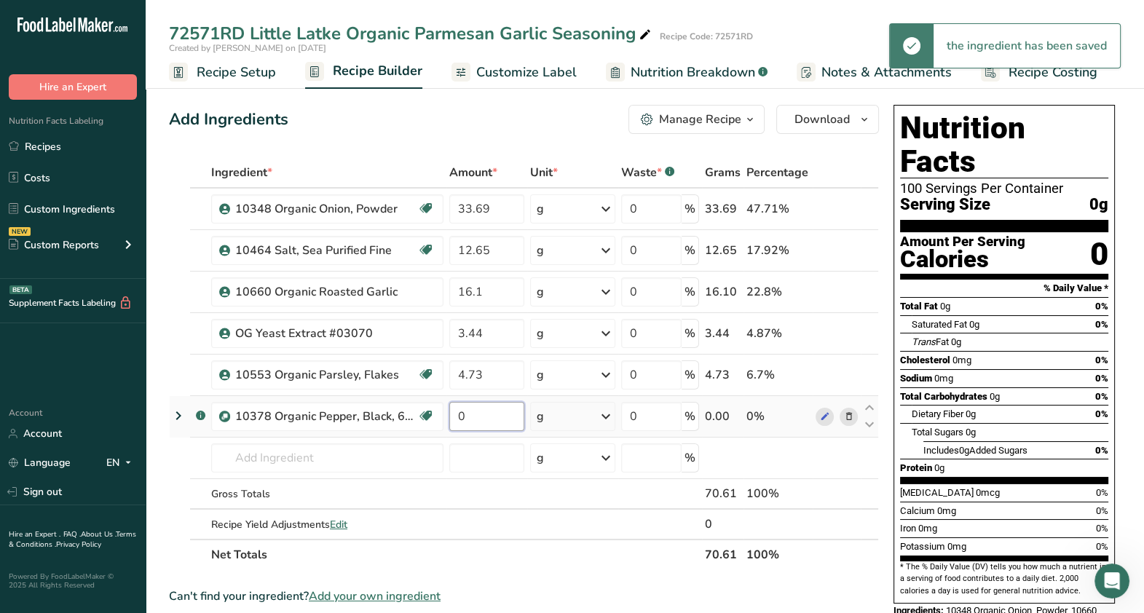
click at [466, 417] on input "0" at bounding box center [486, 416] width 75 height 29
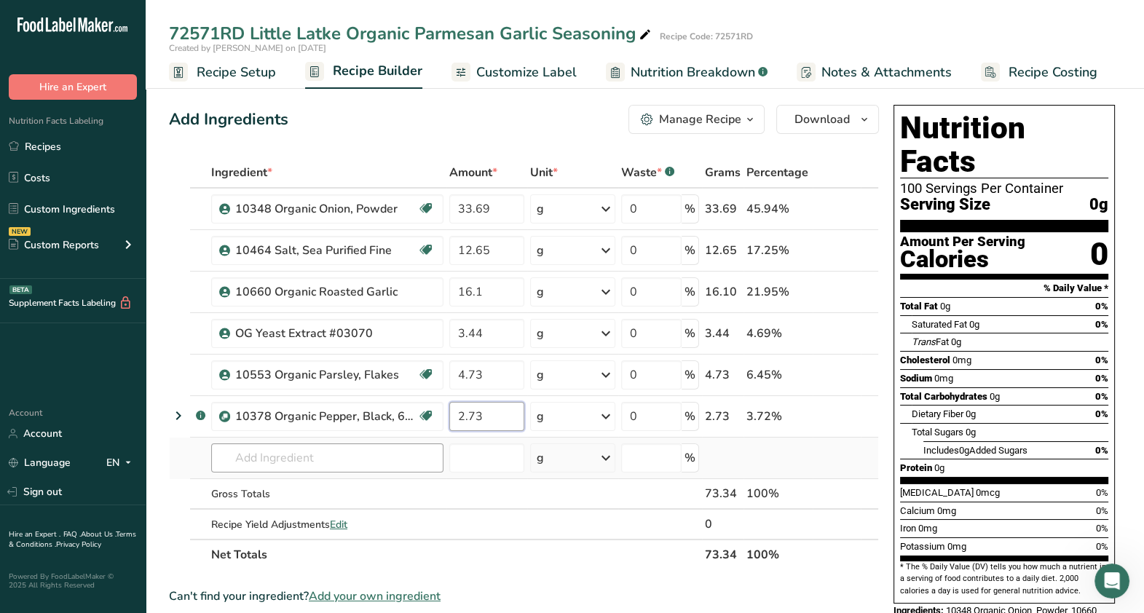
type input "2.73"
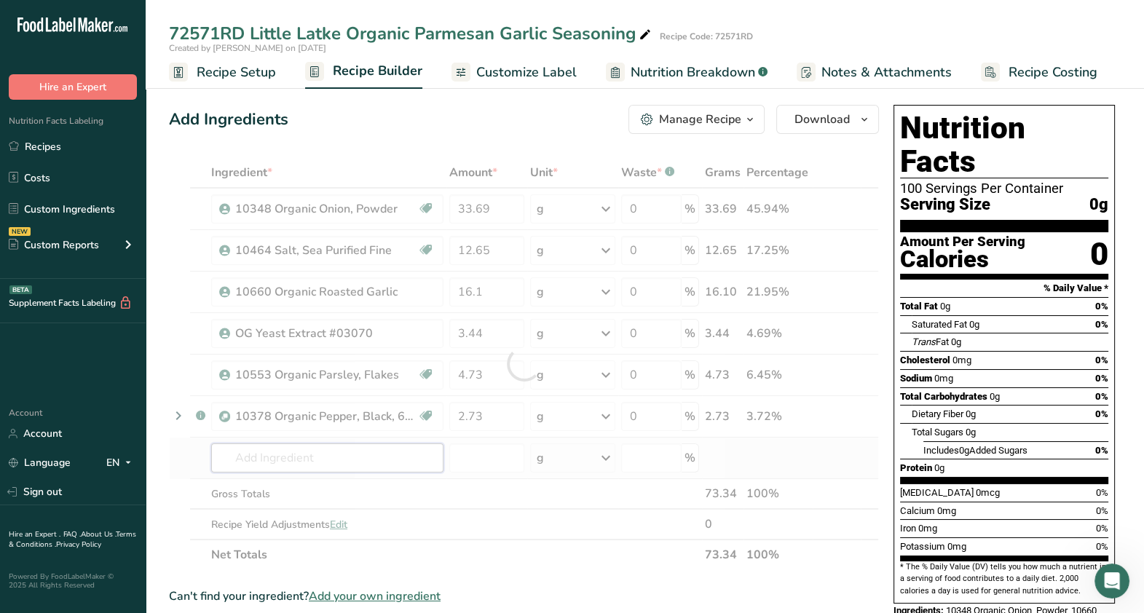
click at [388, 460] on div "Ingredient * Amount * Unit * Waste * .a-a{fill:#347362;}.b-a{fill:#fff;} Grams …" at bounding box center [524, 363] width 710 height 413
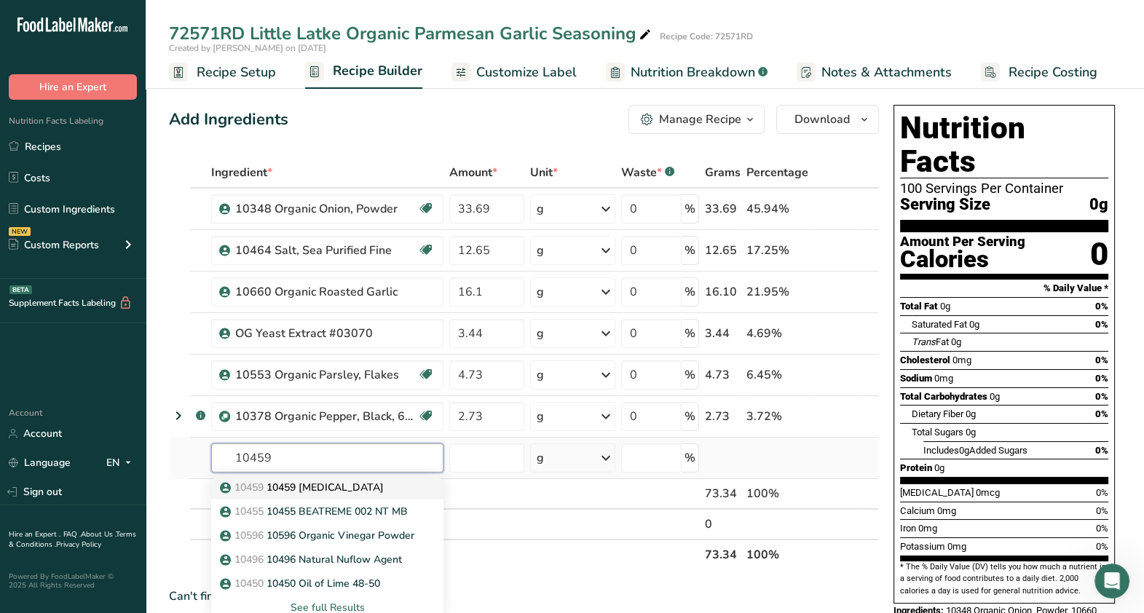
type input "10459"
click at [350, 490] on p "10459 10459 [MEDICAL_DATA]" at bounding box center [303, 487] width 161 height 15
type input "10459 [MEDICAL_DATA]"
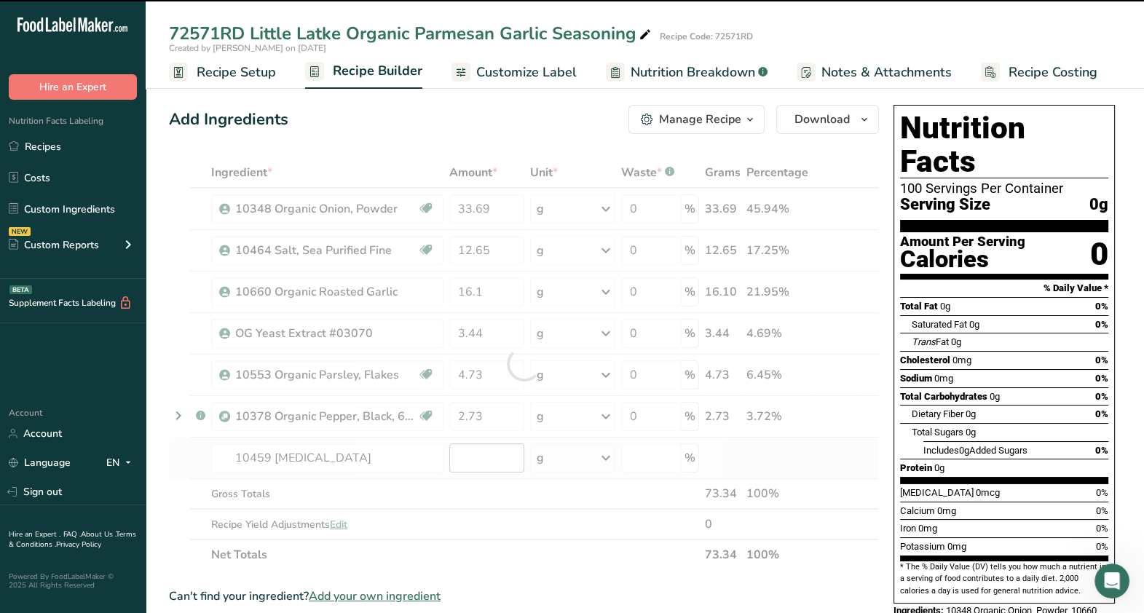
type input "0"
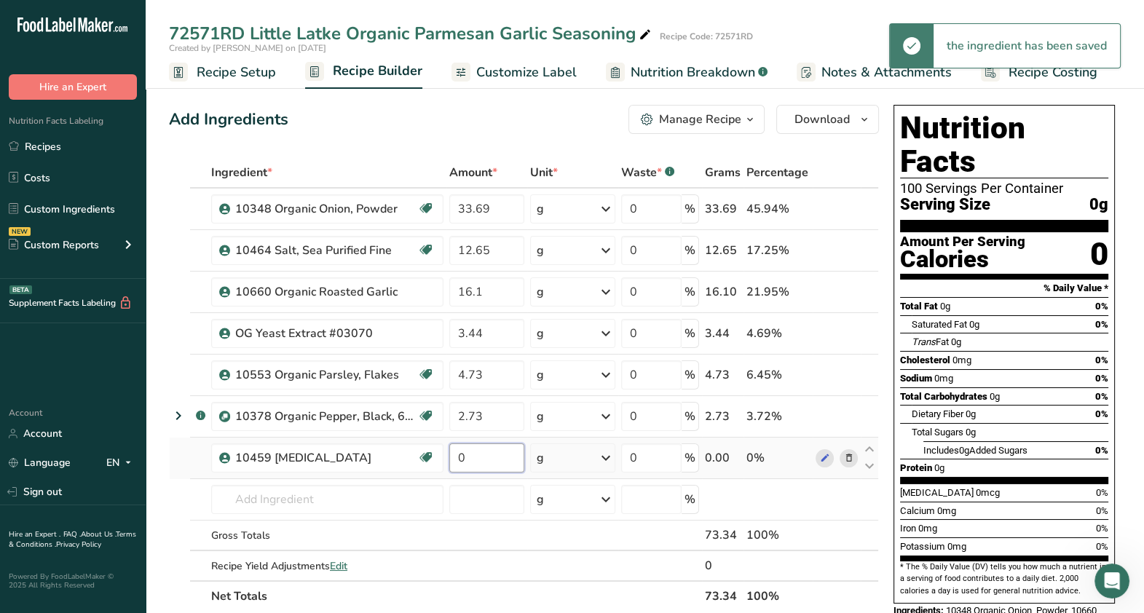
click at [491, 459] on input "0" at bounding box center [486, 458] width 75 height 29
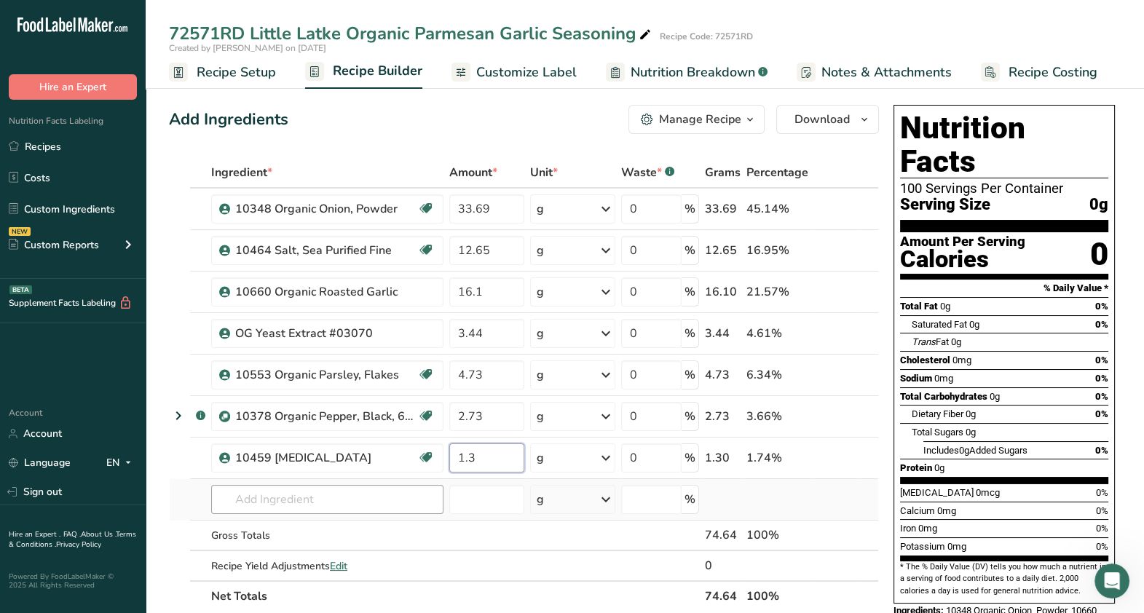
type input "1.3"
click at [406, 503] on div "Ingredient * Amount * Unit * Waste * .a-a{fill:#347362;}.b-a{fill:#fff;} Grams …" at bounding box center [524, 384] width 710 height 454
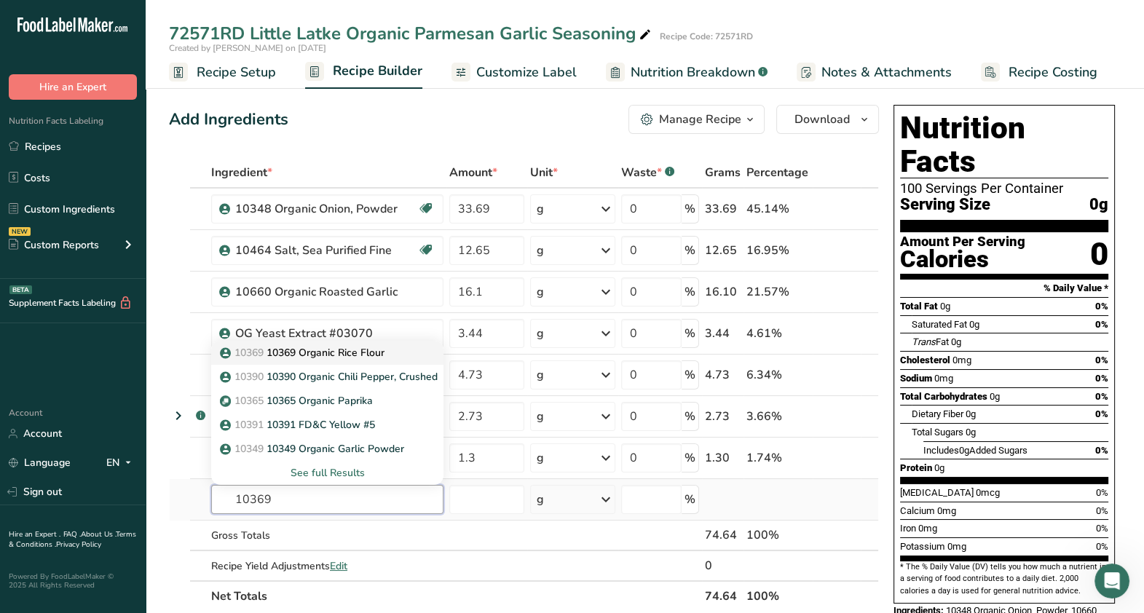
type input "10369"
click at [377, 342] on link "10369 10369 Organic Rice Flour" at bounding box center [327, 353] width 232 height 24
type input "10369 Organic Rice Flour"
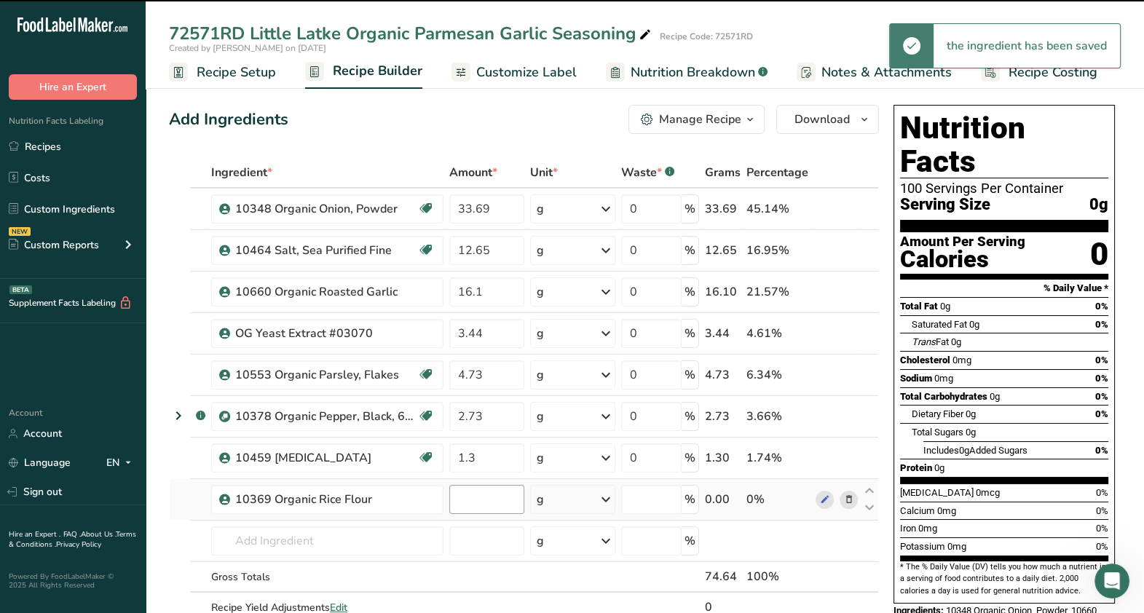
type input "0"
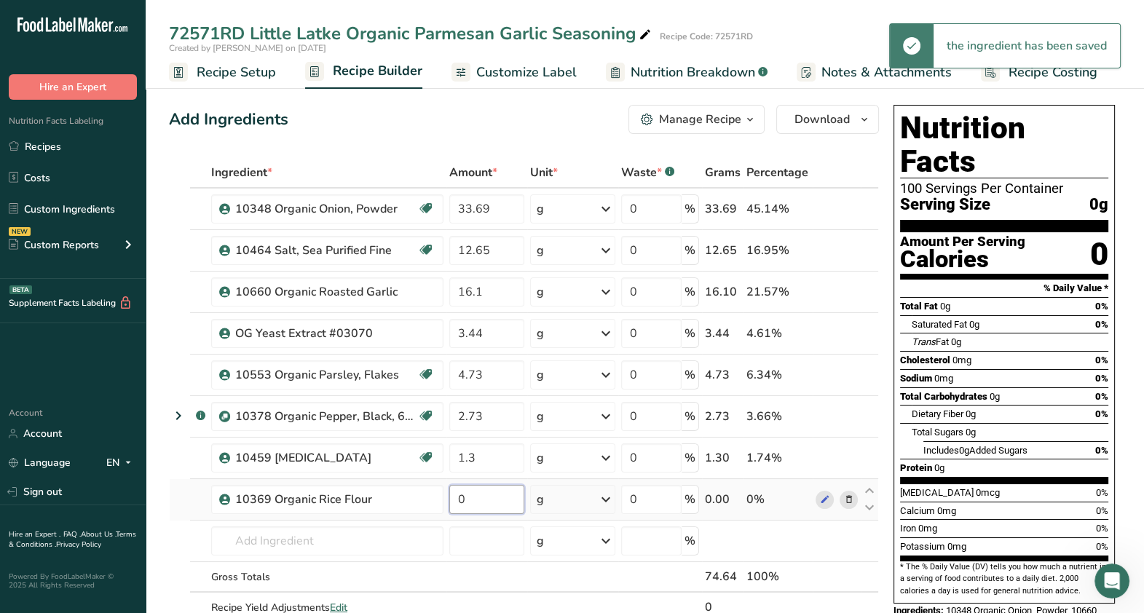
click at [485, 500] on input "0" at bounding box center [486, 499] width 75 height 29
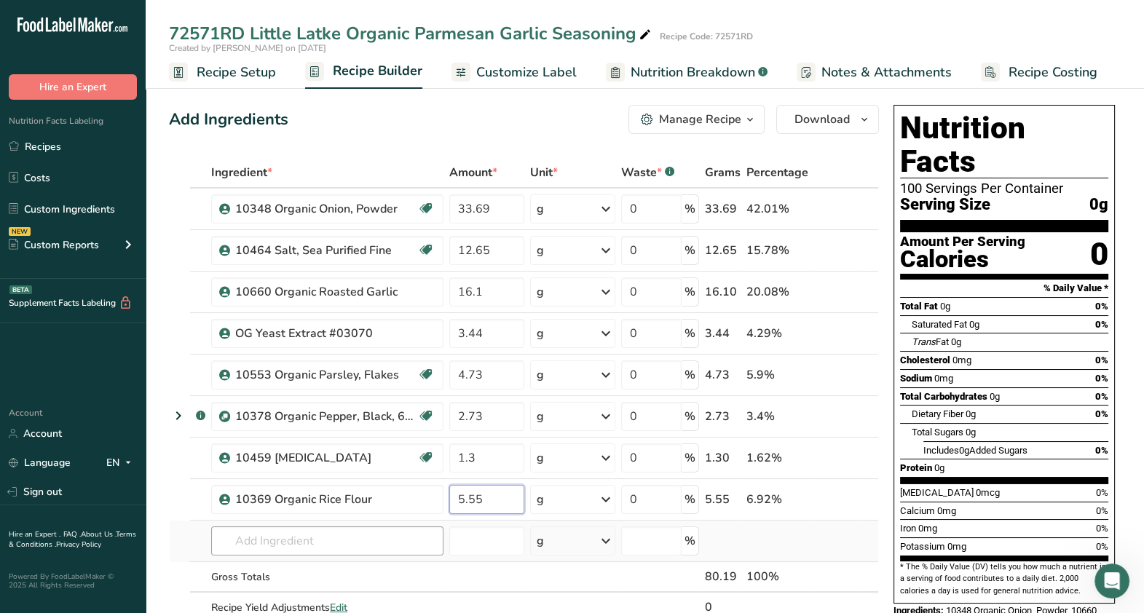
type input "5.55"
click at [335, 543] on div "Ingredient * Amount * Unit * Waste * .a-a{fill:#347362;}.b-a{fill:#fff;} Grams …" at bounding box center [524, 405] width 710 height 496
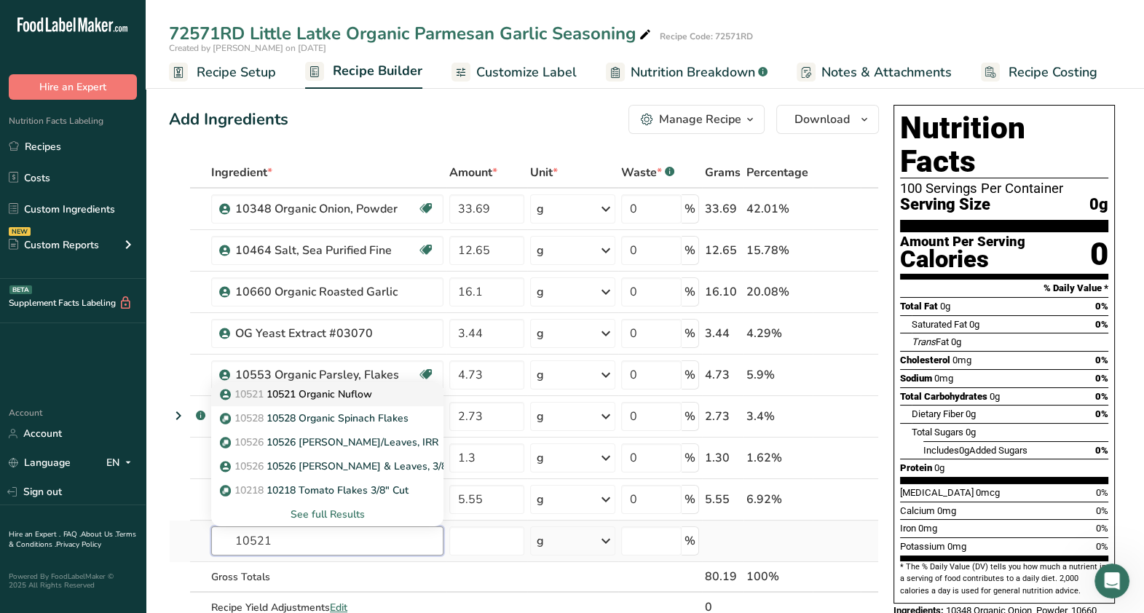
type input "10521"
click at [357, 393] on p "10521 10521 Organic Nuflow" at bounding box center [297, 394] width 149 height 15
type input "10521 Organic Nuflow"
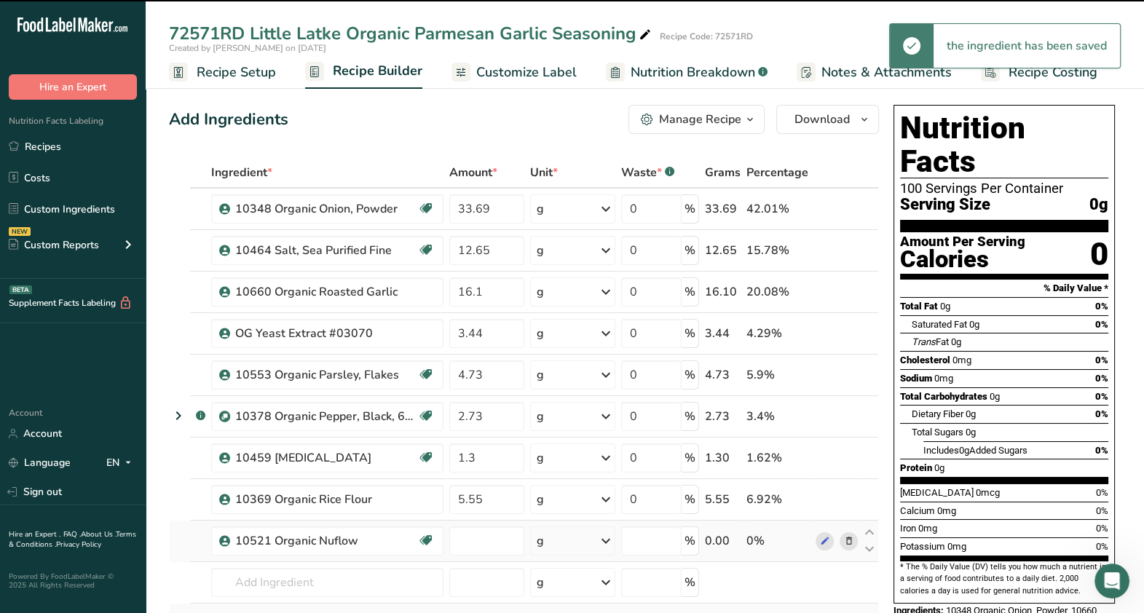
type input "0"
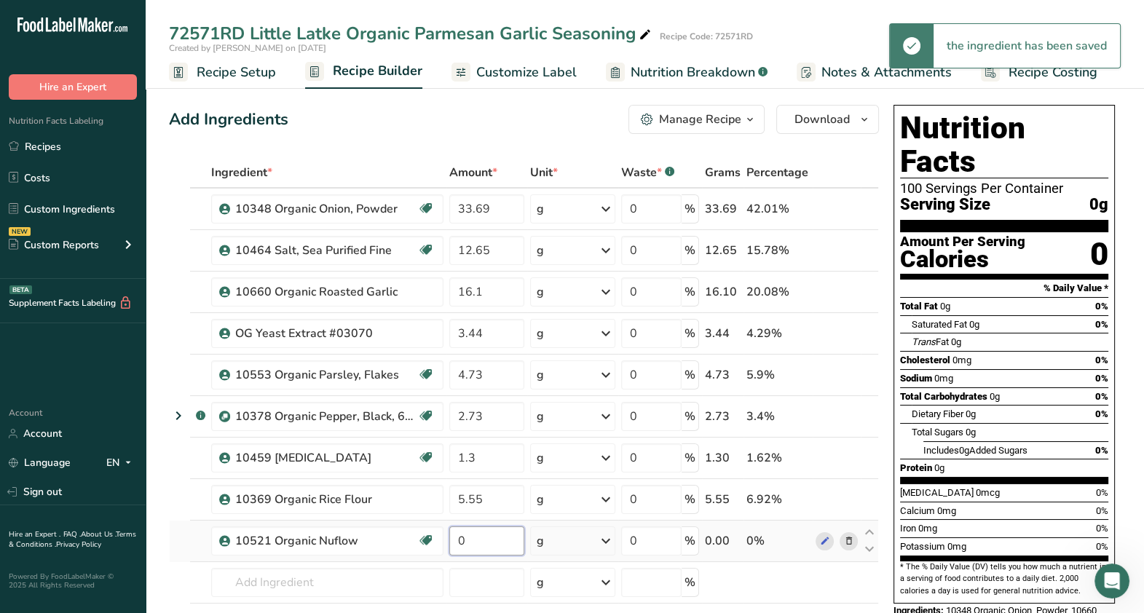
click at [510, 536] on input "0" at bounding box center [486, 541] width 75 height 29
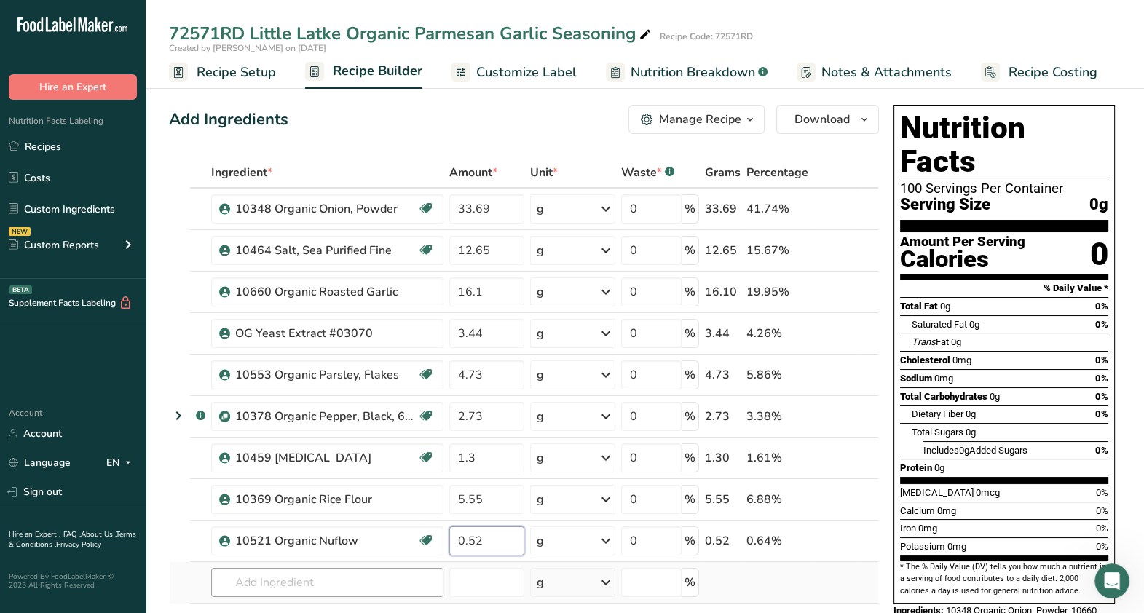
type input "0.52"
click at [292, 570] on div "Ingredient * Amount * Unit * Waste * .a-a{fill:#347362;}.b-a{fill:#fff;} Grams …" at bounding box center [524, 425] width 710 height 537
drag, startPoint x: 499, startPoint y: 250, endPoint x: 459, endPoint y: 250, distance: 40.1
click at [459, 250] on input "12.65" at bounding box center [486, 250] width 75 height 29
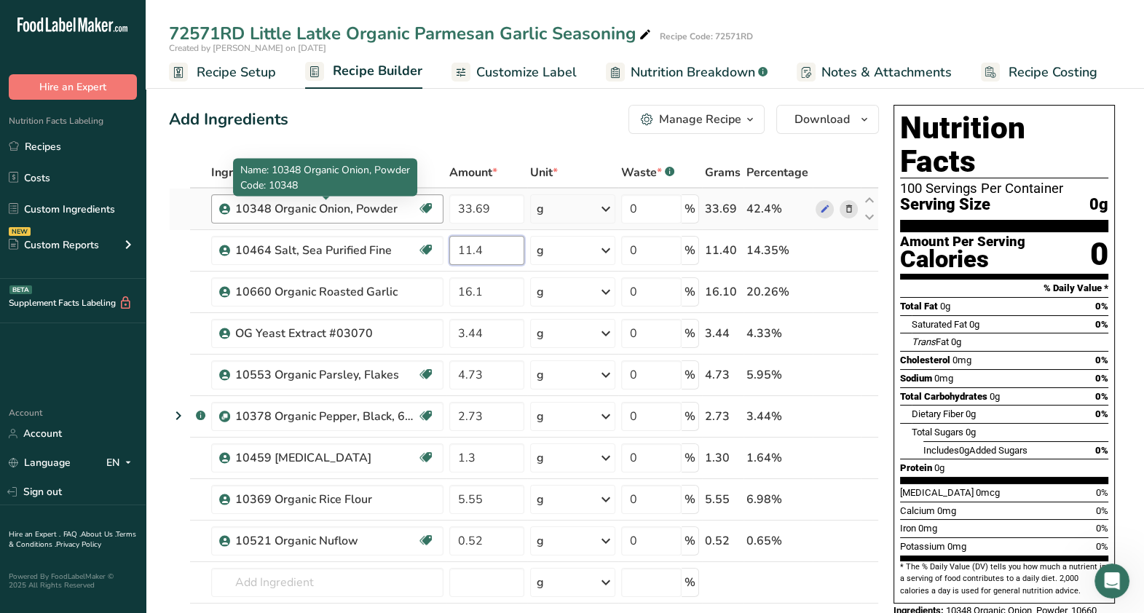
type input "11.4"
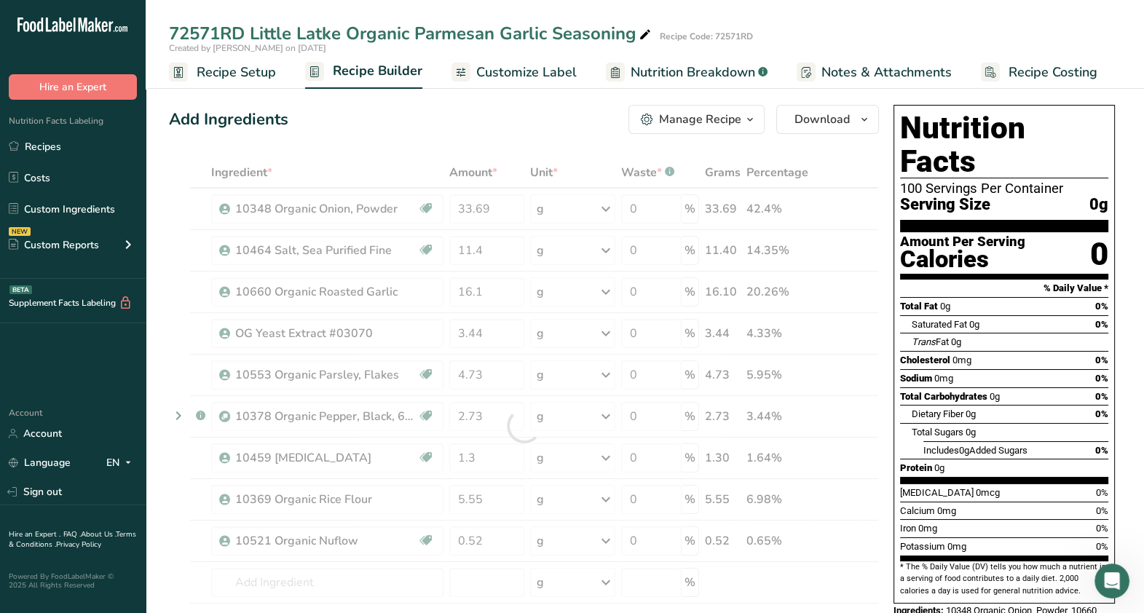
click at [519, 132] on div "Add Ingredients Manage Recipe Delete Recipe Duplicate Recipe Scale Recipe Save …" at bounding box center [524, 119] width 710 height 29
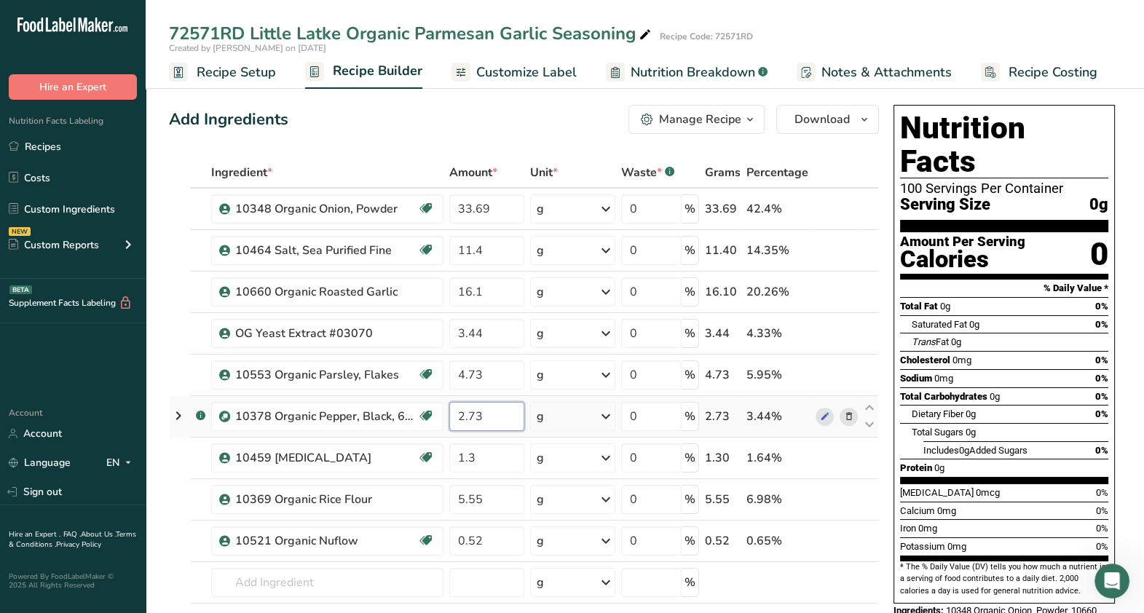
click at [497, 421] on input "2.73" at bounding box center [486, 416] width 75 height 29
type input "2.729999"
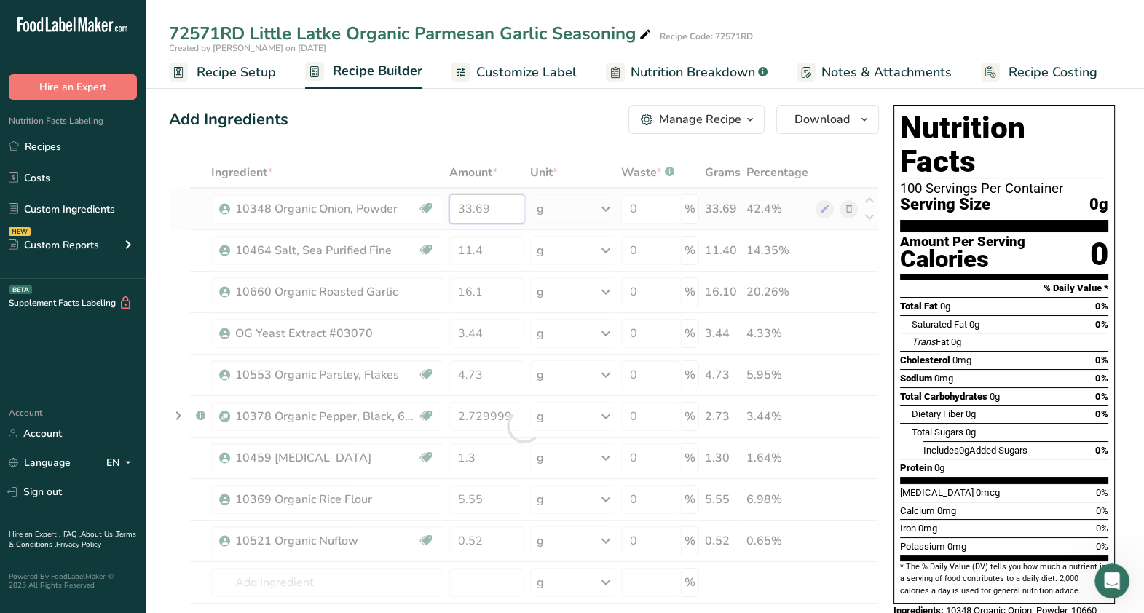
click at [498, 209] on div "Ingredient * Amount * Unit * Waste * .a-a{fill:#347362;}.b-a{fill:#fff;} Grams …" at bounding box center [524, 425] width 710 height 537
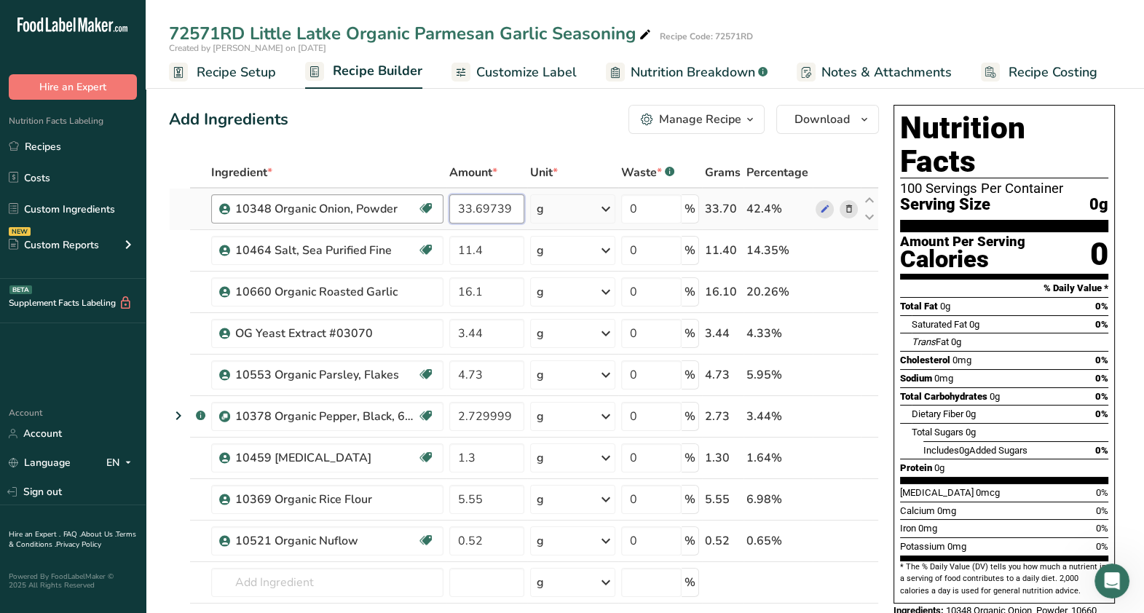
drag, startPoint x: 514, startPoint y: 205, endPoint x: 441, endPoint y: 208, distance: 72.9
click at [441, 208] on tr "10348 Organic Onion, Powder RAE OC 33.69739 g Weight Units g kg mg See more Vol…" at bounding box center [524, 210] width 709 height 42
type input "37.39"
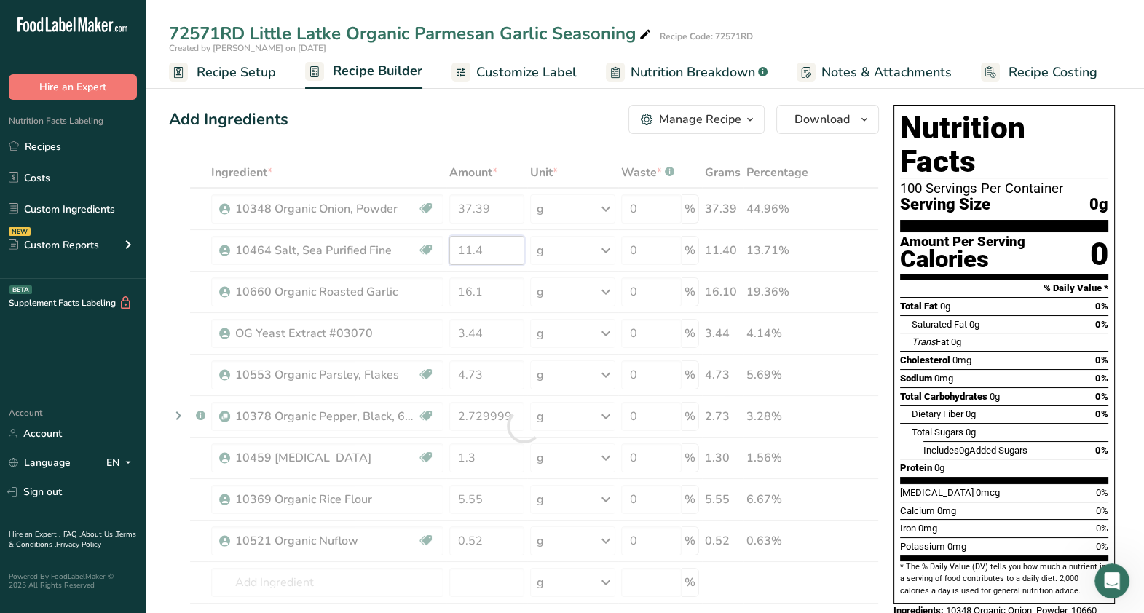
drag, startPoint x: 489, startPoint y: 245, endPoint x: 462, endPoint y: 243, distance: 27.0
click at [462, 244] on div "Ingredient * Amount * Unit * Waste * .a-a{fill:#347362;}.b-a{fill:#fff;} Grams …" at bounding box center [524, 425] width 710 height 537
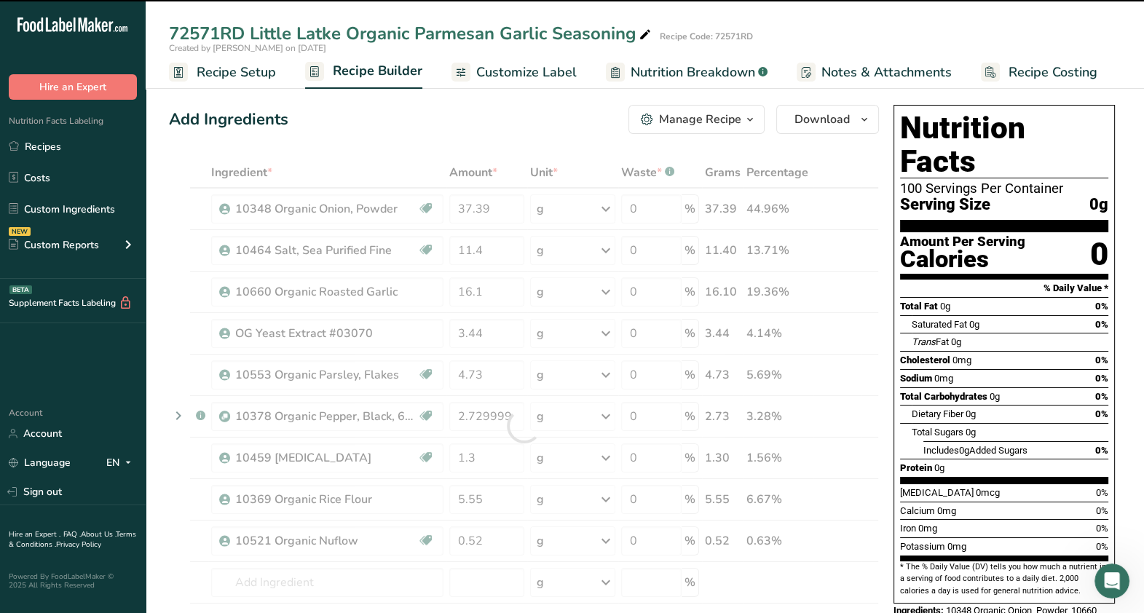
drag, startPoint x: 486, startPoint y: 246, endPoint x: 446, endPoint y: 246, distance: 39.3
click at [446, 246] on div at bounding box center [524, 425] width 710 height 537
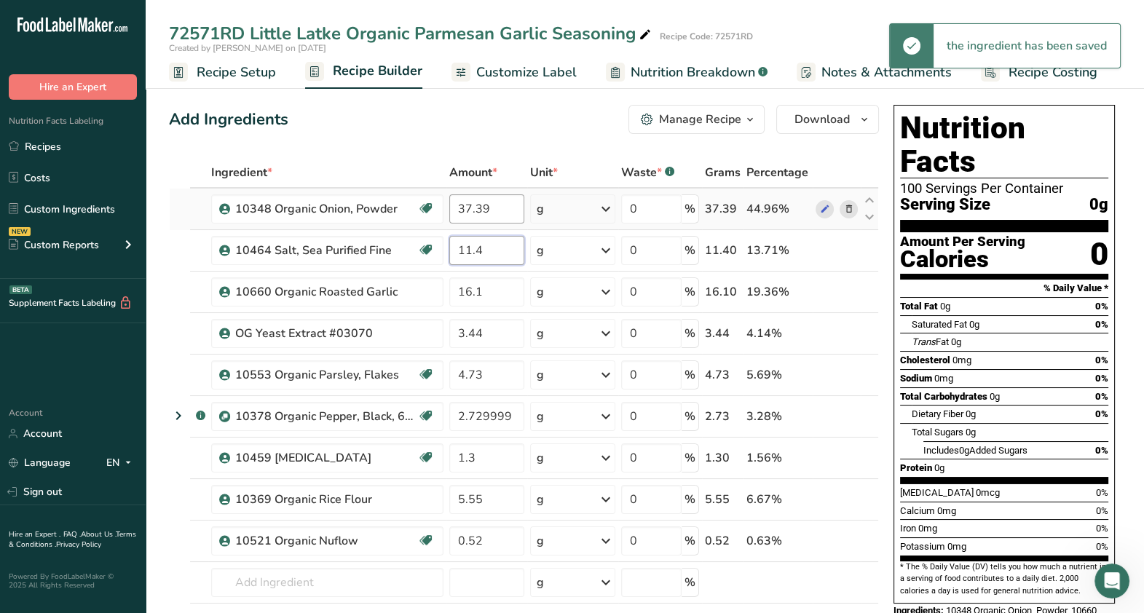
drag, startPoint x: 503, startPoint y: 249, endPoint x: 521, endPoint y: 211, distance: 41.7
click at [505, 250] on input "11.4" at bounding box center [486, 250] width 75 height 29
type input "1"
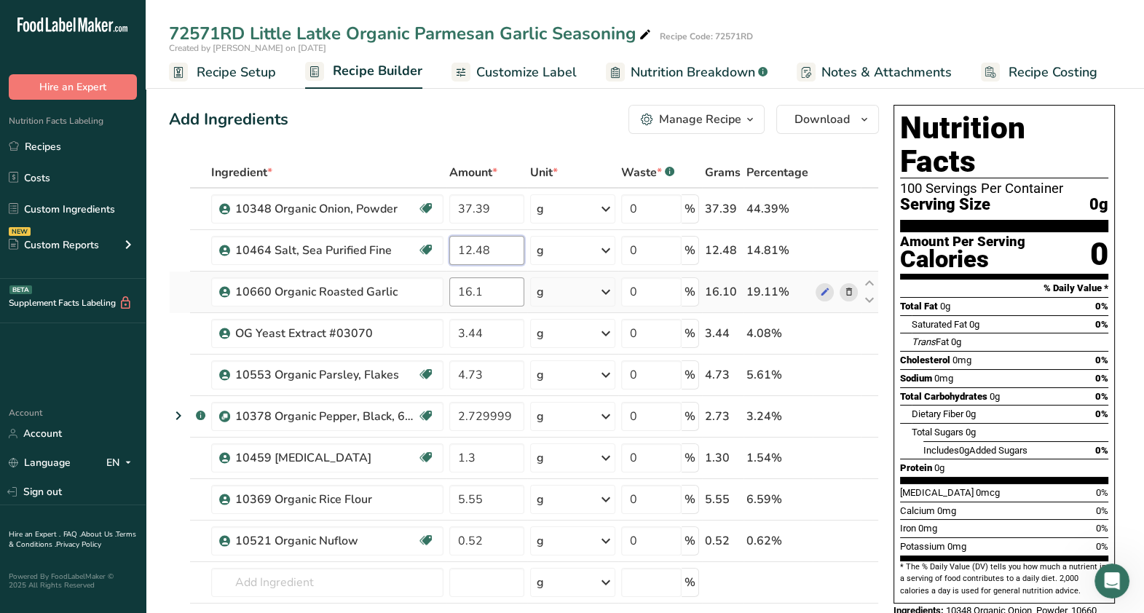
type input "12.48"
click at [495, 293] on div "Ingredient * Amount * Unit * Waste * .a-a{fill:#347362;}.b-a{fill:#fff;} Grams …" at bounding box center [524, 425] width 710 height 537
type input "17.87"
click at [497, 256] on div "Ingredient * Amount * Unit * Waste * .a-a{fill:#347362;}.b-a{fill:#fff;} Grams …" at bounding box center [524, 425] width 710 height 537
type input "12.65"
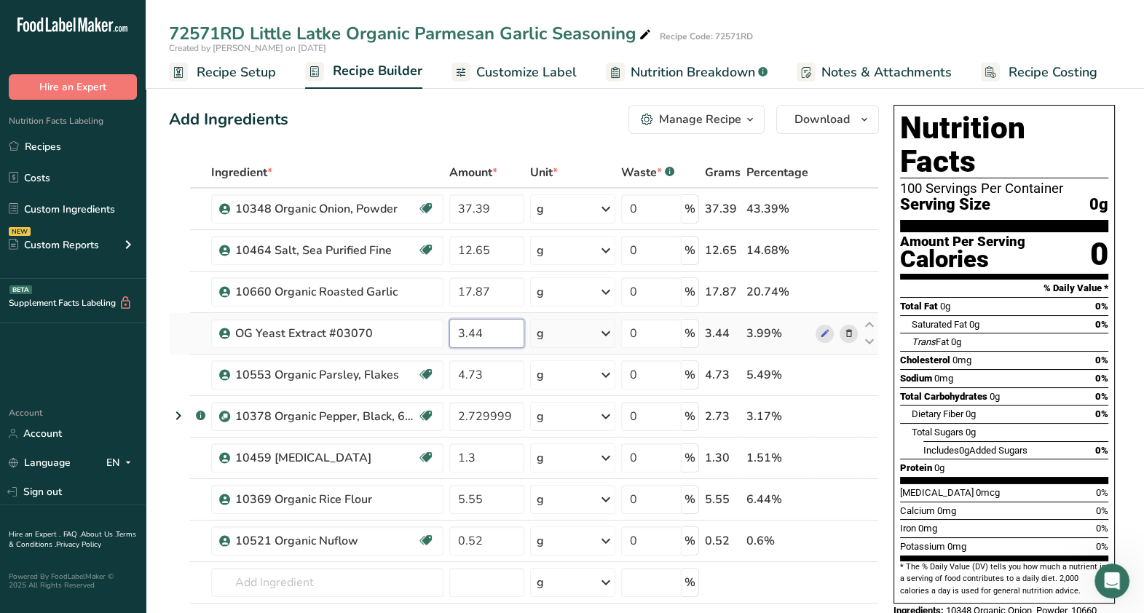
click at [500, 336] on div "Ingredient * Amount * Unit * Waste * .a-a{fill:#347362;}.b-a{fill:#fff;} Grams …" at bounding box center [524, 425] width 710 height 537
type input "3.82"
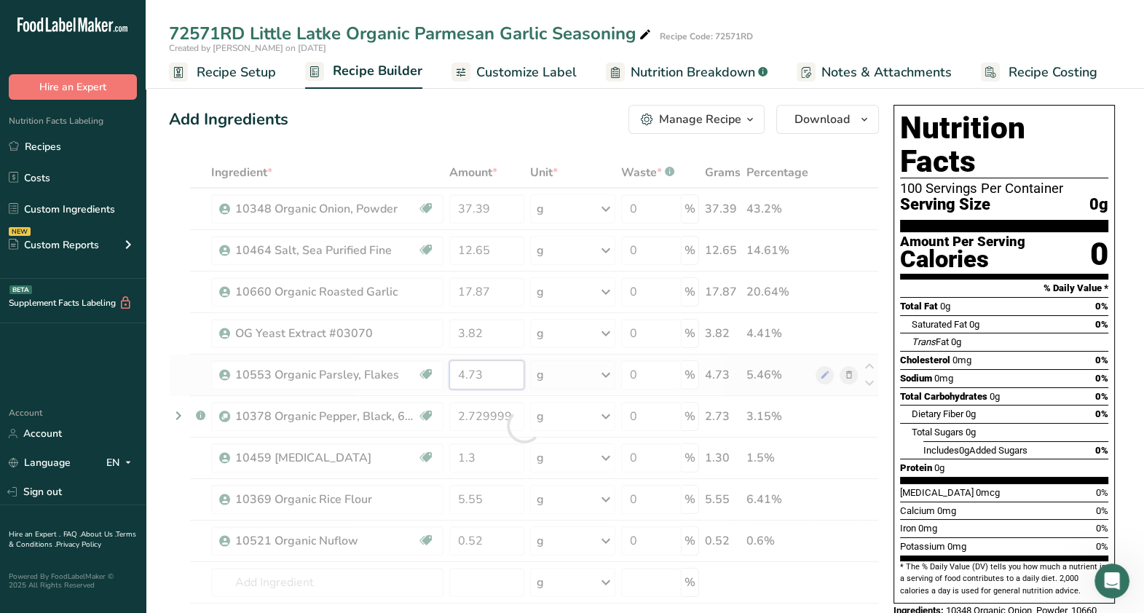
click at [508, 382] on div "Ingredient * Amount * Unit * Waste * .a-a{fill:#347362;}.b-a{fill:#fff;} Grams …" at bounding box center [524, 425] width 710 height 537
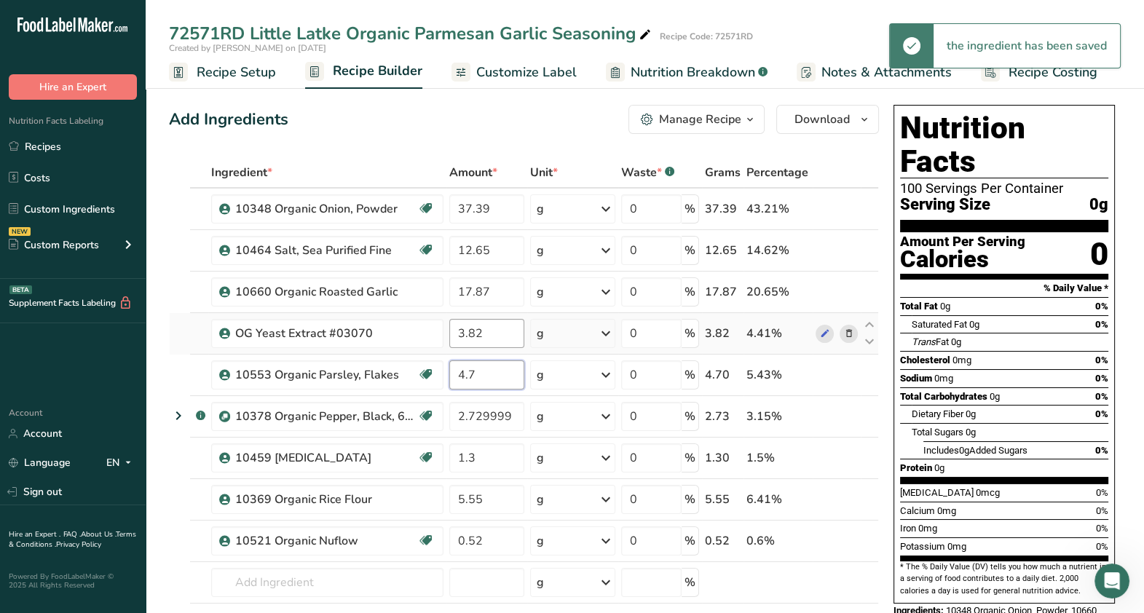
type input "4"
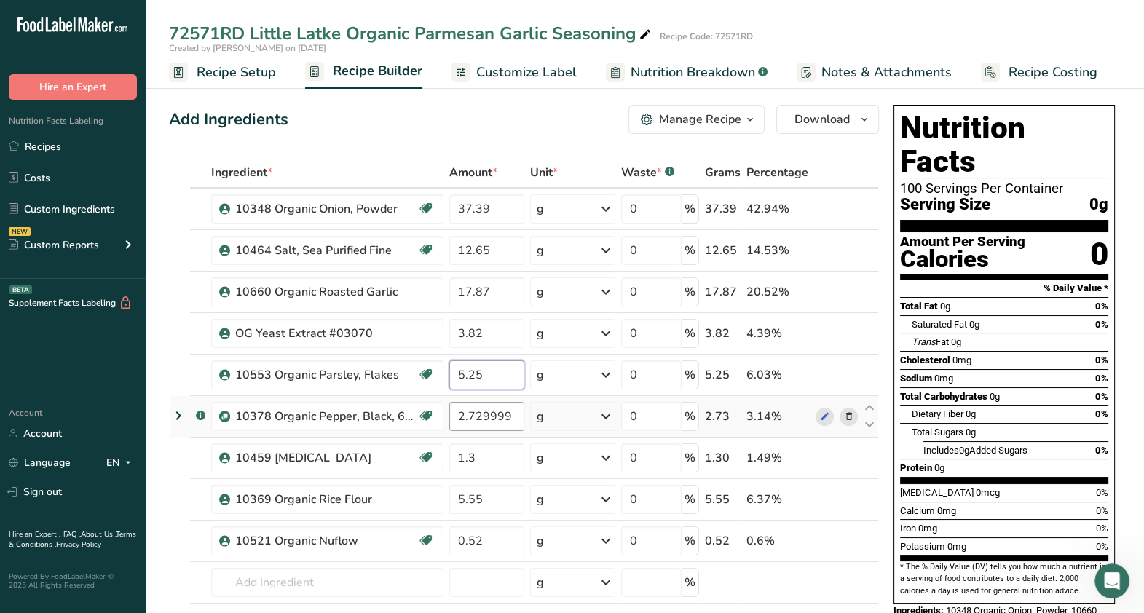
type input "5.25"
click at [517, 414] on div "Ingredient * Amount * Unit * Waste * .a-a{fill:#347362;}.b-a{fill:#fff;} Grams …" at bounding box center [524, 425] width 710 height 537
drag, startPoint x: 511, startPoint y: 413, endPoint x: 449, endPoint y: 414, distance: 62.6
click at [449, 414] on input "2.729999" at bounding box center [486, 416] width 75 height 29
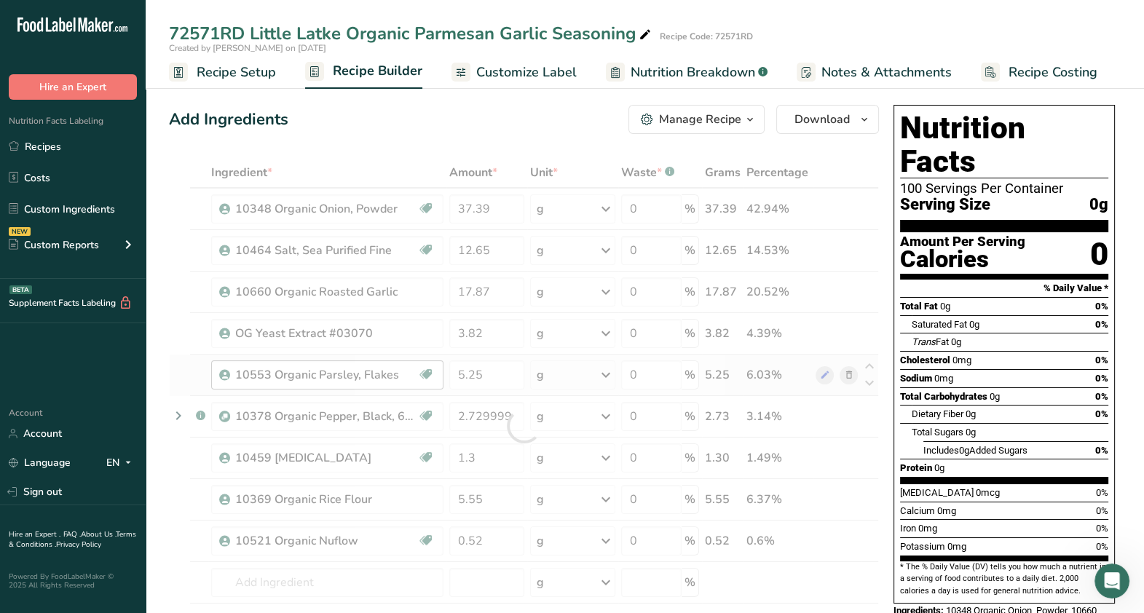
click at [427, 364] on div "Ingredient * Amount * Unit * Waste * .a-a{fill:#347362;}.b-a{fill:#fff;} Grams …" at bounding box center [524, 425] width 710 height 537
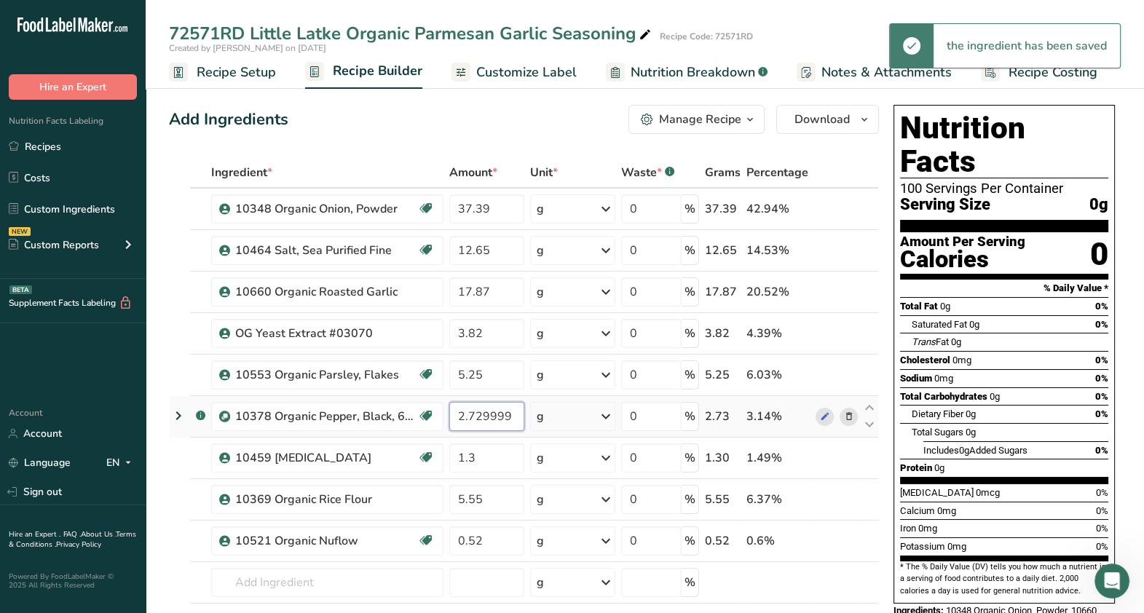
click at [521, 418] on input "2.729999" at bounding box center [486, 416] width 75 height 29
click at [516, 417] on input "2.729999" at bounding box center [486, 416] width 75 height 29
drag, startPoint x: 516, startPoint y: 417, endPoint x: 462, endPoint y: 413, distance: 54.0
click at [462, 413] on input "2.729999" at bounding box center [486, 416] width 75 height 29
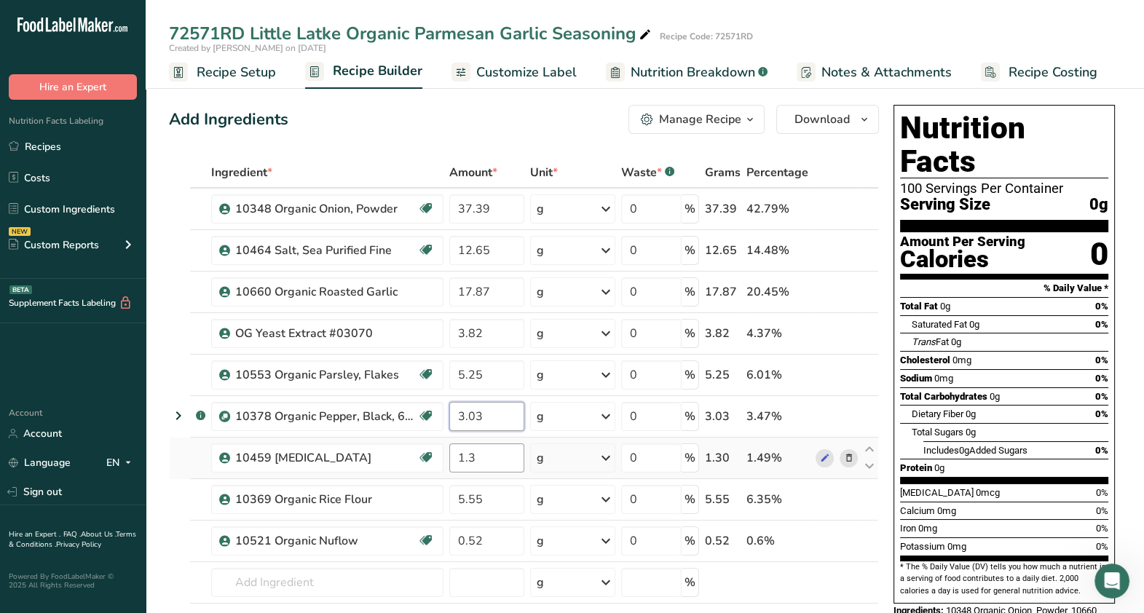
type input "3.03"
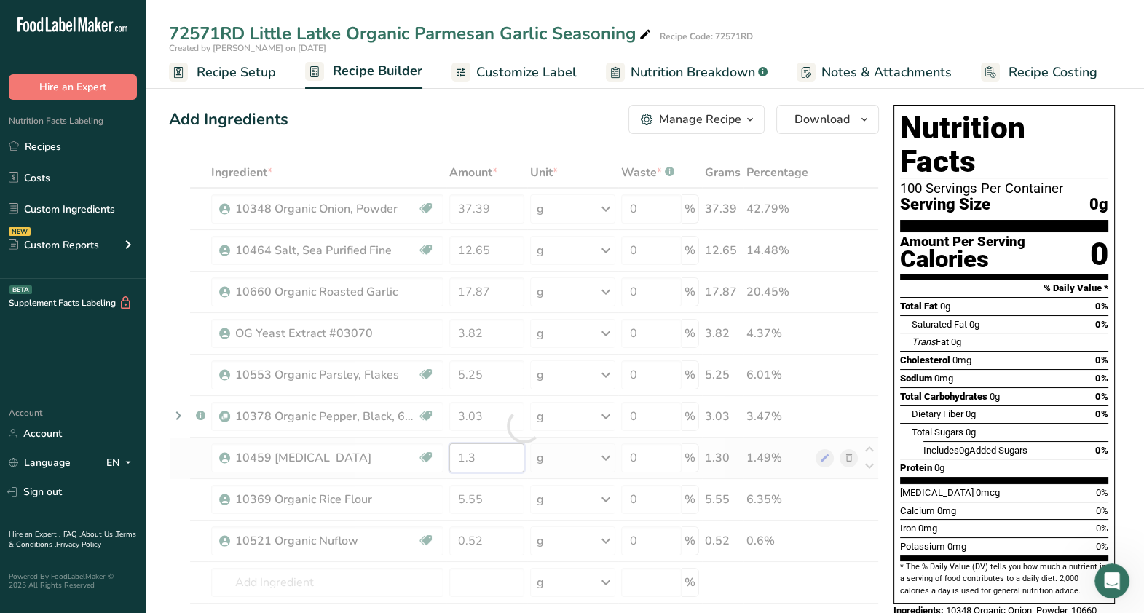
click at [481, 460] on div "Ingredient * Amount * Unit * Waste * .a-a{fill:#347362;}.b-a{fill:#fff;} Grams …" at bounding box center [524, 425] width 710 height 537
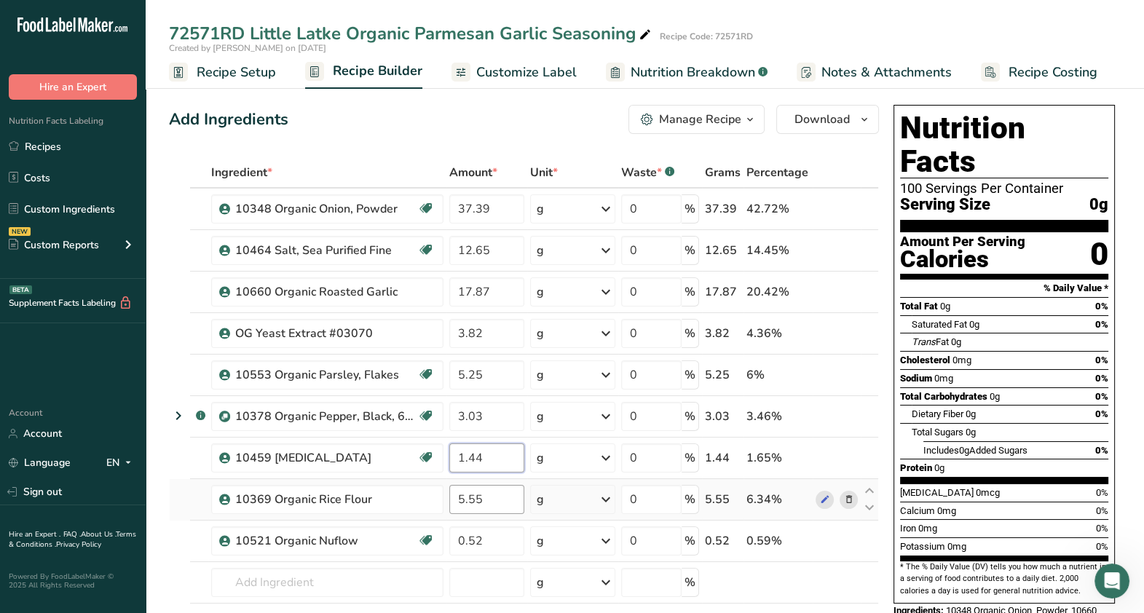
type input "1.44"
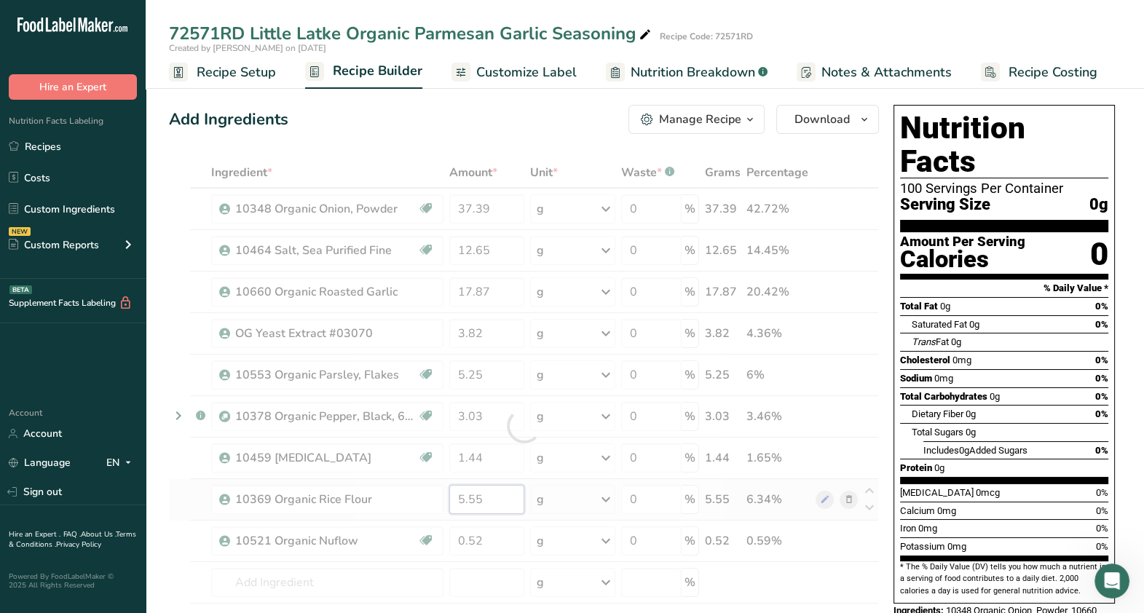
click at [487, 496] on div "Ingredient * Amount * Unit * Waste * .a-a{fill:#347362;}.b-a{fill:#fff;} Grams …" at bounding box center [524, 425] width 710 height 537
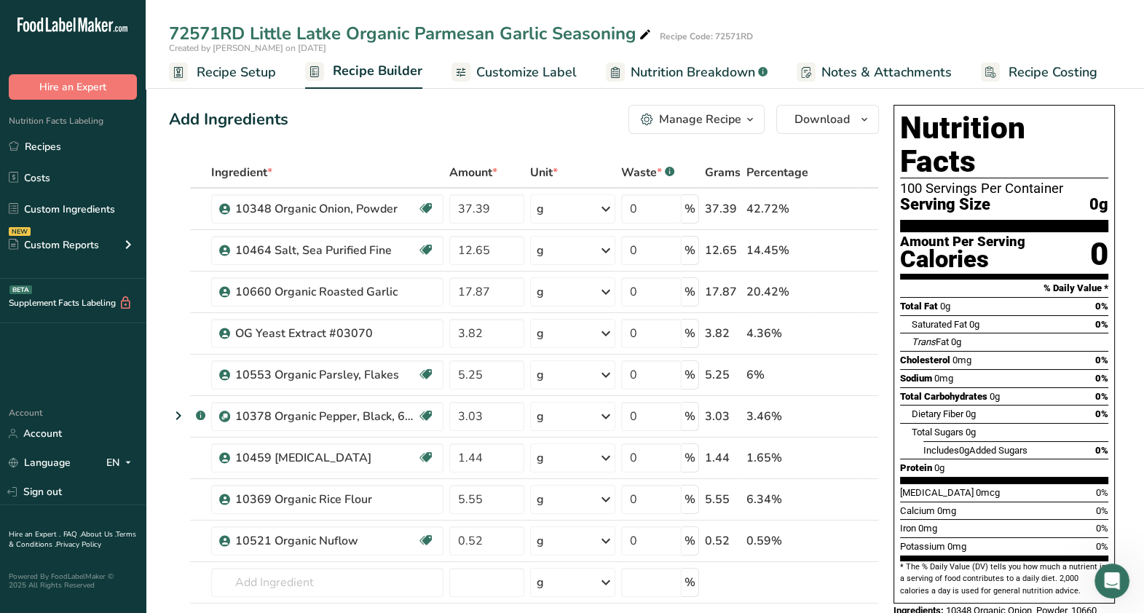
drag, startPoint x: 48, startPoint y: 205, endPoint x: 154, endPoint y: 302, distance: 143.8
click at [48, 205] on link "Custom Ingredients" at bounding box center [73, 209] width 146 height 28
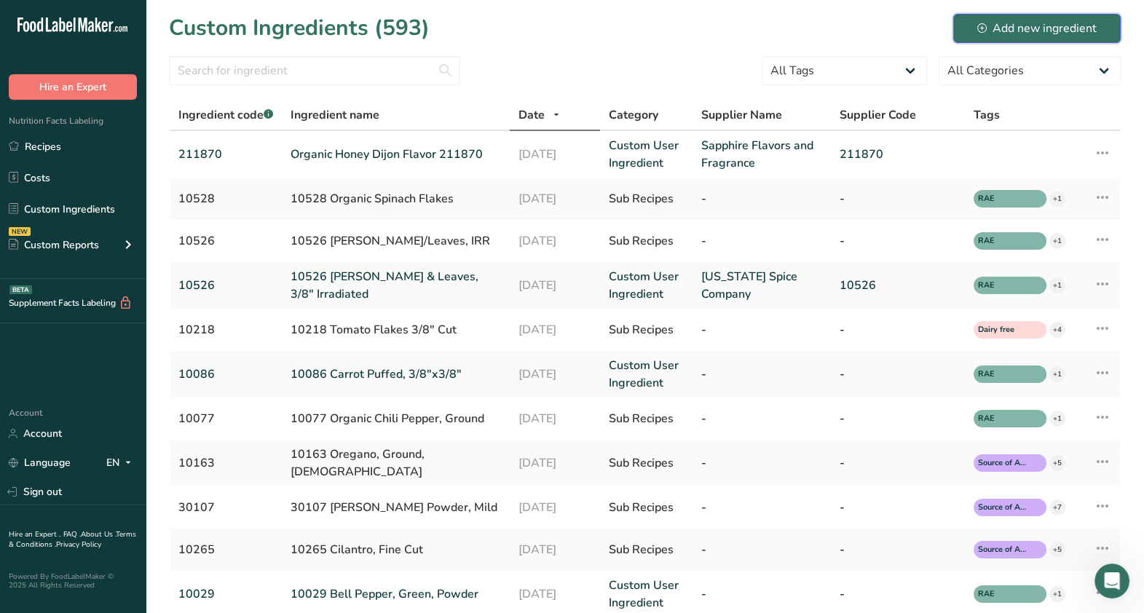
click at [896, 31] on div "Add new ingredient" at bounding box center [1036, 28] width 119 height 17
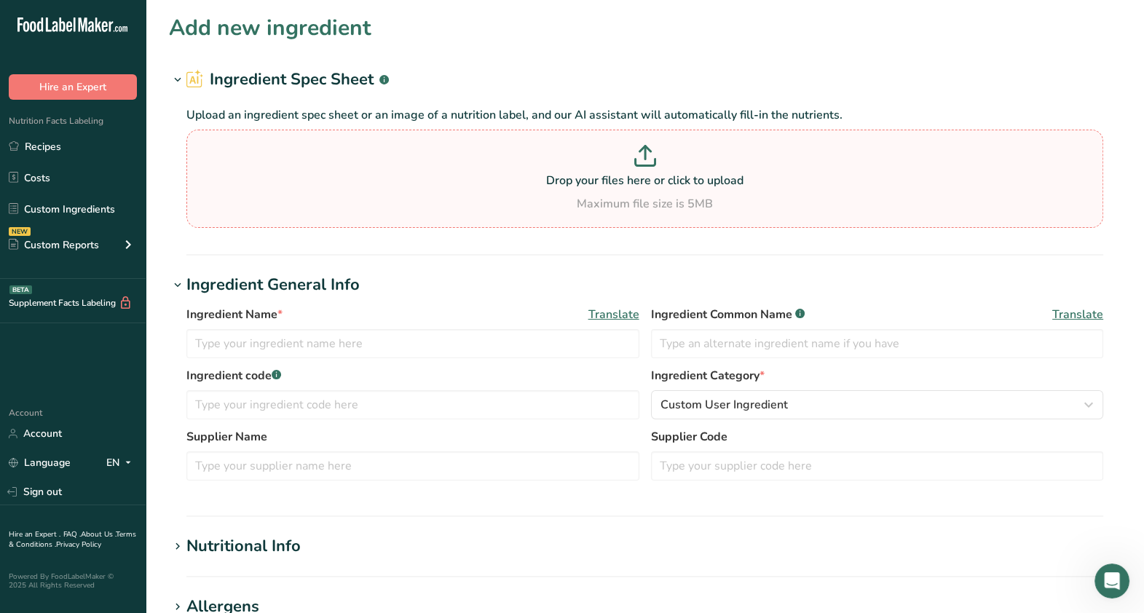
click at [645, 150] on icon at bounding box center [645, 152] width 0 height 13
click at [645, 150] on input "Drop your files here or click to upload Maximum file size is 5MB" at bounding box center [644, 179] width 917 height 98
type input "C:\fakepath\OC-13744 Nutritional.pdf"
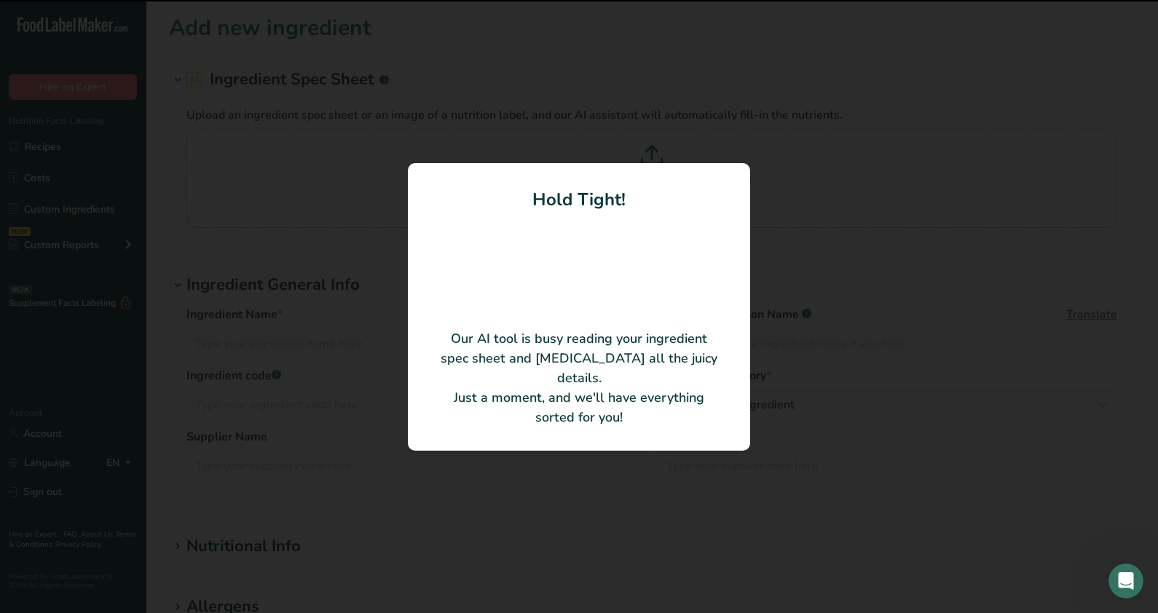
type input "NATURAL PARMESAN CHEESE TYPE FLAVOR POWDER, ORGANIC CERTIFIABLE"
type input "OC-13744"
type input "OC Flavors"
type input "OC-13744"
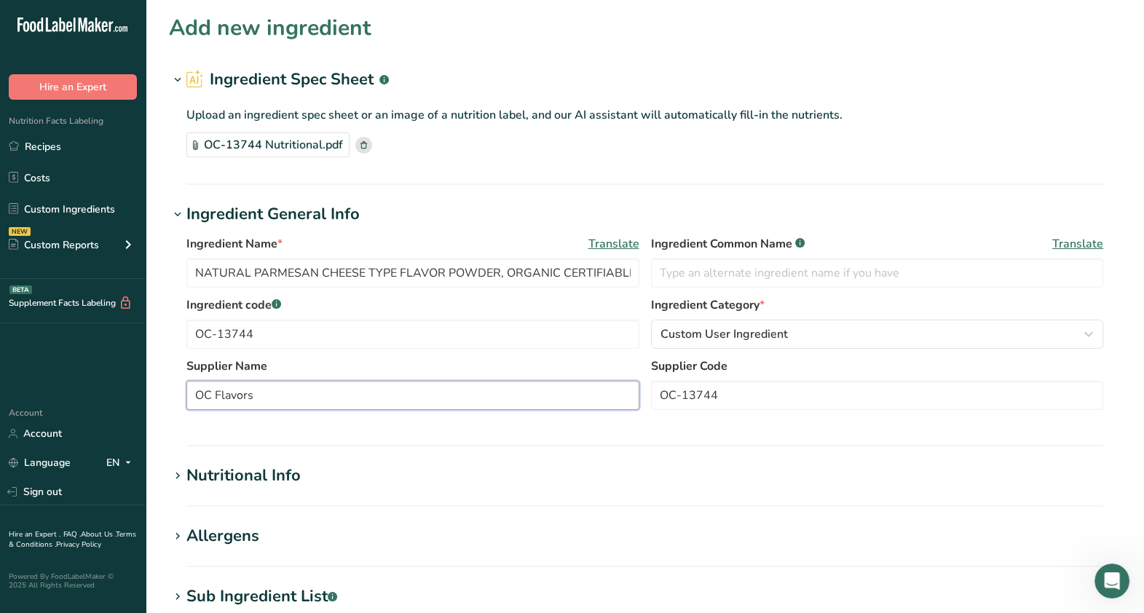
click at [196, 387] on input "OC Flavors" at bounding box center [412, 395] width 453 height 29
type input "Mosaic/OC Flavors"
click at [558, 457] on section "Add new ingredient Ingredient Spec Sheet .a-a{fill:#347362;}.b-a{fill:#fff;} Up…" at bounding box center [645, 499] width 999 height 999
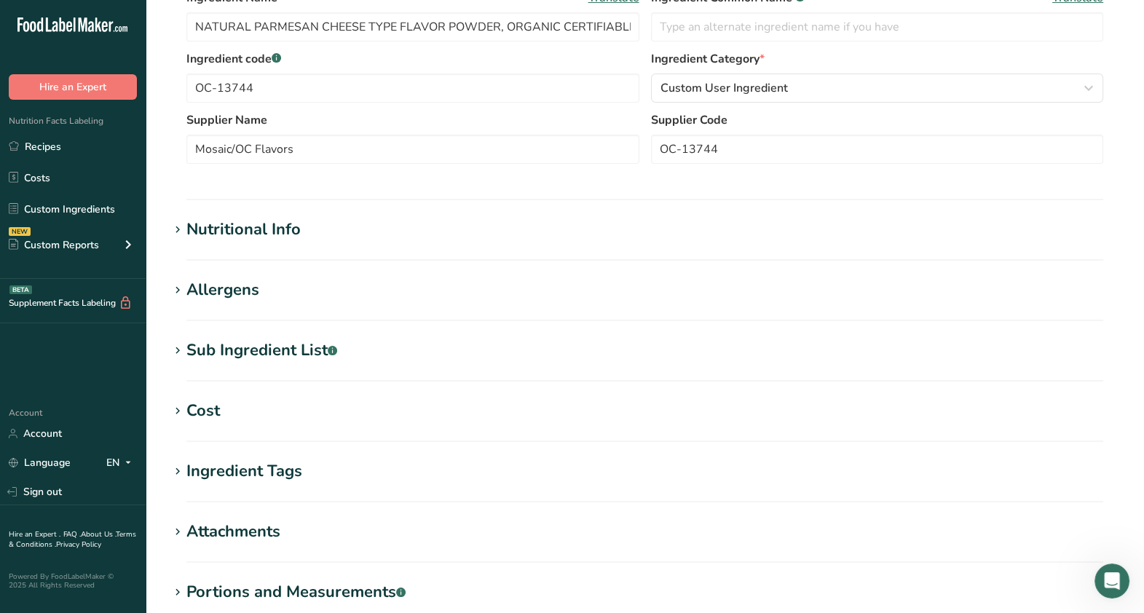
scroll to position [363, 0]
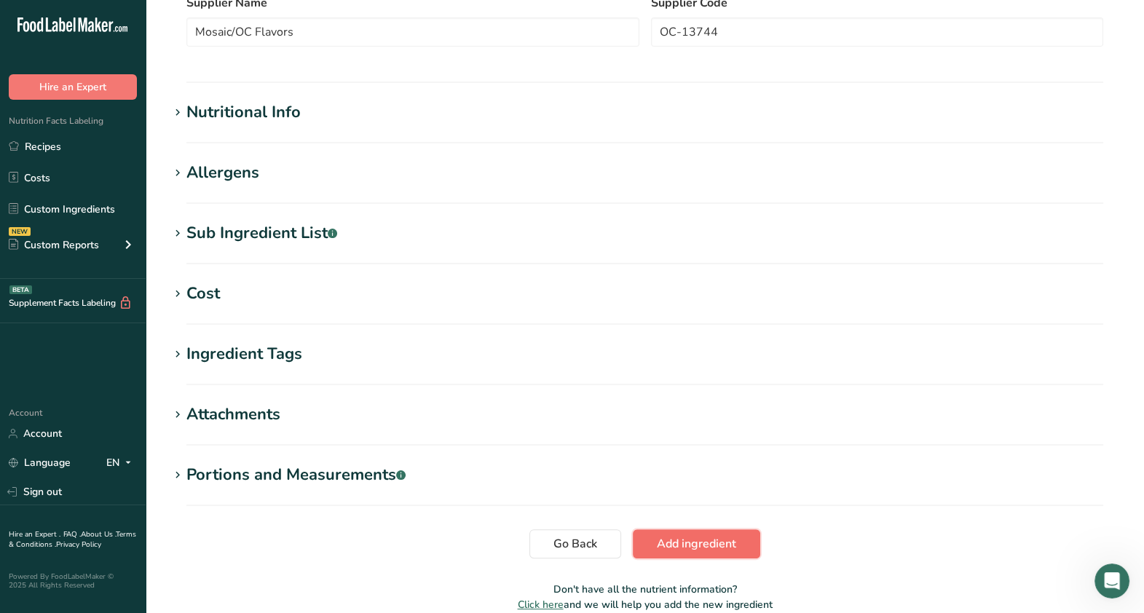
click at [692, 545] on span "Add ingredient" at bounding box center [696, 543] width 79 height 17
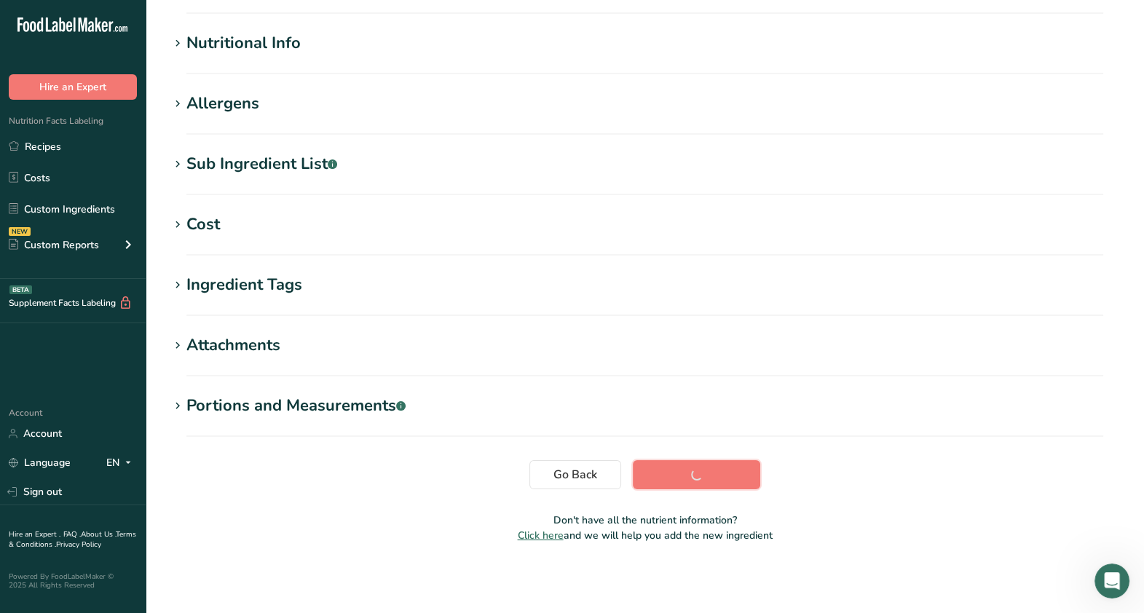
scroll to position [156, 0]
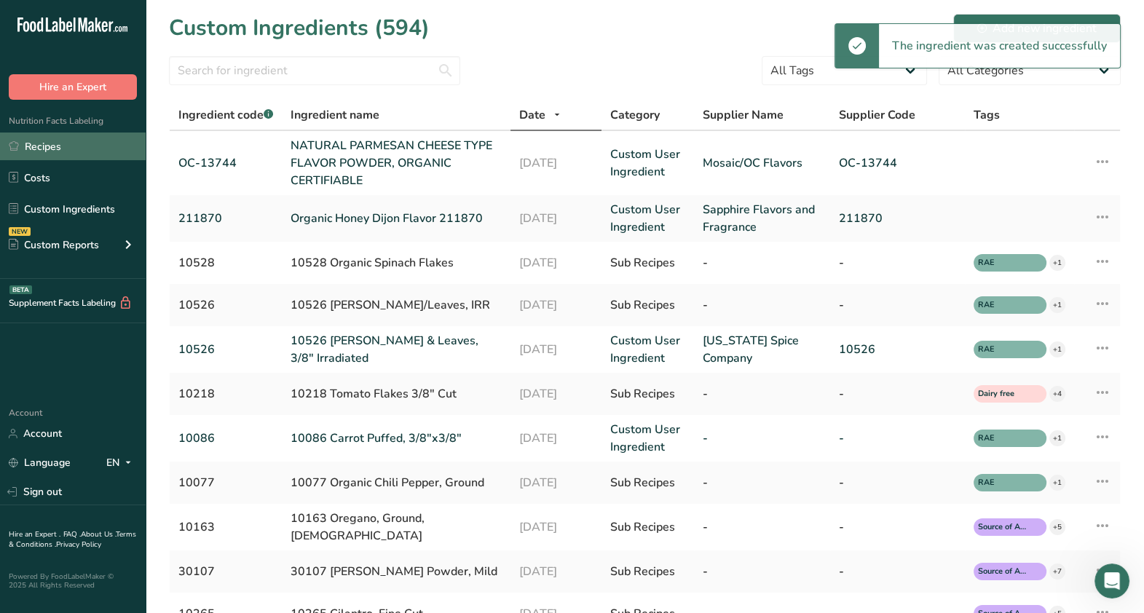
click at [47, 140] on link "Recipes" at bounding box center [73, 147] width 146 height 28
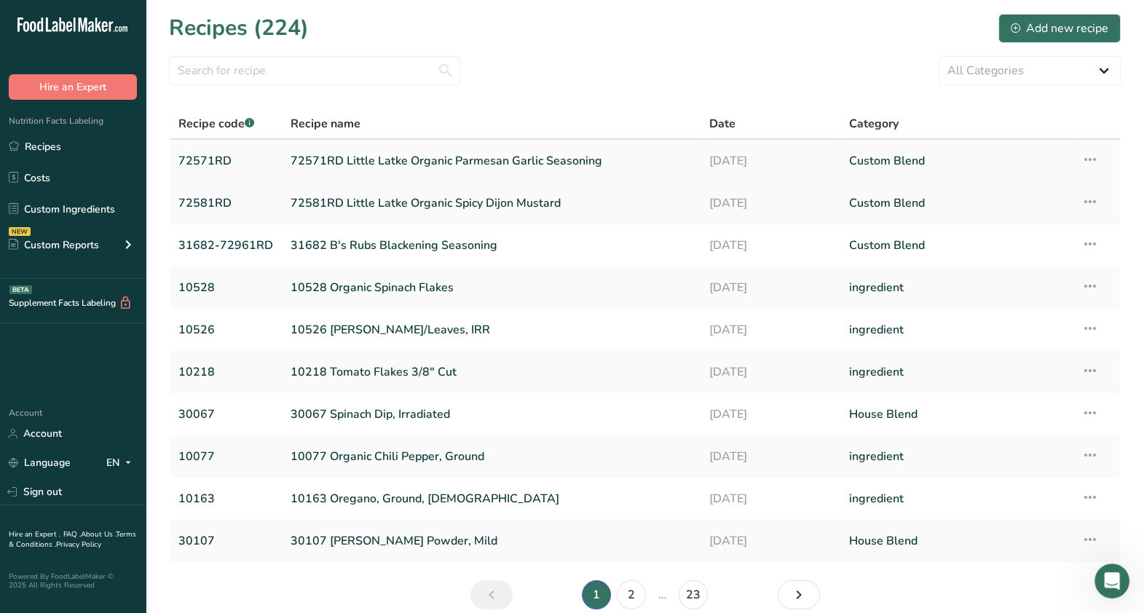
click at [428, 157] on link "72571RD Little Latke Organic Parmesan Garlic Seasoning" at bounding box center [491, 161] width 401 height 31
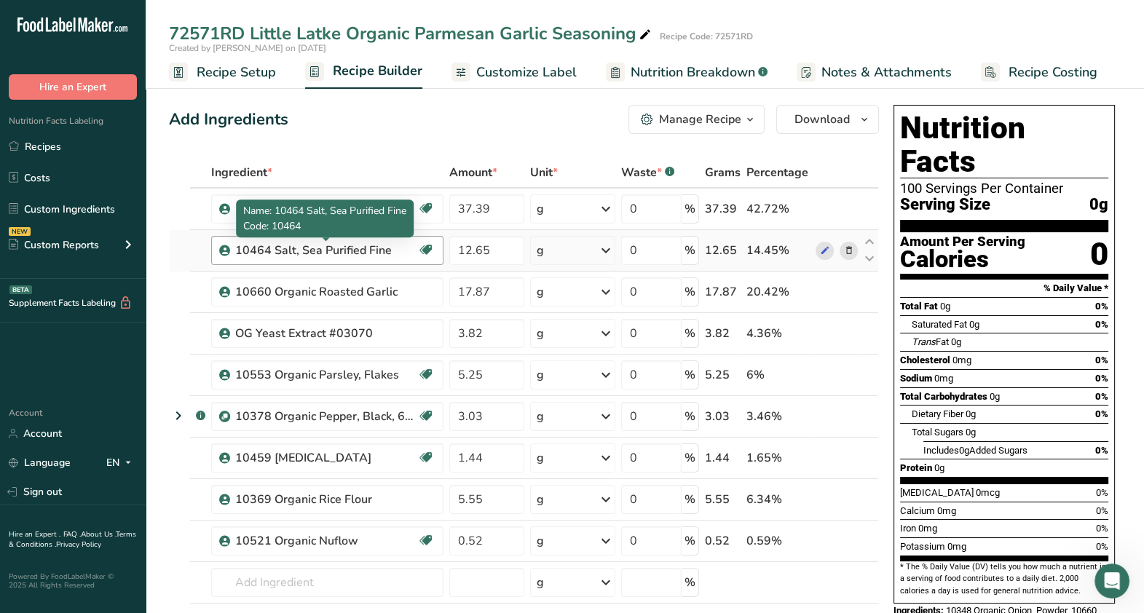
scroll to position [273, 0]
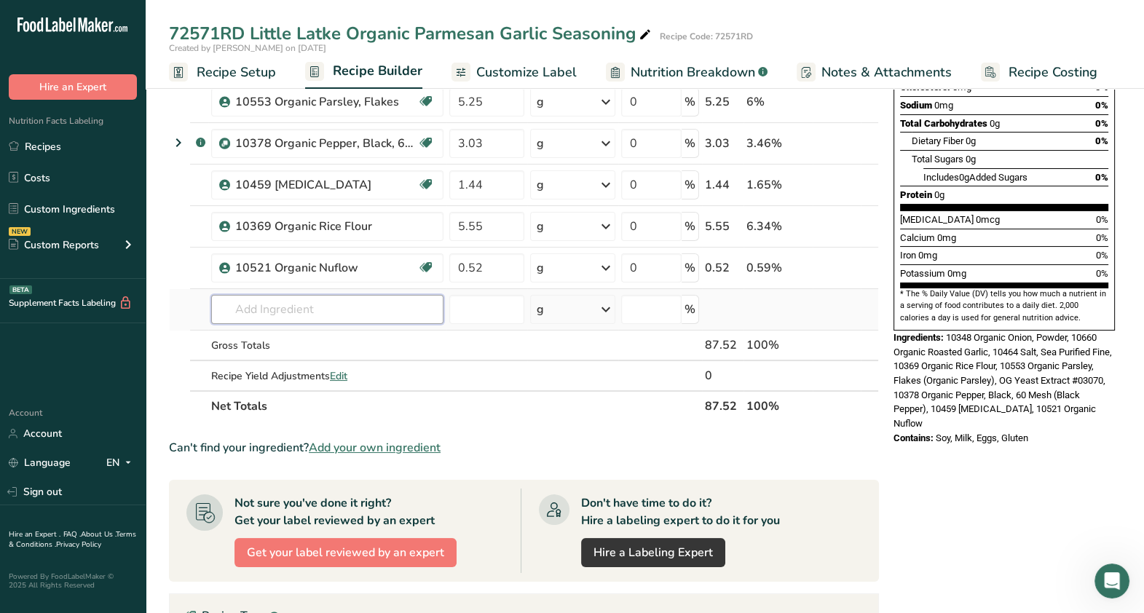
click at [248, 303] on input "text" at bounding box center [327, 309] width 232 height 29
type input "o"
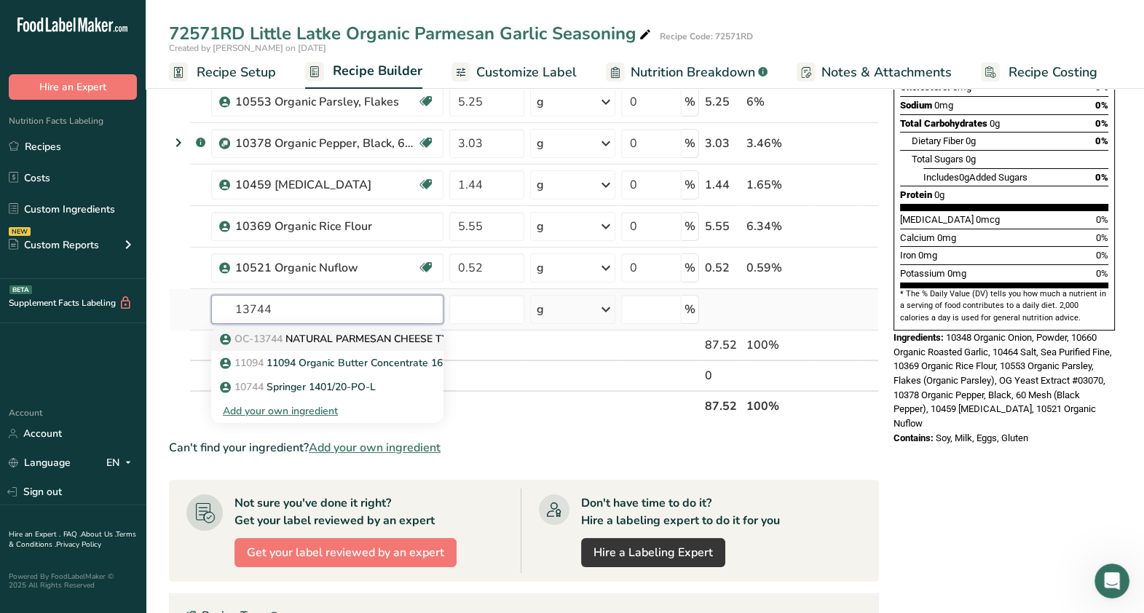
type input "13744"
click at [288, 340] on p "OC-13744 NATURAL PARMESAN CHEESE TYPE FLAVOR POWDER, ORGANIC CERTIFIABLE" at bounding box center [446, 338] width 447 height 15
type input "NATURAL PARMESAN CHEESE TYPE FLAVOR POWDER, ORGANIC CERTIFIABLE"
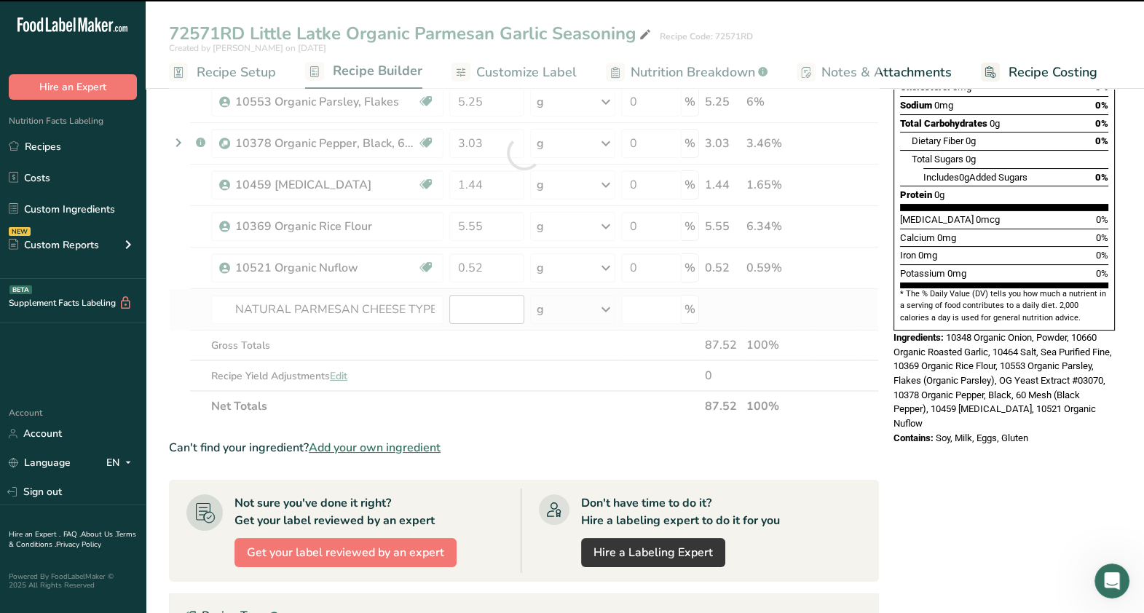
type input "0"
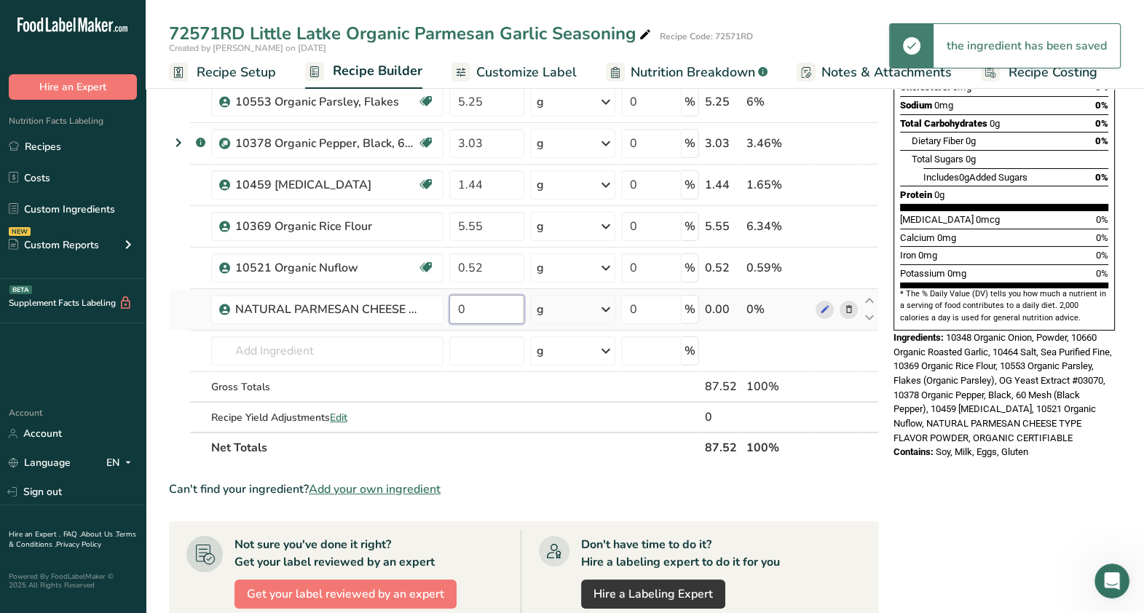
click at [478, 307] on input "0" at bounding box center [486, 309] width 75 height 29
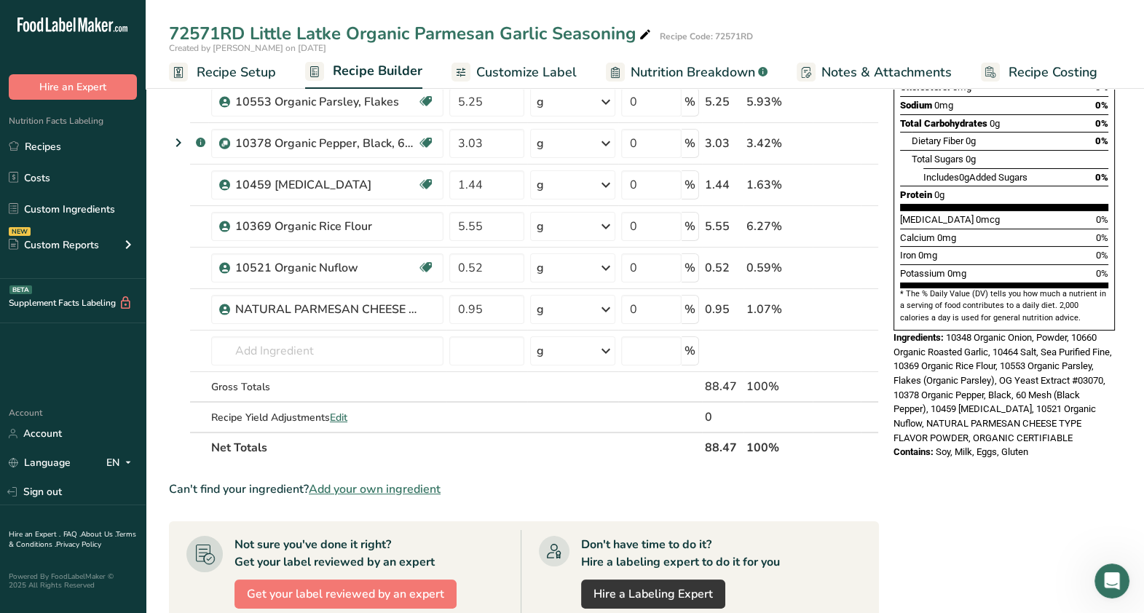
click at [516, 460] on div "Ingredient * Amount * Unit * Waste * .a-a{fill:#347362;}.b-a{fill:#fff;} Grams …" at bounding box center [524, 173] width 710 height 579
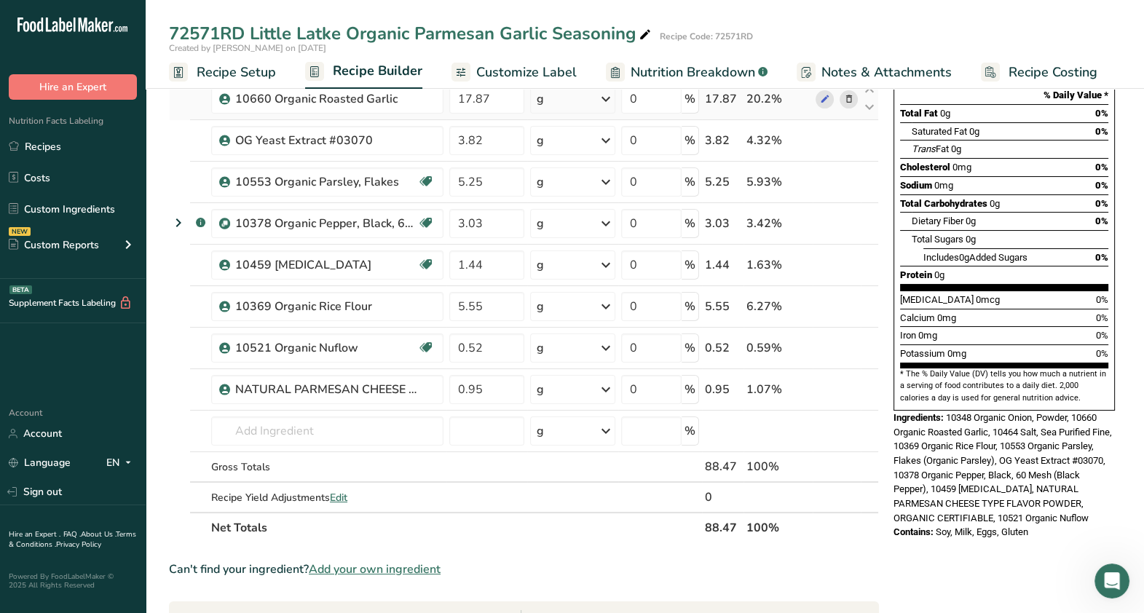
scroll to position [363, 0]
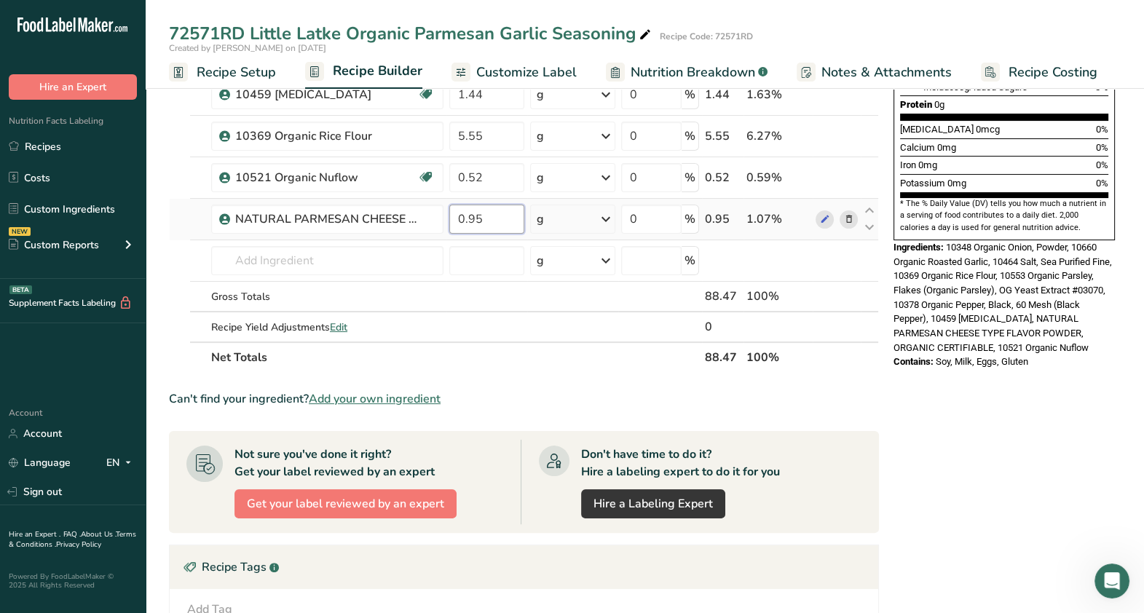
drag, startPoint x: 499, startPoint y: 218, endPoint x: 447, endPoint y: 216, distance: 51.8
click at [447, 216] on td "0.95" at bounding box center [486, 220] width 81 height 42
type input "12.48"
click at [634, 371] on section "Ingredient * Amount * Unit * Waste * .a-a{fill:#347362;}.b-a{fill:#fff;} Grams …" at bounding box center [524, 337] width 710 height 1087
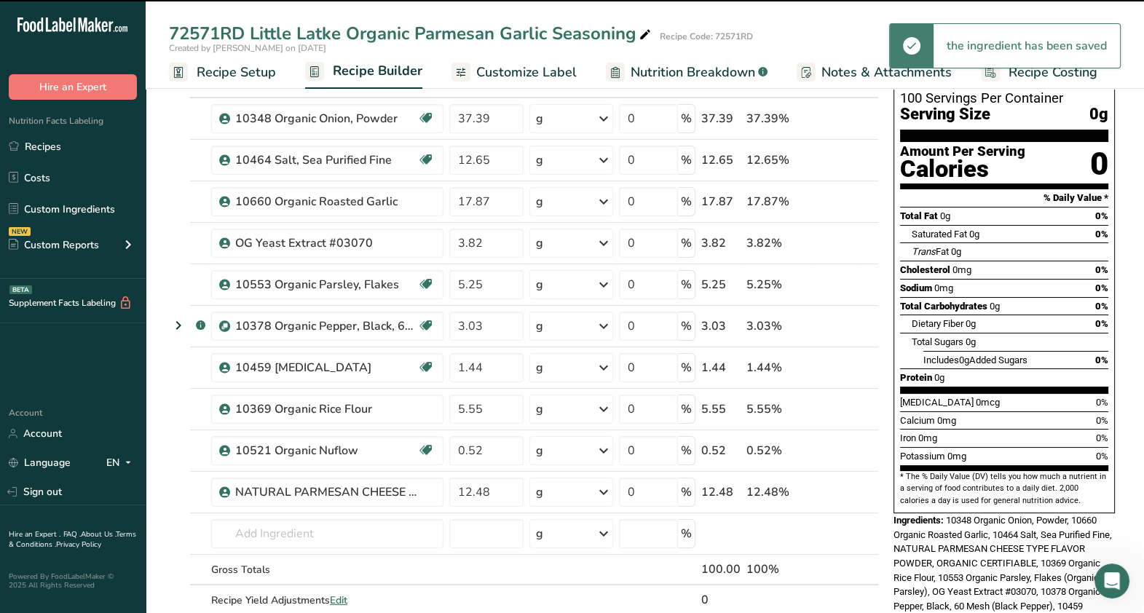
scroll to position [0, 0]
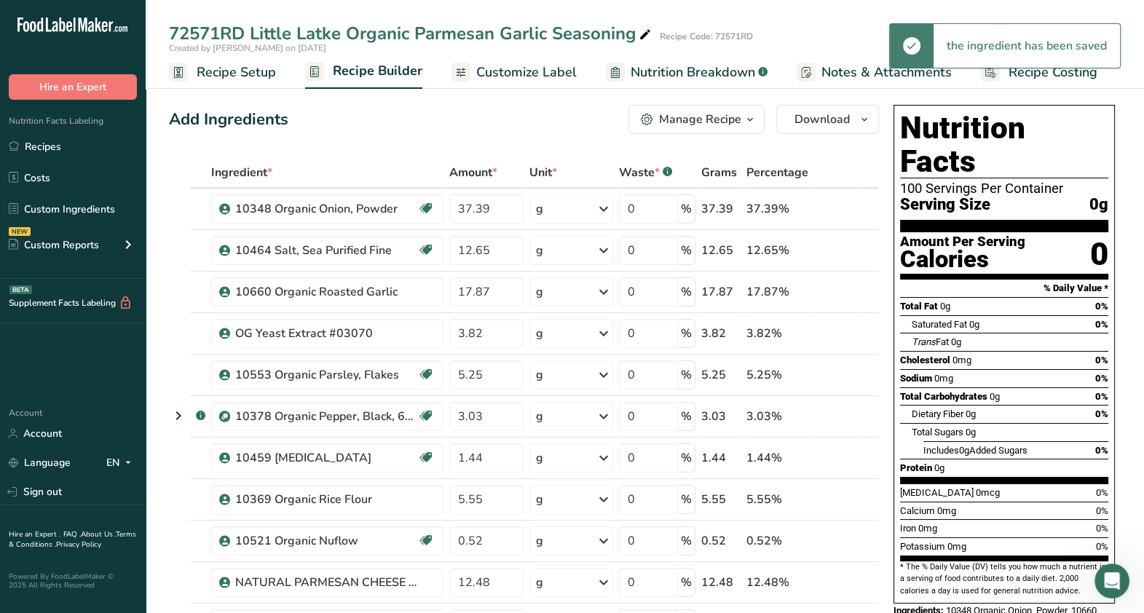
click at [486, 76] on span "Customize Label" at bounding box center [526, 73] width 101 height 20
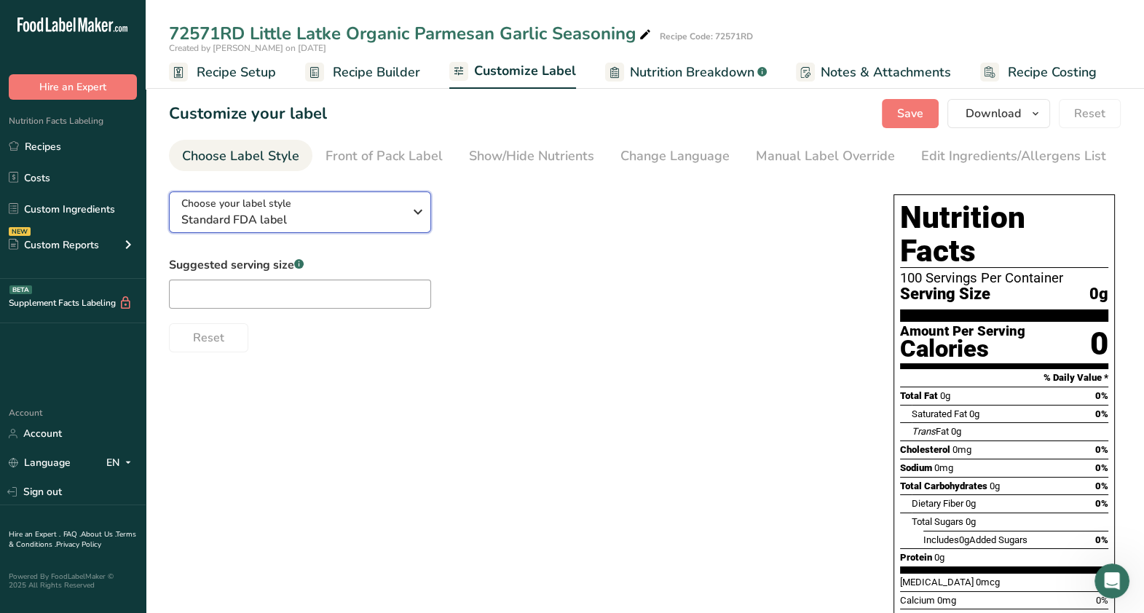
click at [415, 223] on icon "button" at bounding box center [417, 212] width 17 height 26
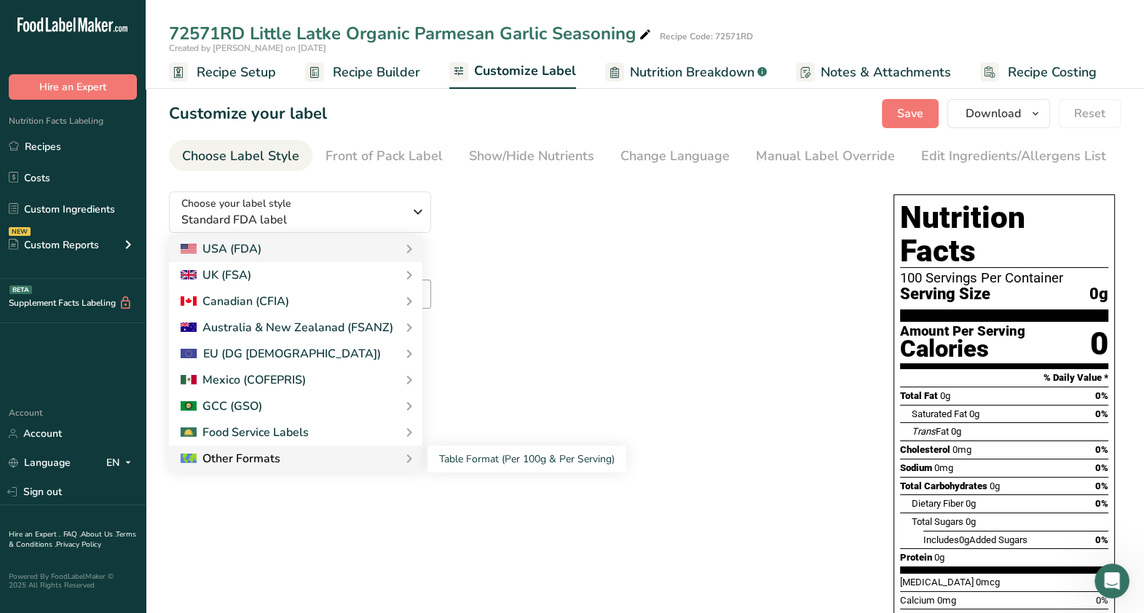
click at [401, 462] on icon at bounding box center [409, 459] width 17 height 26
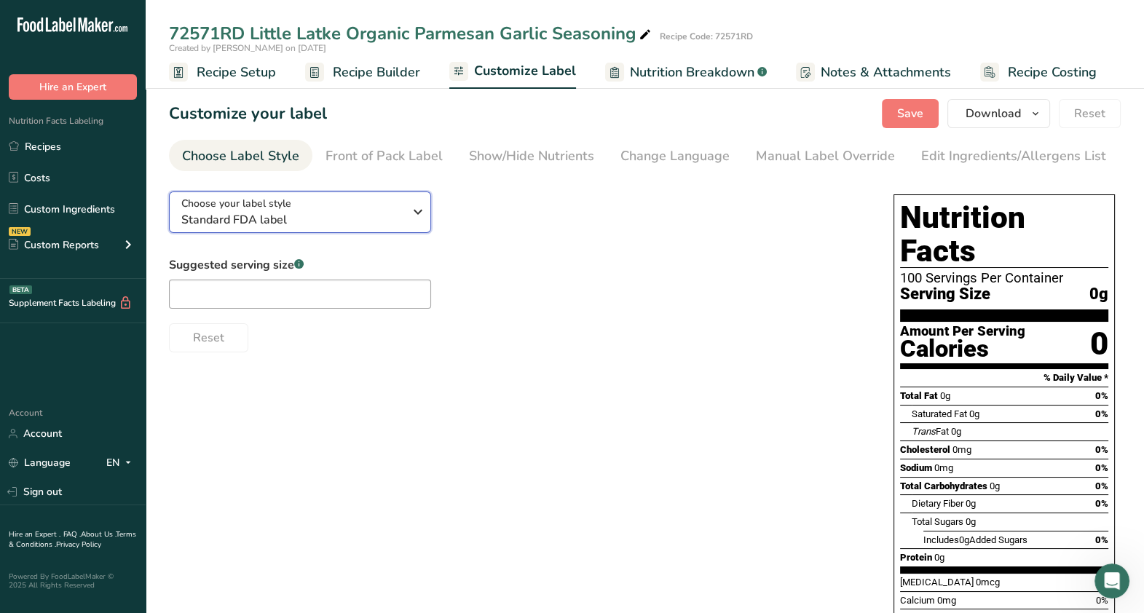
click at [420, 216] on icon "button" at bounding box center [417, 212] width 17 height 26
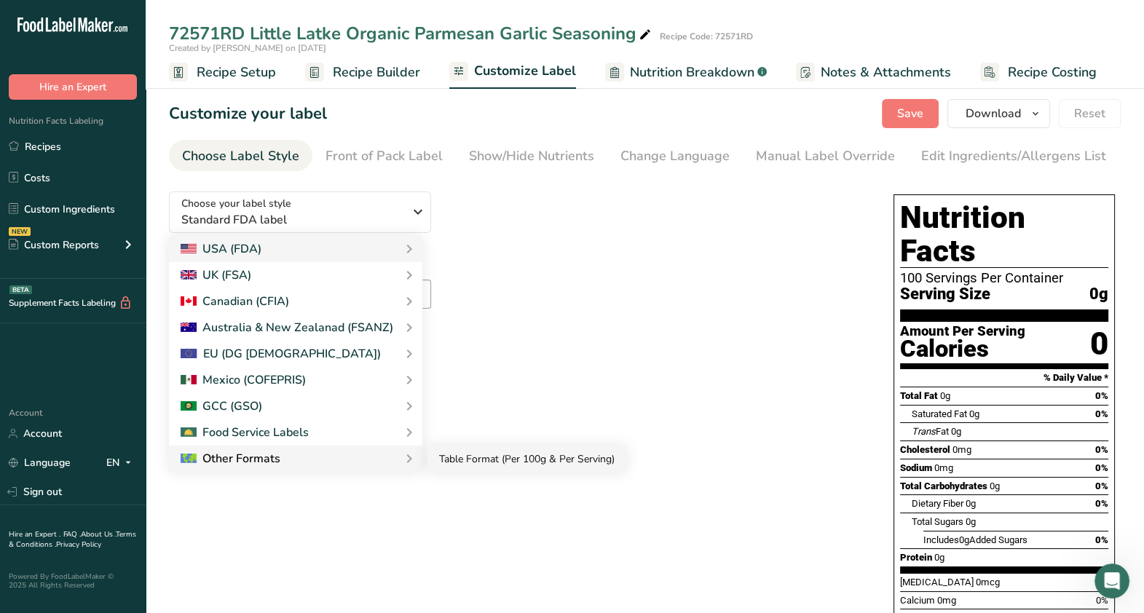
click at [480, 459] on link "Table Format (Per 100g & Per Serving)" at bounding box center [527, 459] width 199 height 27
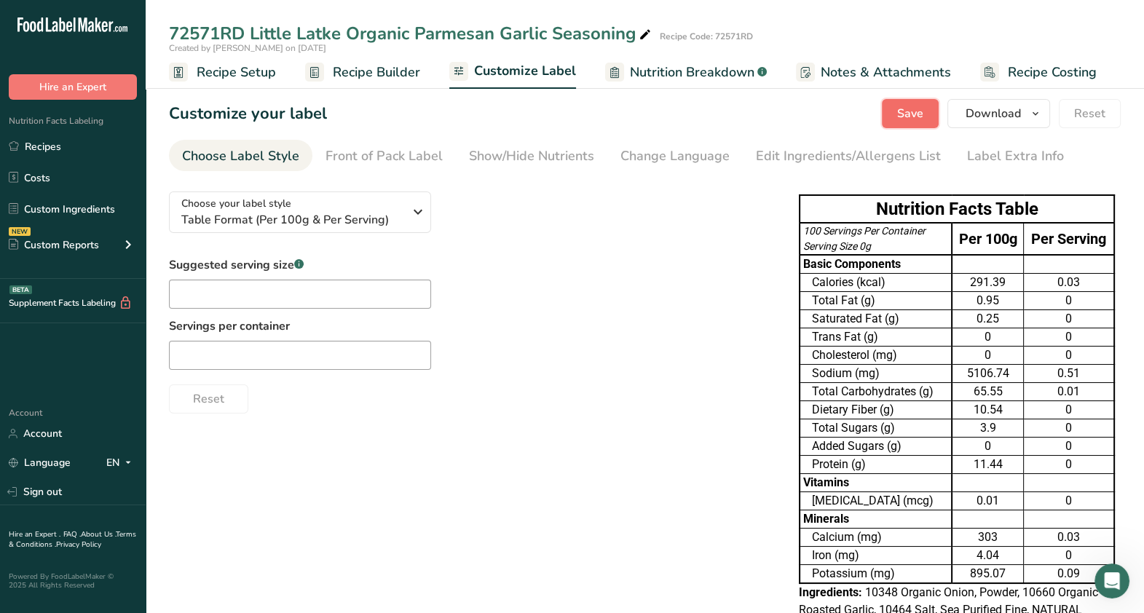
click at [896, 109] on span "Save" at bounding box center [910, 113] width 26 height 17
